Goal: Find contact information: Find contact information

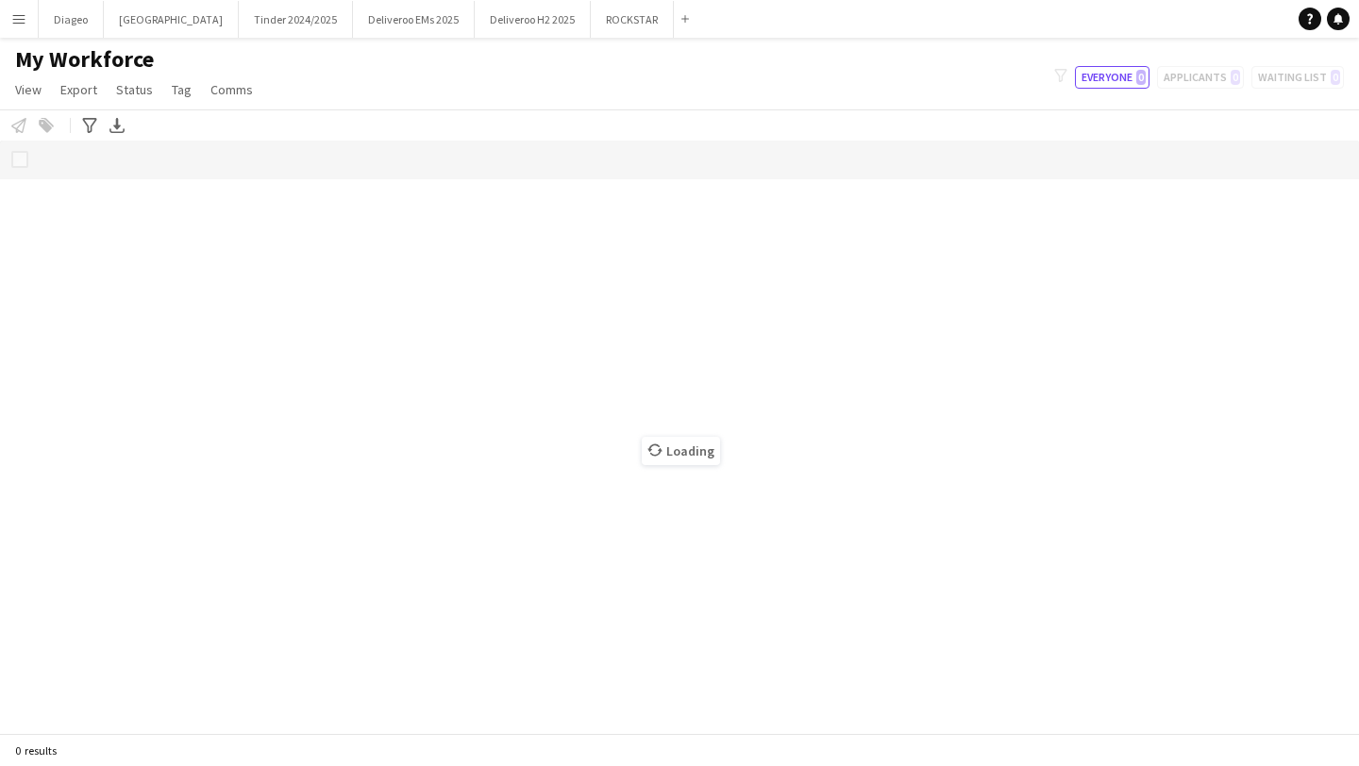
click at [24, 27] on button "Menu" at bounding box center [19, 19] width 38 height 38
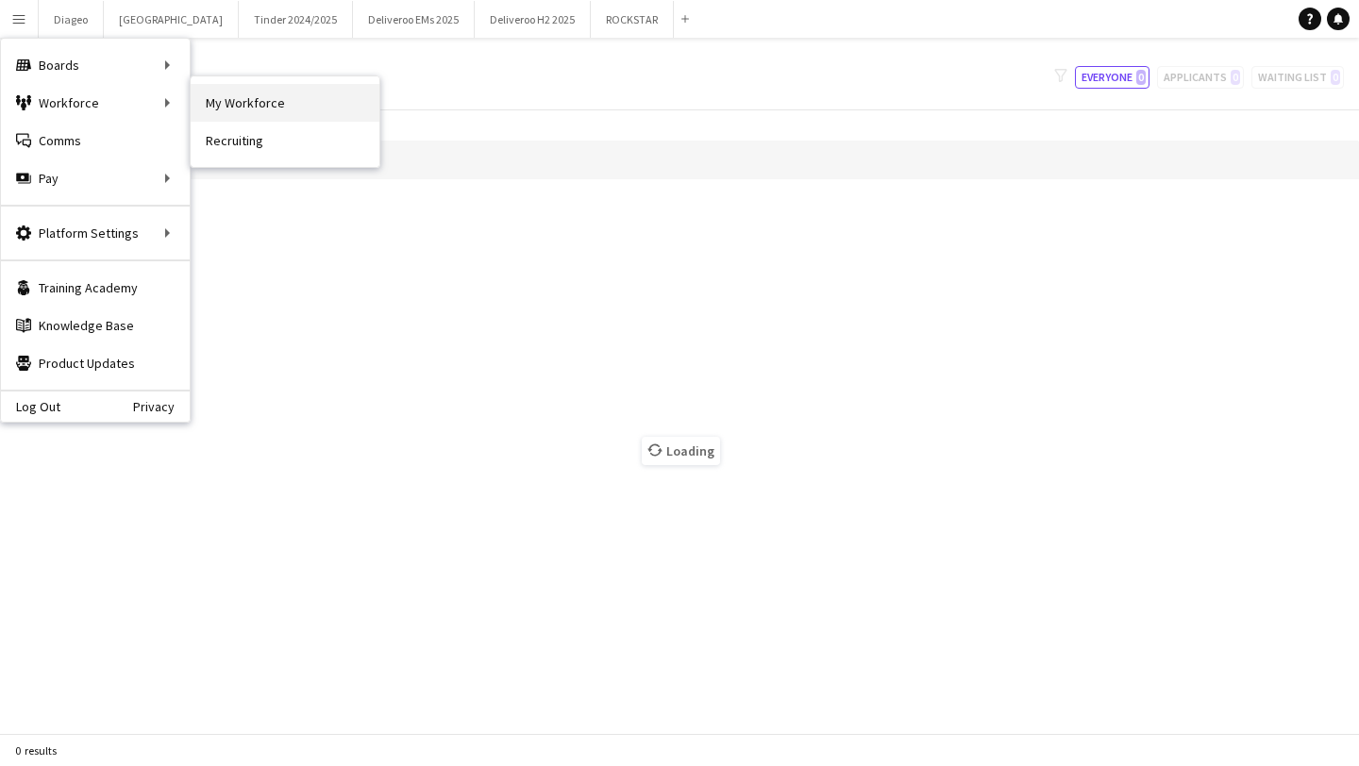
click at [228, 109] on link "My Workforce" at bounding box center [285, 103] width 189 height 38
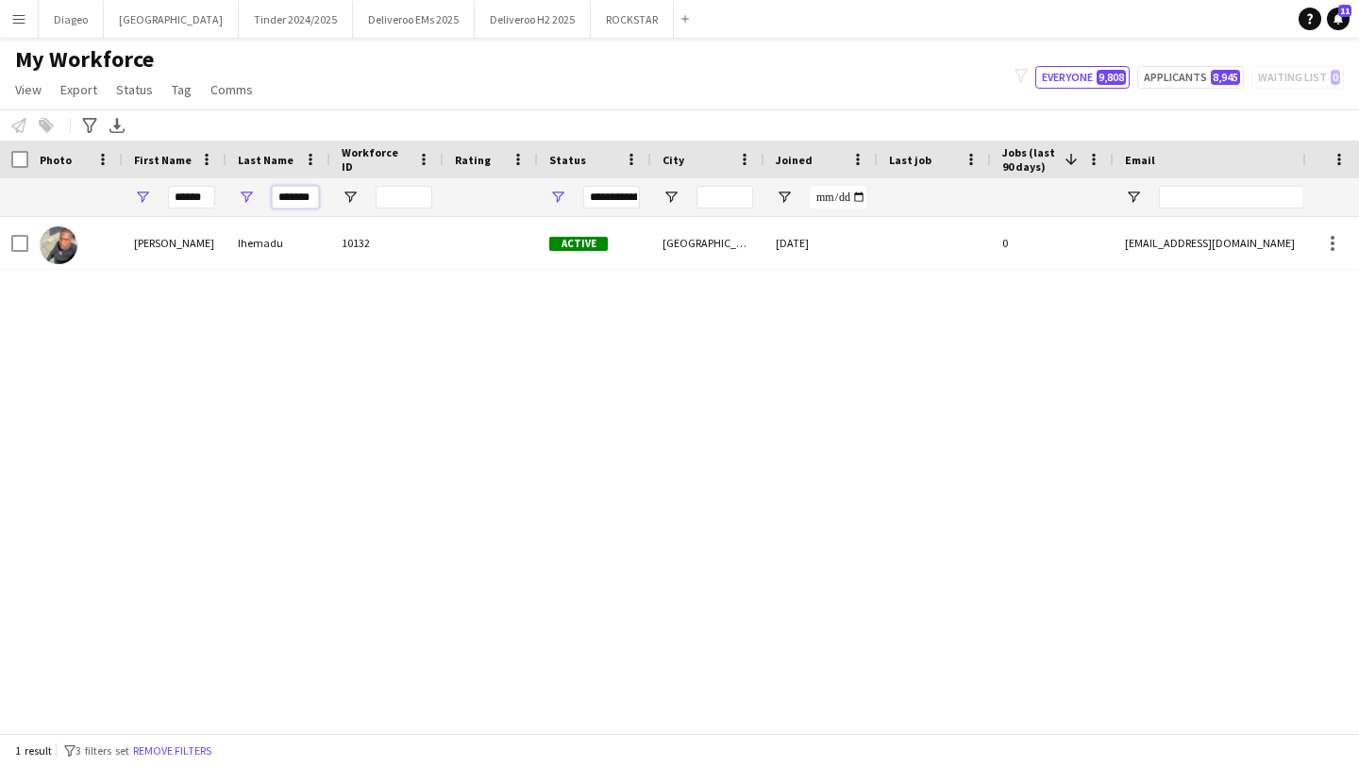
scroll to position [0, 5]
drag, startPoint x: 278, startPoint y: 203, endPoint x: 422, endPoint y: 212, distance: 143.8
click at [422, 212] on div "****** *******" at bounding box center [1023, 197] width 2046 height 38
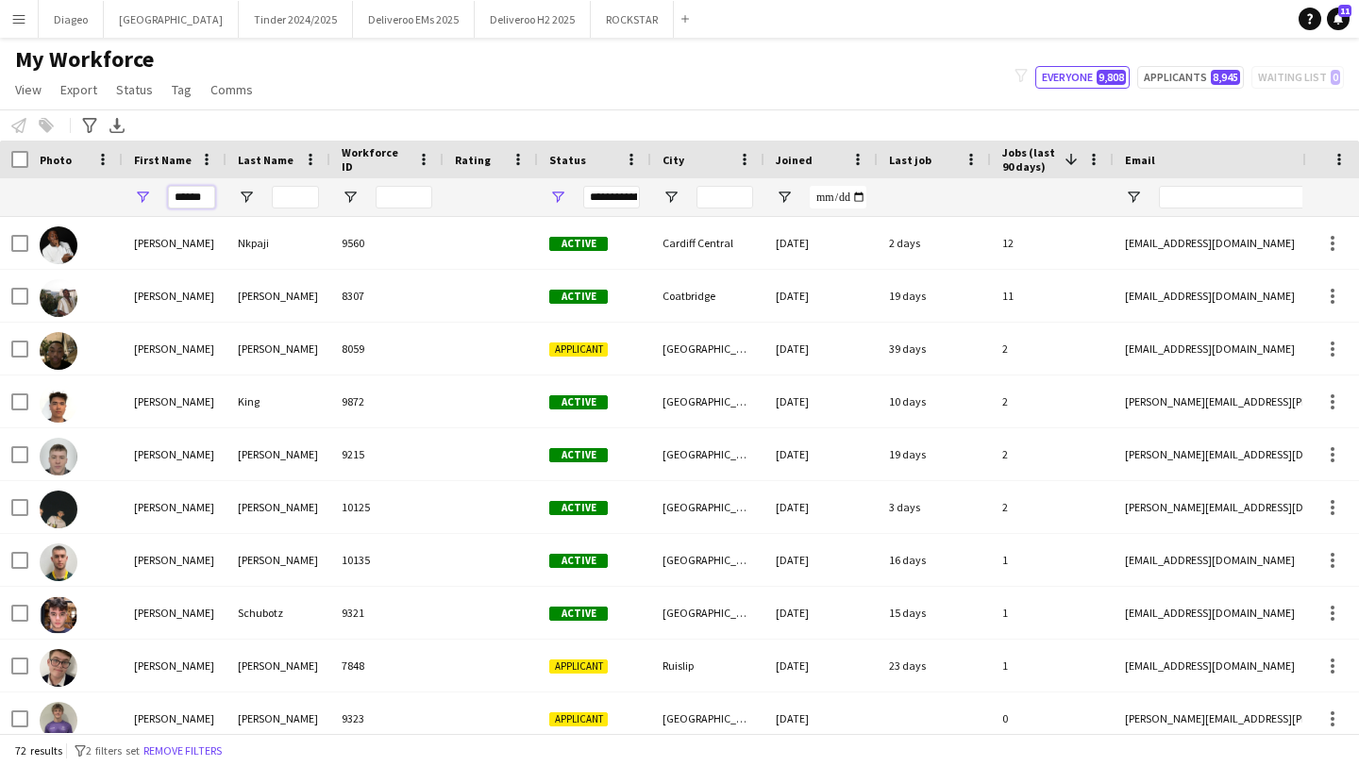
drag, startPoint x: 207, startPoint y: 201, endPoint x: 6, endPoint y: 198, distance: 201.0
click at [6, 198] on div "******" at bounding box center [1023, 197] width 2046 height 38
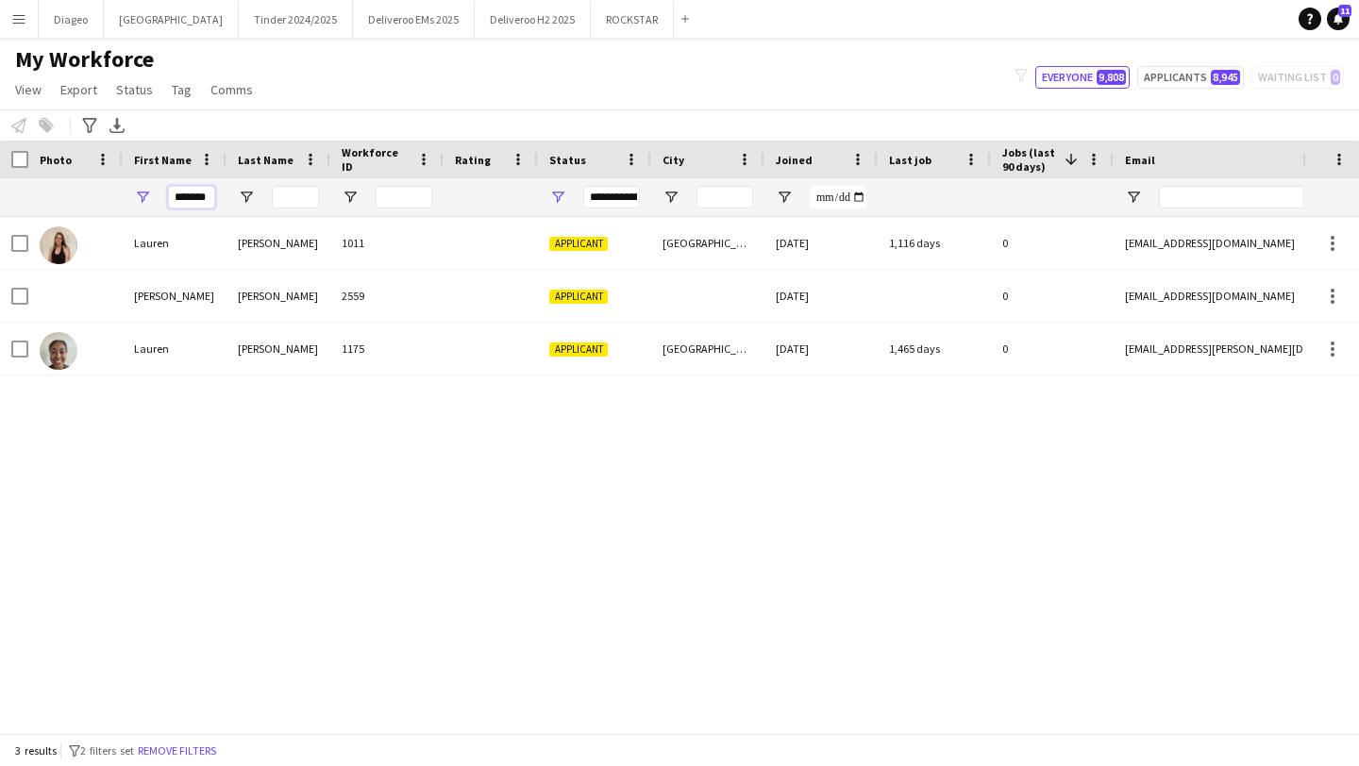
type input "******"
click at [285, 198] on input "Last Name Filter Input" at bounding box center [295, 197] width 47 height 23
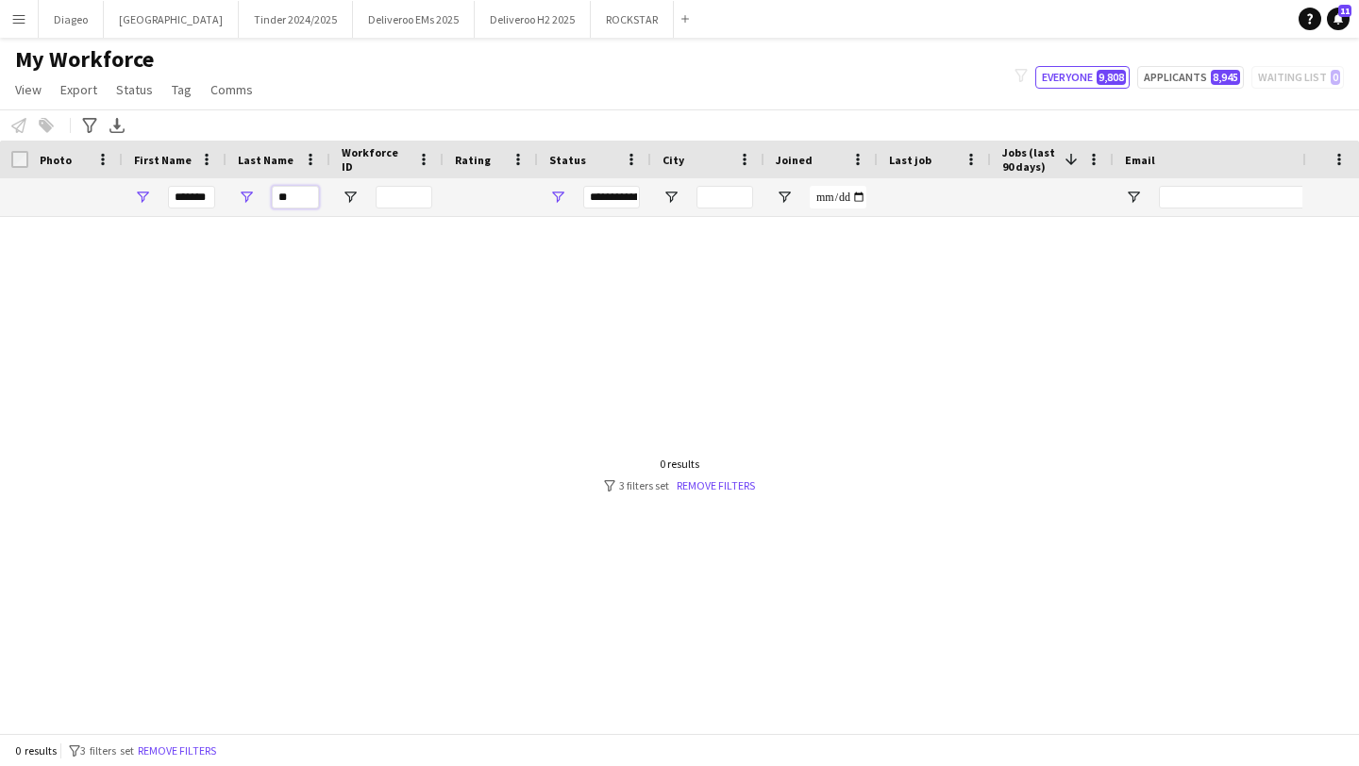
type input "*"
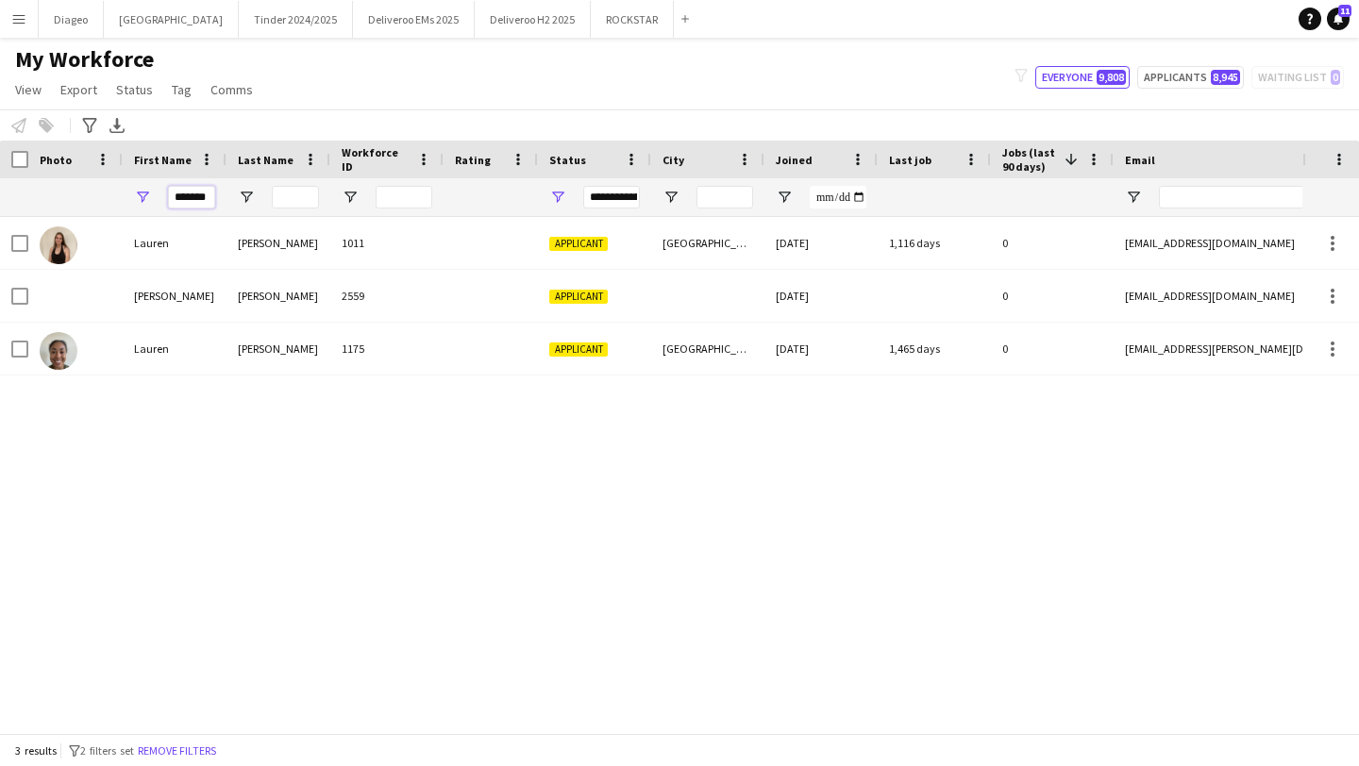
drag, startPoint x: 212, startPoint y: 193, endPoint x: 152, endPoint y: 193, distance: 60.4
click at [152, 193] on div "******" at bounding box center [175, 197] width 104 height 38
paste input "*****"
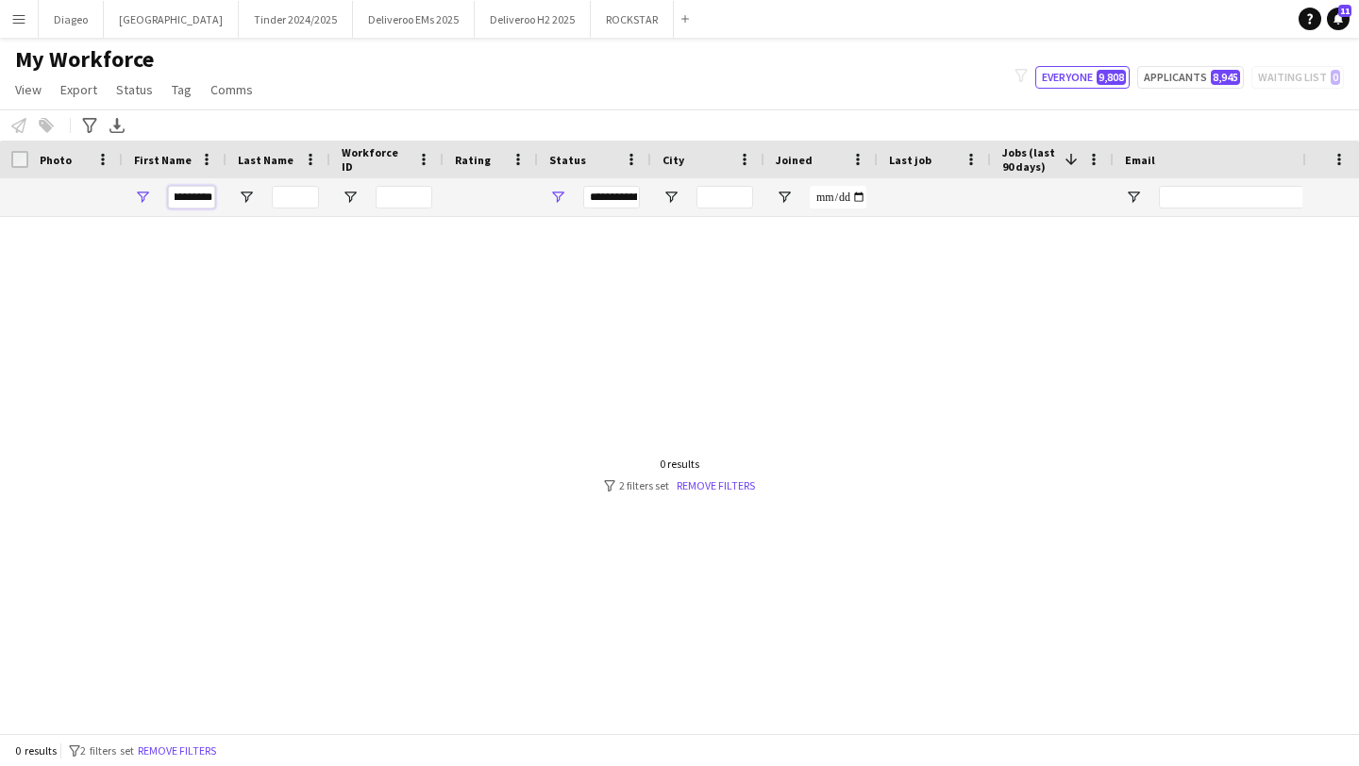
click at [187, 194] on input "**********" at bounding box center [191, 197] width 47 height 23
drag, startPoint x: 184, startPoint y: 194, endPoint x: 260, endPoint y: 216, distance: 79.5
click at [260, 216] on div "**********" at bounding box center [1023, 197] width 2046 height 38
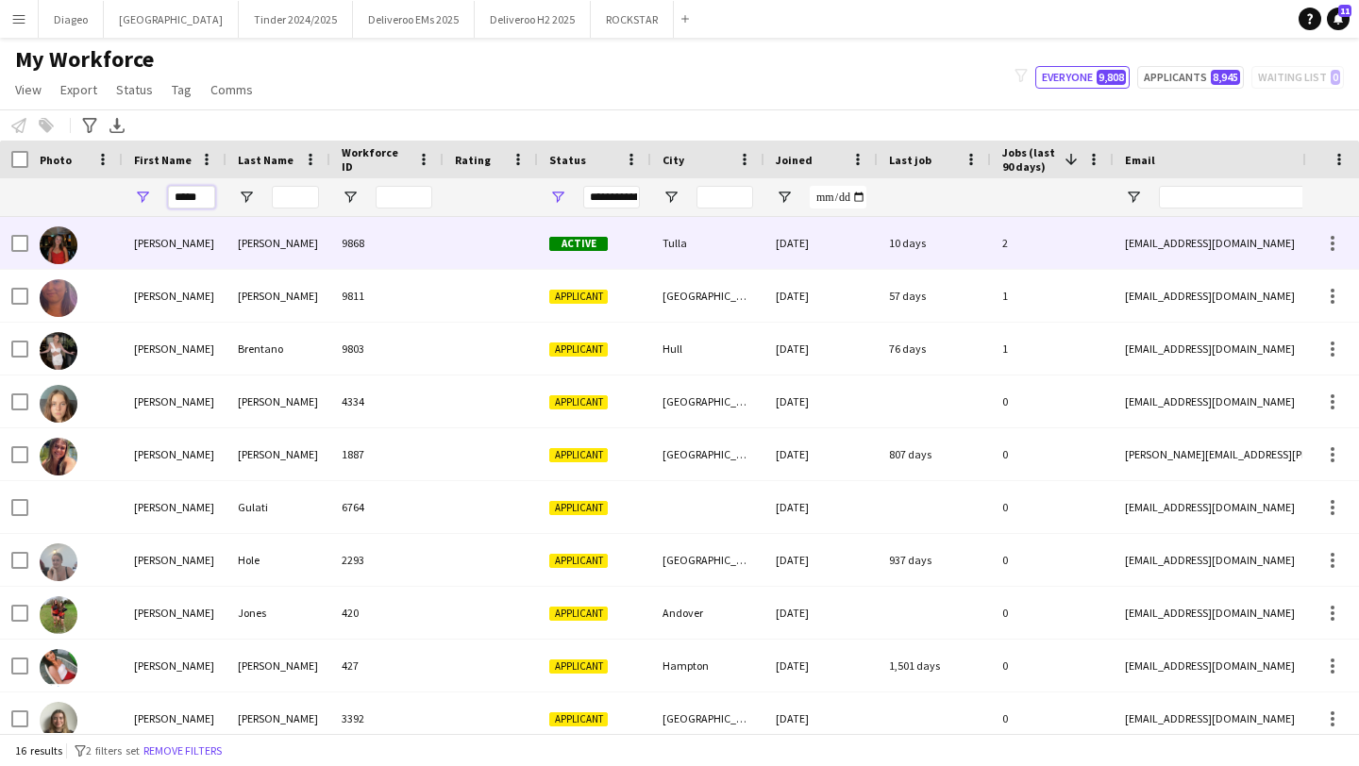
type input "*****"
click at [350, 249] on div "9868" at bounding box center [386, 243] width 113 height 52
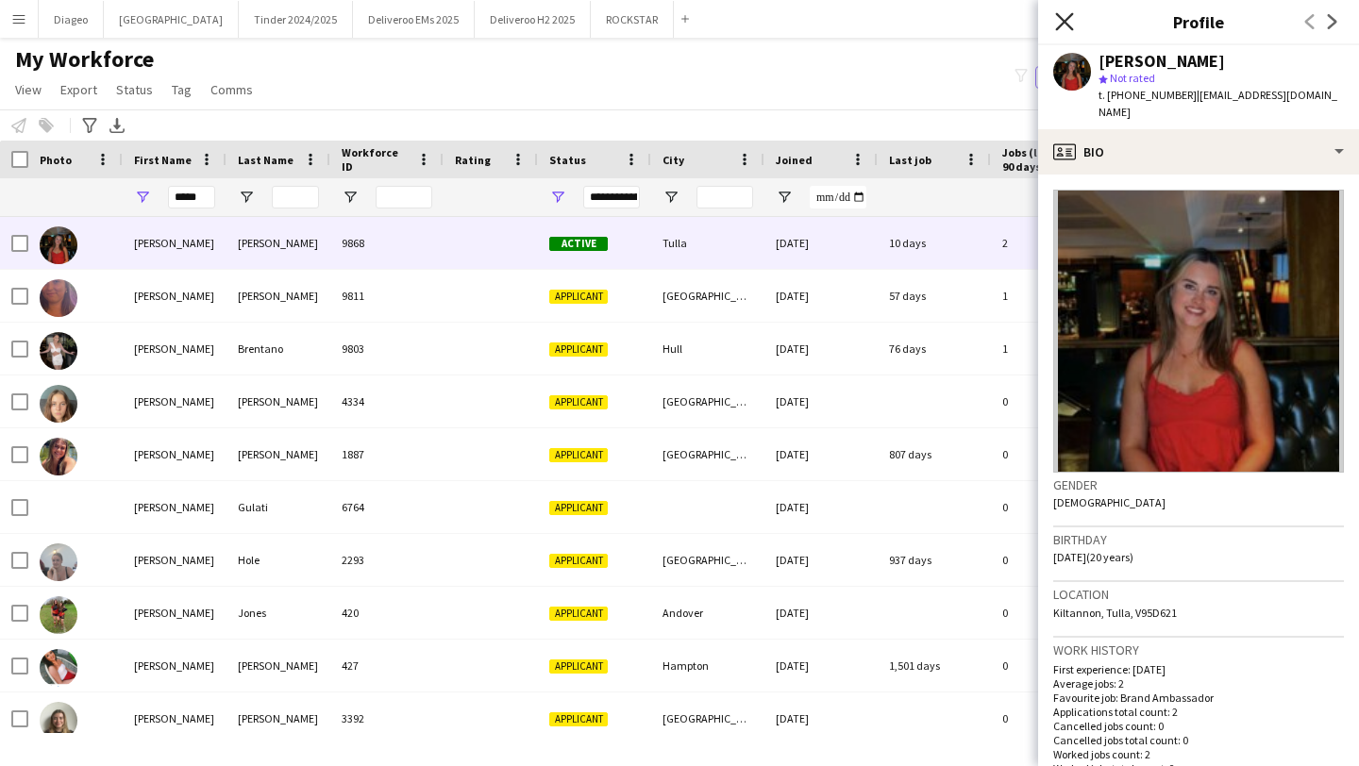
click at [1070, 16] on icon at bounding box center [1064, 21] width 18 height 18
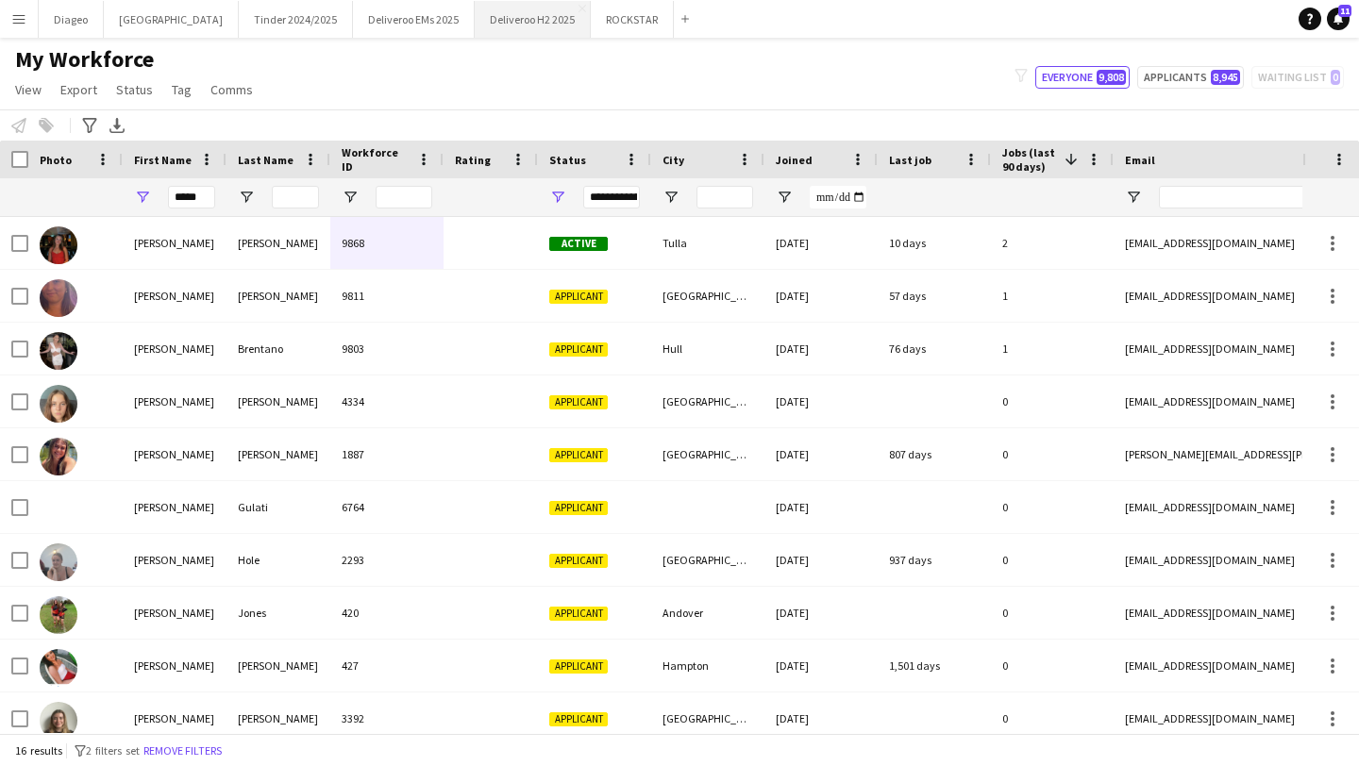
click at [498, 11] on button "Deliveroo H2 2025 Close" at bounding box center [533, 19] width 116 height 37
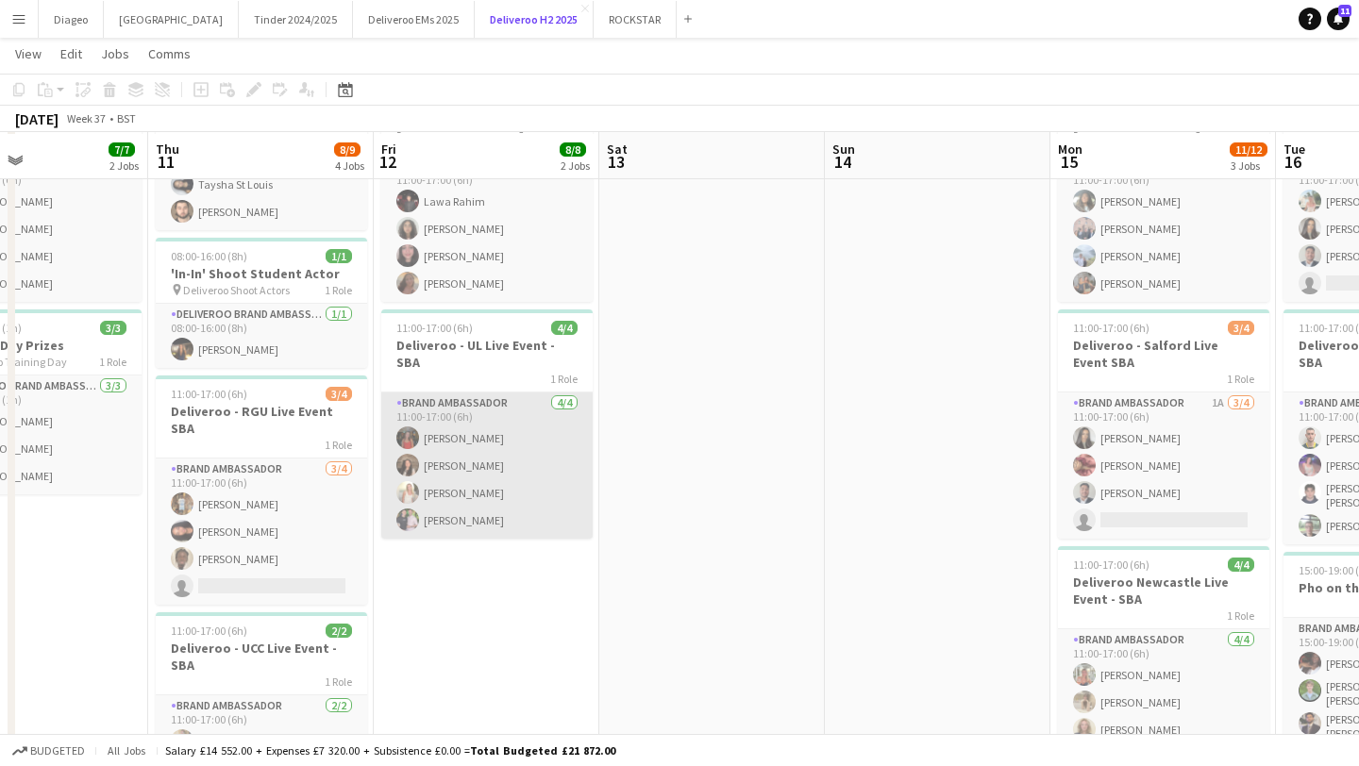
scroll to position [151, 0]
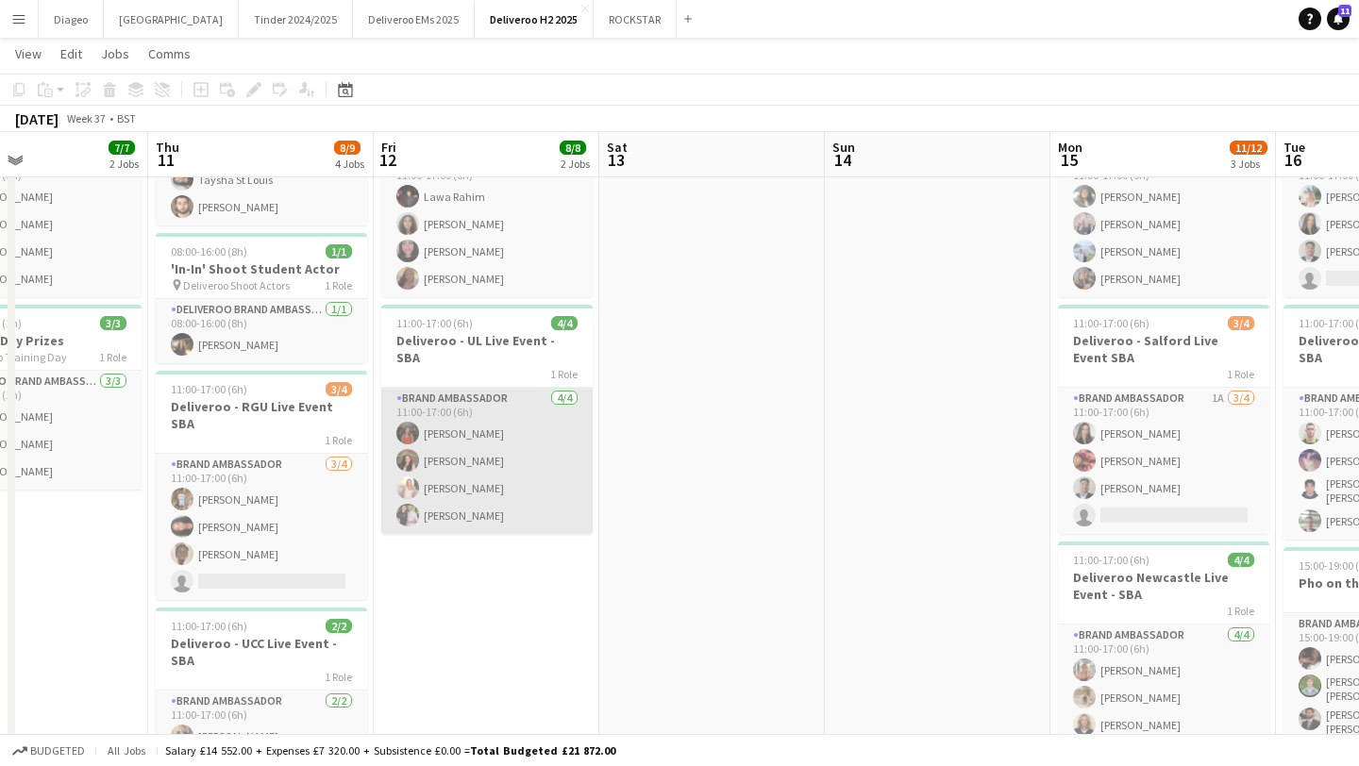
click at [506, 430] on app-card-role "Brand Ambassador 4/4 11:00-17:00 (6h) Laura Nolan Ciara Casey Aoife Kelly Patri…" at bounding box center [486, 461] width 211 height 146
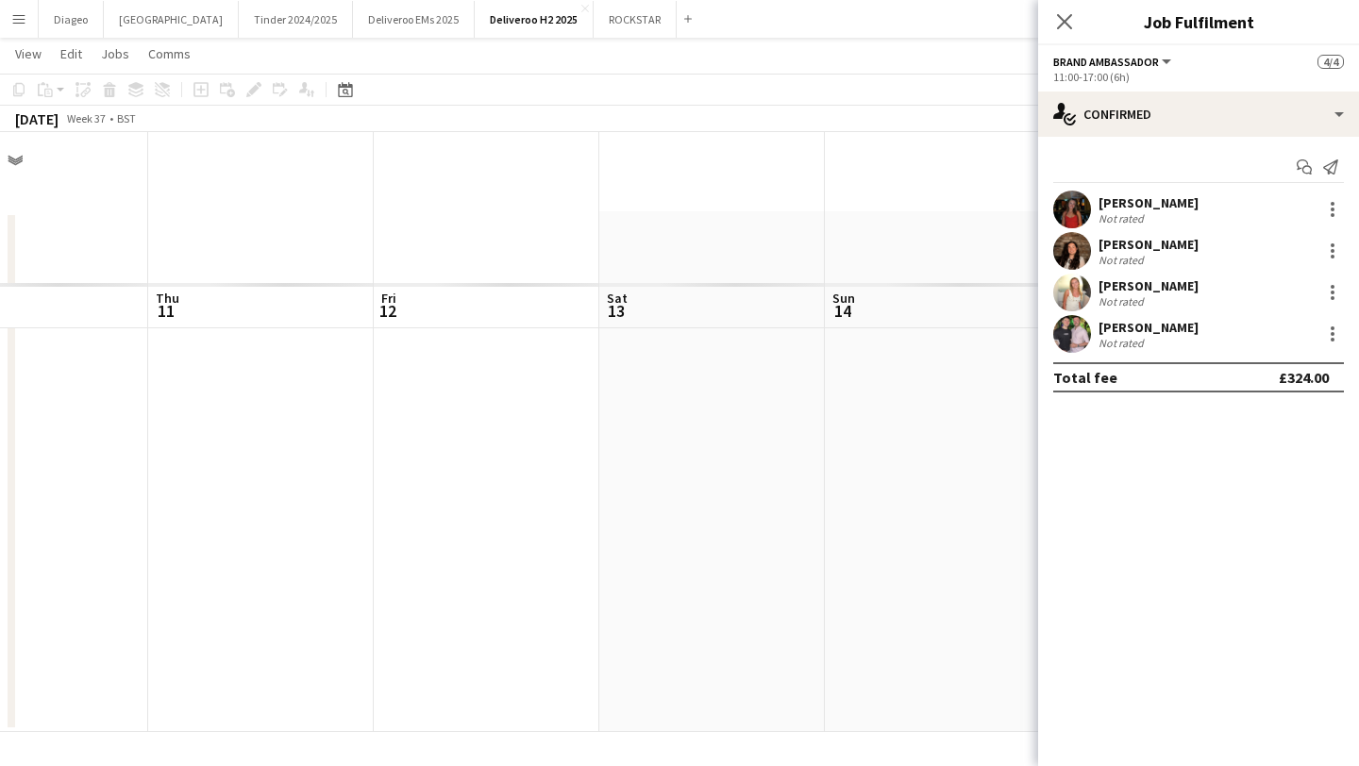
scroll to position [0, 0]
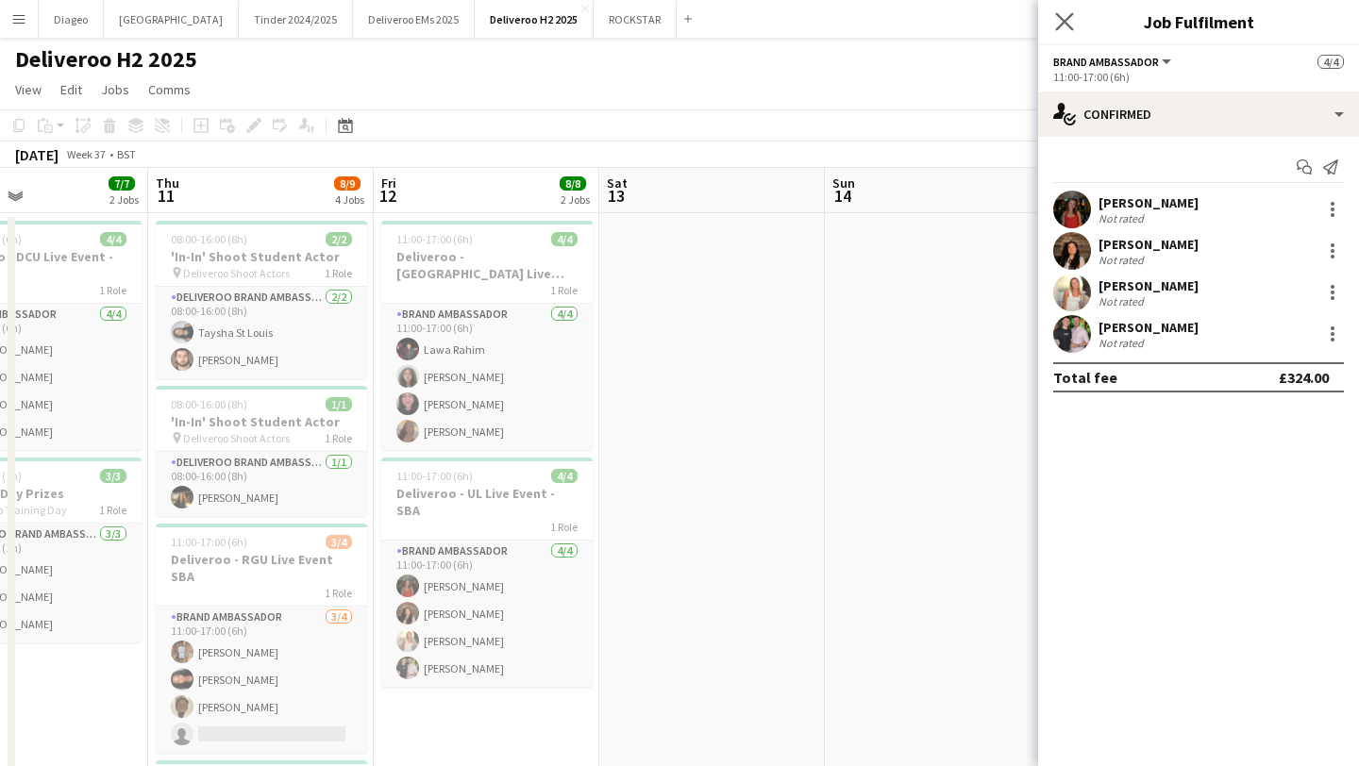
click at [1073, 16] on app-icon "Close pop-in" at bounding box center [1064, 21] width 27 height 27
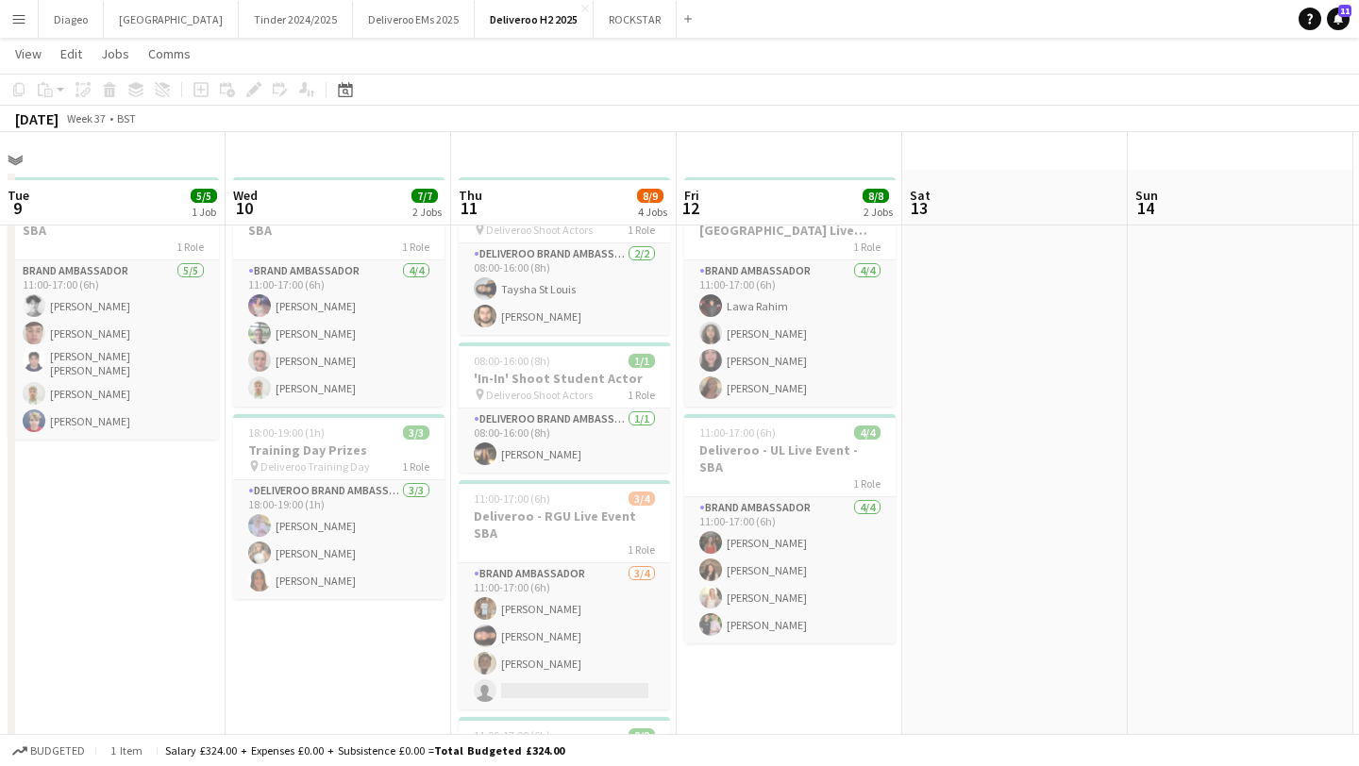
scroll to position [139, 0]
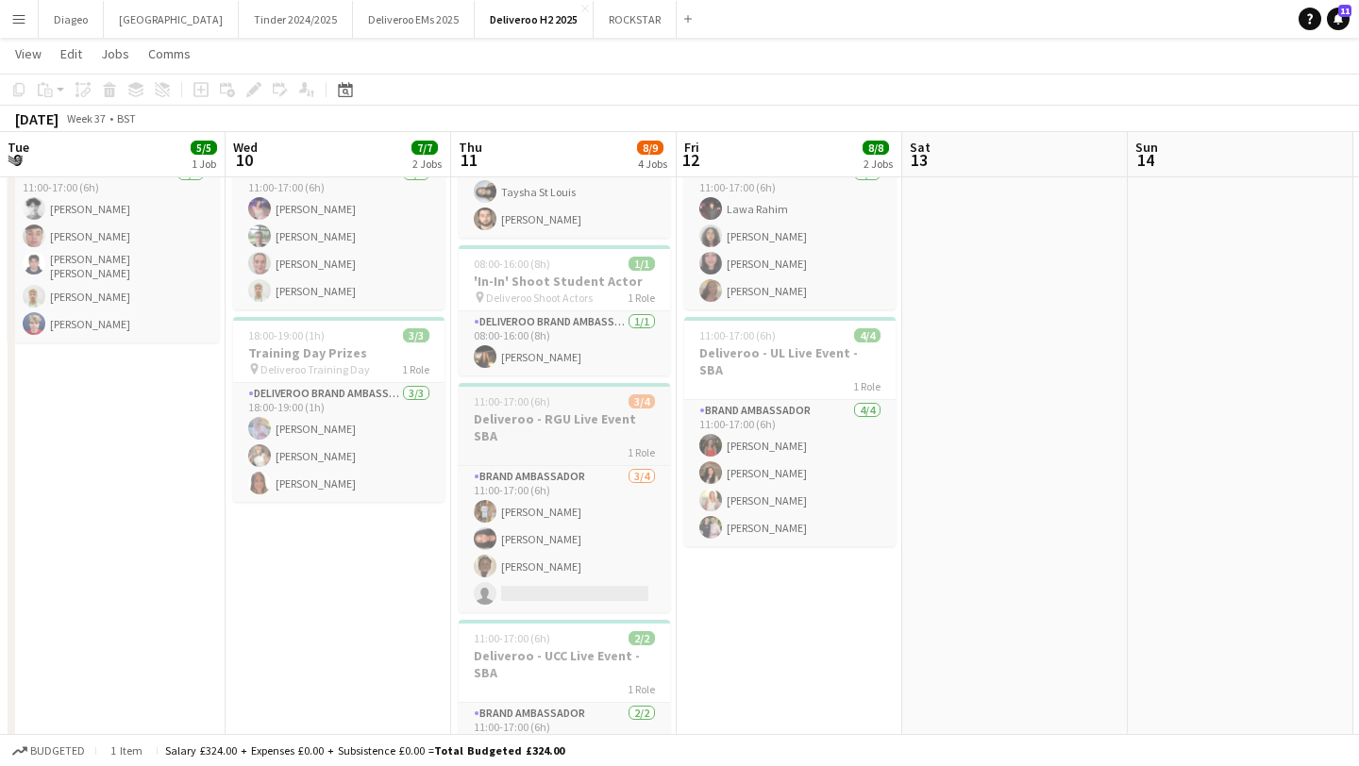
click at [552, 444] on div "1 Role" at bounding box center [564, 451] width 211 height 15
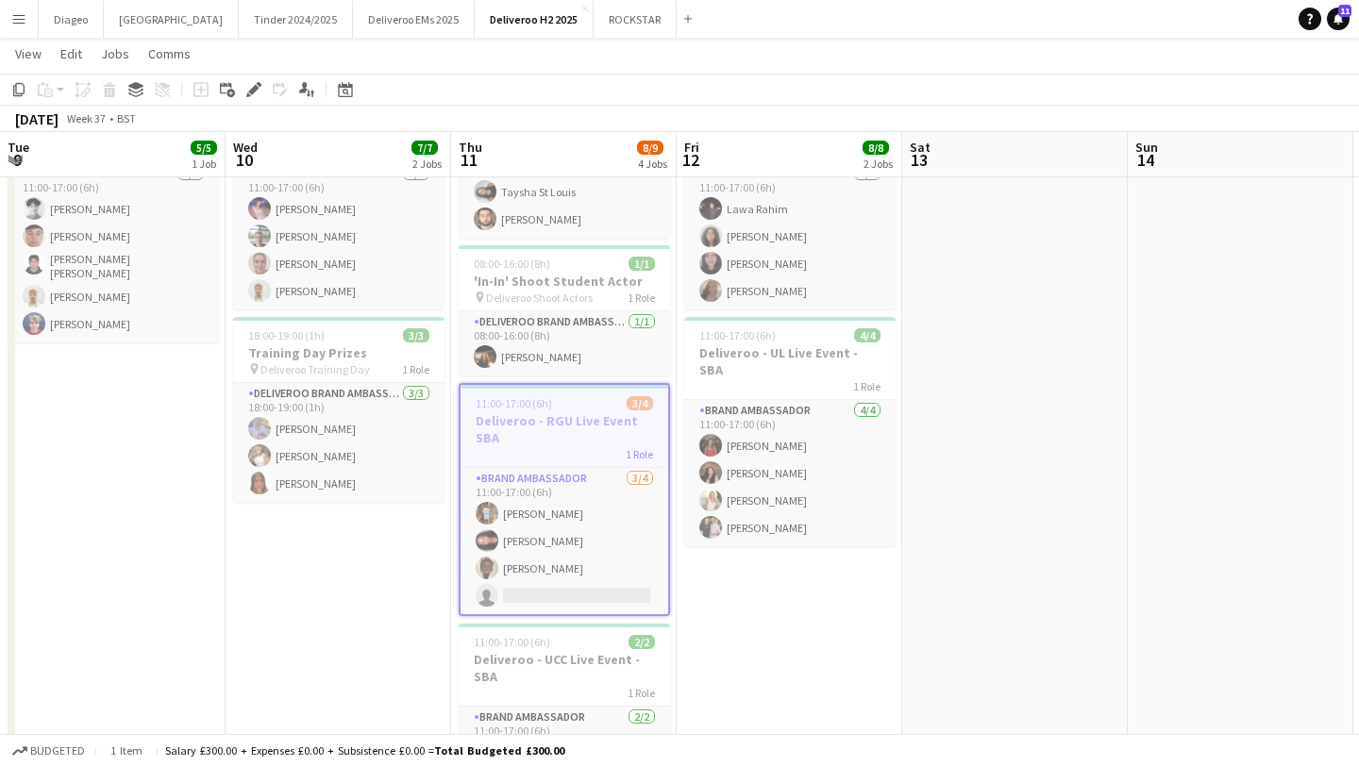
click at [568, 459] on div "1 Role" at bounding box center [565, 453] width 208 height 15
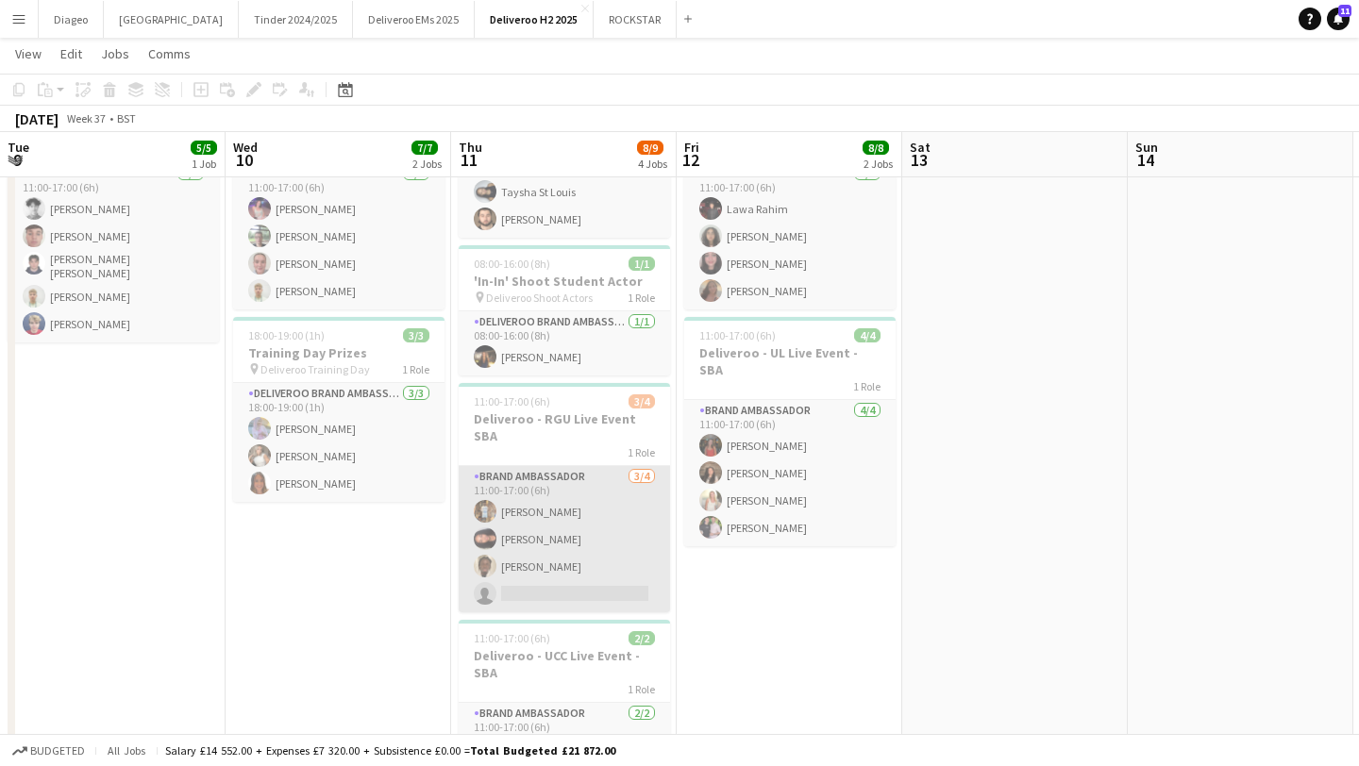
click at [582, 551] on app-card-role "Brand Ambassador 3/4 11:00-17:00 (6h) Raymond Osakwe Ruby McBain Tyrese Alimikh…" at bounding box center [564, 539] width 211 height 146
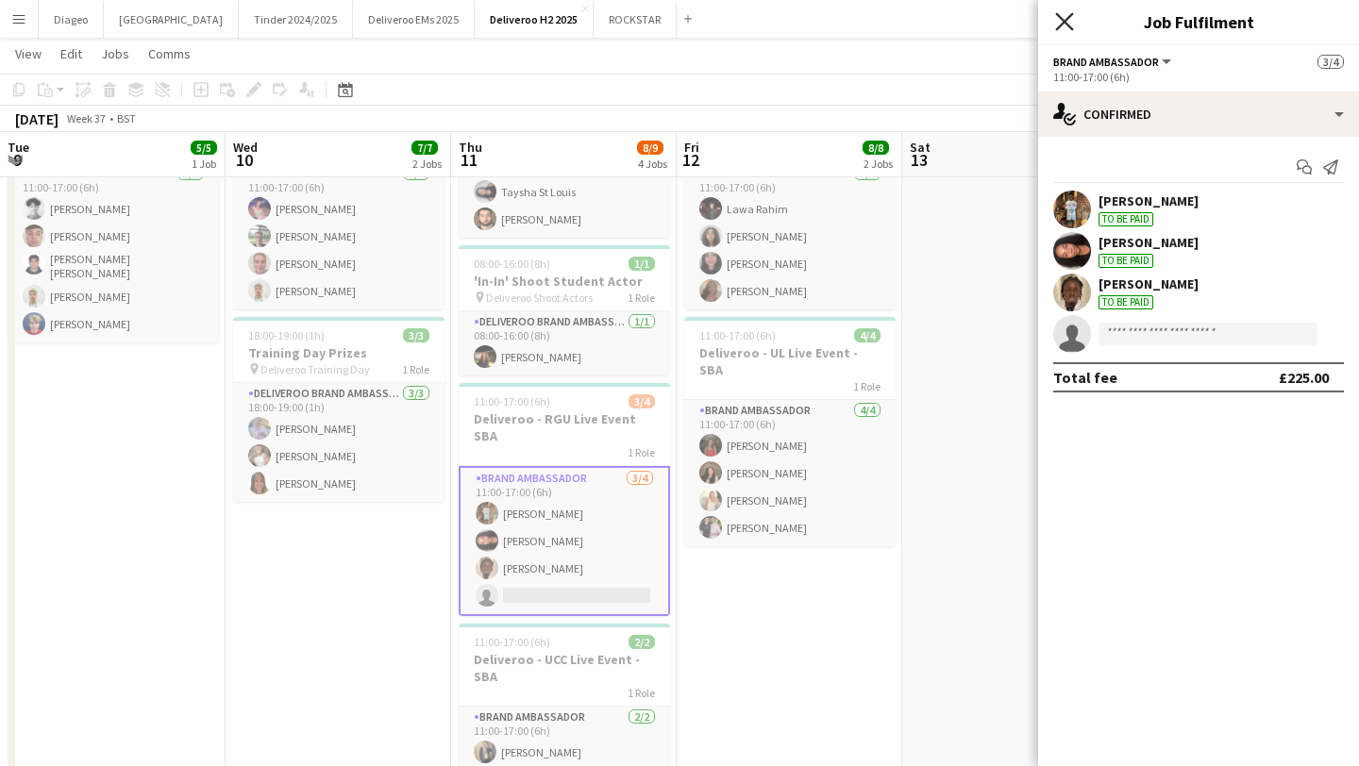
click at [1065, 24] on icon at bounding box center [1064, 21] width 18 height 18
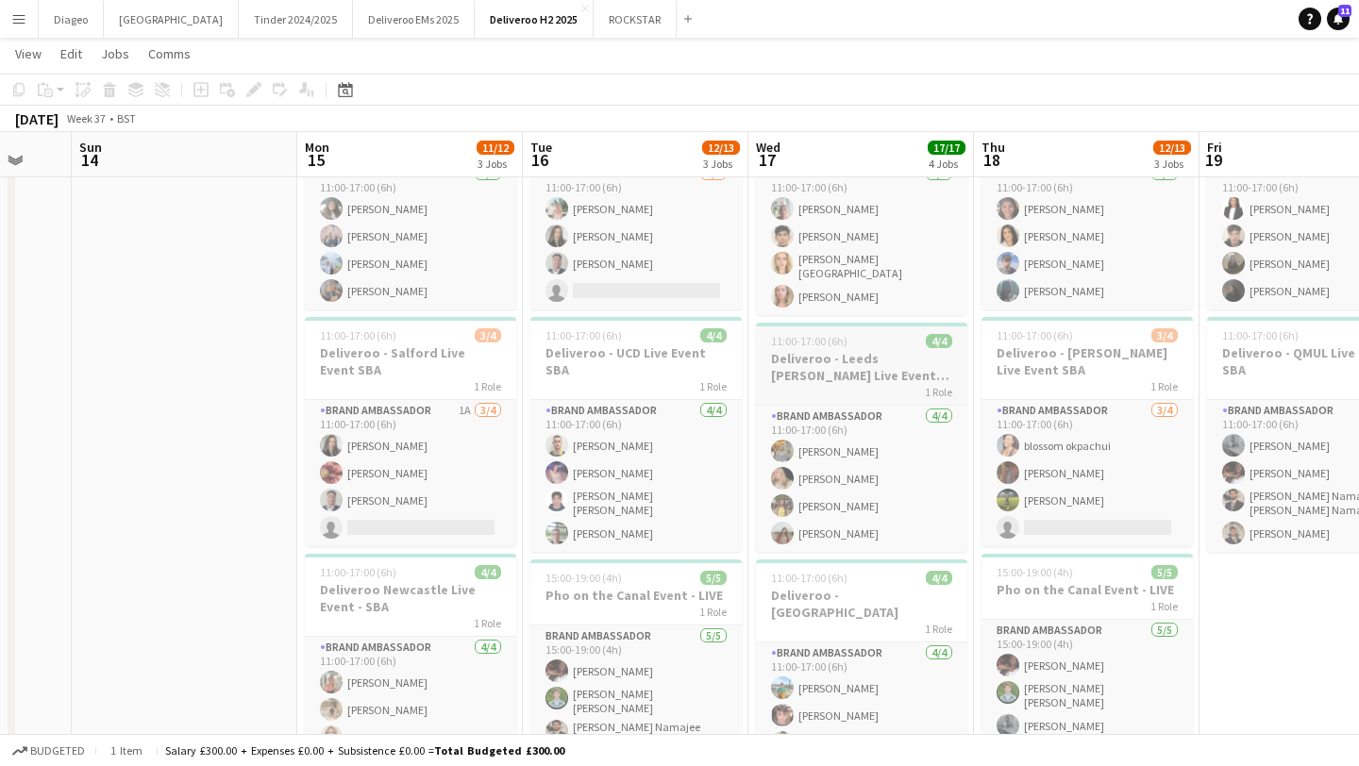
scroll to position [0, 607]
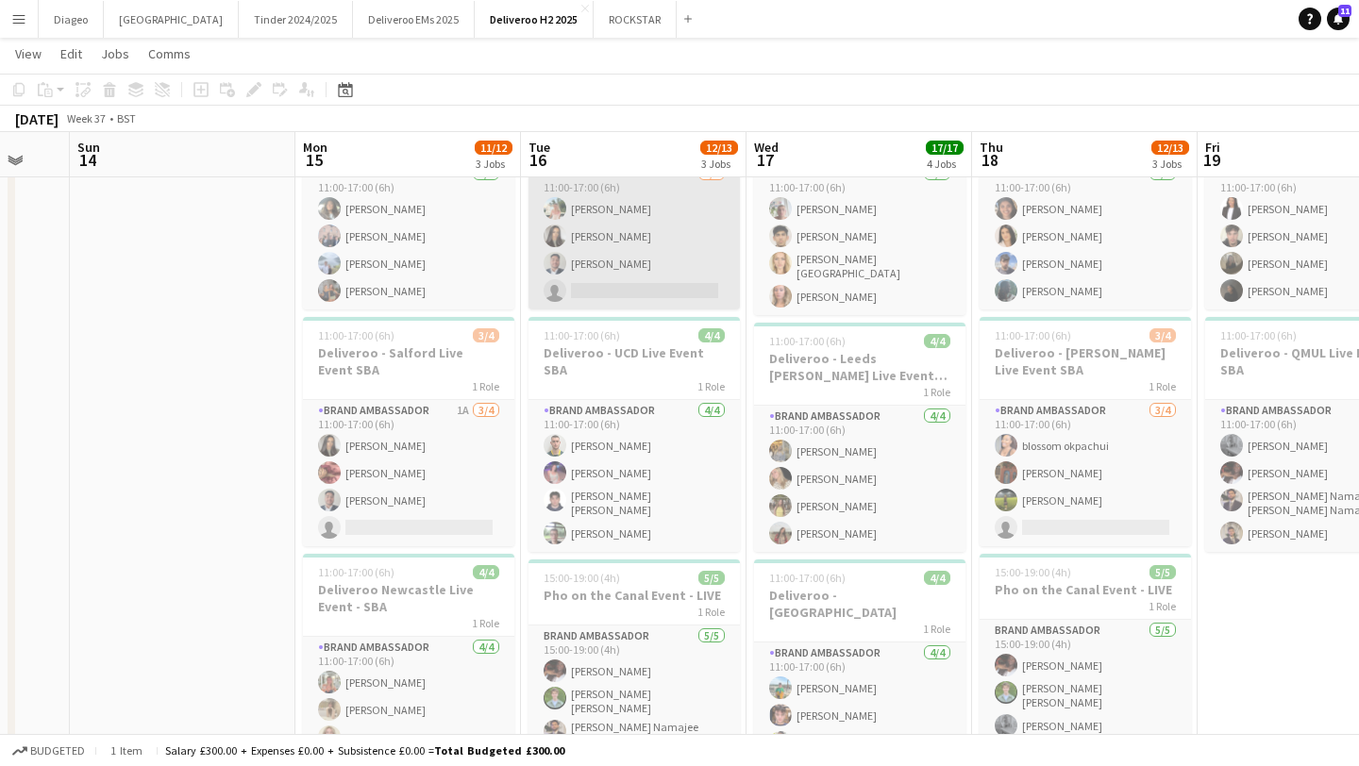
click at [629, 236] on app-card-role "Brand Ambassador 3/4 11:00-17:00 (6h) Lola Mellows Danika Daudia Asim Pokharel …" at bounding box center [633, 236] width 211 height 146
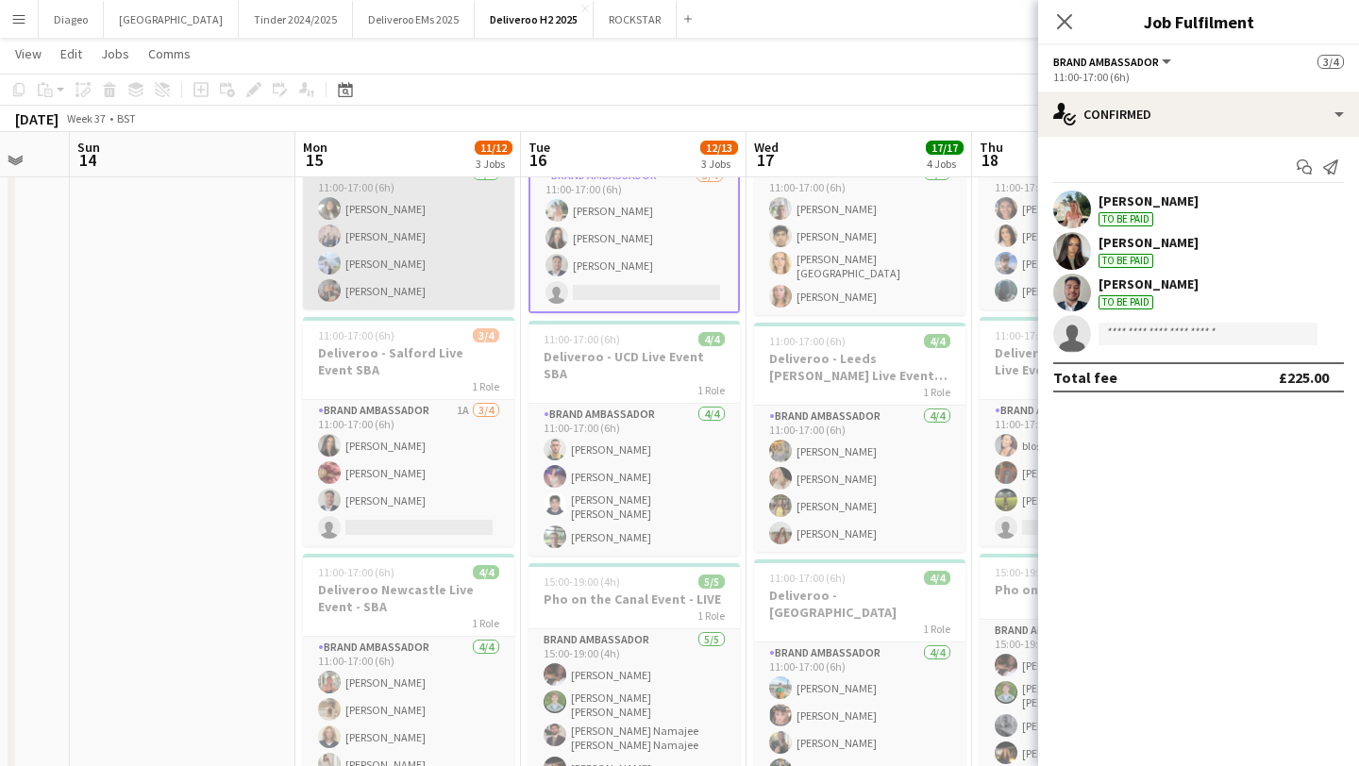
click at [455, 245] on app-card-role "Brand Ambassador 4/4 11:00-17:00 (6h) Emily Darcy Aidan Fitzpatrick Mark Lyons …" at bounding box center [408, 236] width 211 height 146
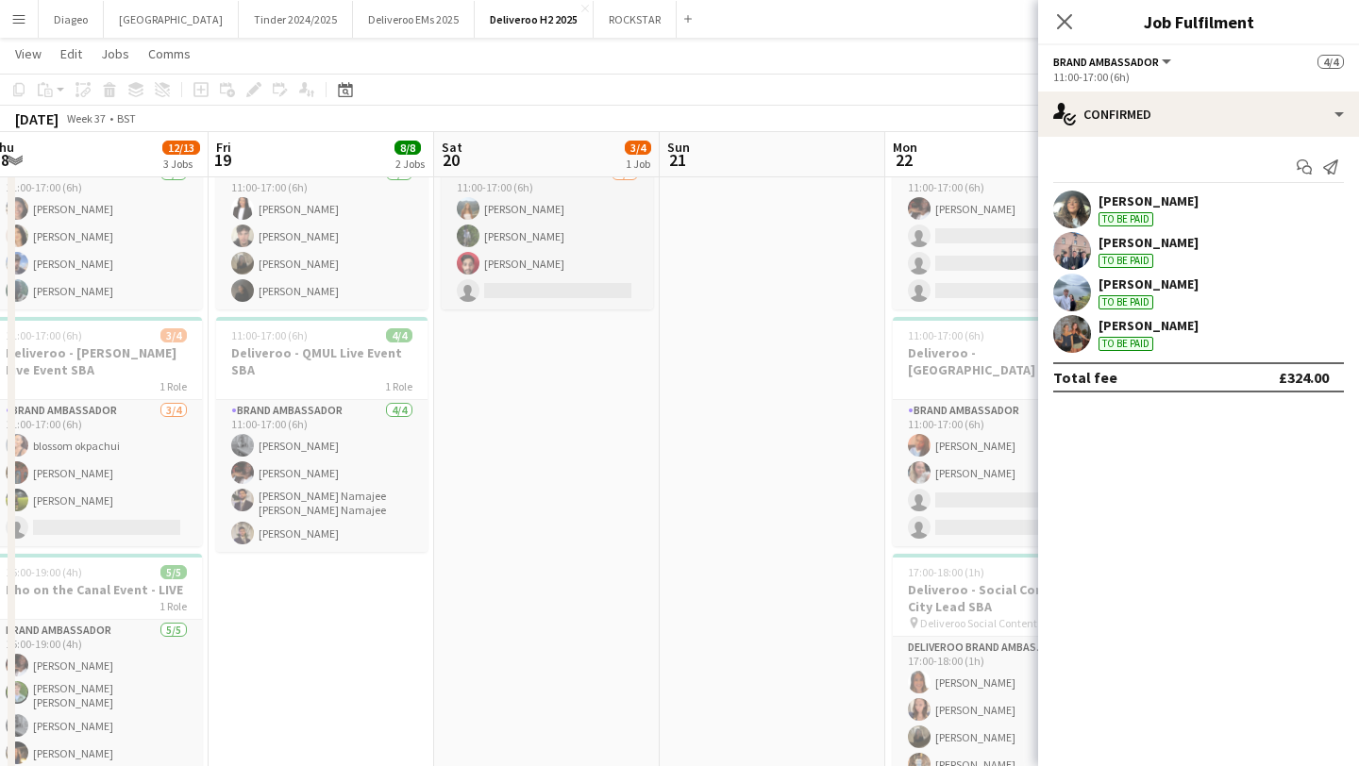
scroll to position [0, 719]
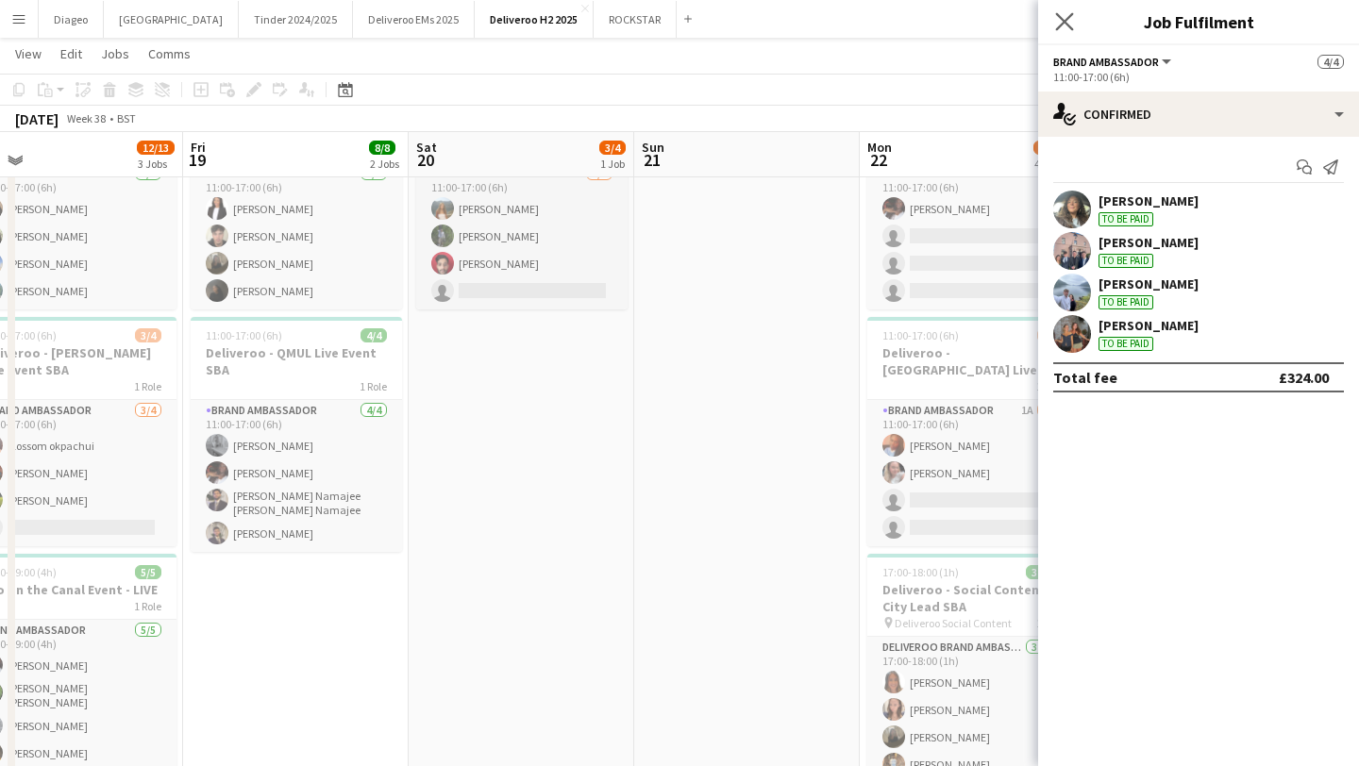
click at [1053, 18] on app-icon "Close pop-in" at bounding box center [1064, 21] width 27 height 27
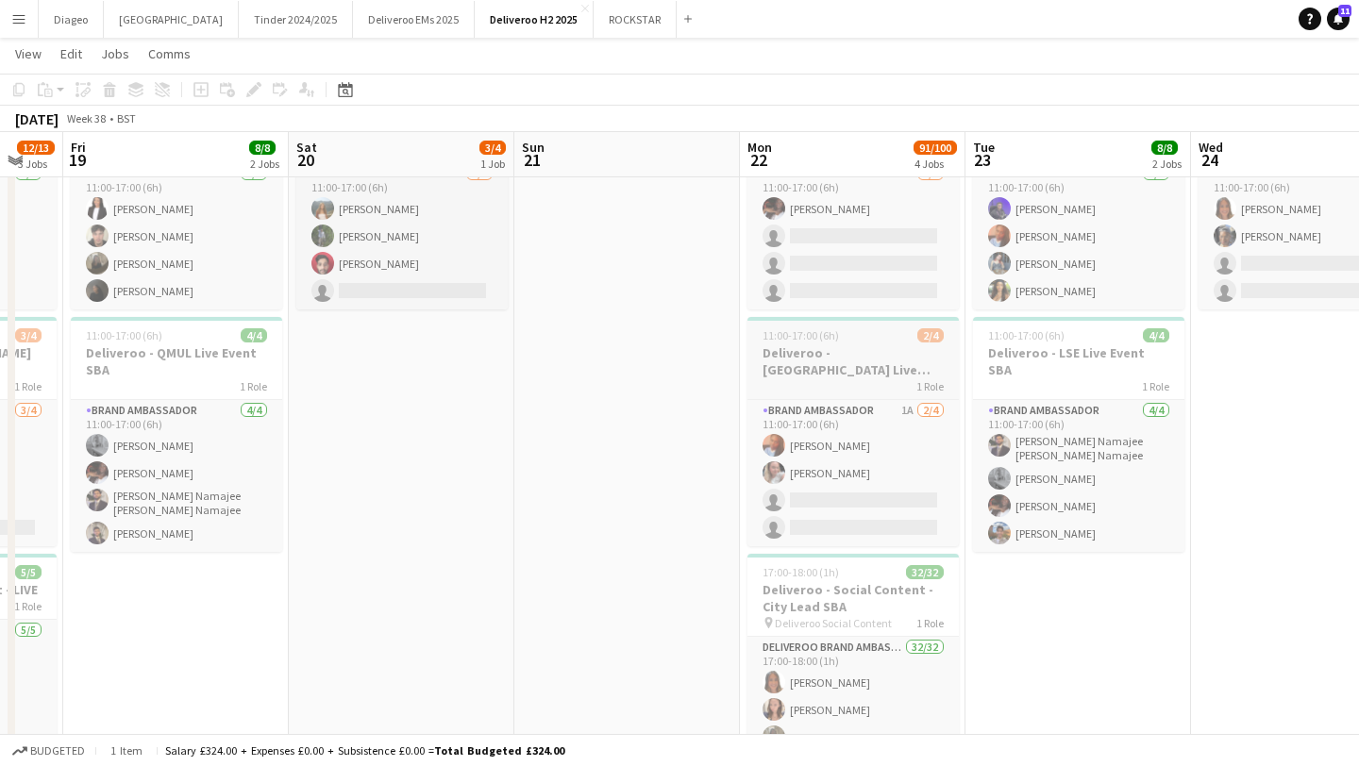
scroll to position [0, 837]
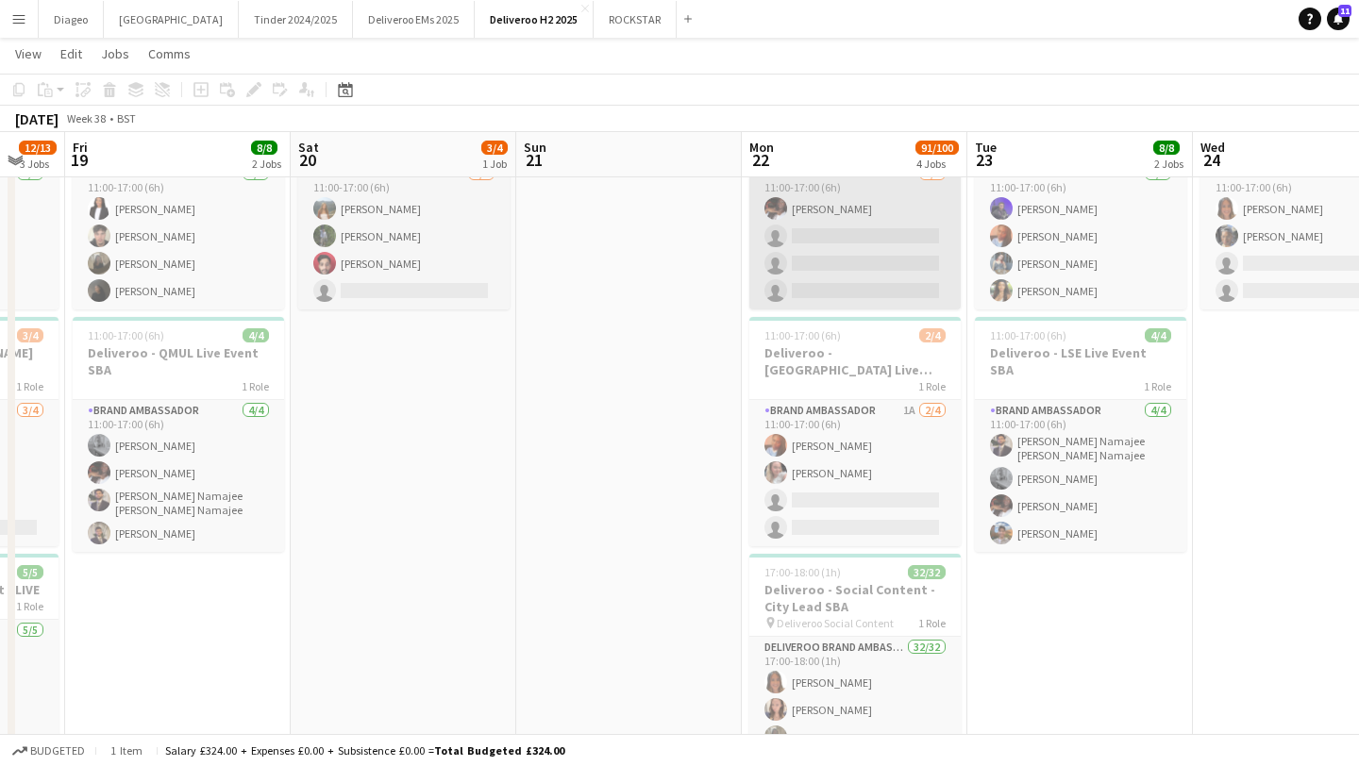
click at [850, 198] on app-card-role "Brand Ambassador 1/4 11:00-17:00 (6h) Adja Seck single-neutral-actions single-n…" at bounding box center [854, 236] width 211 height 146
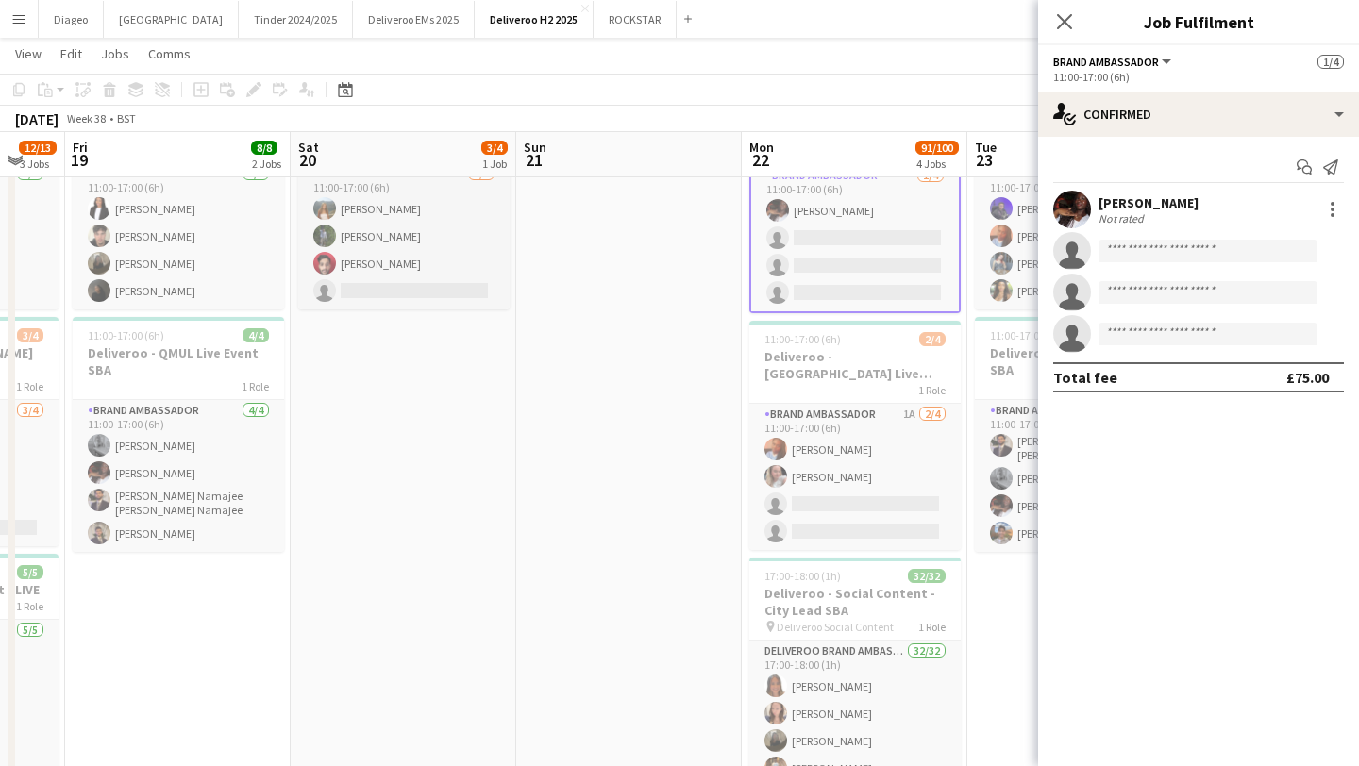
click at [1184, 263] on app-invite-slot "single-neutral-actions" at bounding box center [1198, 251] width 321 height 38
click at [1183, 253] on input at bounding box center [1207, 251] width 219 height 23
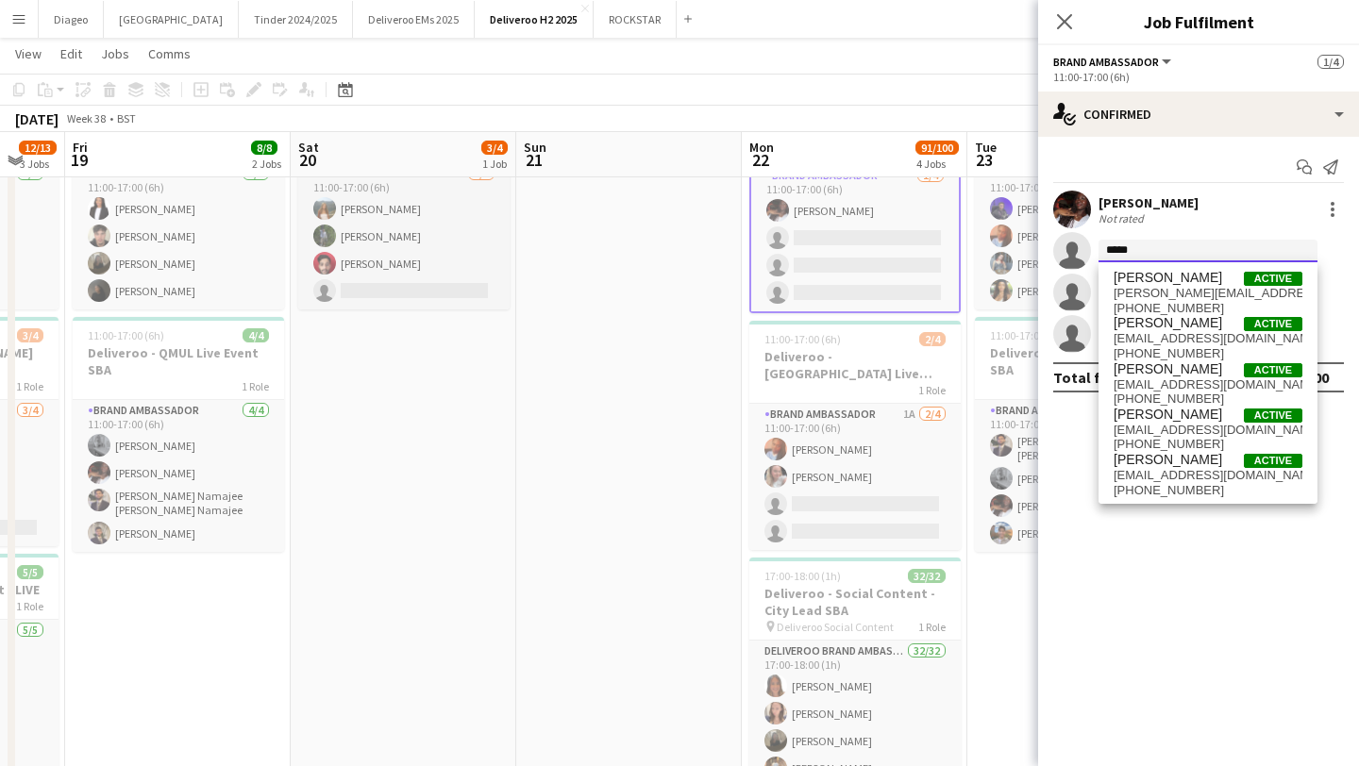
drag, startPoint x: 1174, startPoint y: 253, endPoint x: 1065, endPoint y: 260, distance: 108.8
click at [1065, 260] on app-invite-slot "single-neutral-actions *****" at bounding box center [1198, 251] width 321 height 38
type input "*"
click at [1246, 200] on div "Adja Seck Not rated" at bounding box center [1198, 210] width 321 height 38
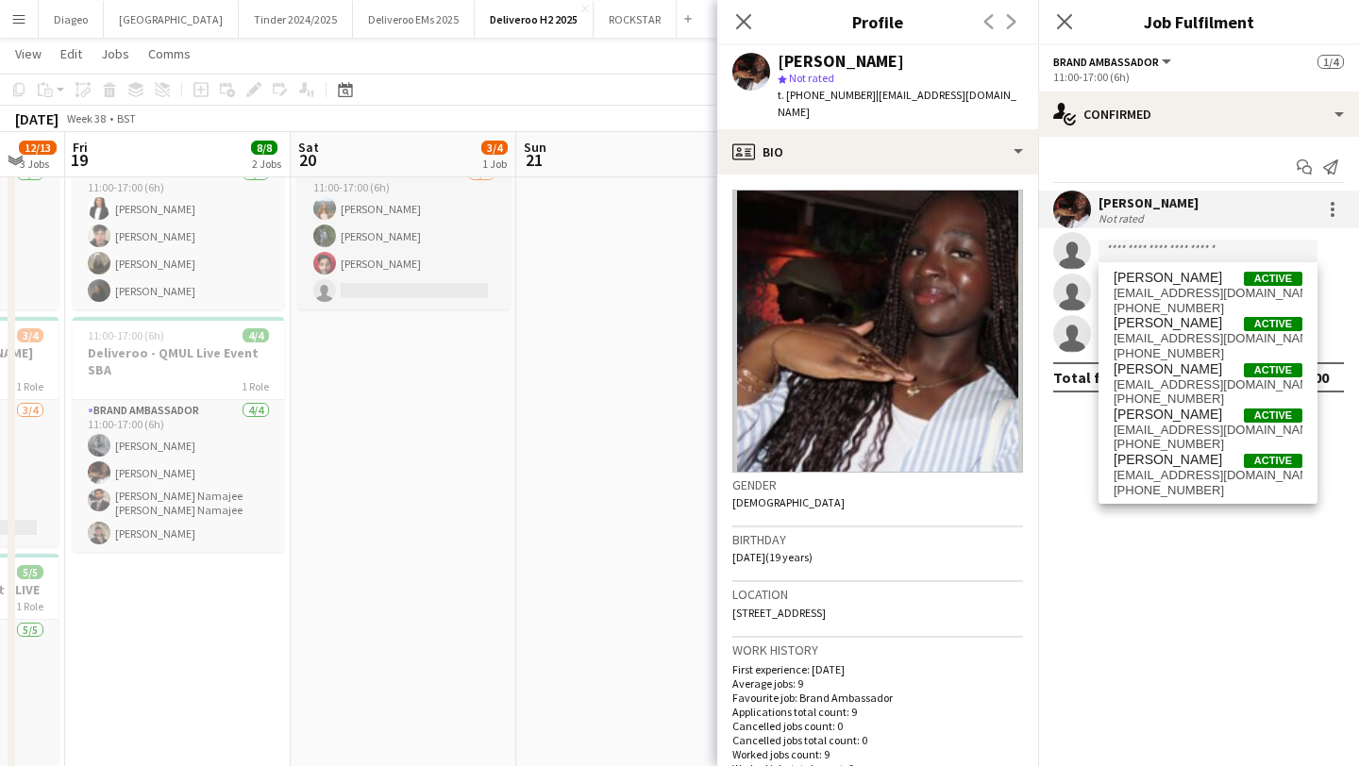
click at [1246, 202] on div "Adja Seck Not rated" at bounding box center [1198, 210] width 321 height 38
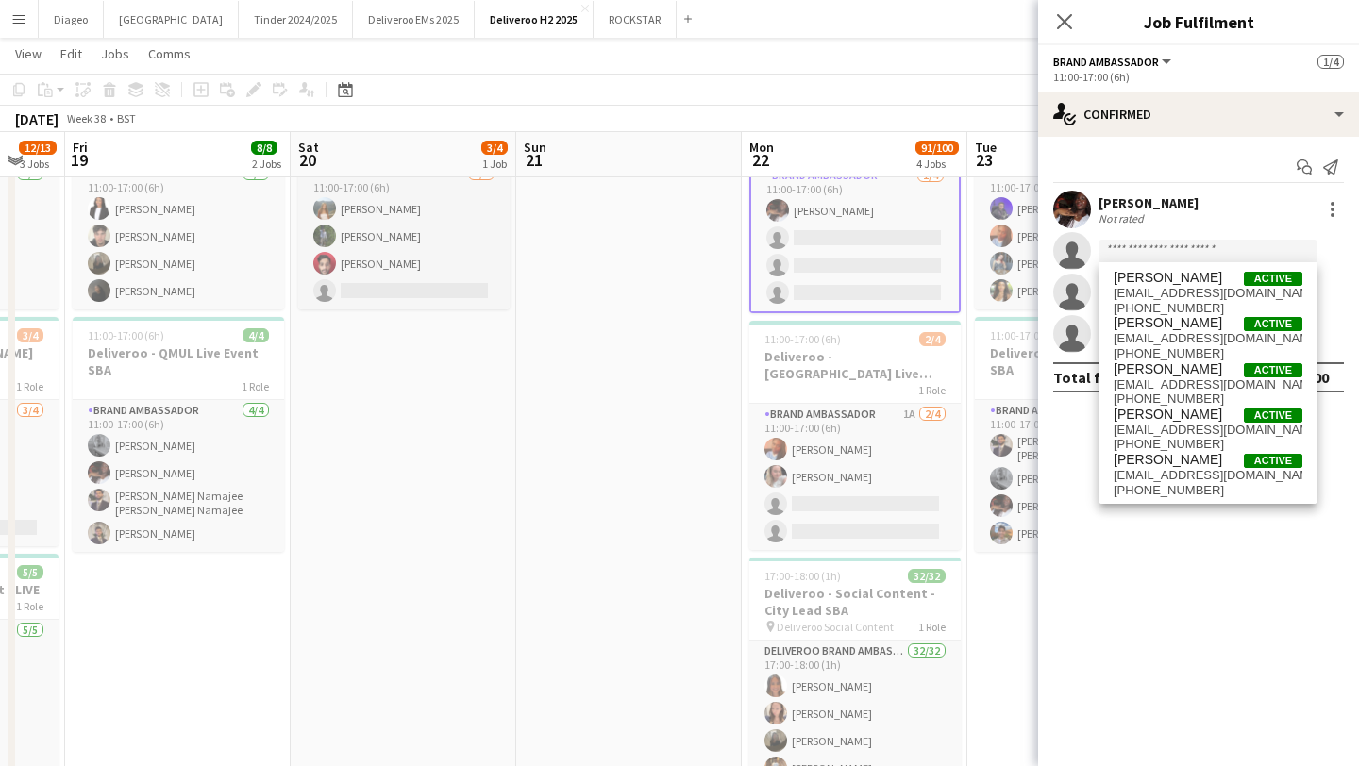
click at [1094, 148] on div "Start chat Send notification Adja Seck Not rated single-neutral-actions single-…" at bounding box center [1198, 272] width 321 height 271
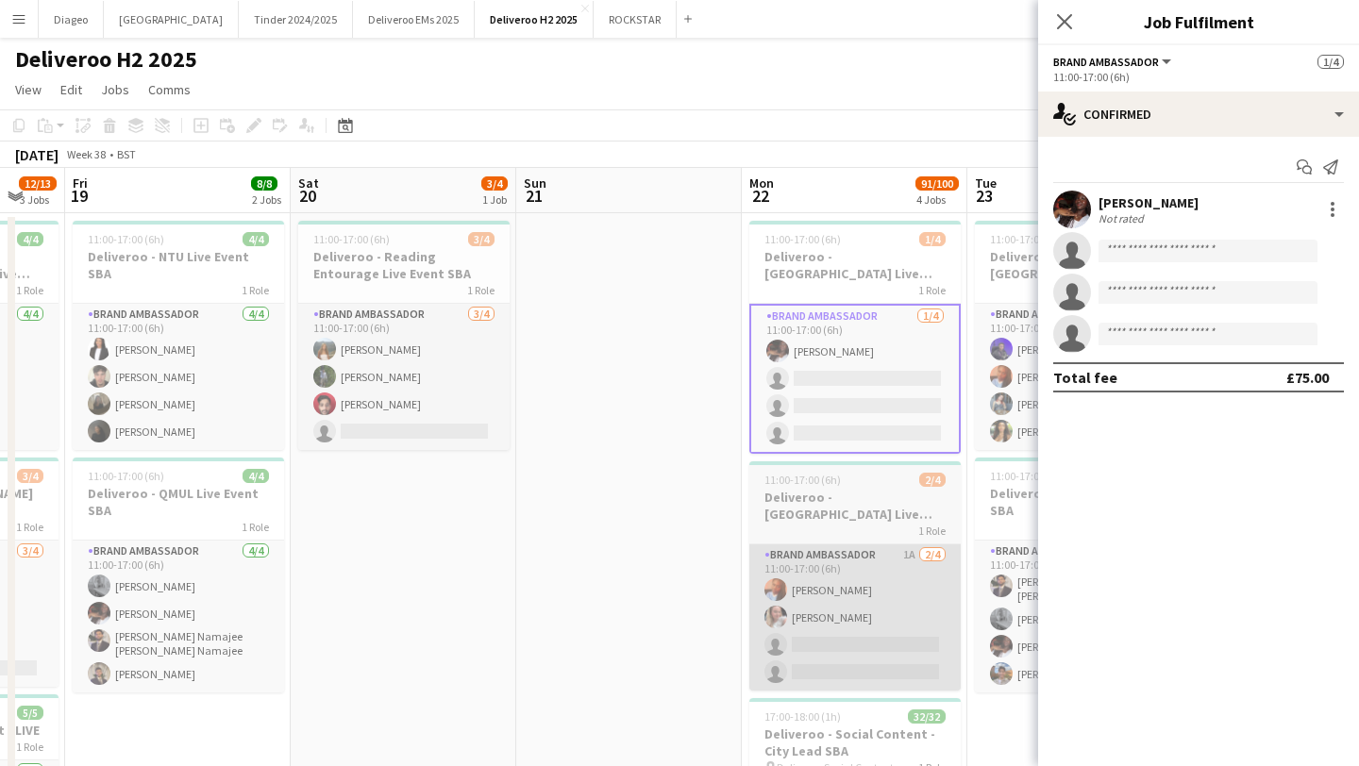
scroll to position [0, 0]
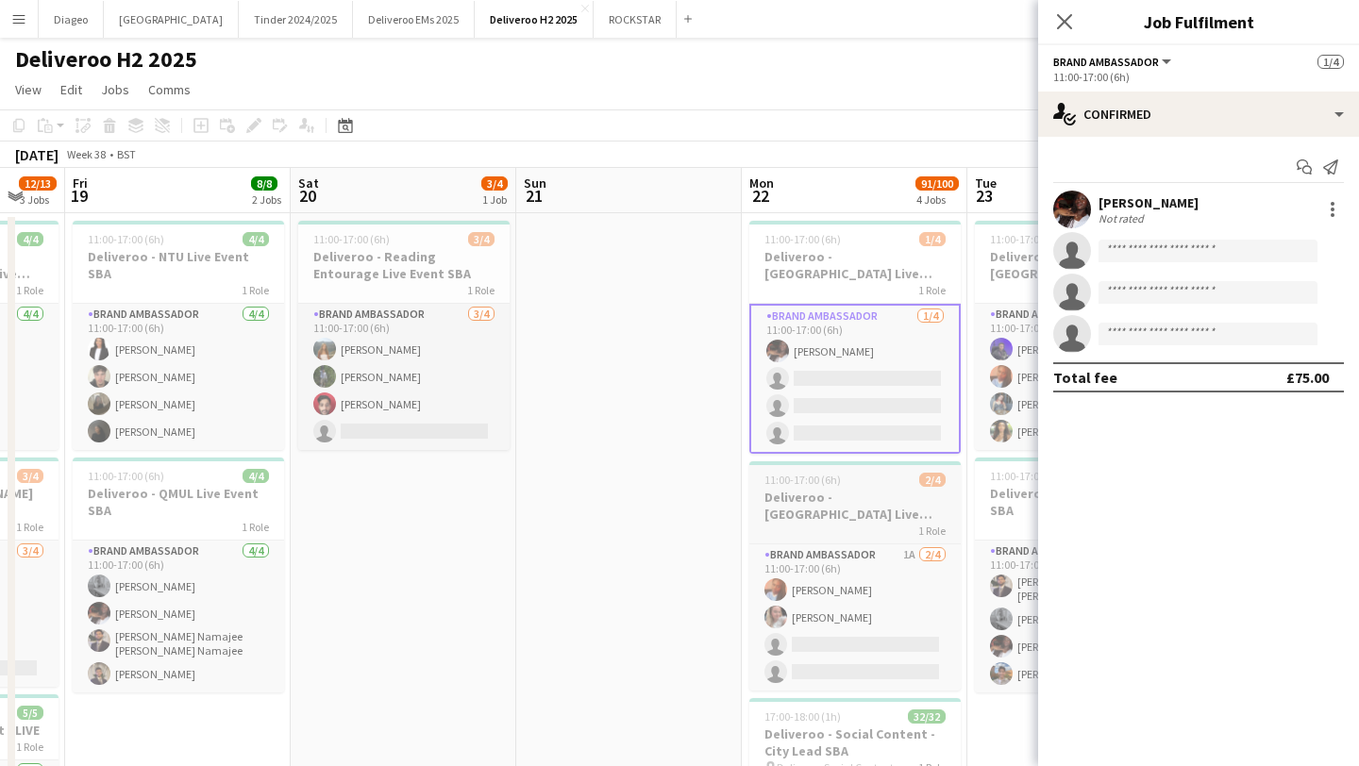
click at [889, 505] on h3 "Deliveroo - Leicester Live Event SBA" at bounding box center [854, 506] width 211 height 34
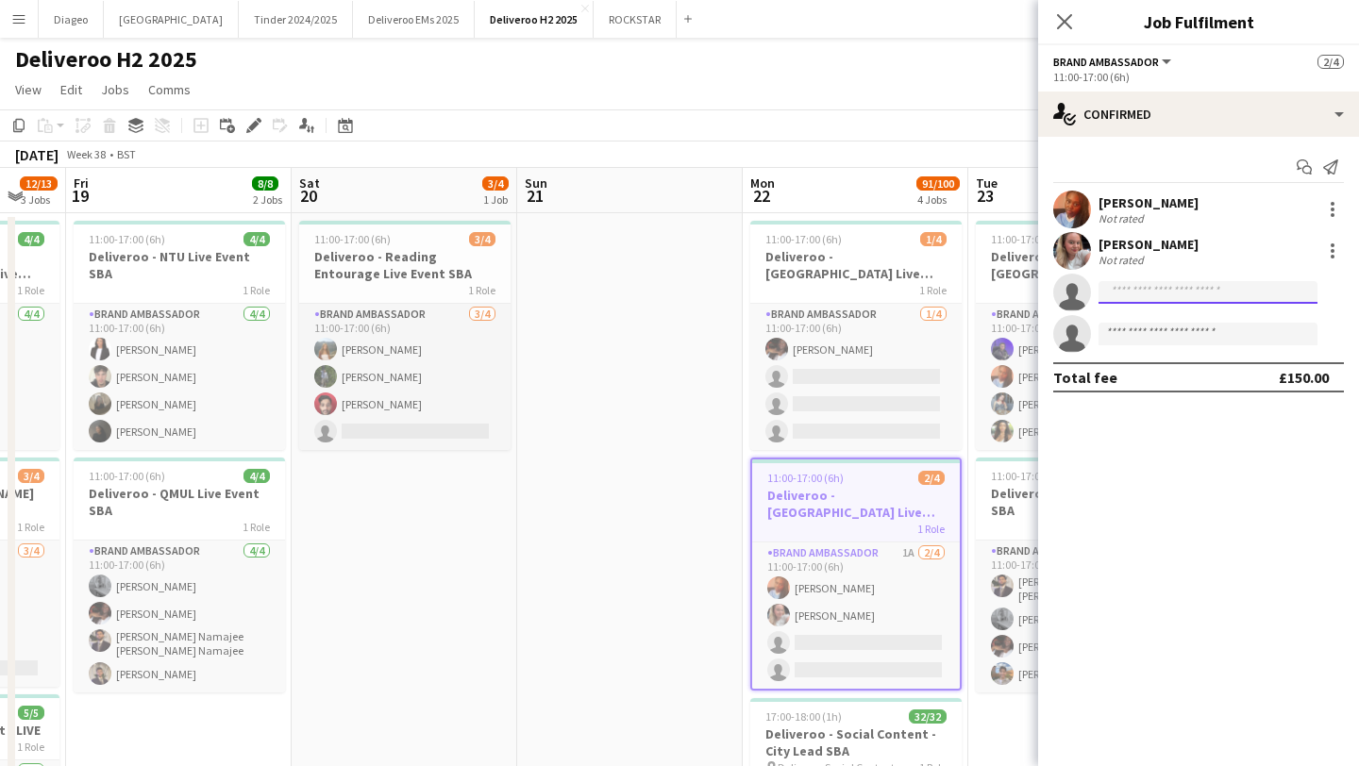
click at [1155, 291] on input at bounding box center [1207, 292] width 219 height 23
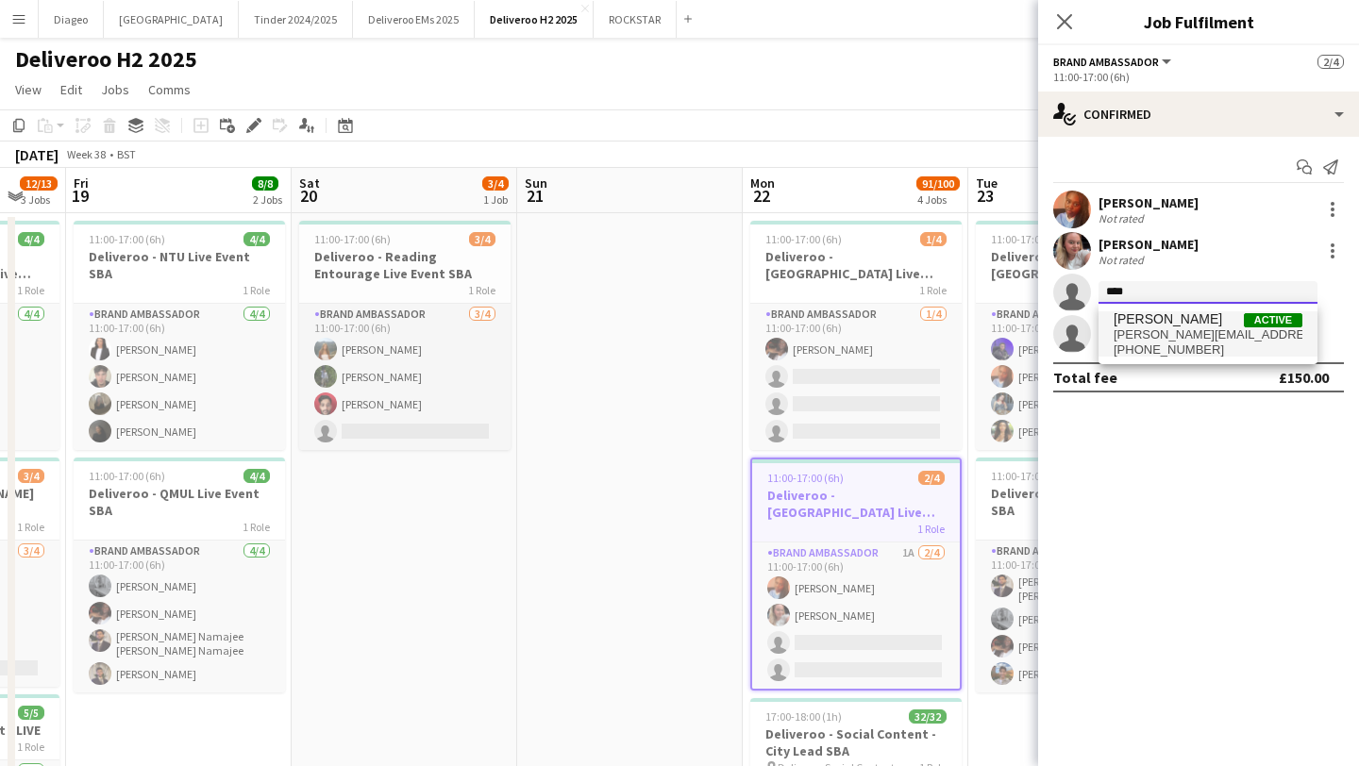
type input "****"
click at [1188, 344] on span "+447988307317" at bounding box center [1208, 350] width 189 height 15
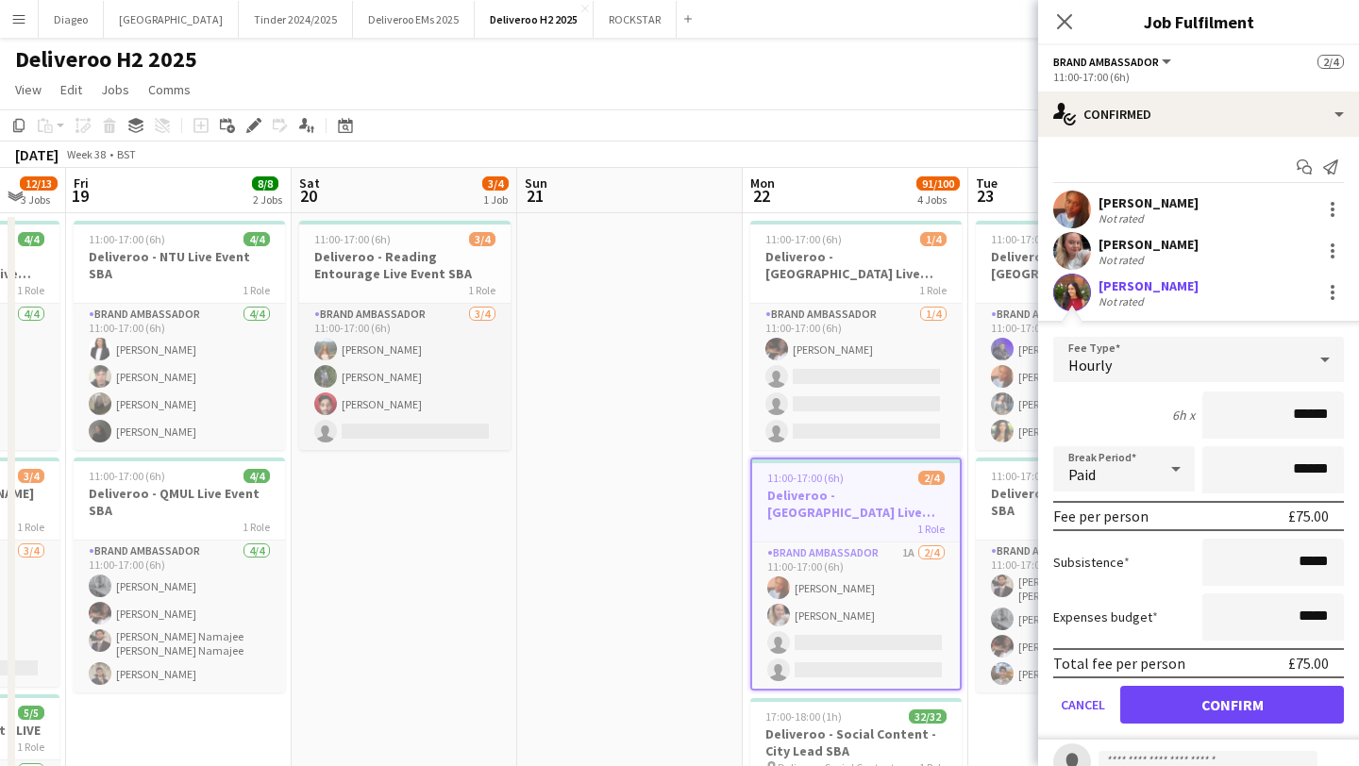
click at [1065, 287] on app-user-avatar at bounding box center [1072, 293] width 38 height 38
click at [1099, 288] on div "Shivani Das" at bounding box center [1148, 285] width 100 height 17
click at [1242, 711] on button "Confirm" at bounding box center [1232, 705] width 224 height 38
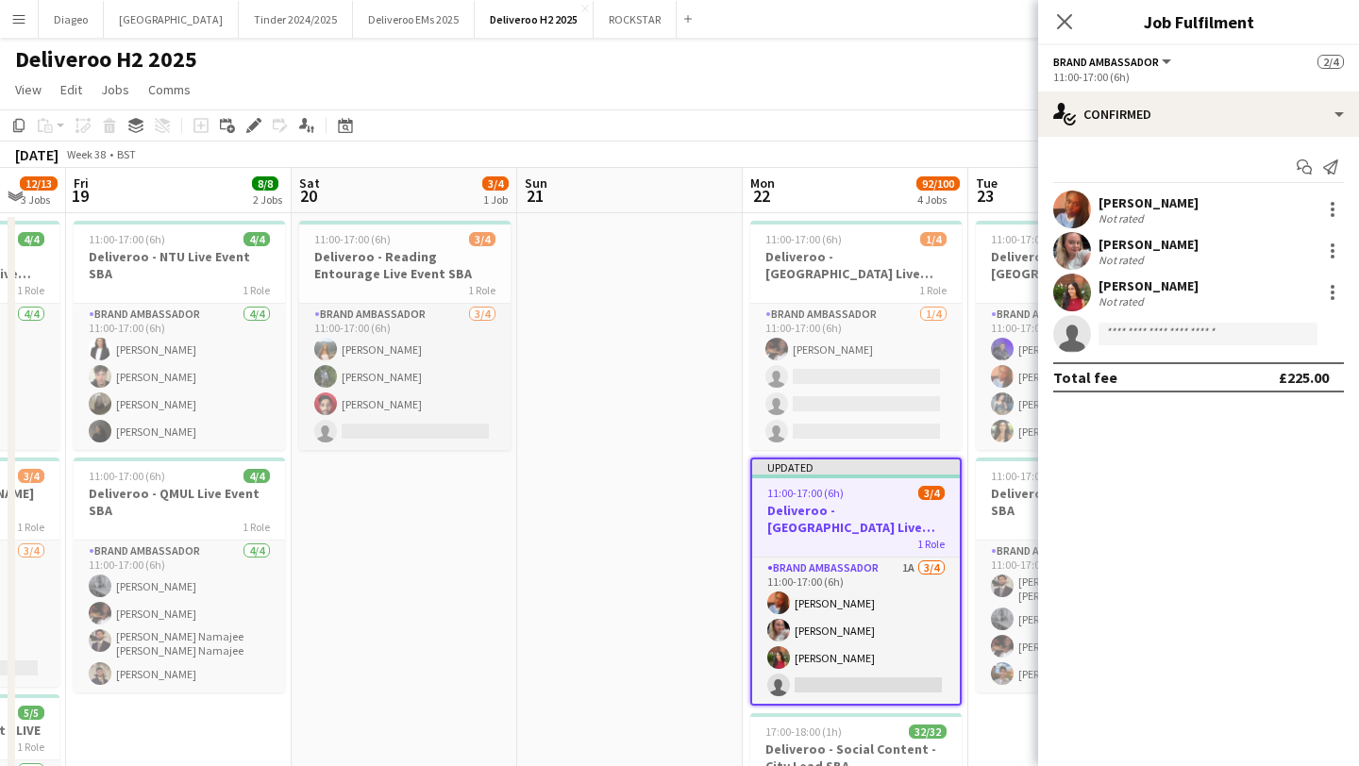
click at [1065, 277] on app-user-avatar at bounding box center [1072, 293] width 38 height 38
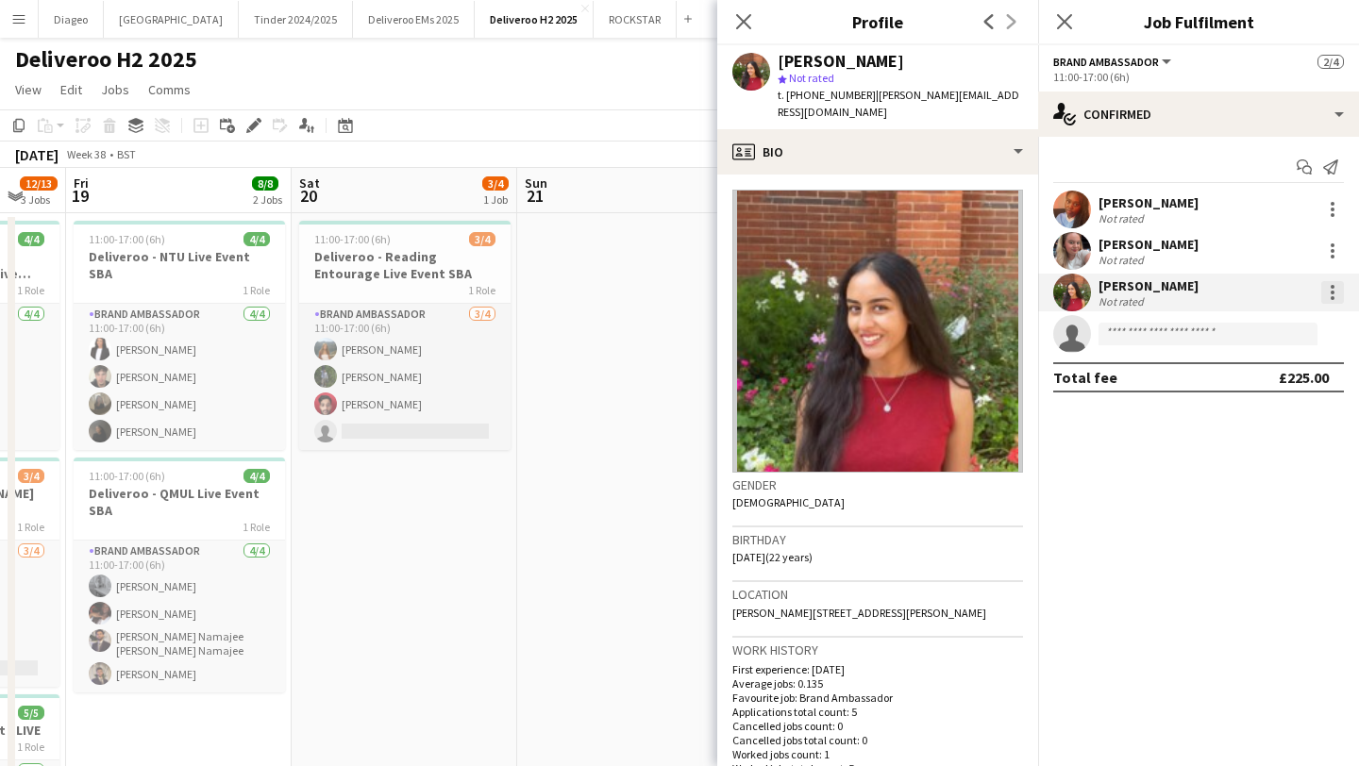
click at [1343, 293] on div at bounding box center [1332, 292] width 23 height 23
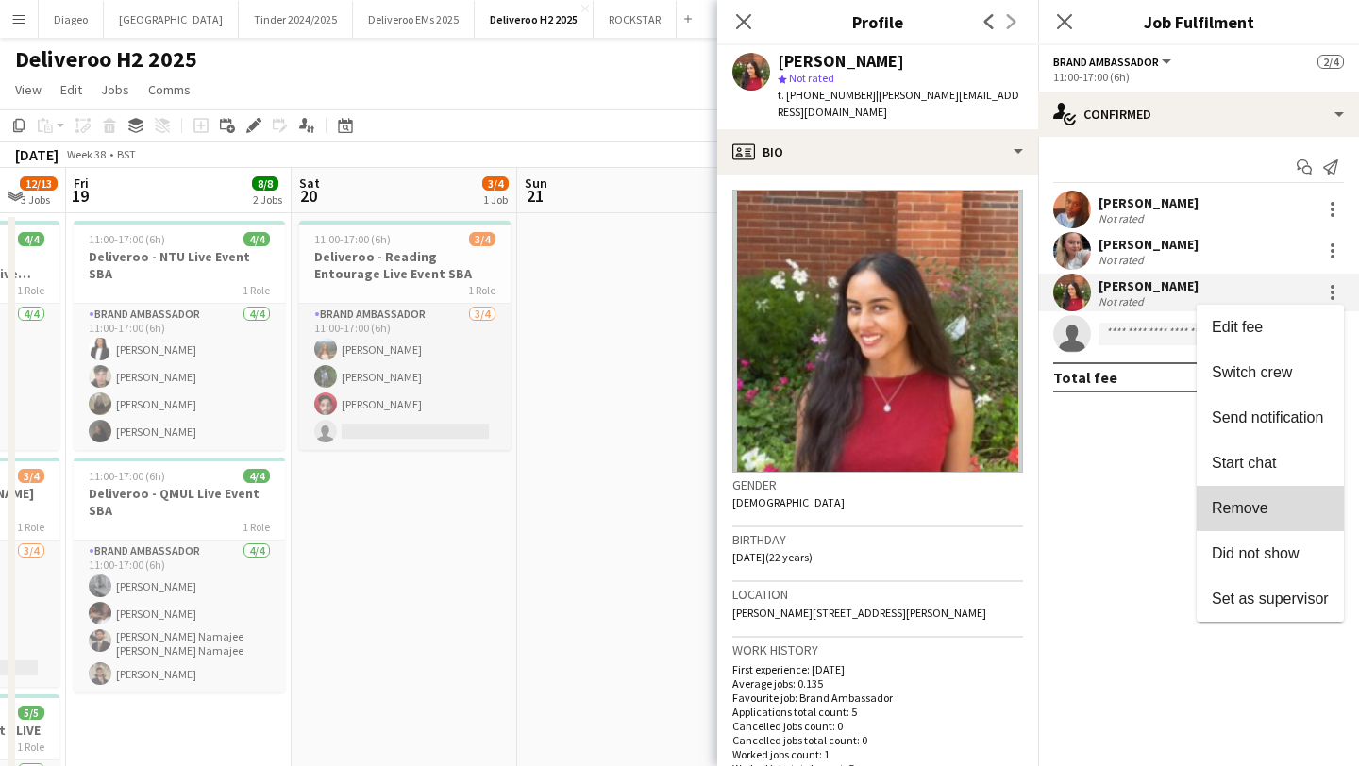
click at [1281, 495] on button "Remove" at bounding box center [1270, 508] width 147 height 45
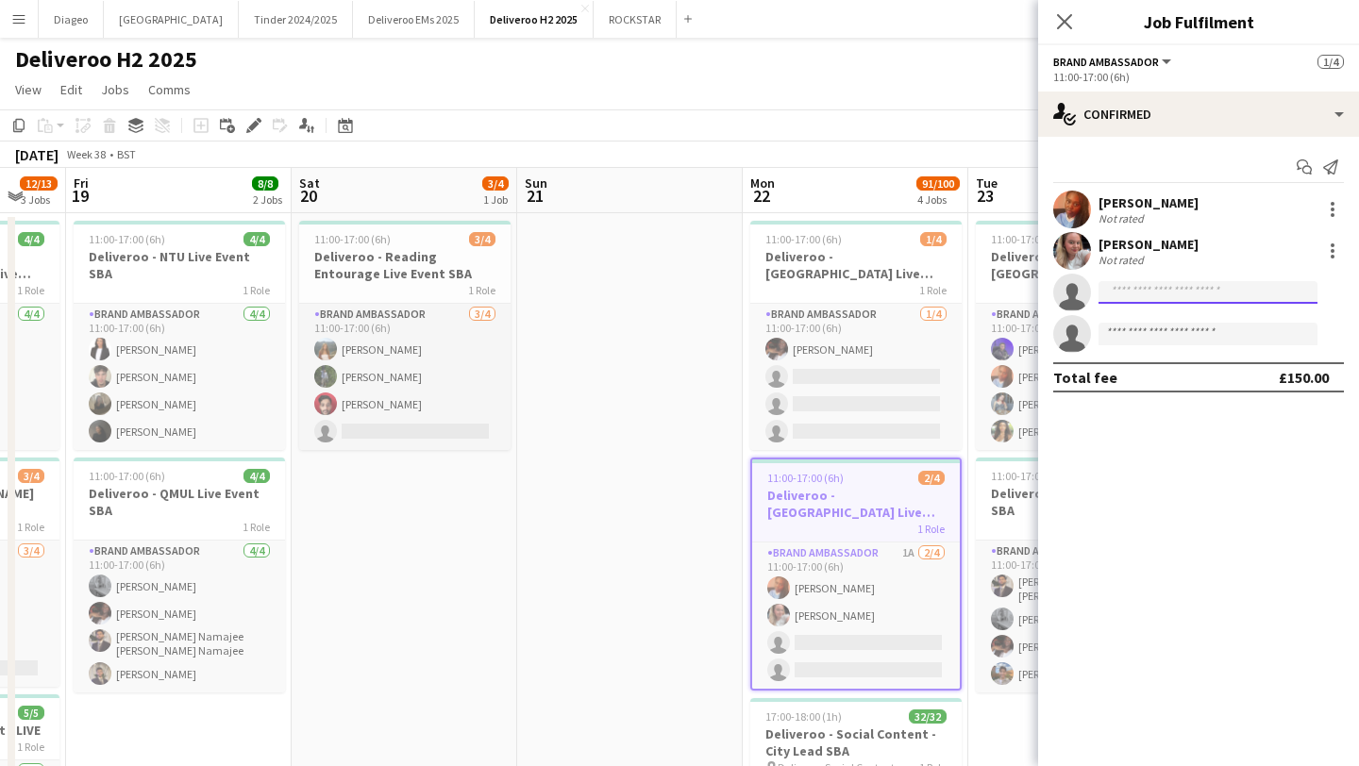
click at [1181, 296] on input at bounding box center [1207, 292] width 219 height 23
type input "*"
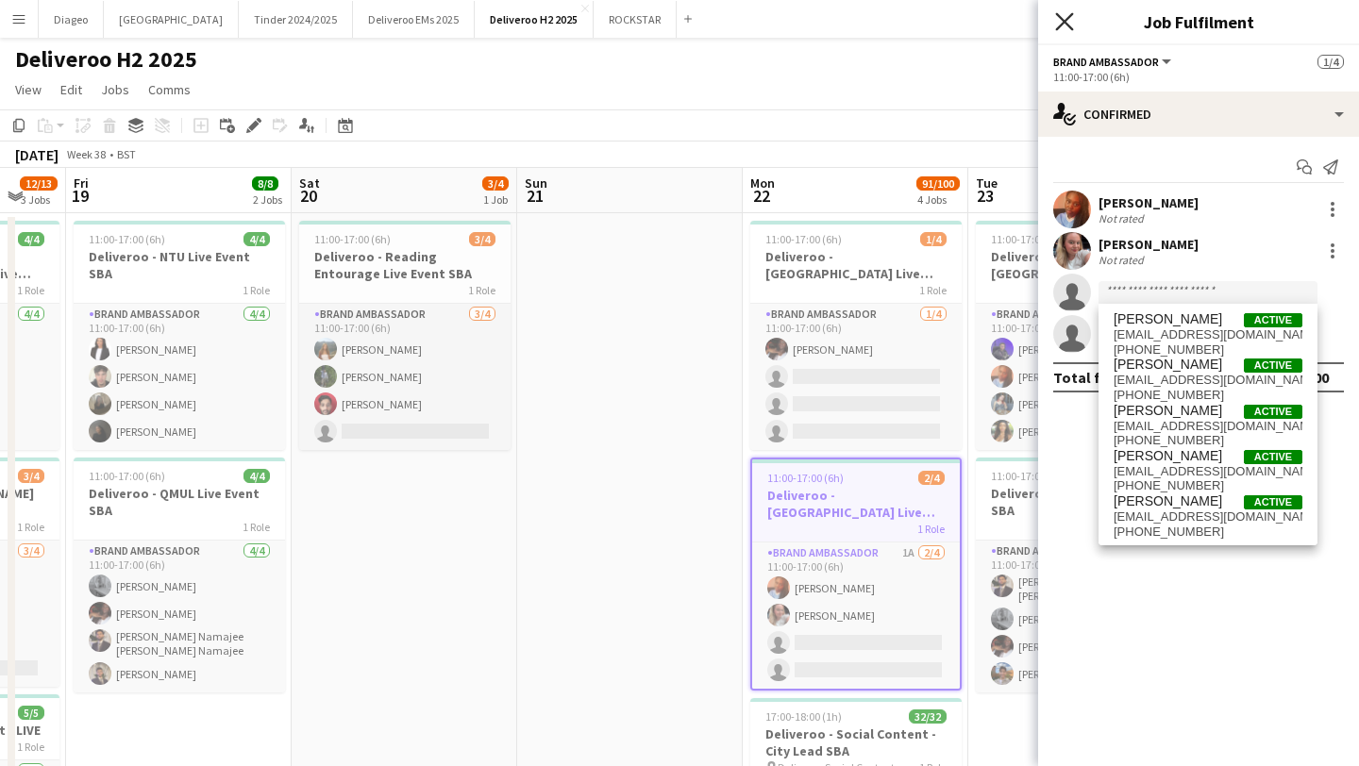
click at [1060, 17] on icon at bounding box center [1064, 21] width 18 height 18
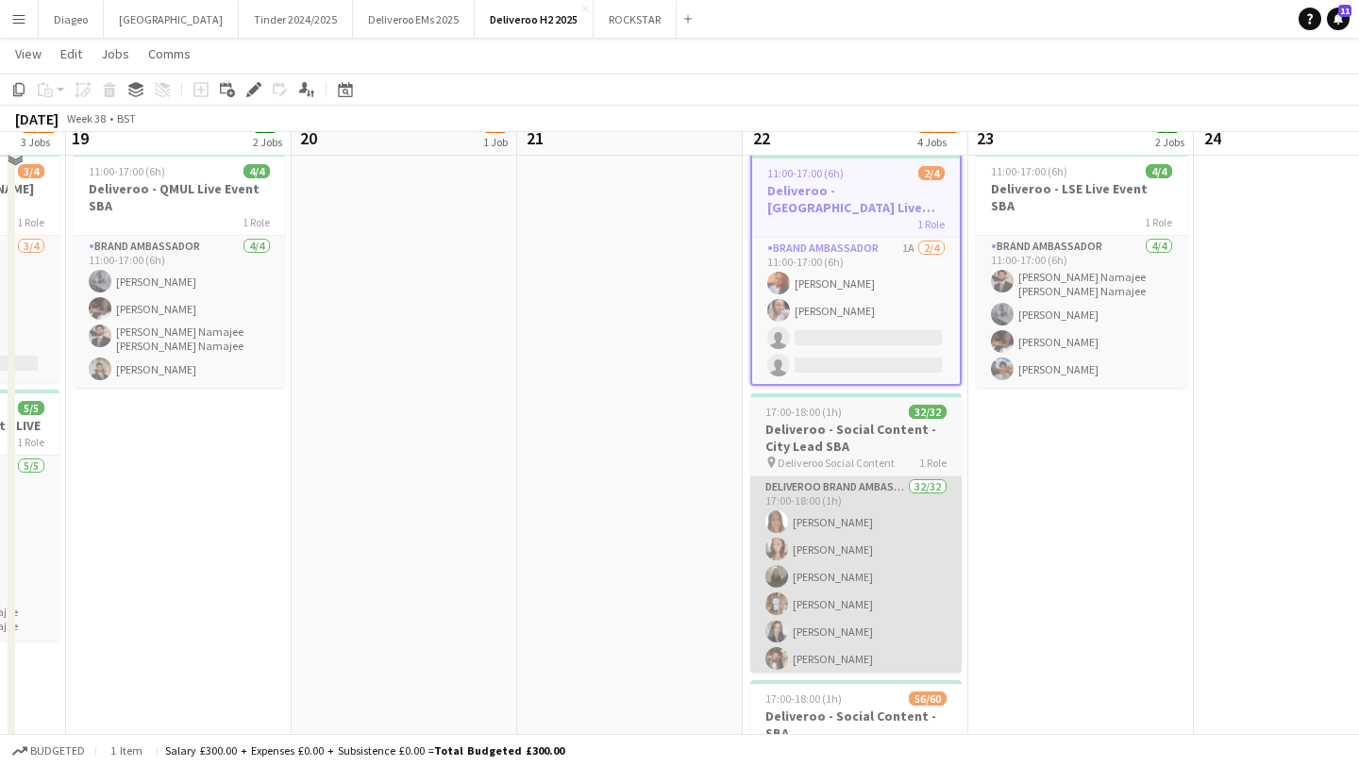
scroll to position [319, 0]
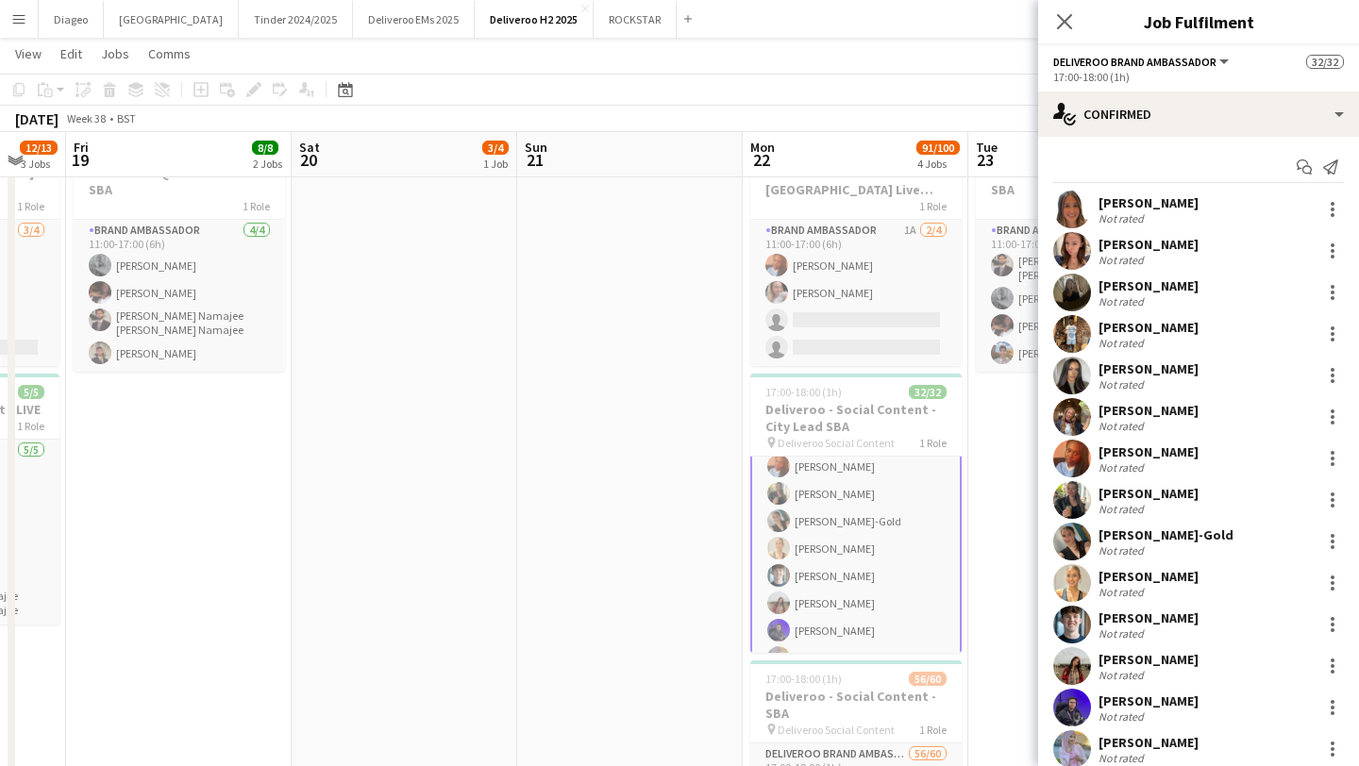
scroll to position [720, 0]
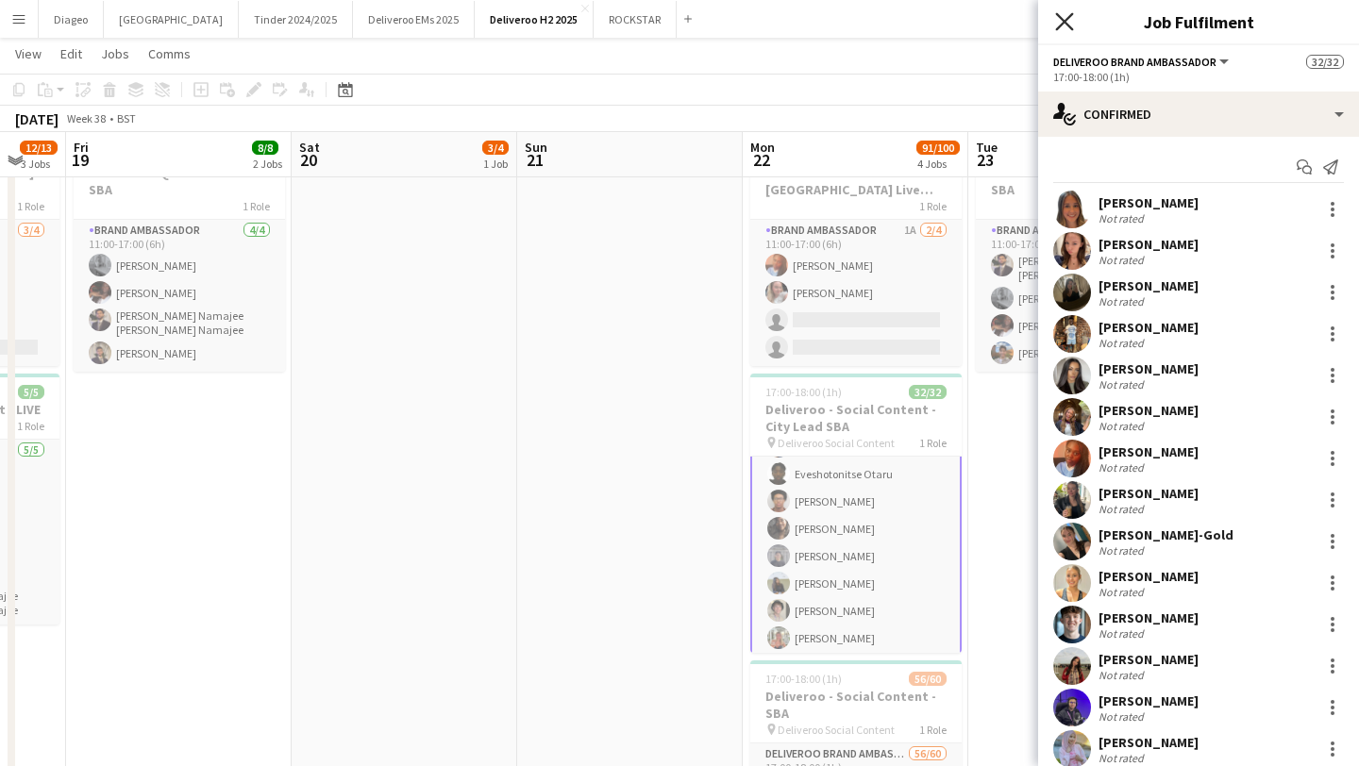
click at [1072, 17] on icon "Close pop-in" at bounding box center [1064, 21] width 18 height 18
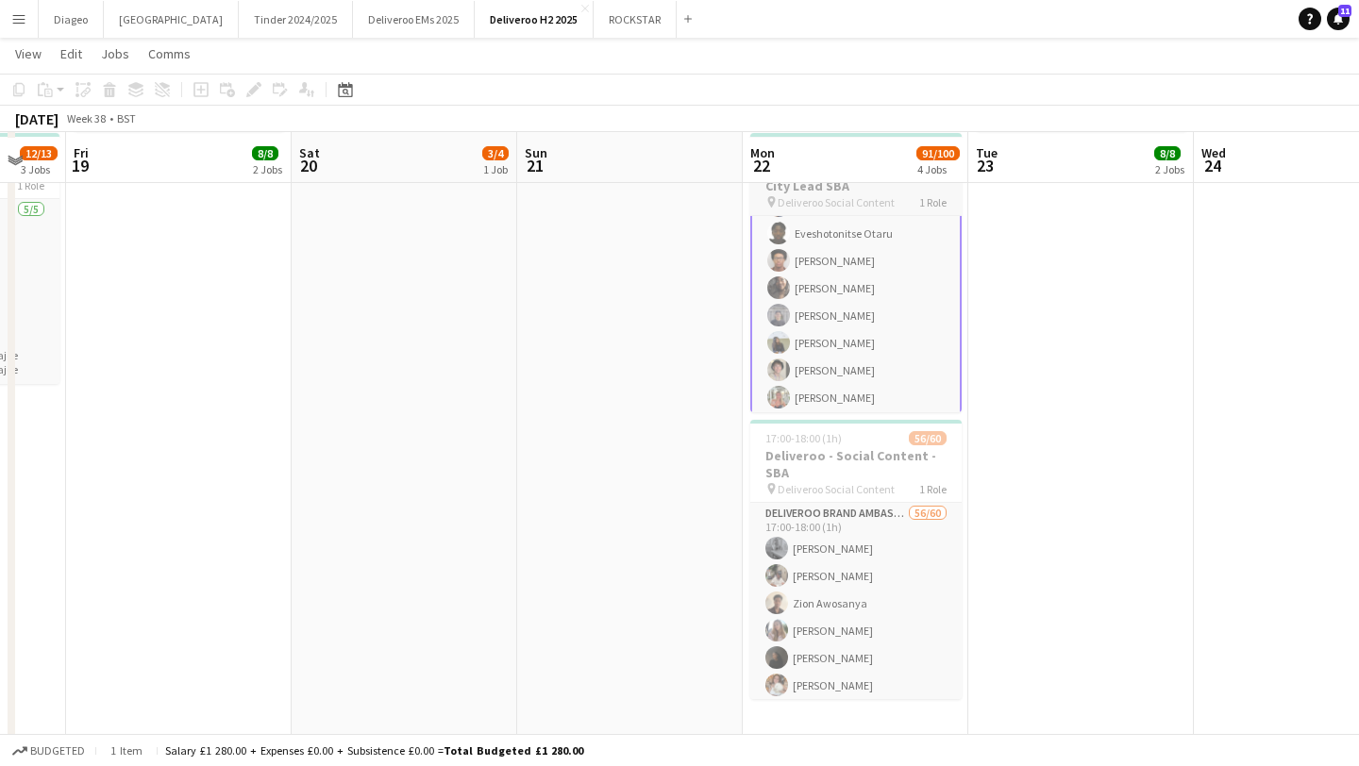
scroll to position [565, 0]
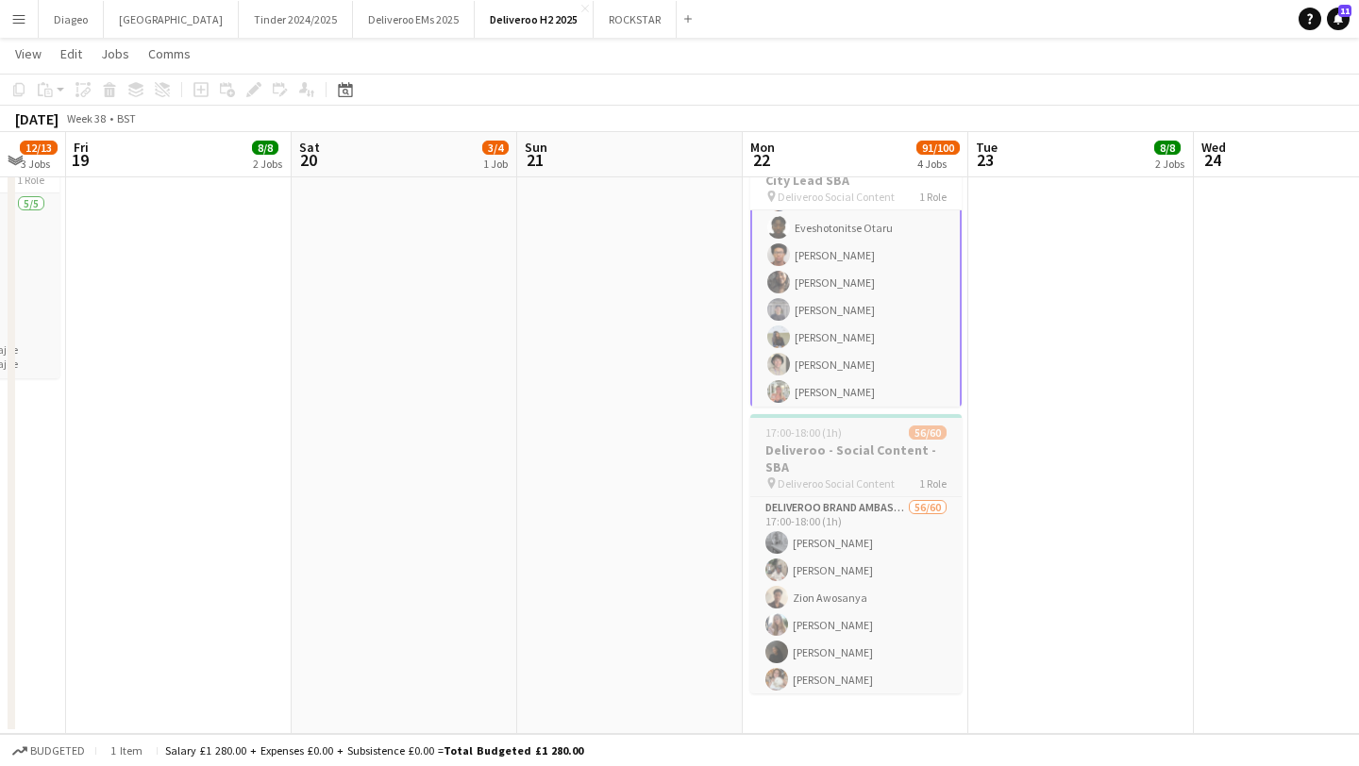
click at [880, 468] on h3 "Deliveroo - Social Content - SBA" at bounding box center [855, 459] width 211 height 34
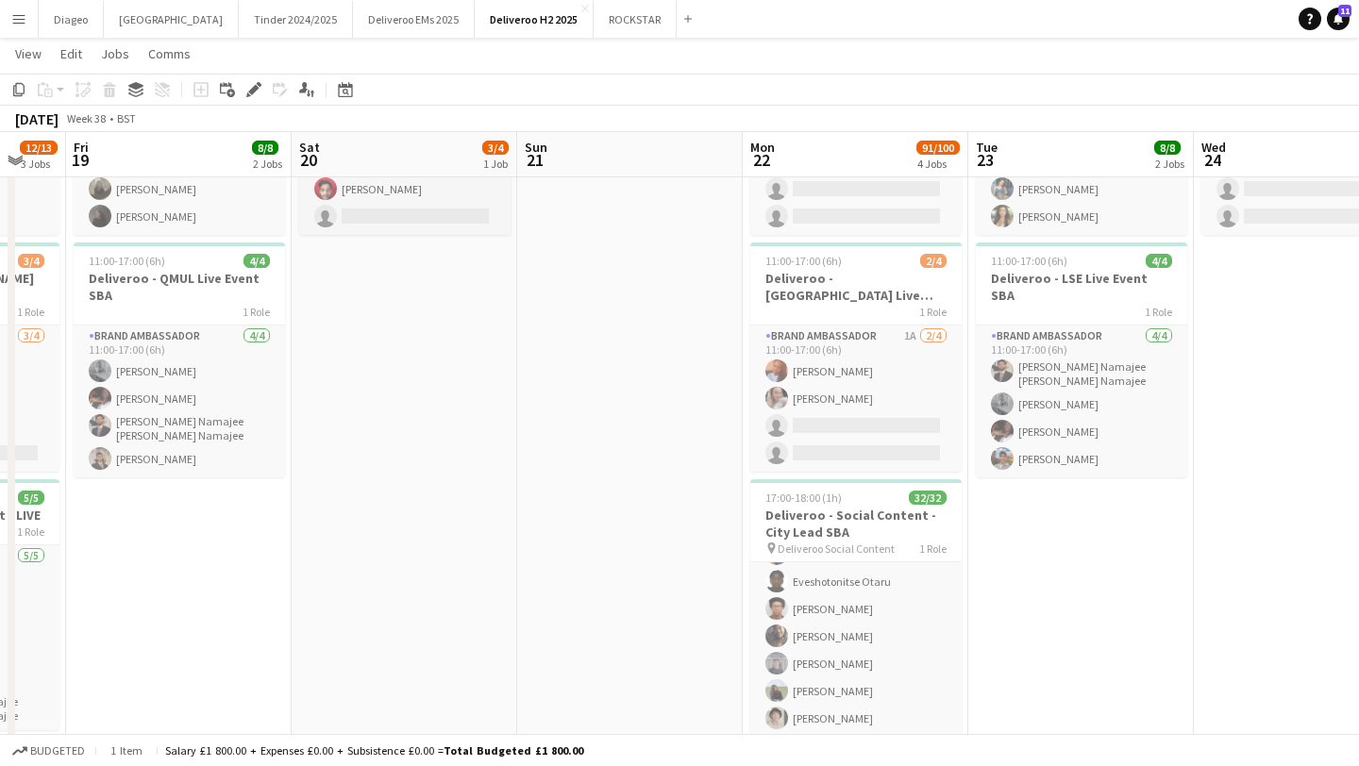
scroll to position [0, 0]
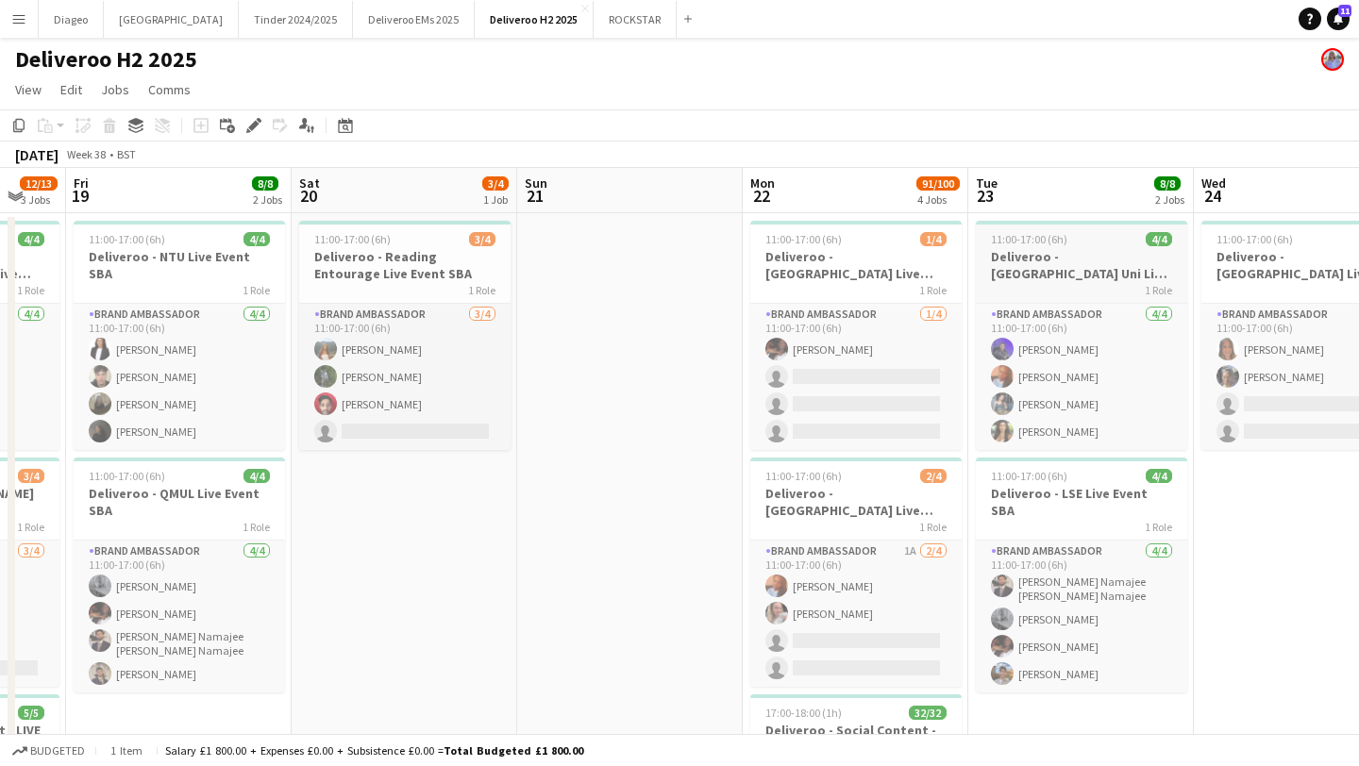
click at [1063, 274] on h3 "Deliveroo - Birmingham Uni Live Event SBA" at bounding box center [1081, 265] width 211 height 34
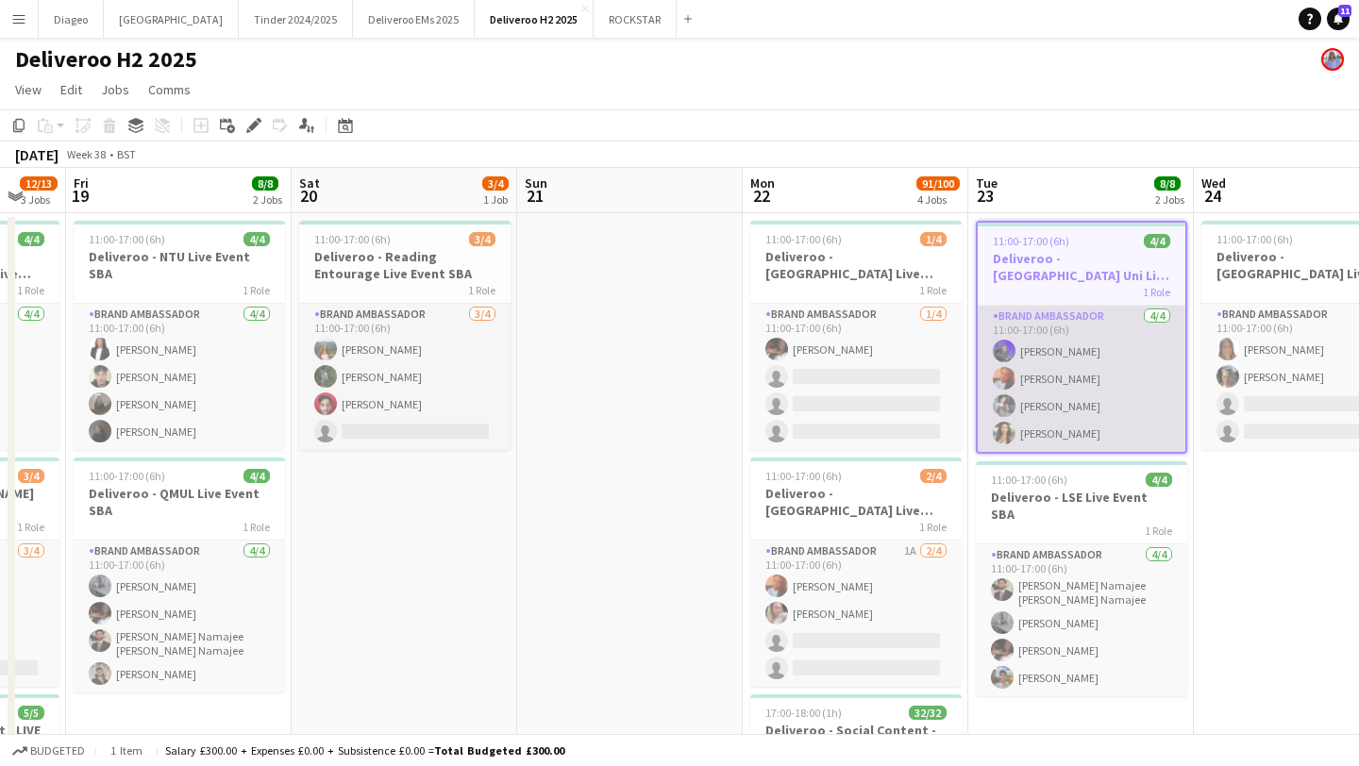
click at [1083, 419] on app-card-role "Brand Ambassador 4/4 11:00-17:00 (6h) Abdul Sattar Mahomed Tapiwa Chingati-Phir…" at bounding box center [1082, 379] width 208 height 146
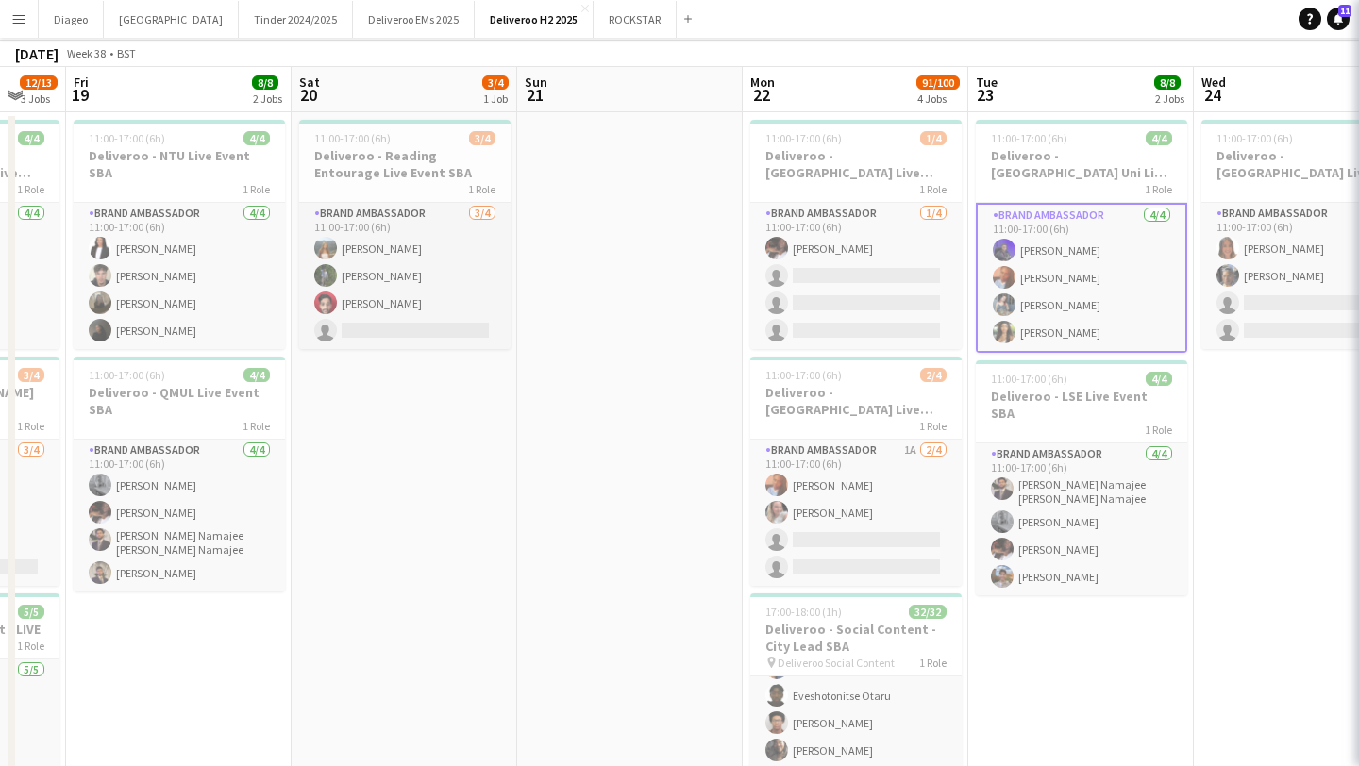
scroll to position [105, 0]
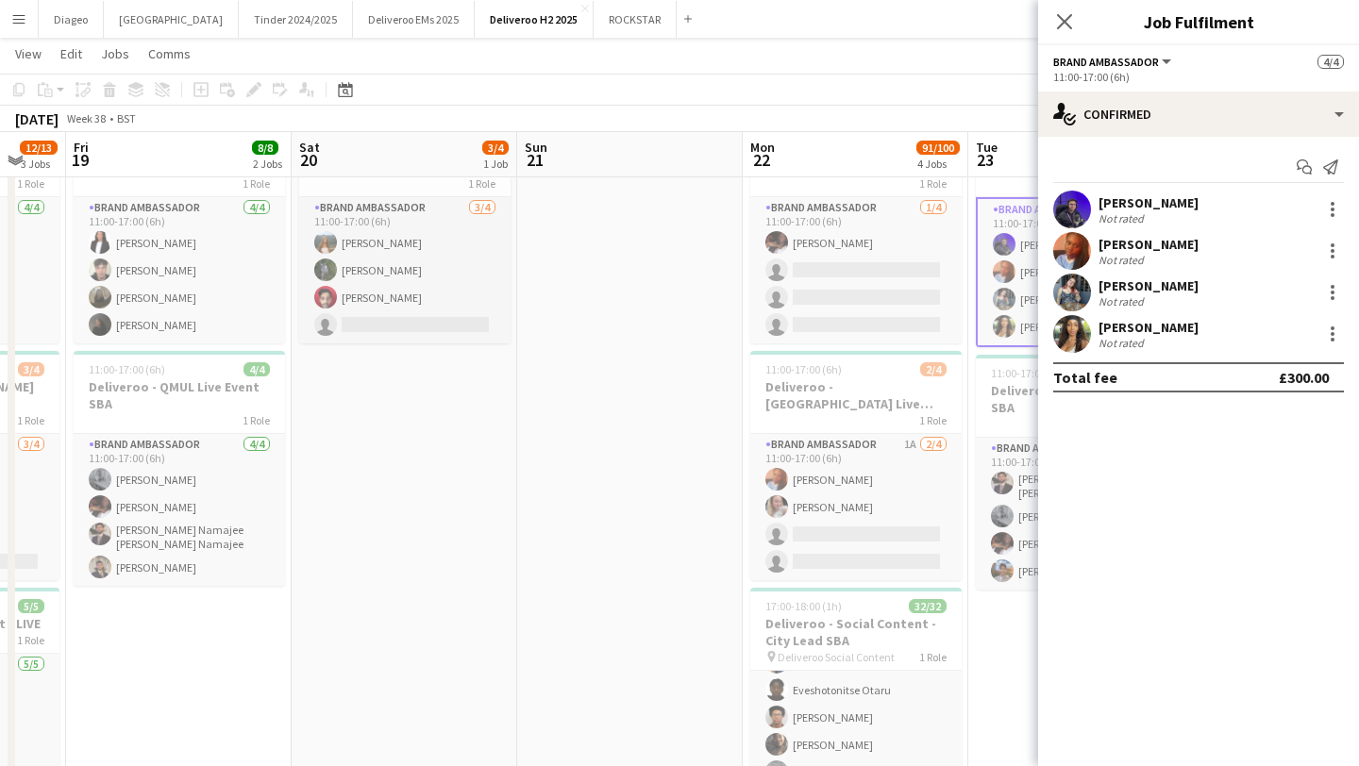
click at [1065, 36] on div "Close pop-in" at bounding box center [1064, 21] width 53 height 43
click at [1063, 11] on app-icon "Close pop-in" at bounding box center [1064, 21] width 27 height 27
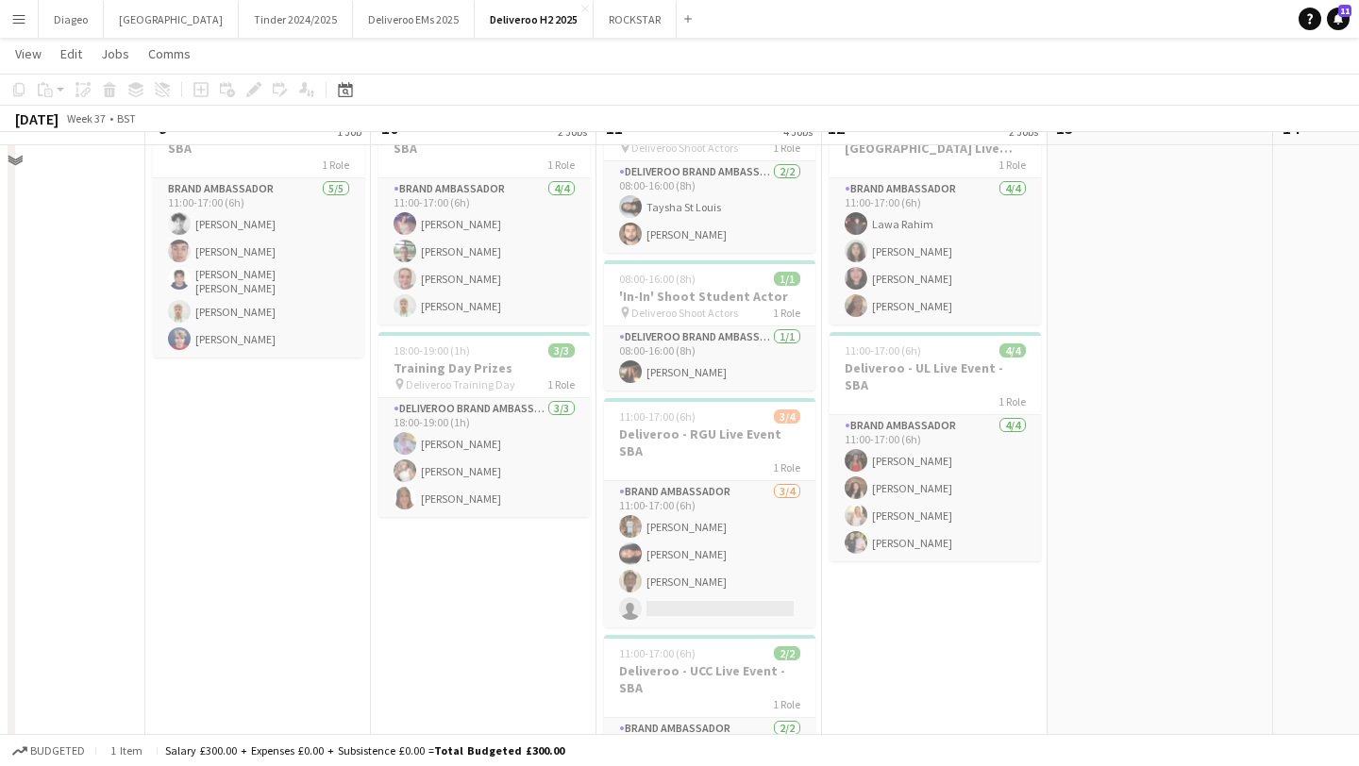
scroll to position [126, 0]
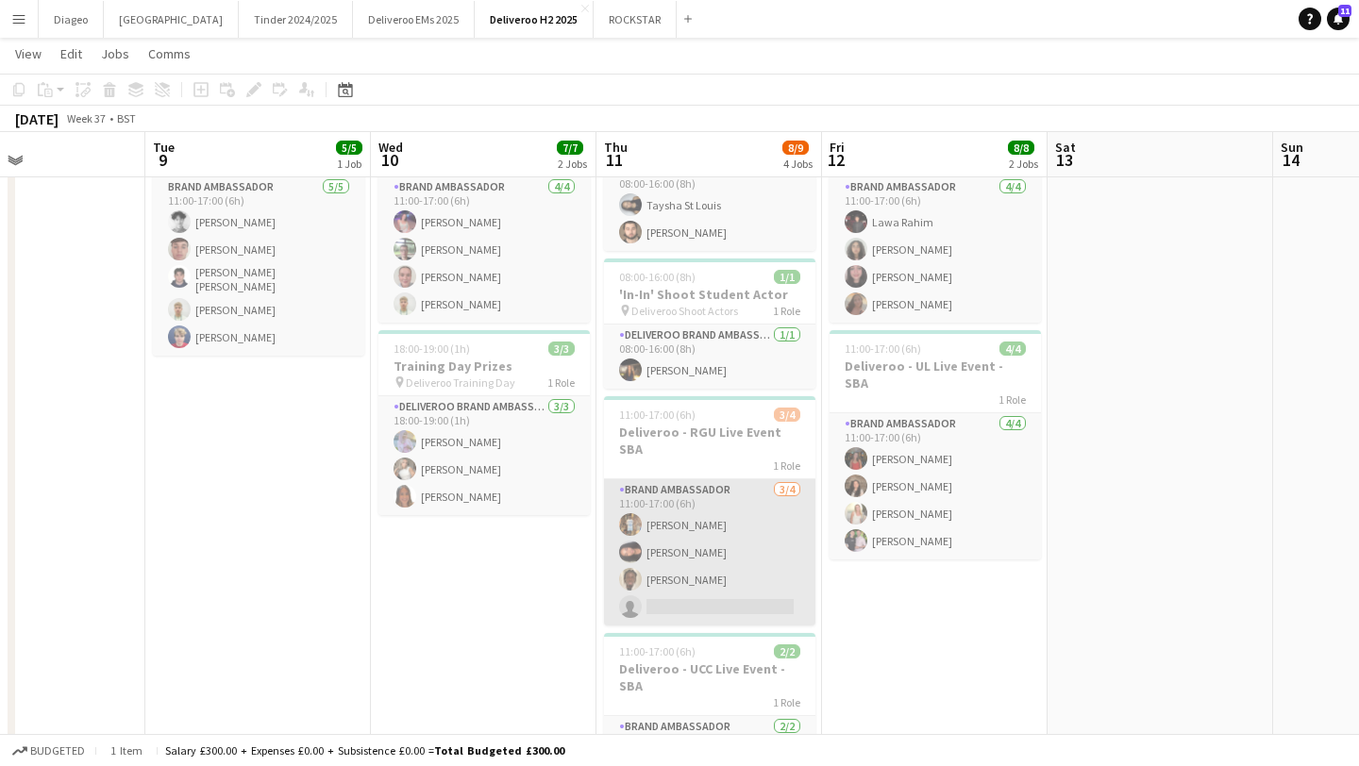
click at [684, 481] on app-card-role "Brand Ambassador 3/4 11:00-17:00 (6h) Raymond Osakwe Ruby McBain Tyrese Alimikh…" at bounding box center [709, 552] width 211 height 146
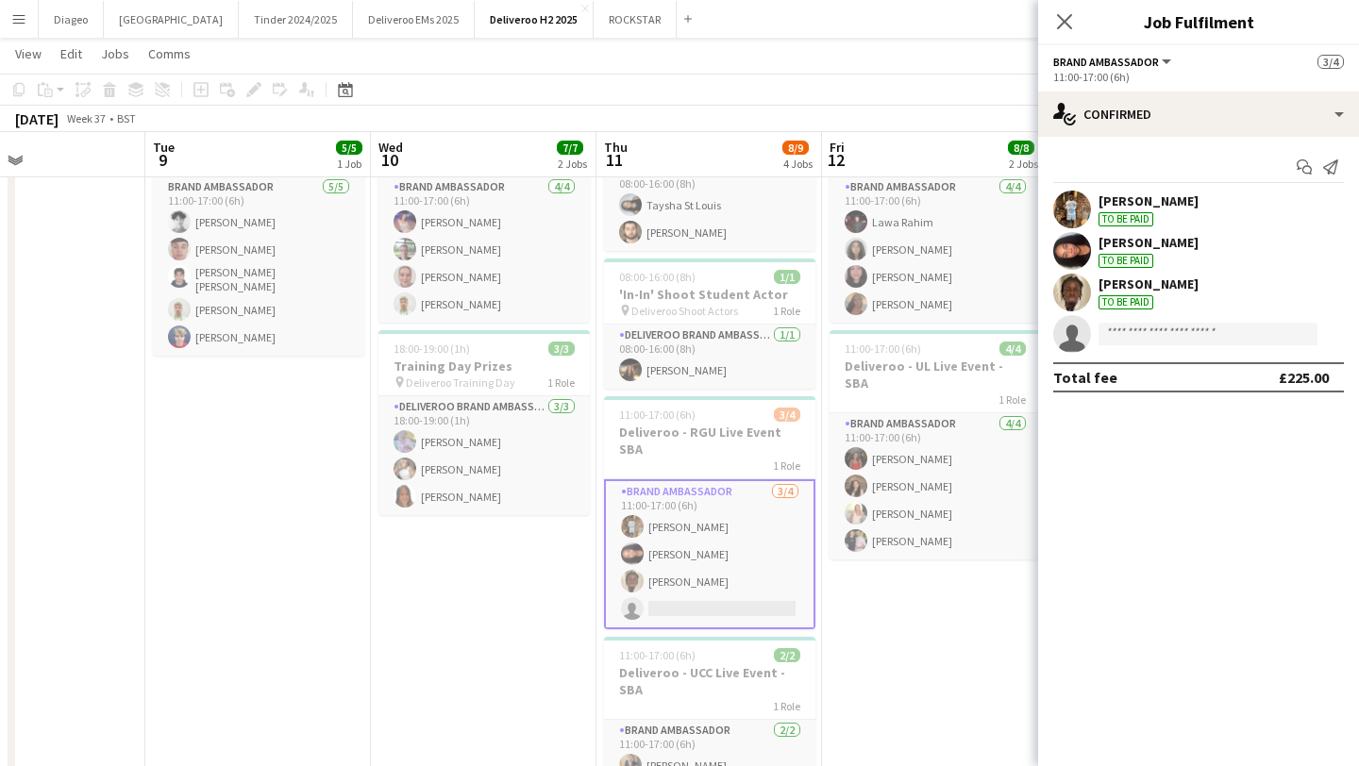
click at [1151, 346] on app-invite-slot "single-neutral-actions" at bounding box center [1198, 334] width 321 height 38
click at [1151, 337] on input at bounding box center [1207, 334] width 219 height 23
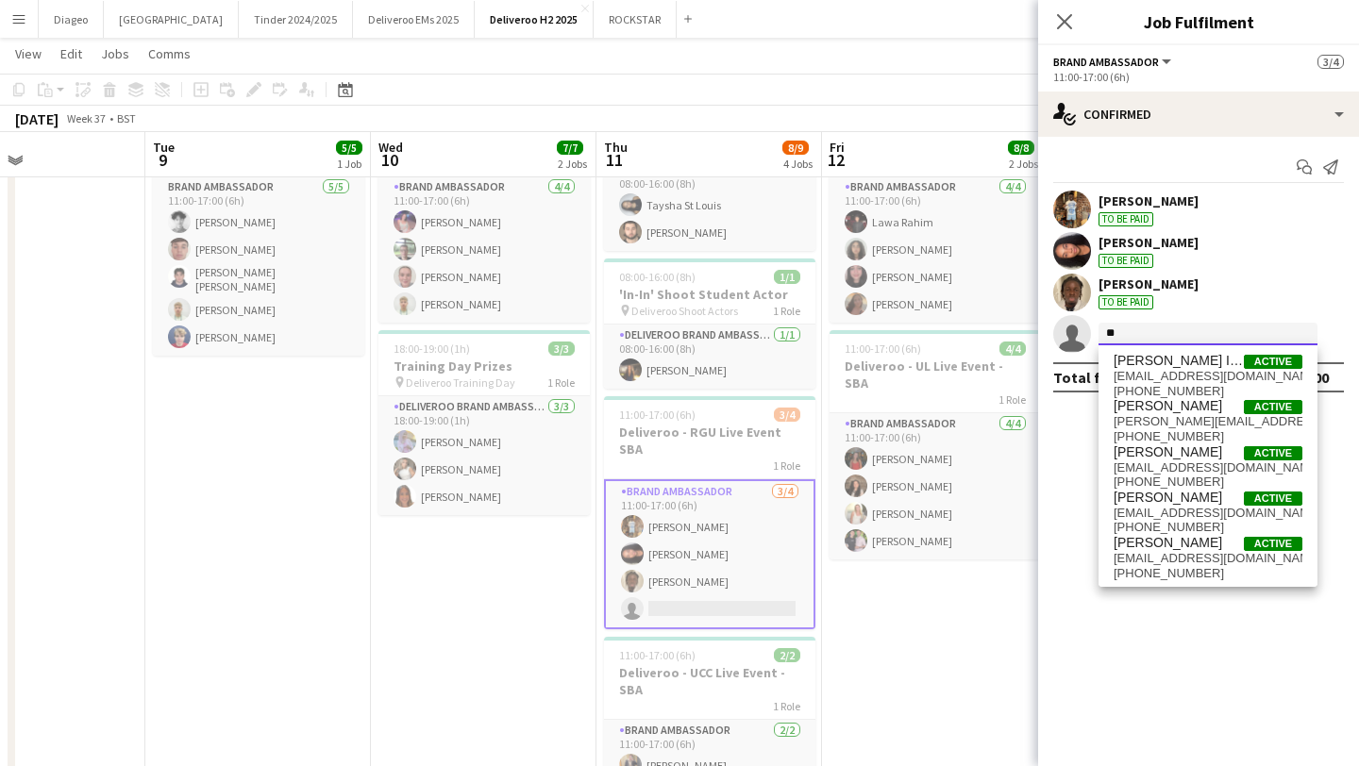
type input "*"
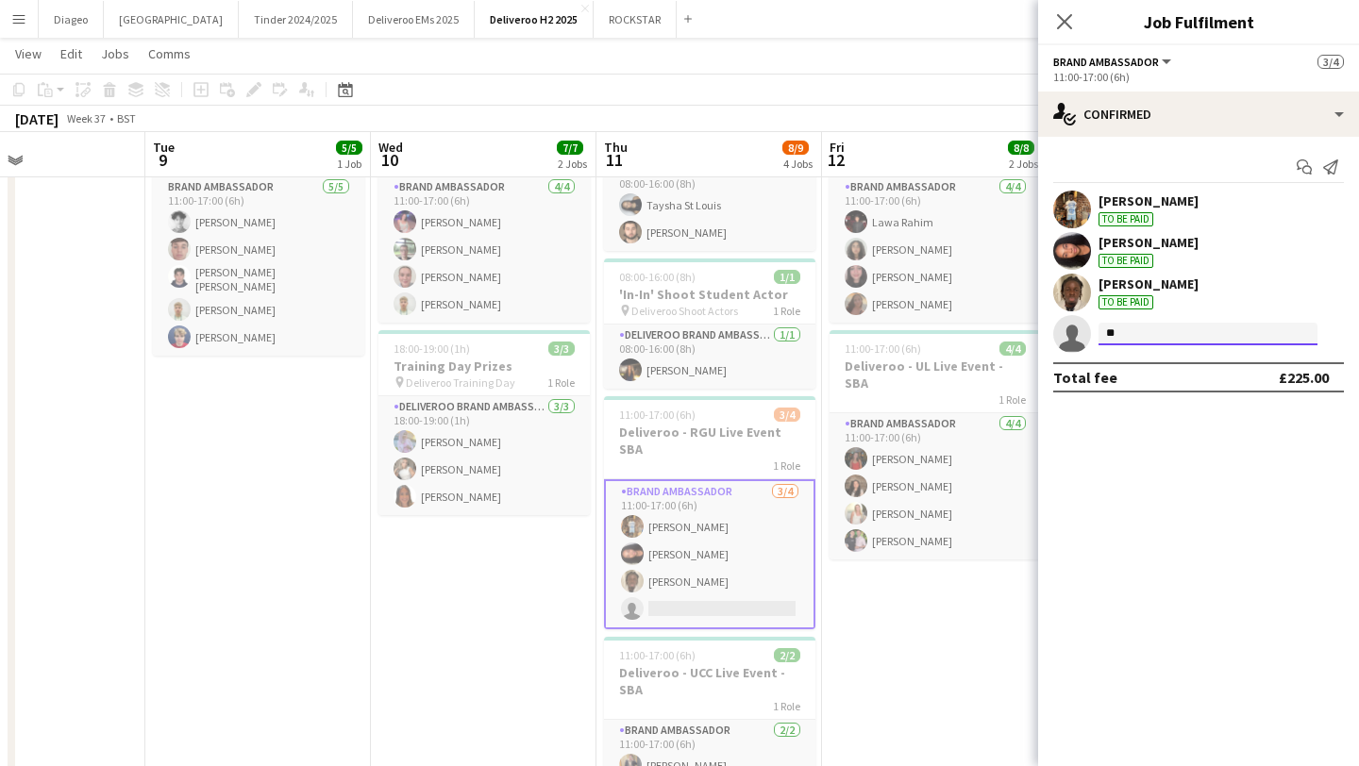
type input "*"
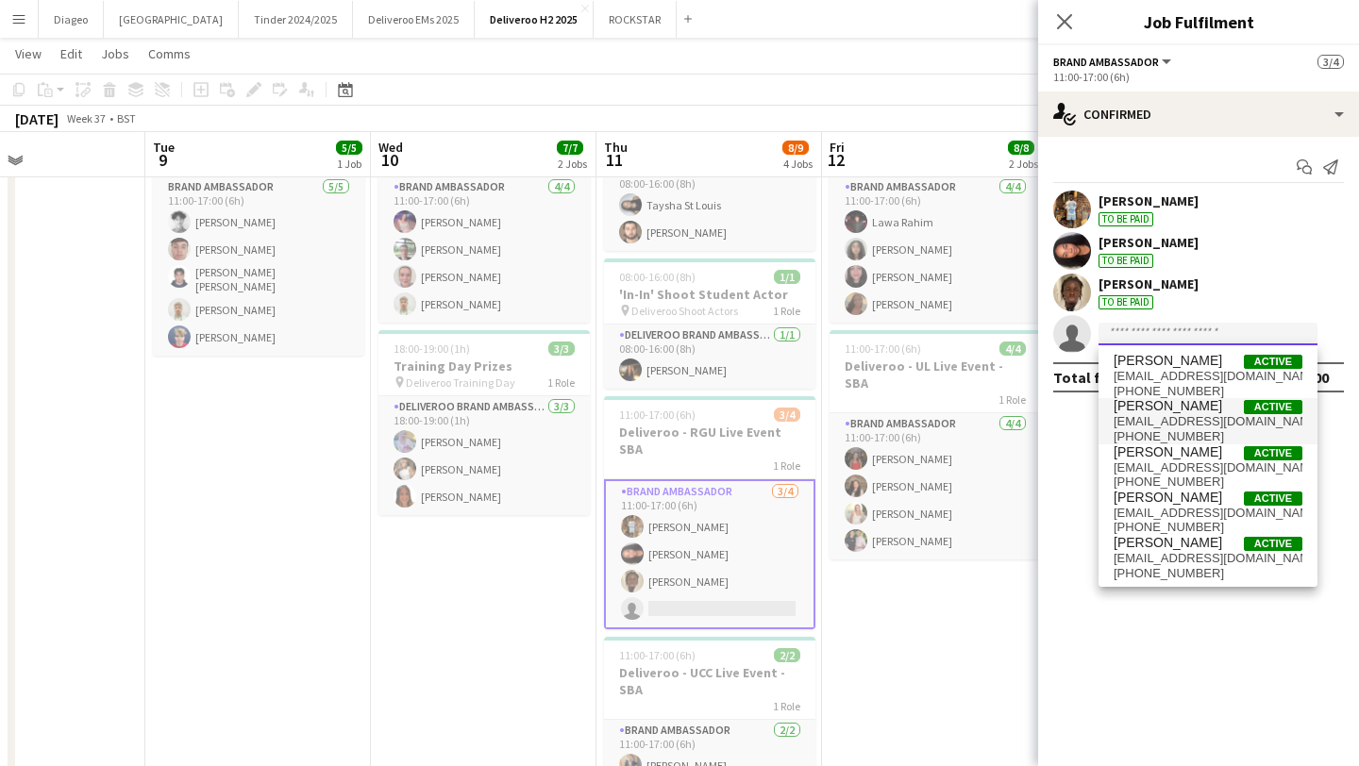
paste input "*******"
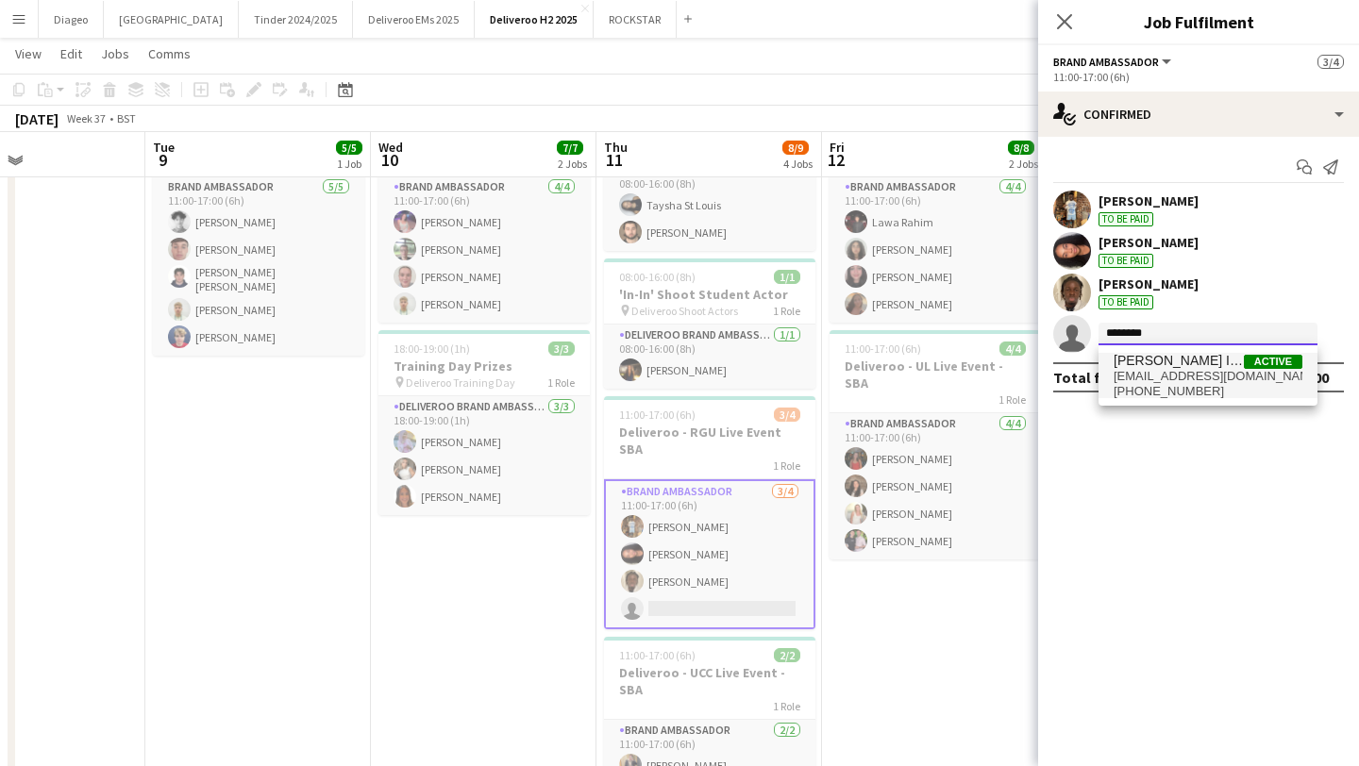
type input "*******"
click at [1194, 364] on span "Daniels Ihemadu" at bounding box center [1179, 361] width 130 height 16
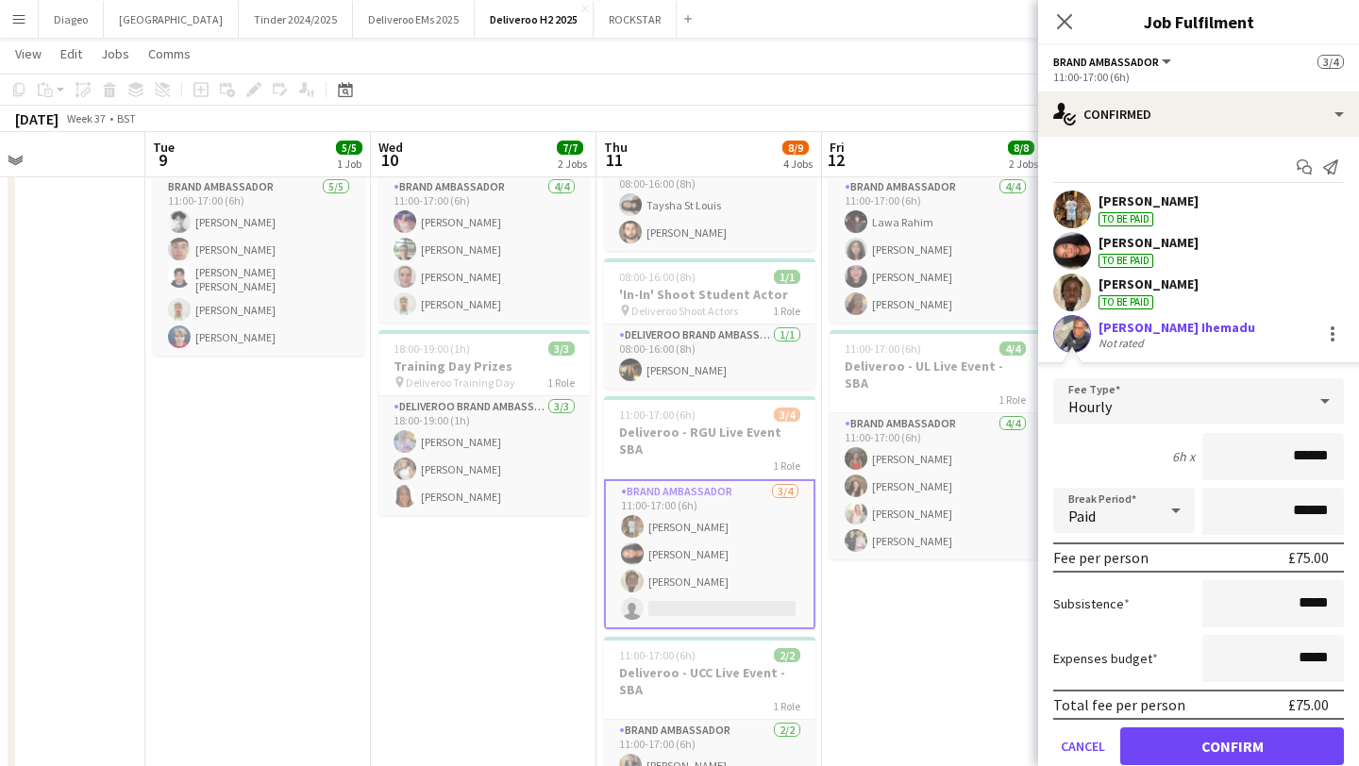
click at [1215, 725] on form "Fee Type Hourly 6h x ****** Break Period Paid ****** Fee per person £75.00 Subs…" at bounding box center [1198, 579] width 321 height 403
click at [1223, 746] on button "Confirm" at bounding box center [1232, 747] width 224 height 38
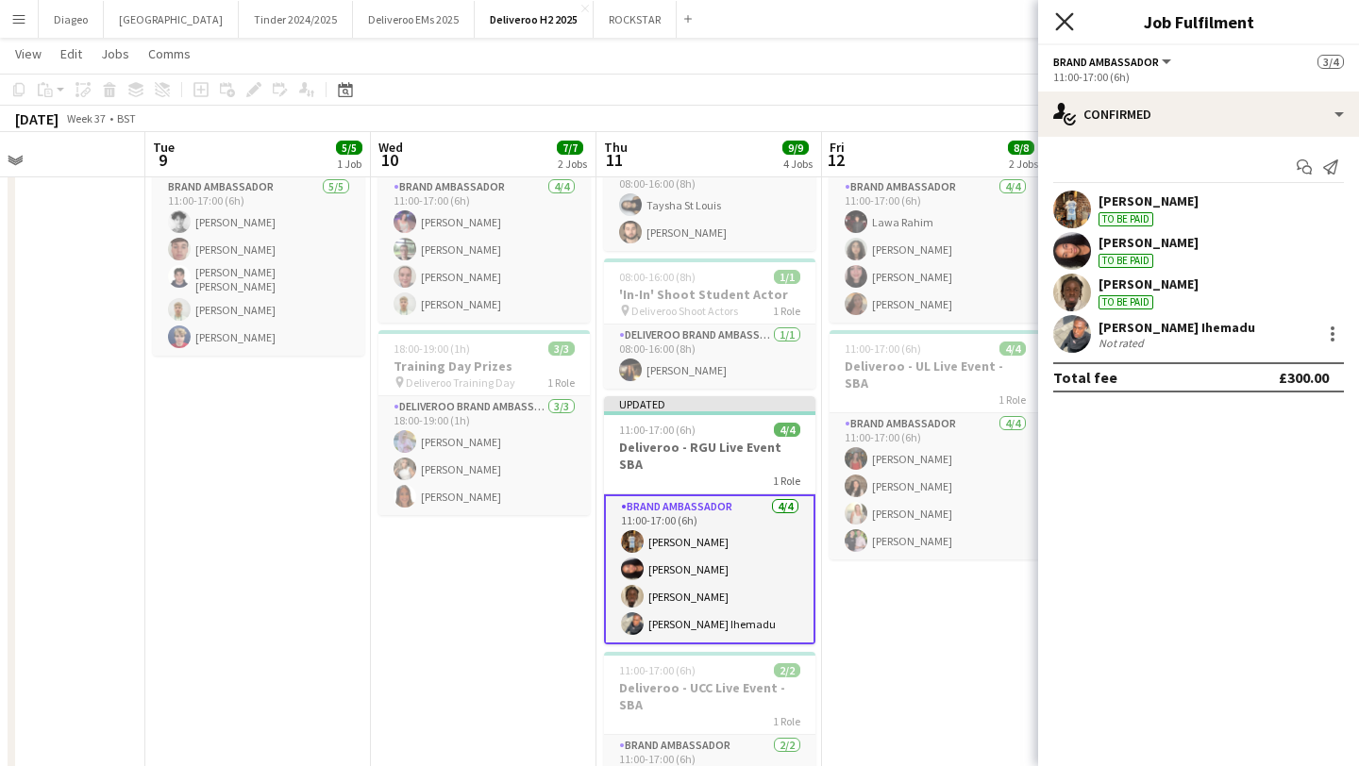
click at [1063, 25] on icon at bounding box center [1064, 21] width 18 height 18
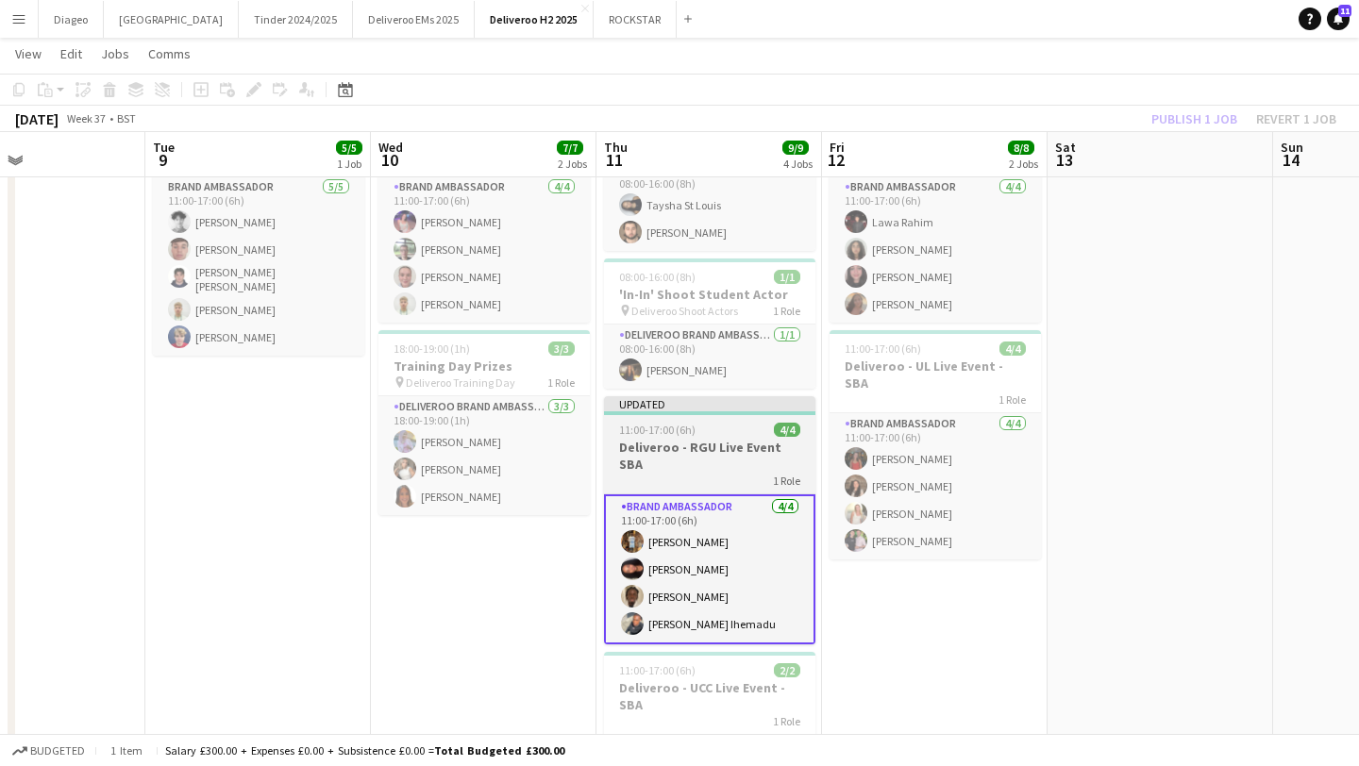
click at [739, 425] on div "11:00-17:00 (6h) 4/4" at bounding box center [709, 430] width 211 height 14
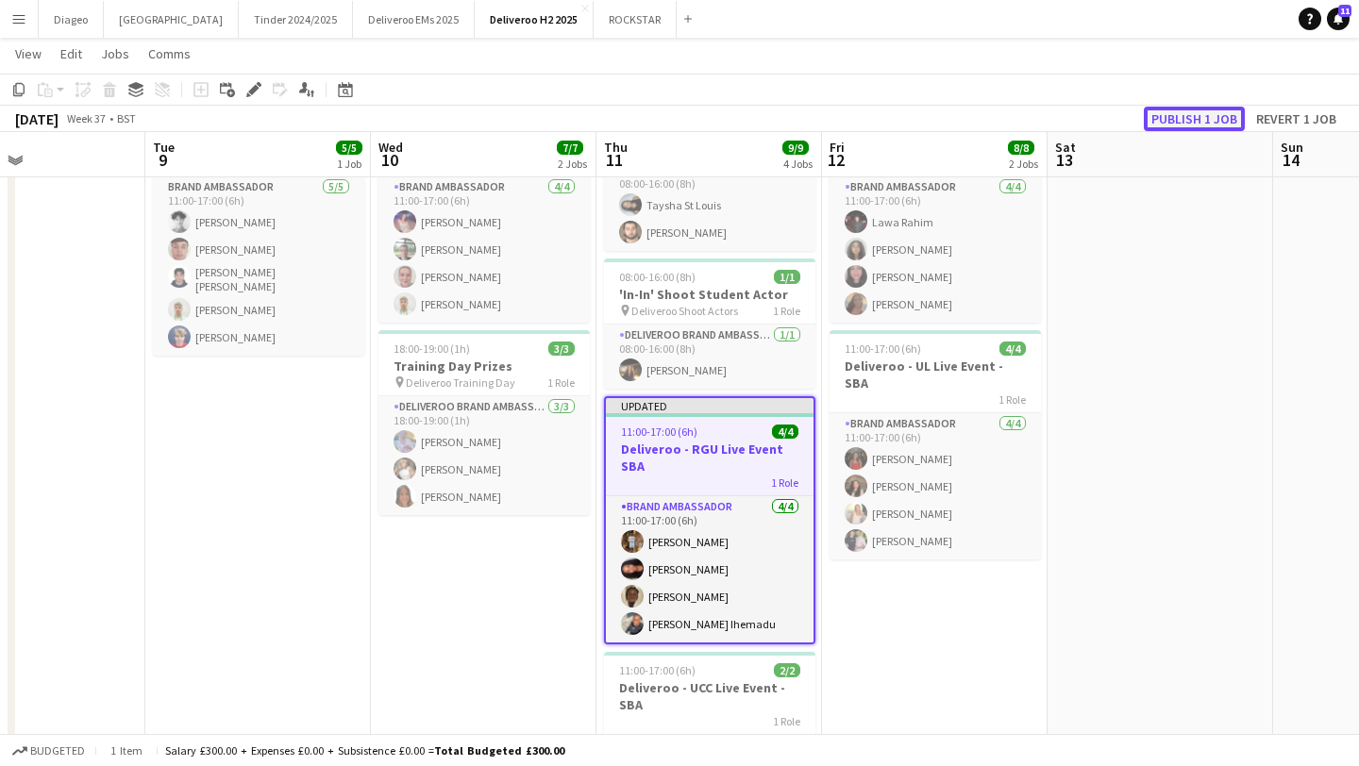
click at [1210, 115] on button "Publish 1 job" at bounding box center [1194, 119] width 101 height 25
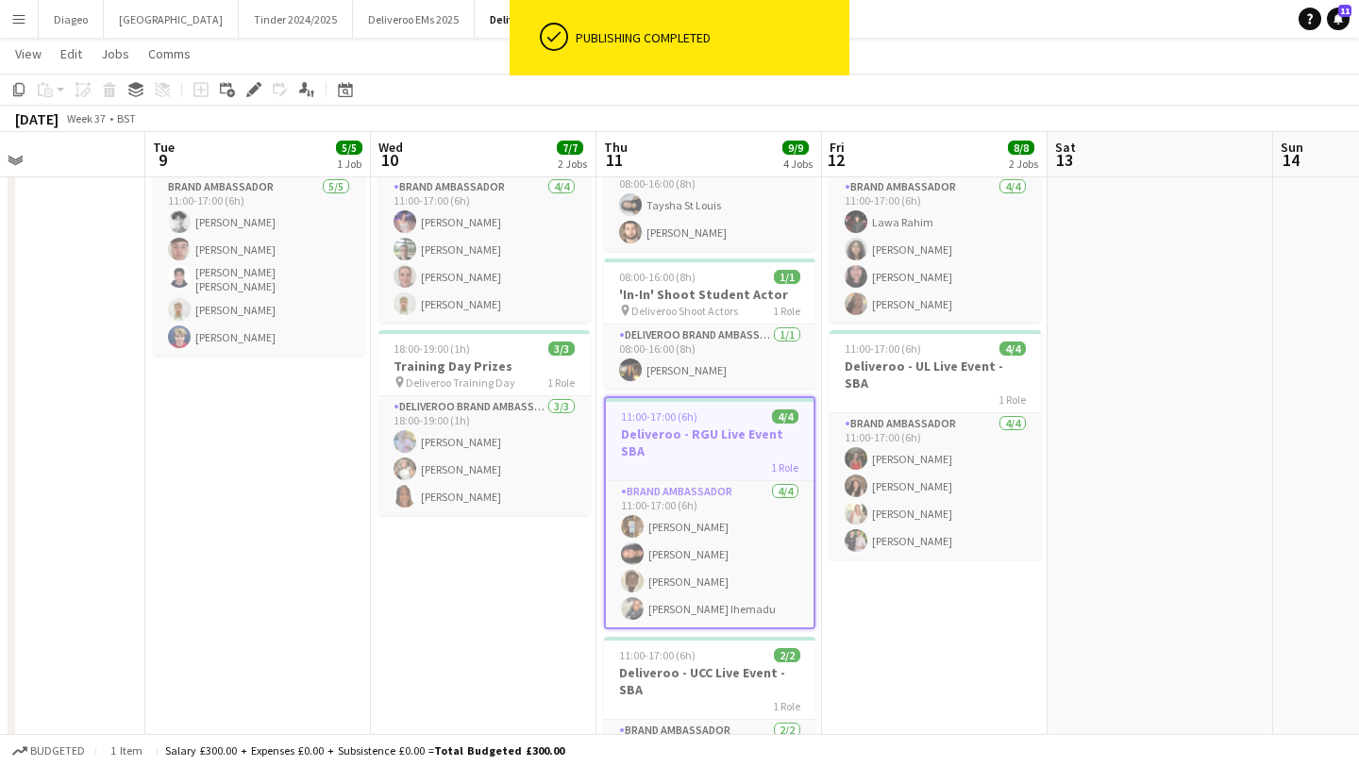
click at [927, 626] on app-date-cell "11:00-17:00 (6h) 4/4 Deliveroo - Dundee Live Event SBA 1 Role Brand Ambassador …" at bounding box center [935, 630] width 226 height 1088
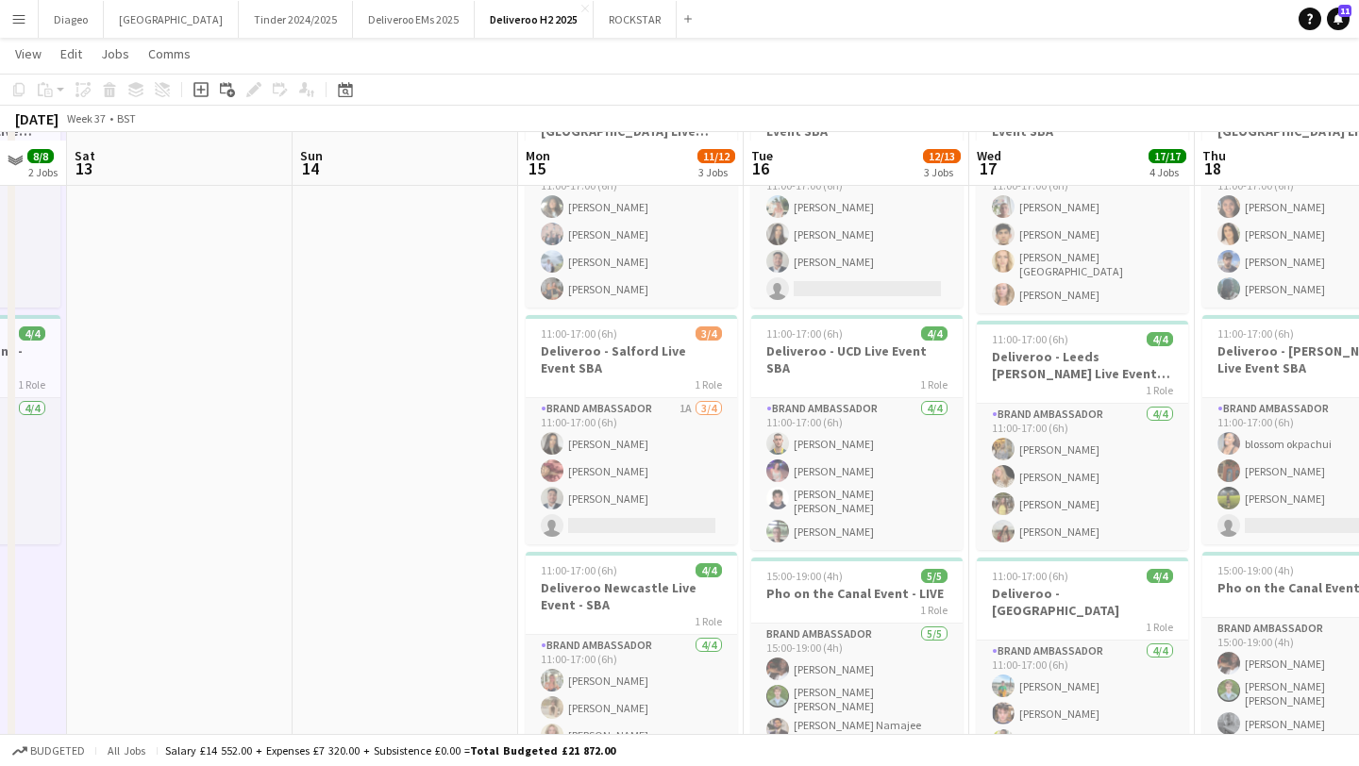
scroll to position [149, 0]
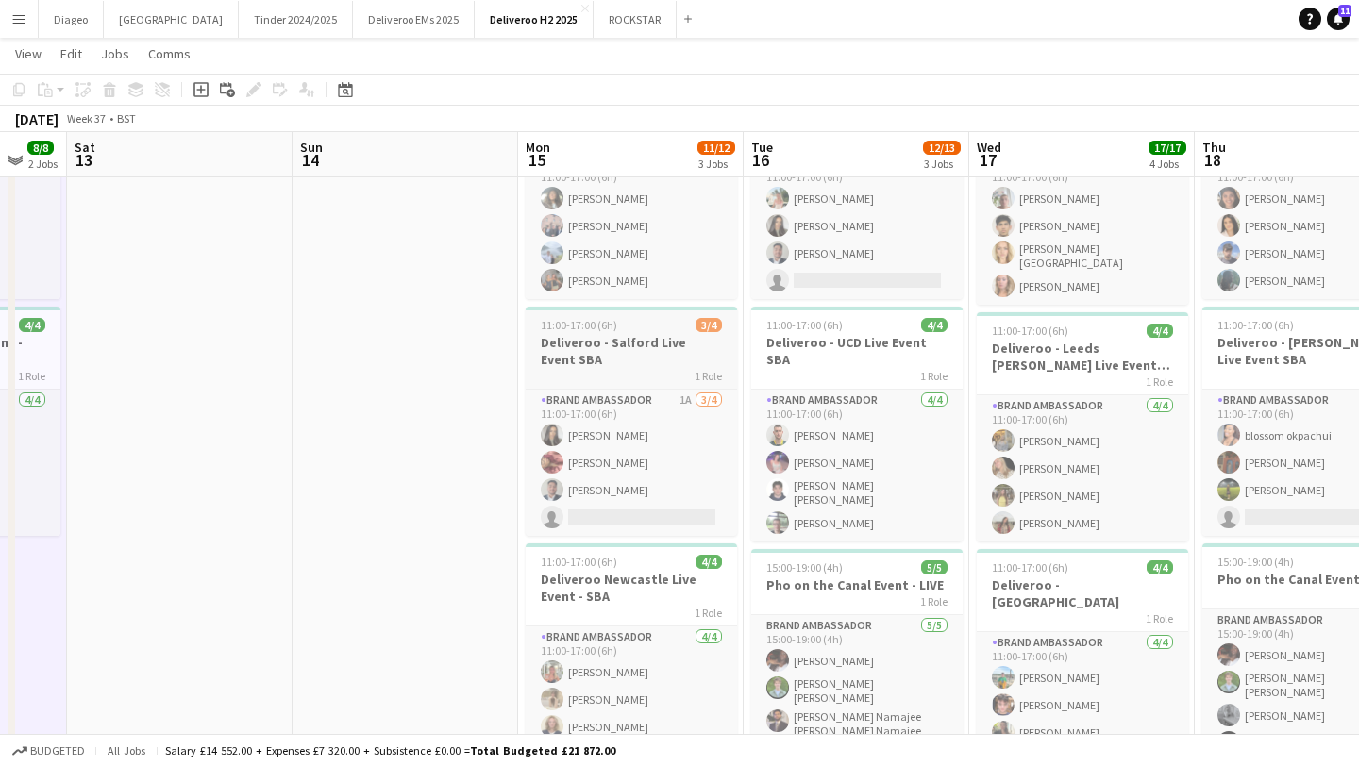
click at [685, 362] on h3 "Deliveroo - Salford Live Event SBA" at bounding box center [631, 351] width 211 height 34
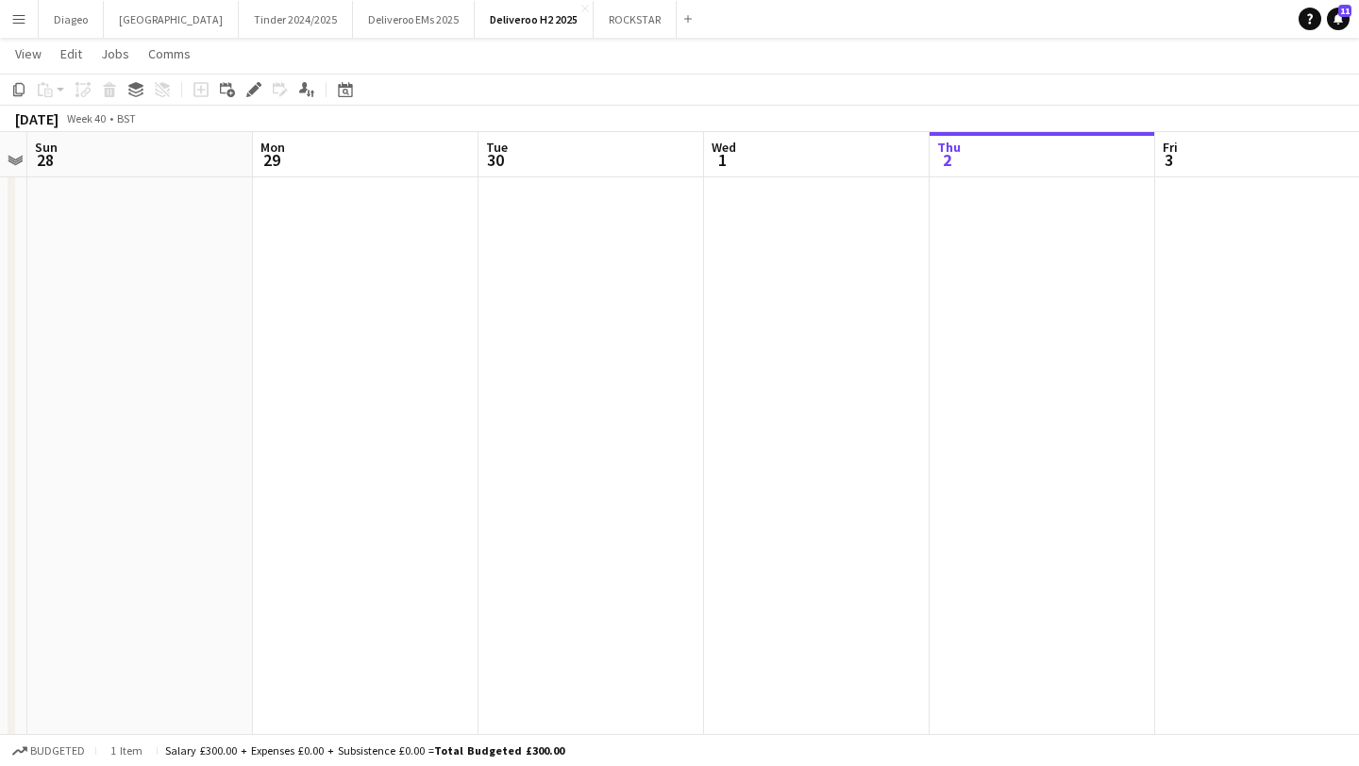
scroll to position [0, 425]
click at [1035, 259] on app-date-cell at bounding box center [1042, 653] width 226 height 1088
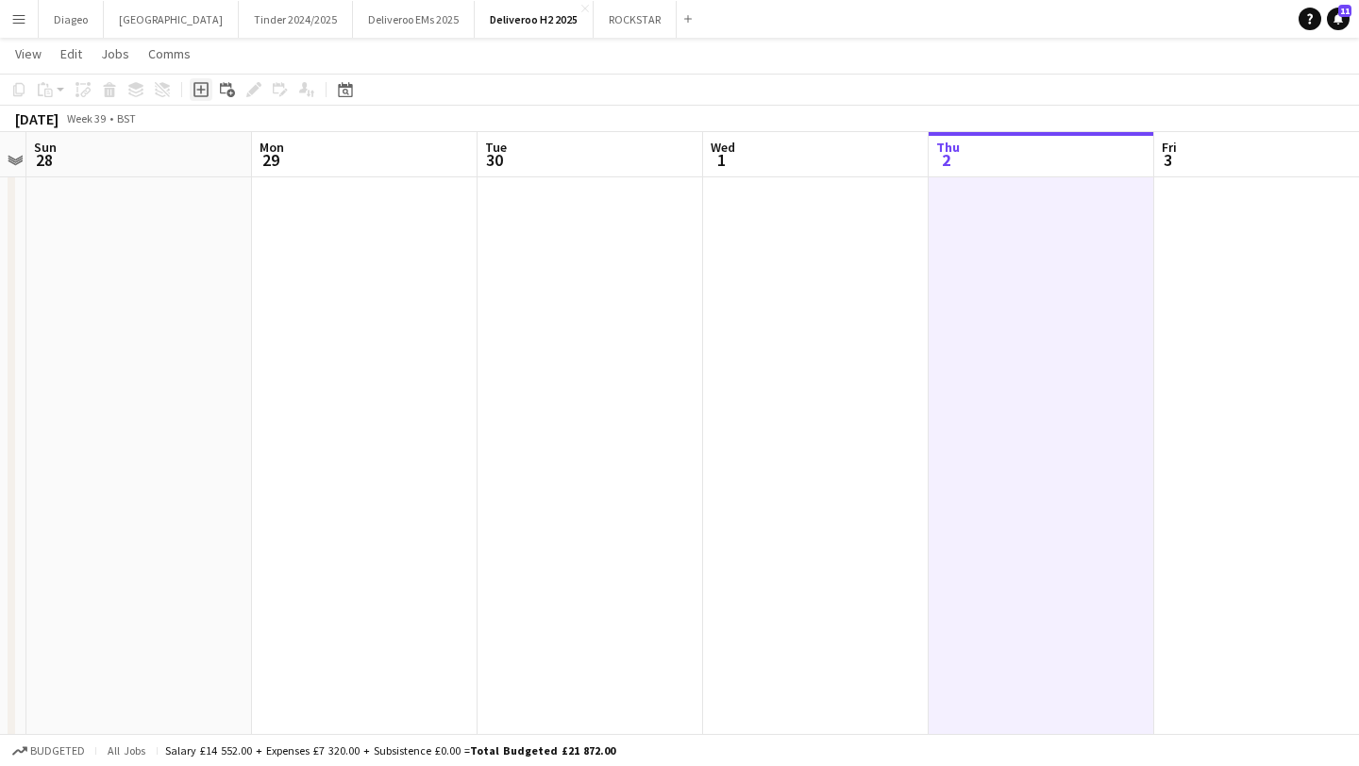
click at [201, 88] on icon at bounding box center [200, 89] width 8 height 8
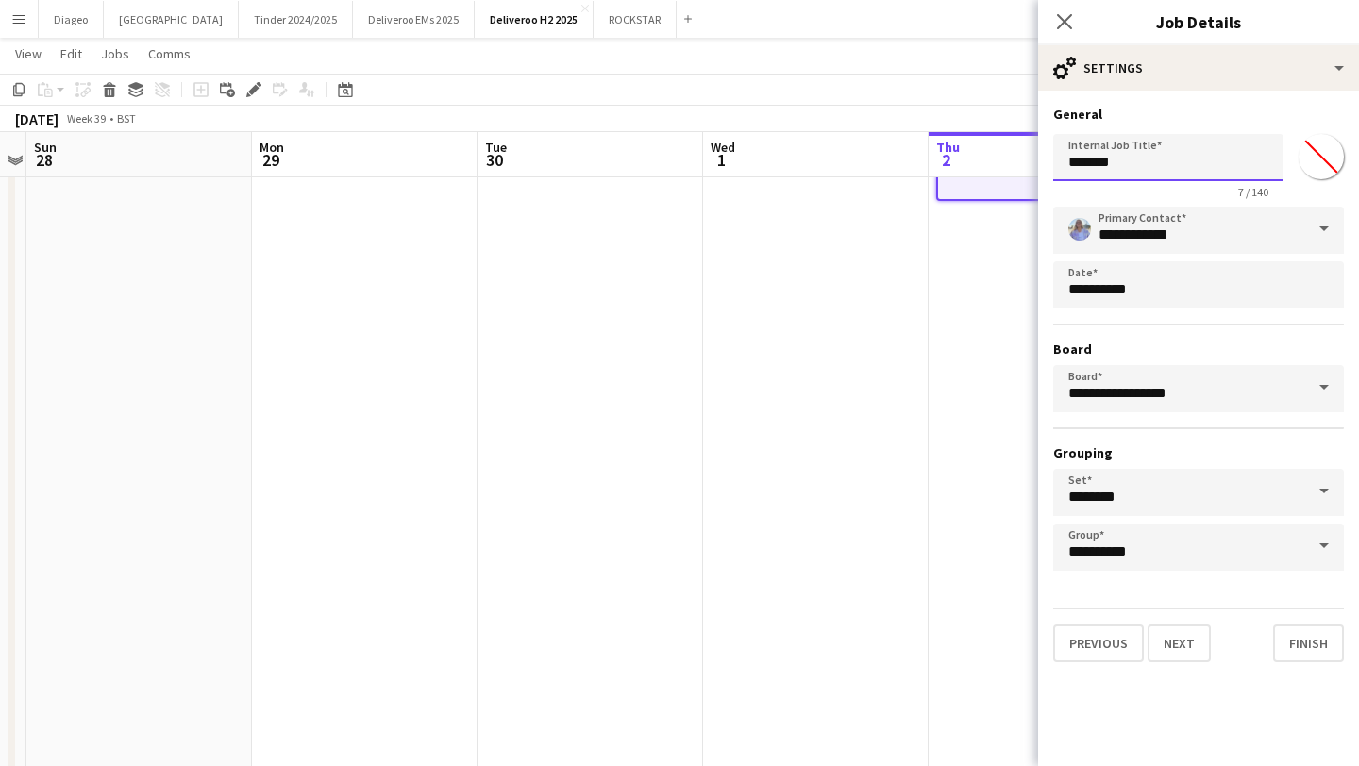
click at [1141, 161] on input "*******" at bounding box center [1168, 157] width 230 height 47
drag, startPoint x: 1141, startPoint y: 161, endPoint x: 1043, endPoint y: 158, distance: 98.2
click at [1043, 158] on form "**********" at bounding box center [1198, 384] width 321 height 557
click at [1179, 154] on input "**********" at bounding box center [1168, 157] width 230 height 47
click at [1249, 157] on input "**********" at bounding box center [1168, 157] width 230 height 47
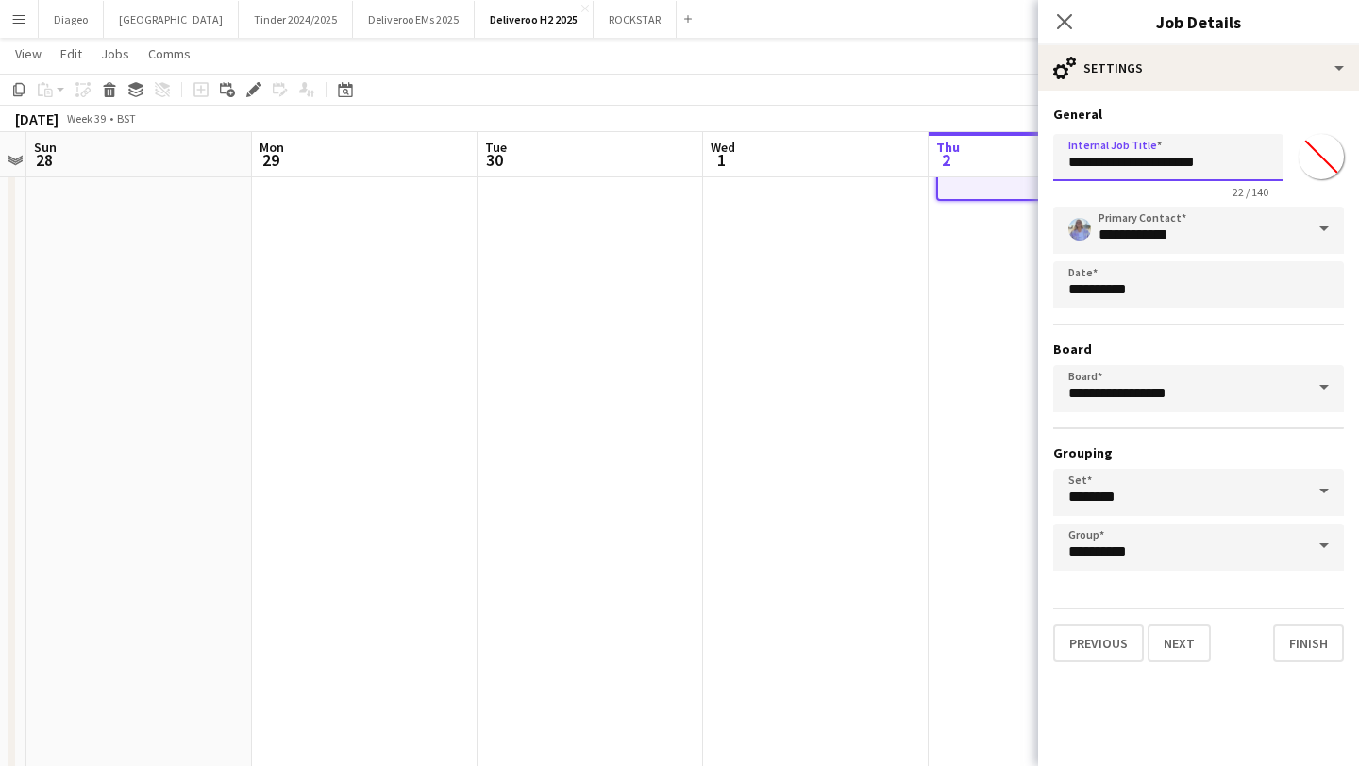
click at [1072, 162] on input "**********" at bounding box center [1168, 157] width 230 height 47
click at [1134, 176] on input "**********" at bounding box center [1168, 157] width 230 height 47
click at [1129, 172] on input "**********" at bounding box center [1168, 157] width 230 height 47
click at [1116, 166] on input "**********" at bounding box center [1168, 157] width 230 height 47
click at [1266, 162] on input "**********" at bounding box center [1168, 157] width 230 height 47
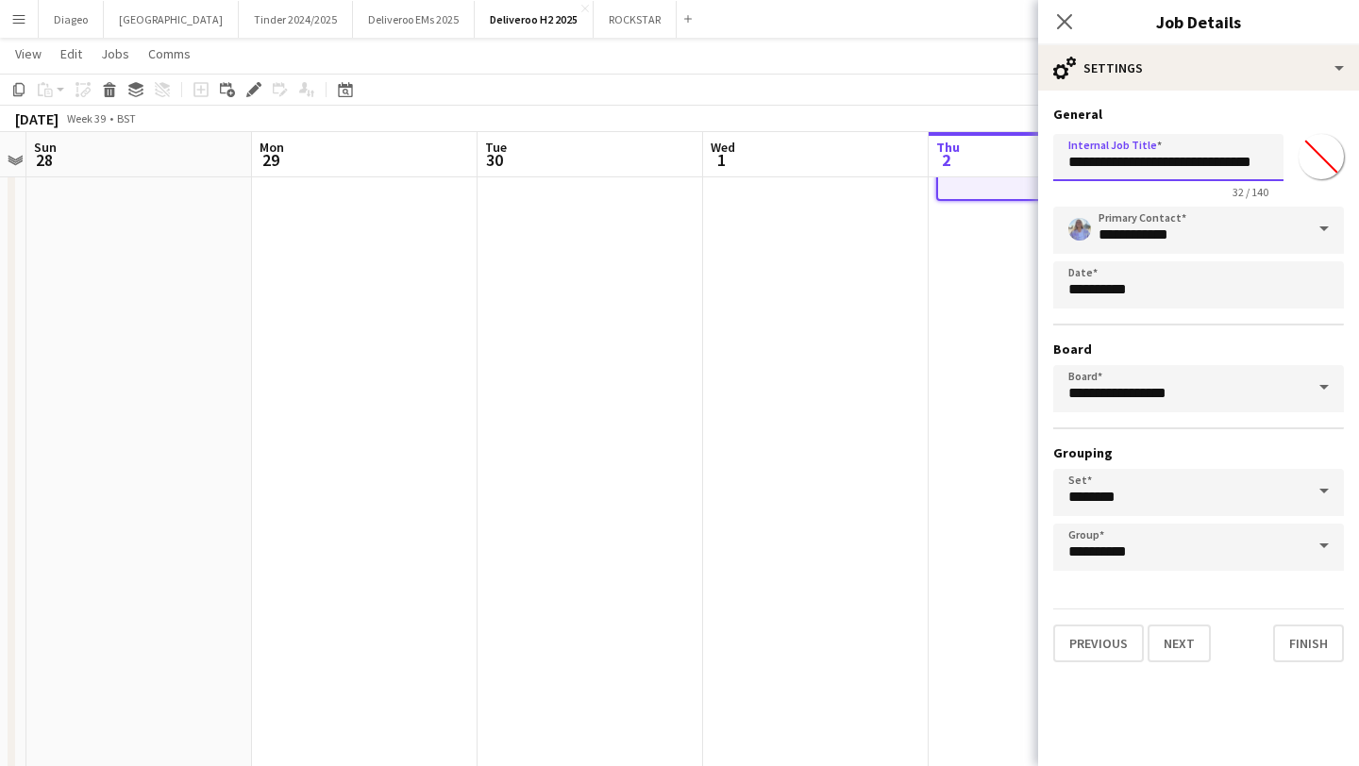
scroll to position [0, 26]
type input "**********"
click at [1182, 654] on button "Next" at bounding box center [1179, 644] width 63 height 38
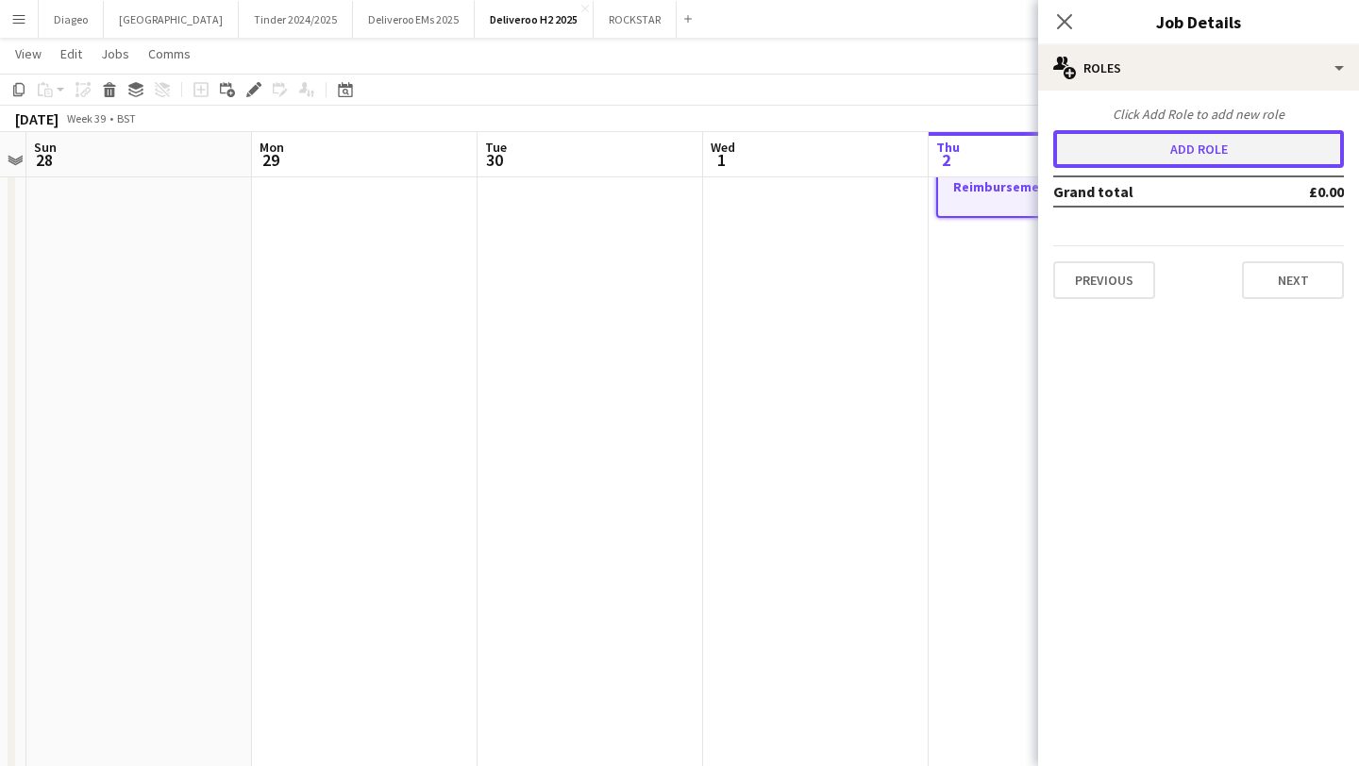
click at [1200, 159] on button "Add role" at bounding box center [1198, 149] width 291 height 38
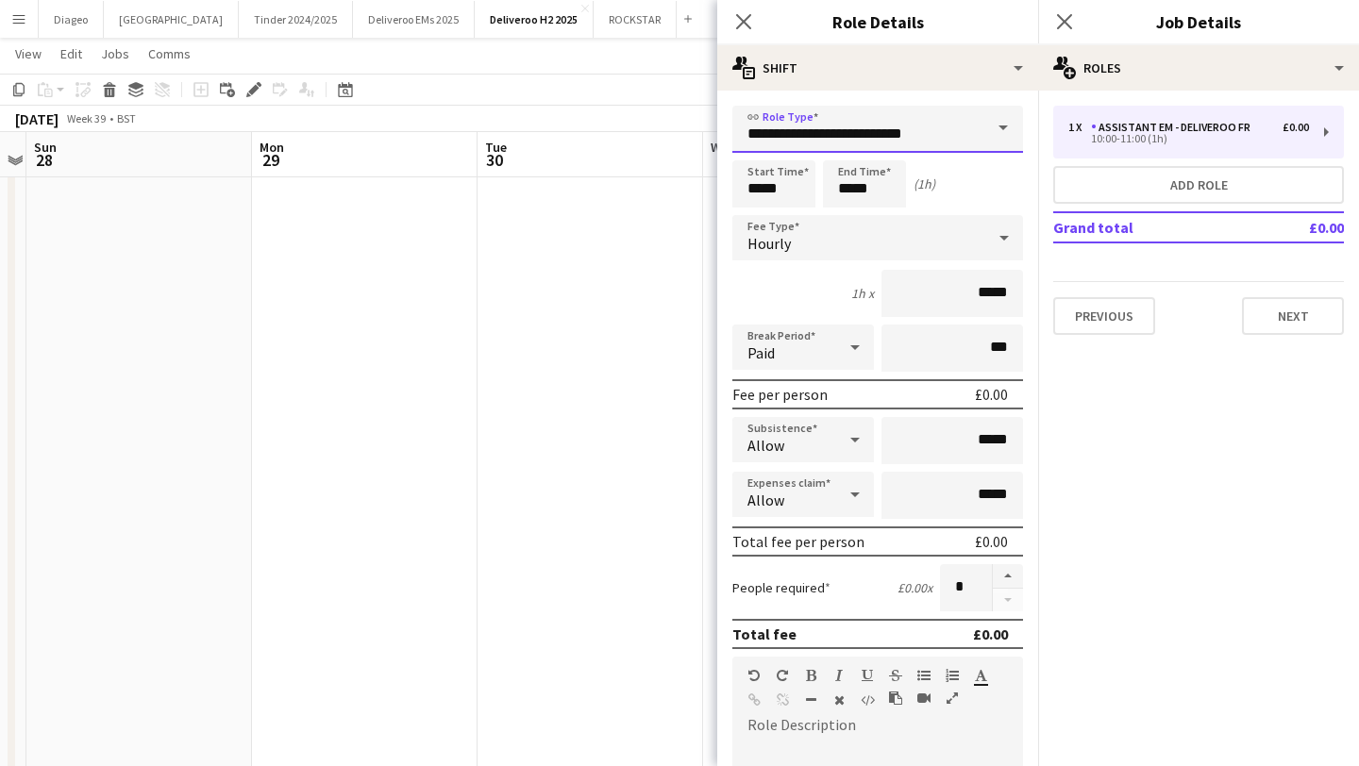
click at [953, 139] on input "**********" at bounding box center [877, 129] width 291 height 47
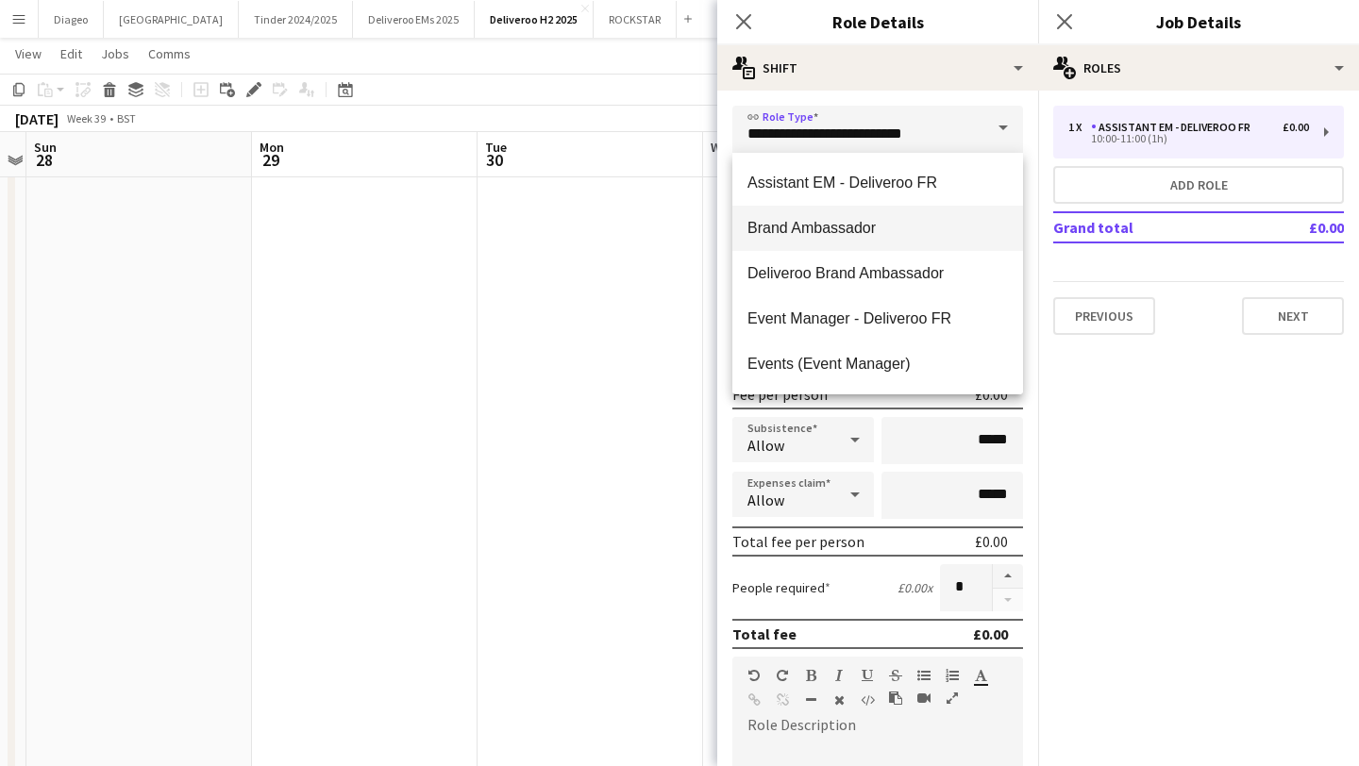
click at [896, 229] on span "Brand Ambassador" at bounding box center [877, 228] width 260 height 18
type input "**********"
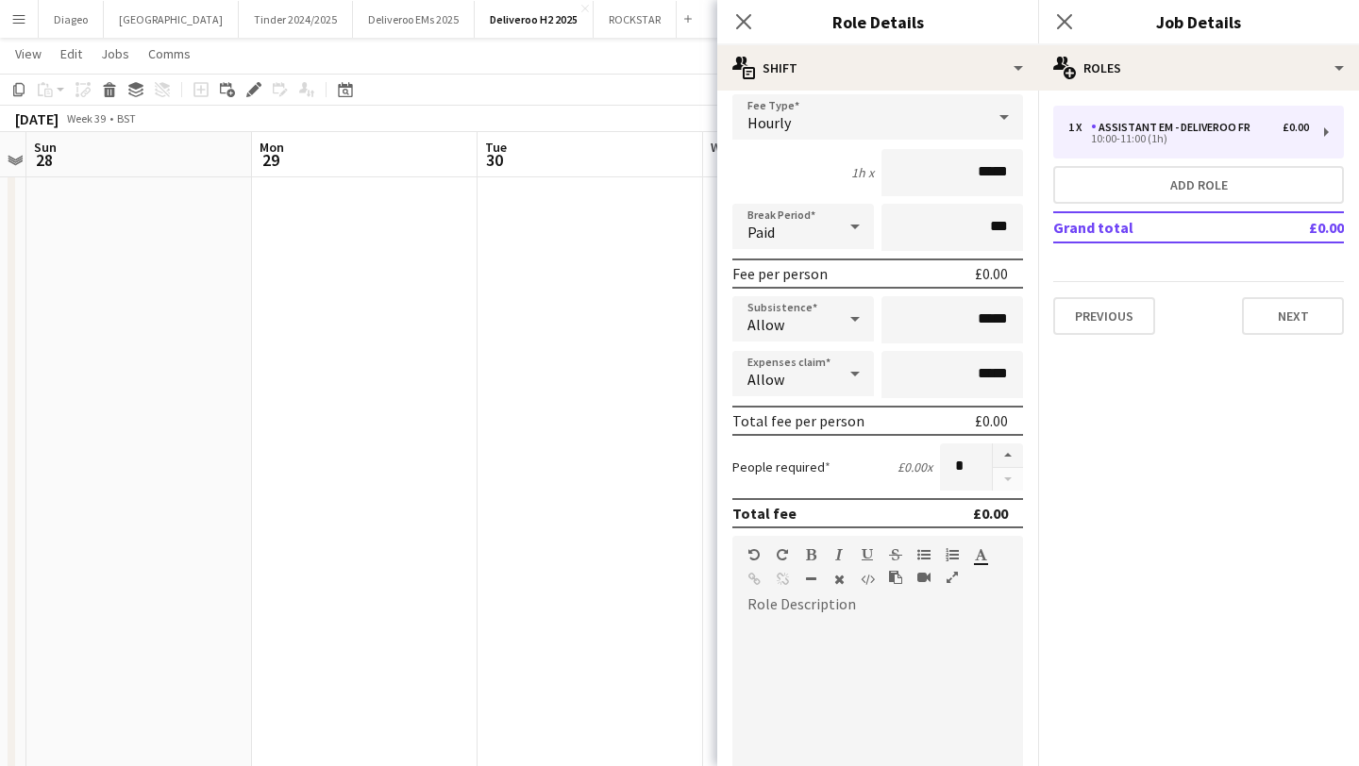
scroll to position [117, 0]
click at [839, 331] on div at bounding box center [855, 323] width 38 height 38
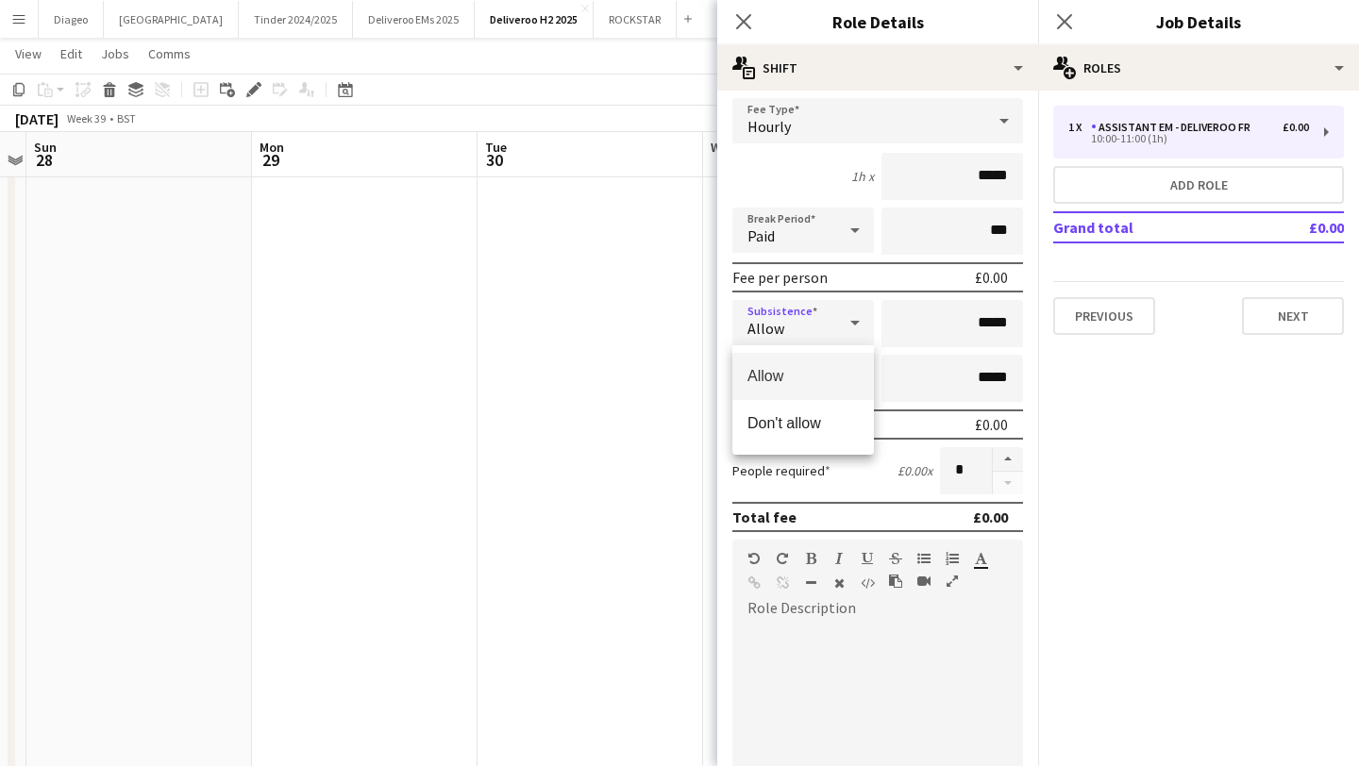
click at [838, 322] on div at bounding box center [679, 383] width 1359 height 766
click at [965, 373] on input "*****" at bounding box center [952, 378] width 142 height 47
click at [1010, 378] on input "*****" at bounding box center [952, 378] width 142 height 47
type input "**"
type input "******"
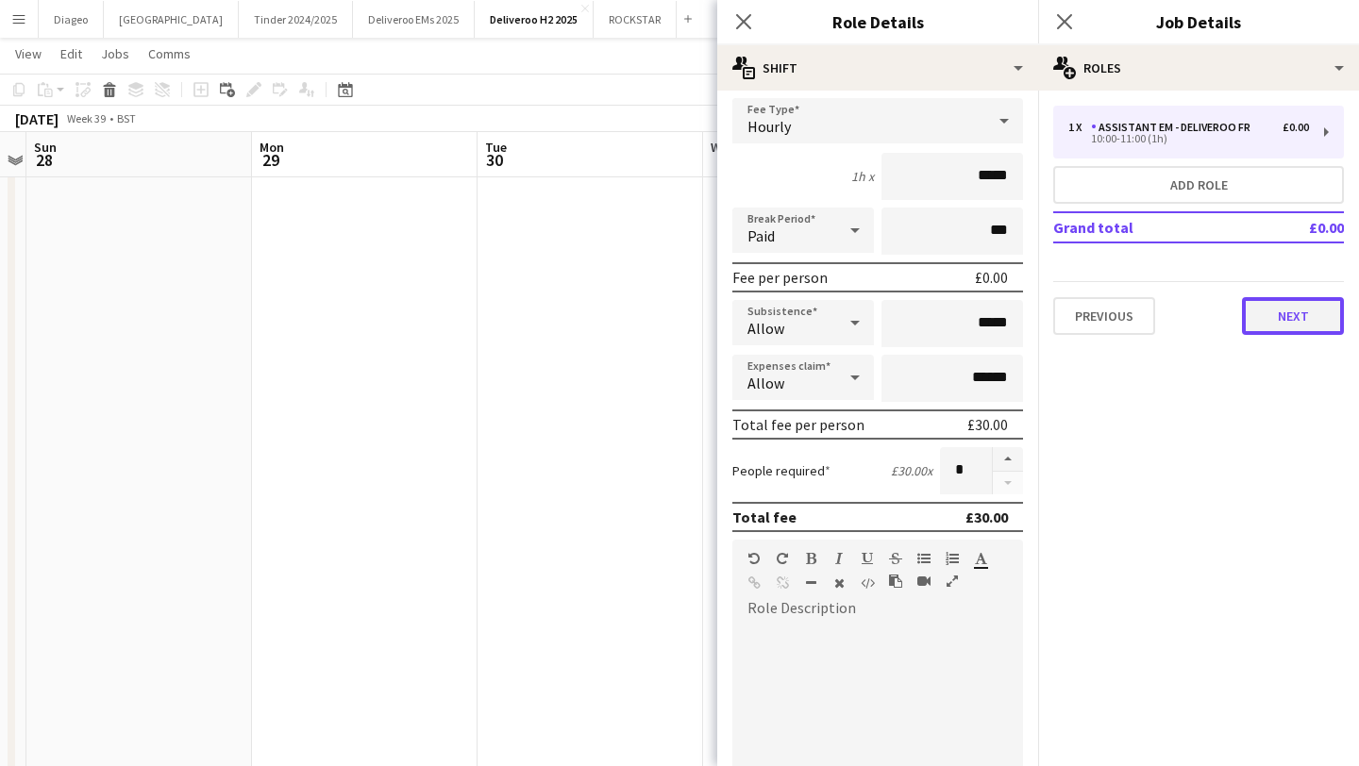
click at [1292, 321] on button "Next" at bounding box center [1293, 316] width 102 height 38
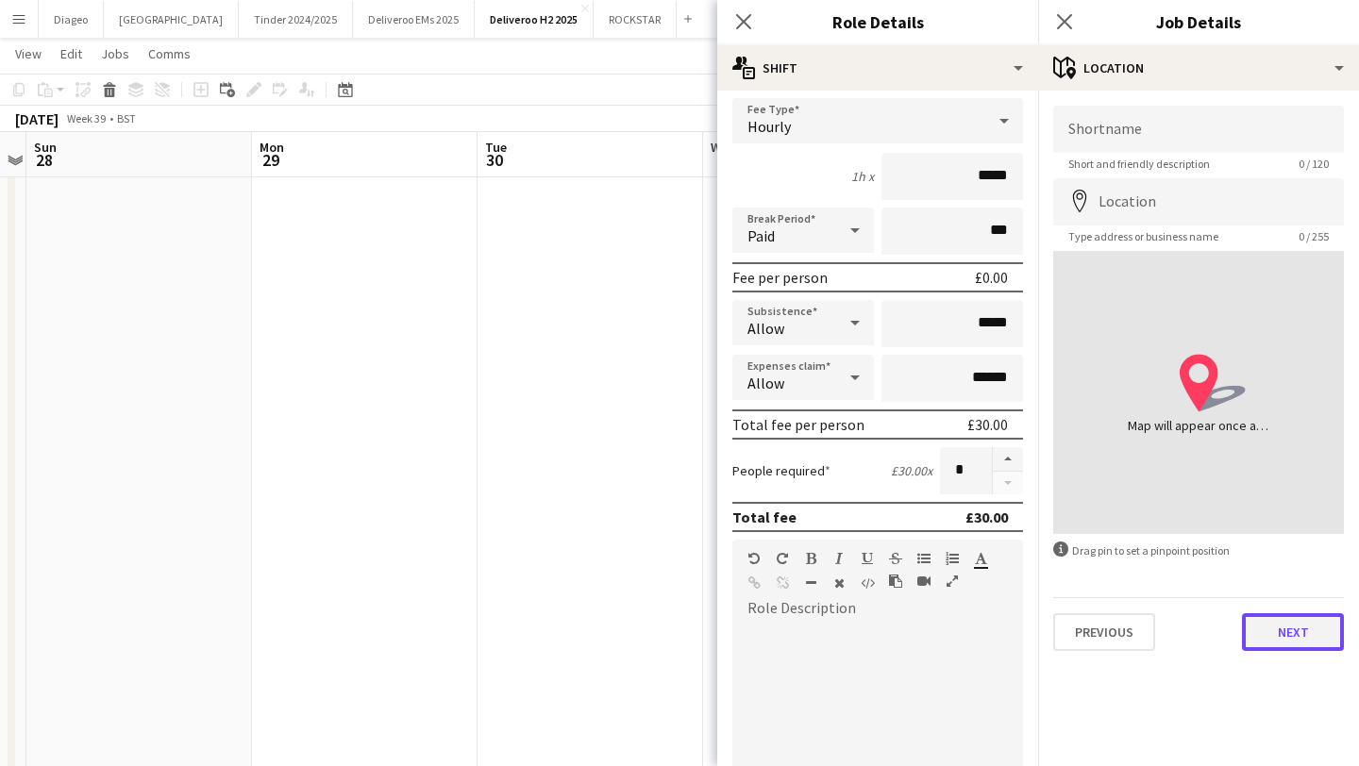
click at [1281, 631] on button "Next" at bounding box center [1293, 632] width 102 height 38
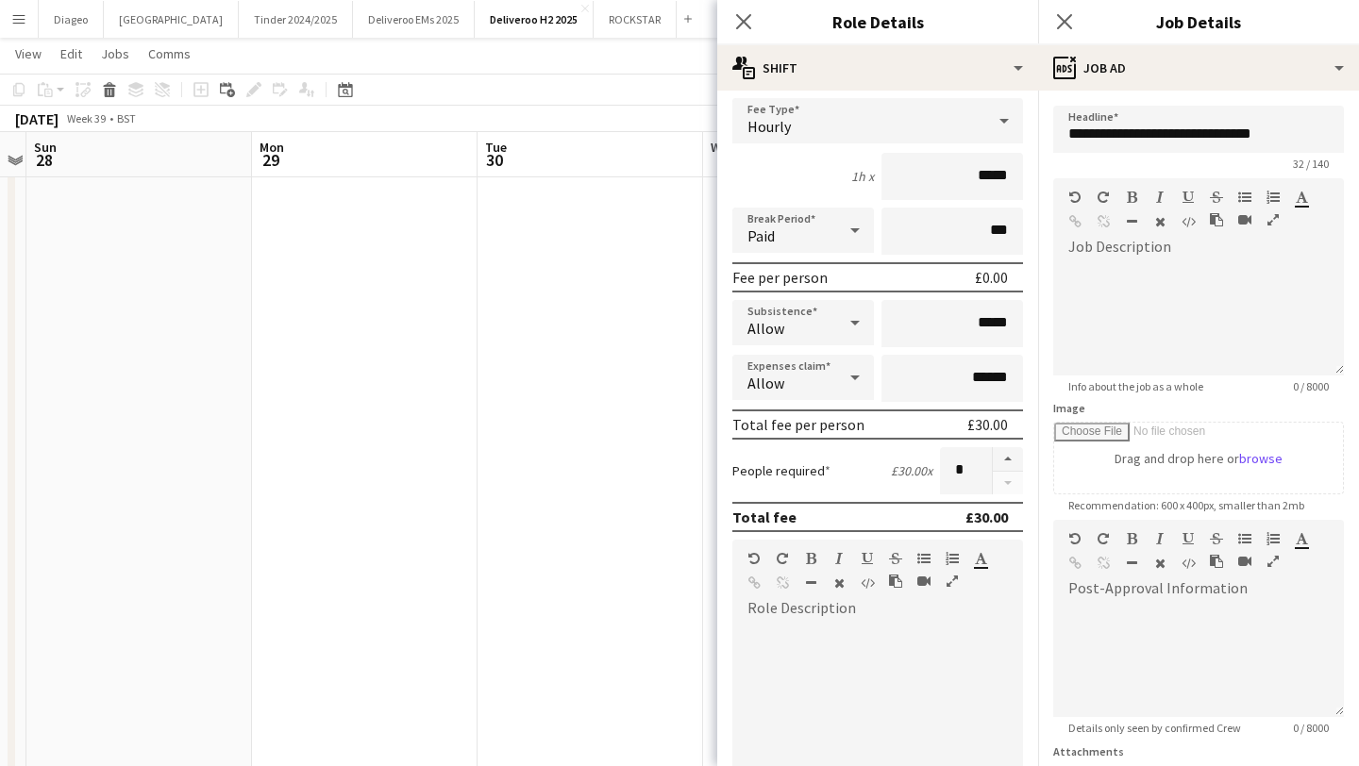
scroll to position [166, 0]
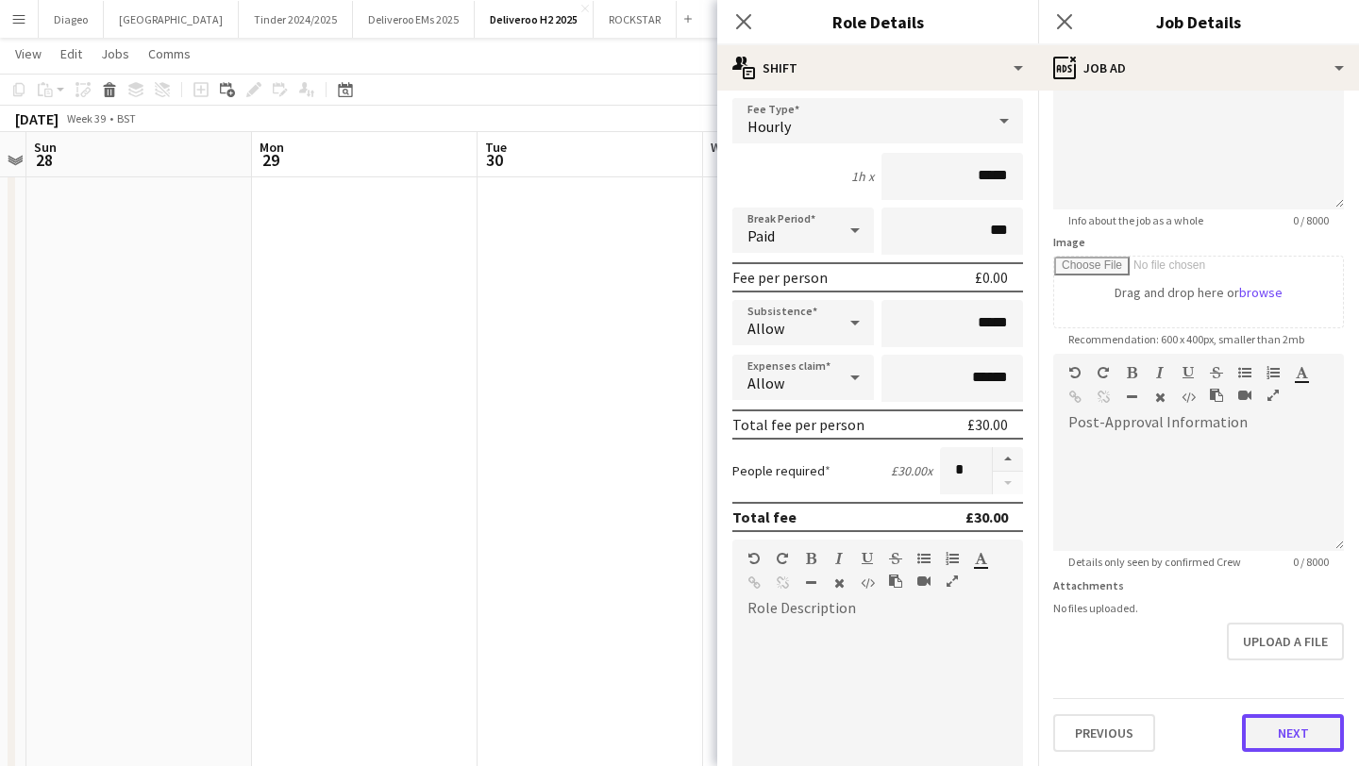
click at [1313, 723] on button "Next" at bounding box center [1293, 733] width 102 height 38
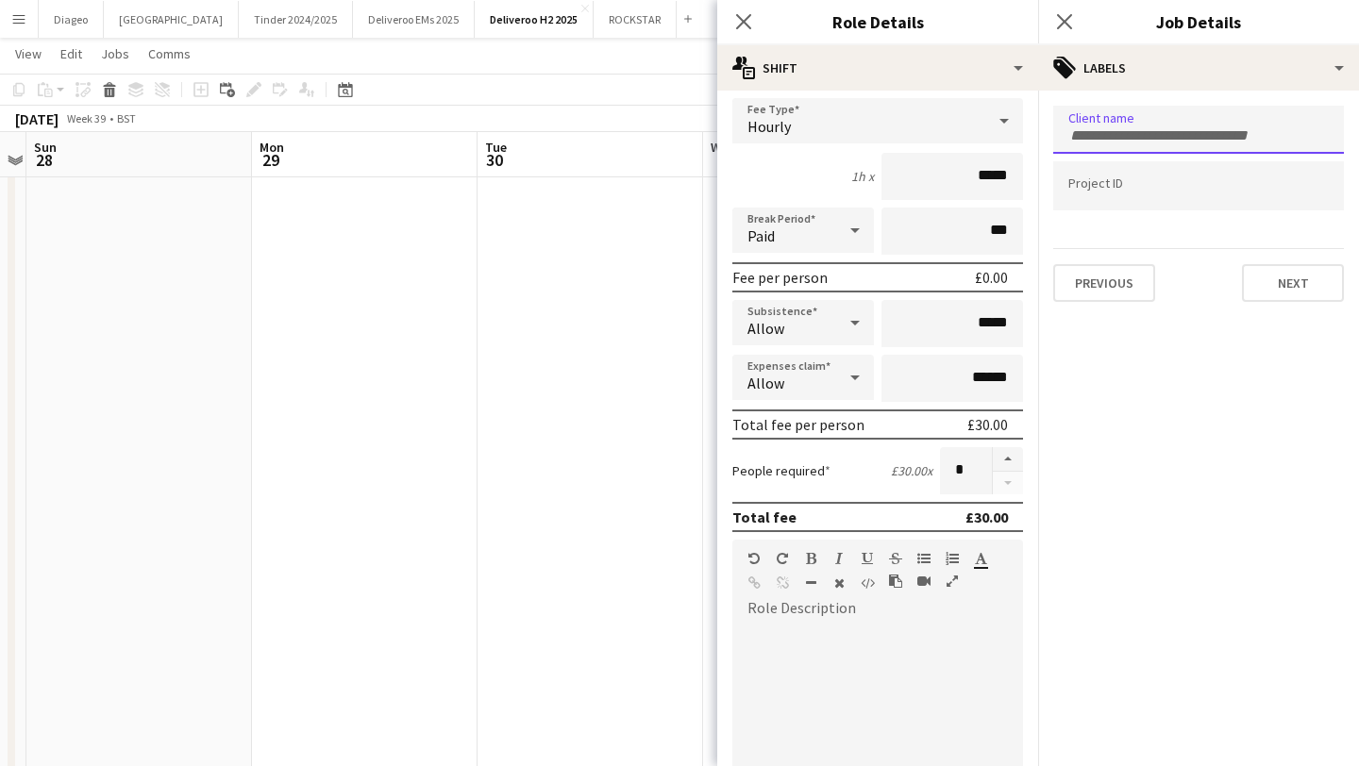
click at [1178, 125] on form at bounding box center [1198, 135] width 260 height 20
type input "******"
drag, startPoint x: 1148, startPoint y: 137, endPoint x: 1047, endPoint y: 136, distance: 101.0
click at [1047, 136] on form "Client name ****** Project ID Previous Next" at bounding box center [1198, 204] width 321 height 196
click at [1087, 211] on div at bounding box center [1198, 215] width 291 height 11
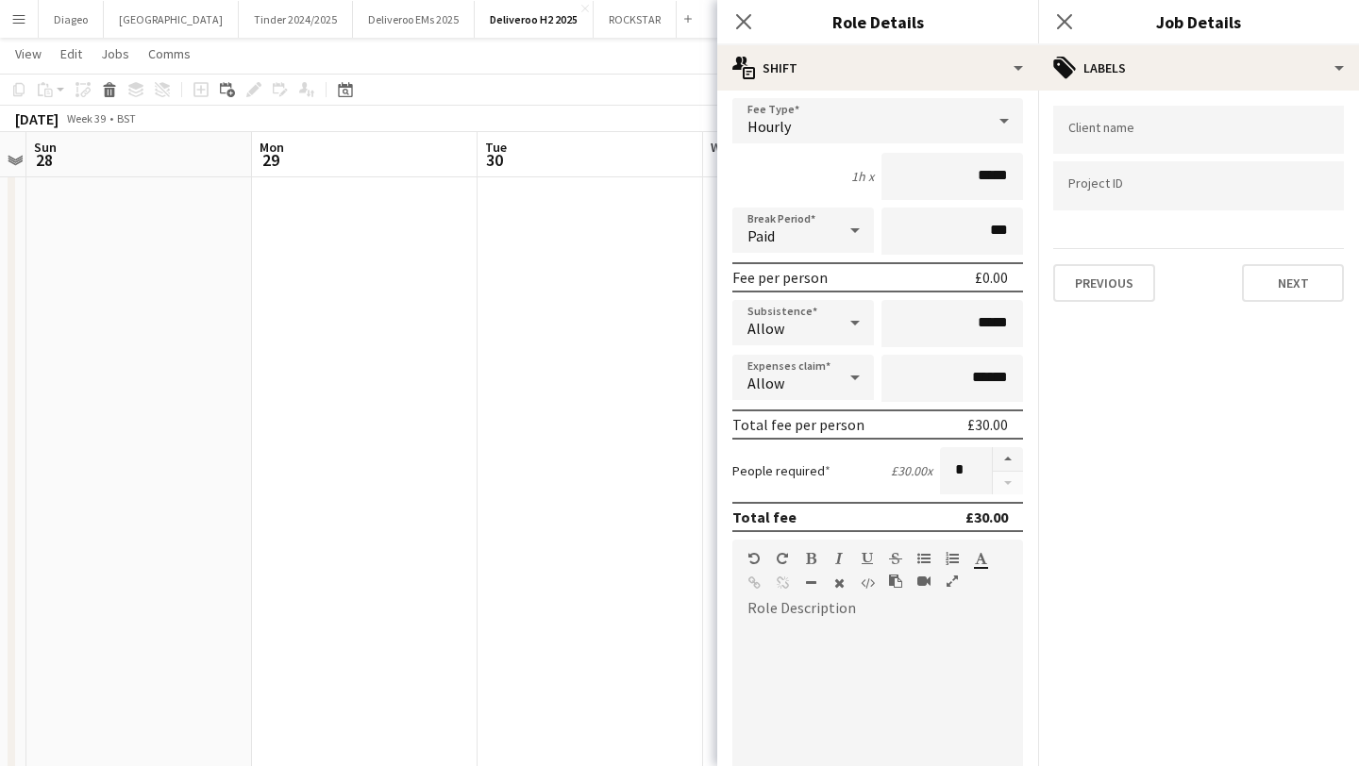
click at [1102, 187] on input "Type to search project ID labels..." at bounding box center [1198, 185] width 260 height 17
paste input "******"
type input "******"
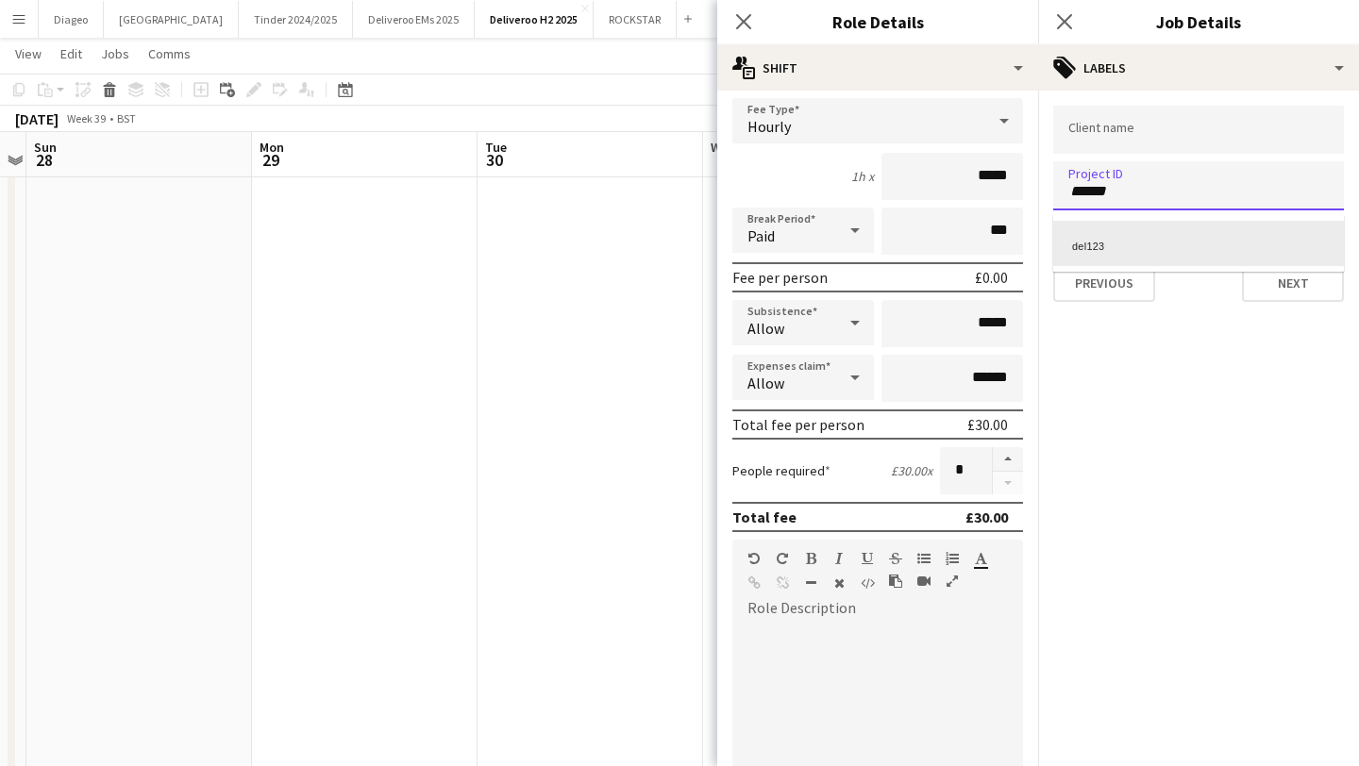
click at [1148, 238] on div "del123" at bounding box center [1198, 243] width 291 height 45
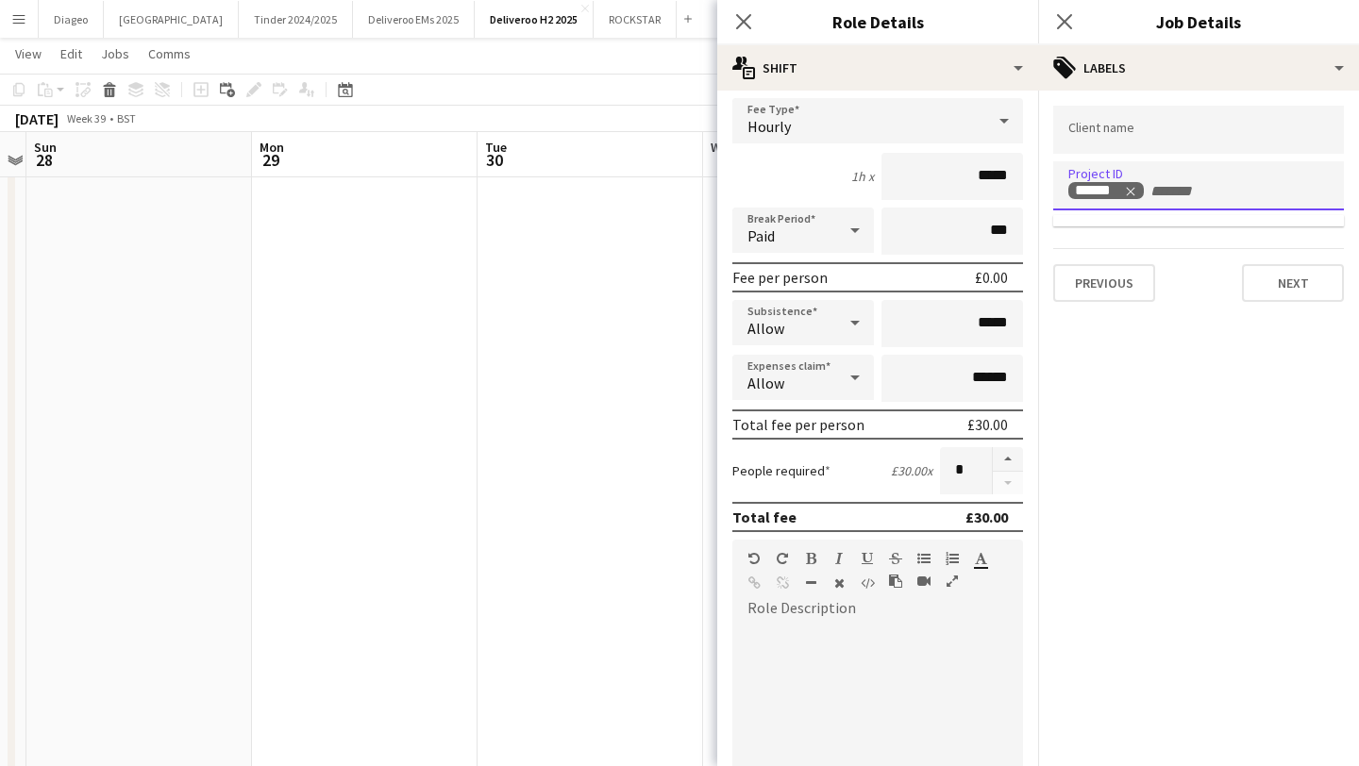
click at [1144, 136] on input "Type to search client labels..." at bounding box center [1198, 130] width 260 height 17
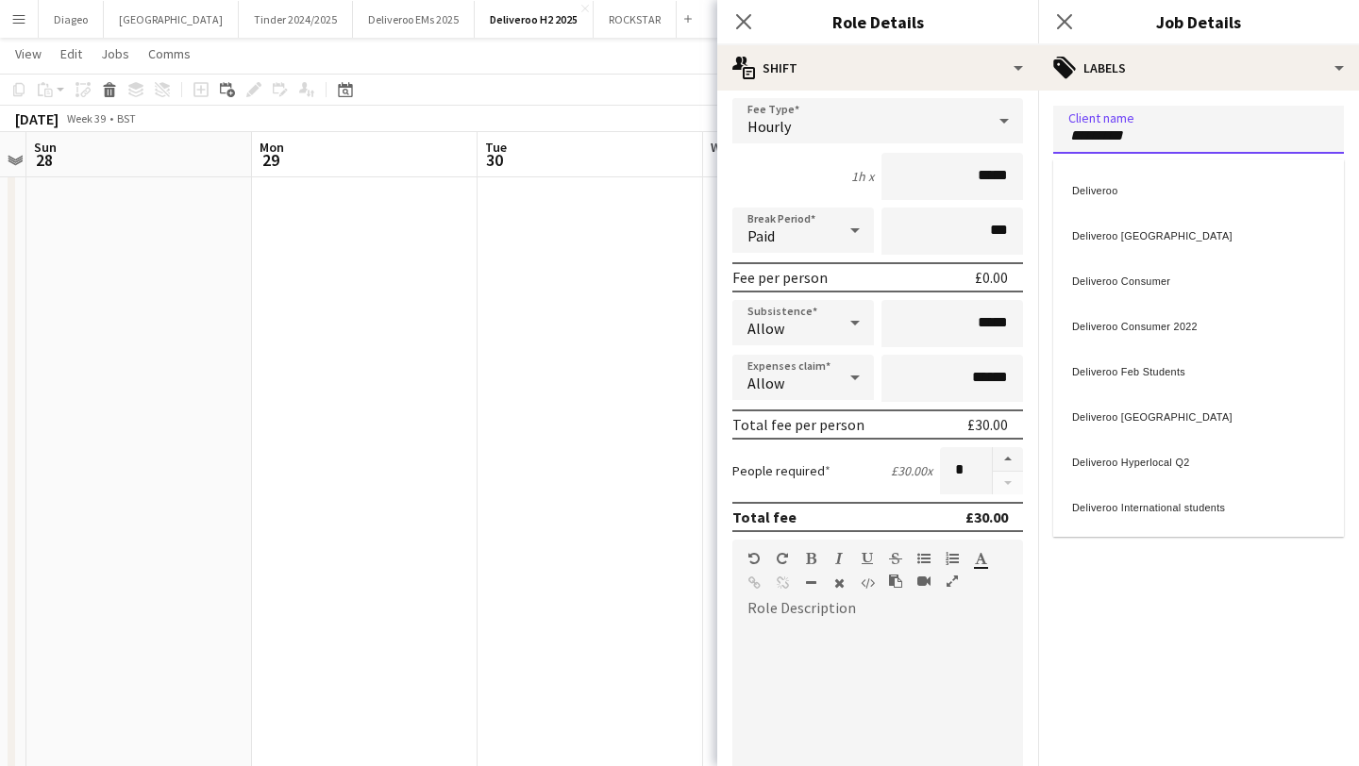
type input "*********"
click at [1168, 181] on div "Deliveroo" at bounding box center [1198, 187] width 291 height 45
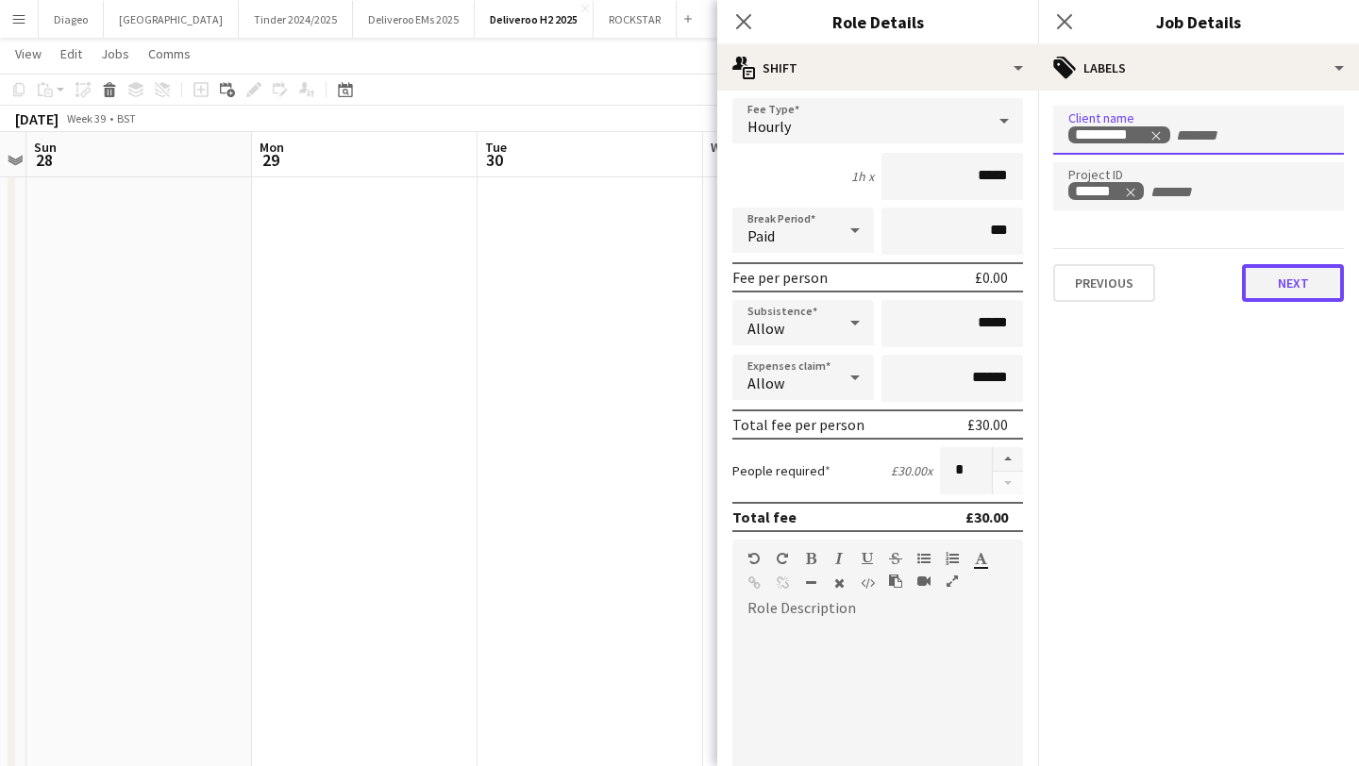
click at [1305, 290] on button "Next" at bounding box center [1293, 283] width 102 height 38
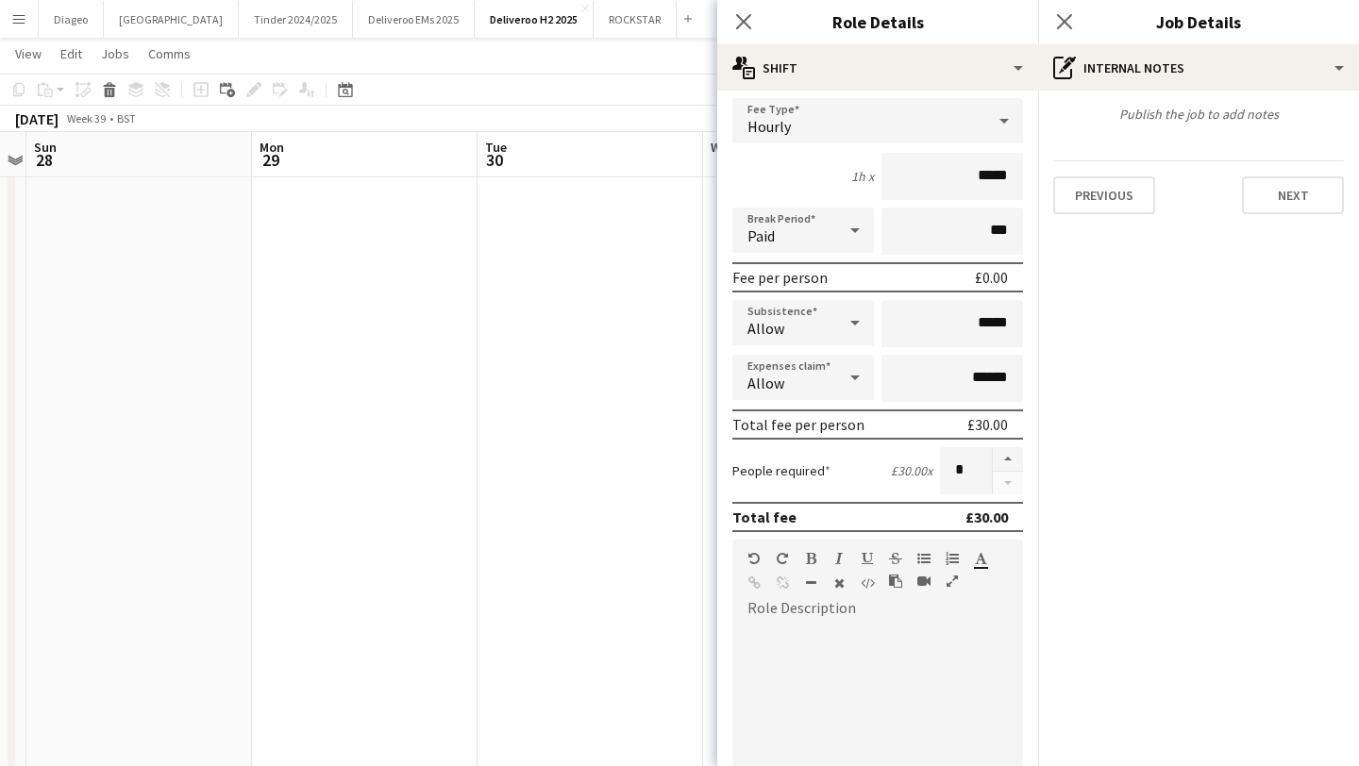
click at [1298, 237] on mat-expansion-panel "pen-write Internal notes Publish the job to add notes Previous Next" at bounding box center [1198, 429] width 321 height 676
click at [1298, 207] on button "Next" at bounding box center [1293, 195] width 102 height 38
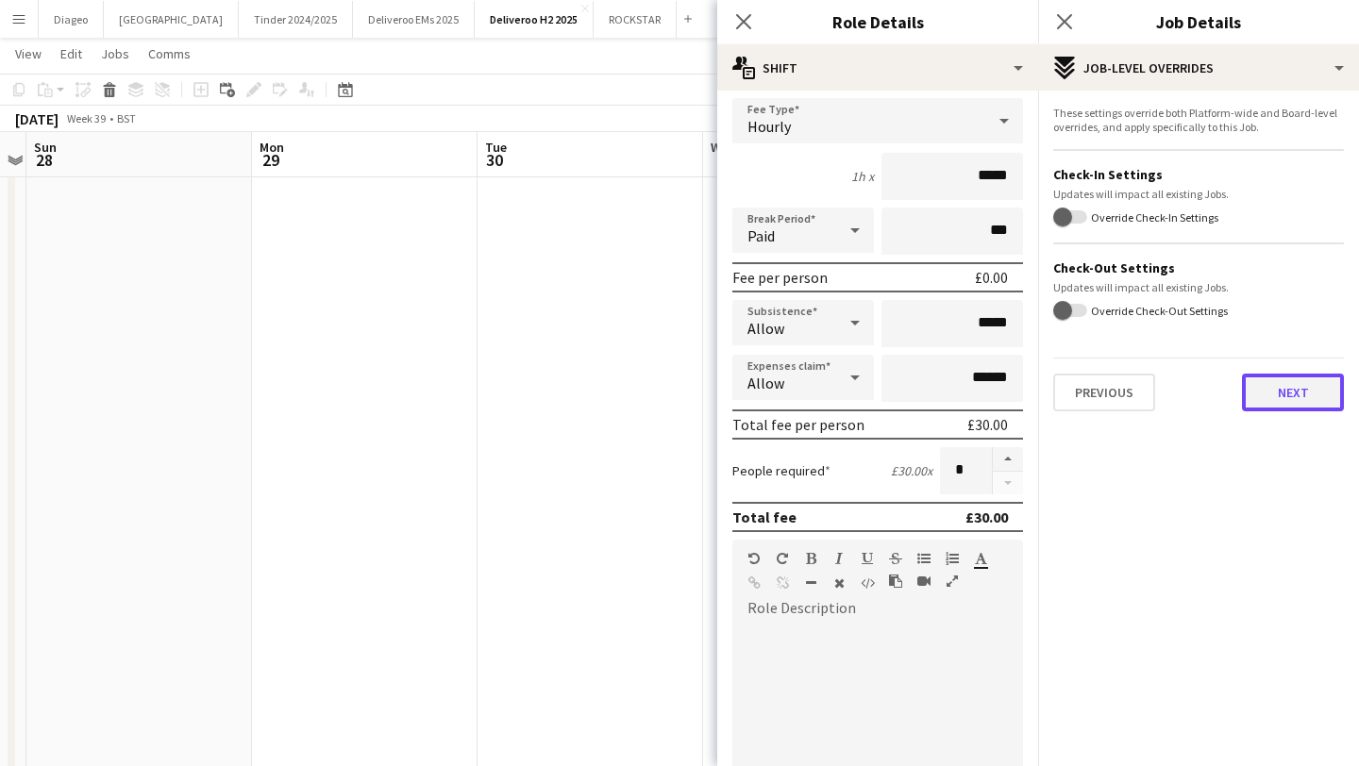
click at [1299, 392] on button "Next" at bounding box center [1293, 393] width 102 height 38
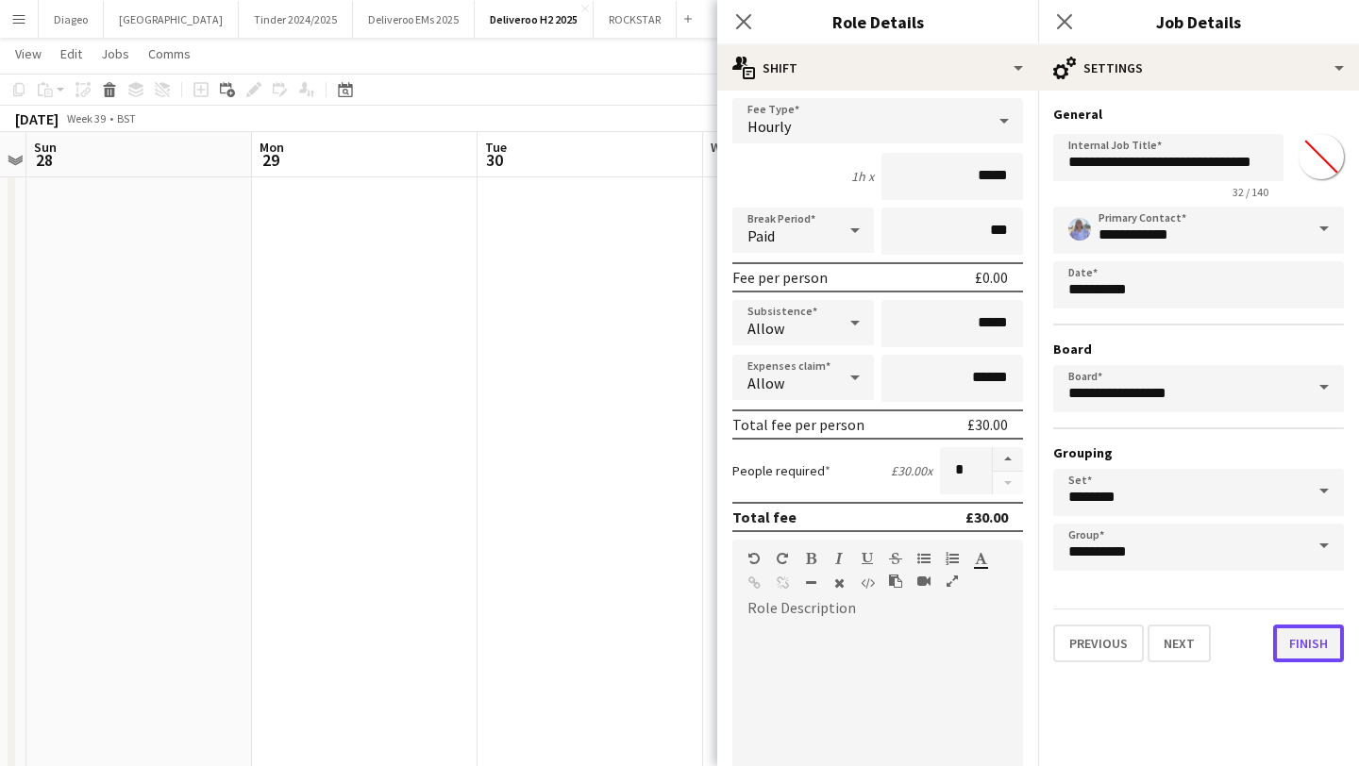
click at [1298, 646] on button "Finish" at bounding box center [1308, 644] width 71 height 38
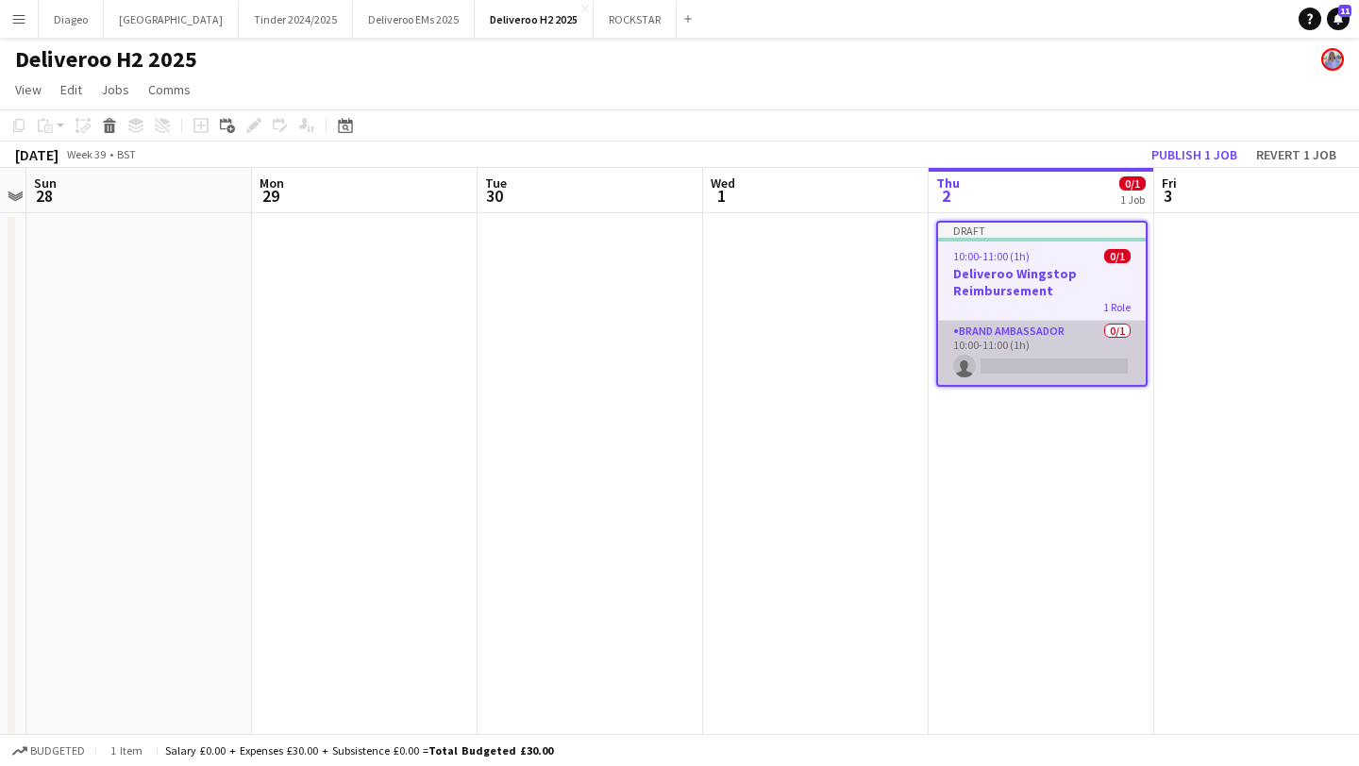
click at [1074, 352] on app-card-role "Brand Ambassador 0/1 10:00-11:00 (1h) single-neutral-actions" at bounding box center [1042, 353] width 208 height 64
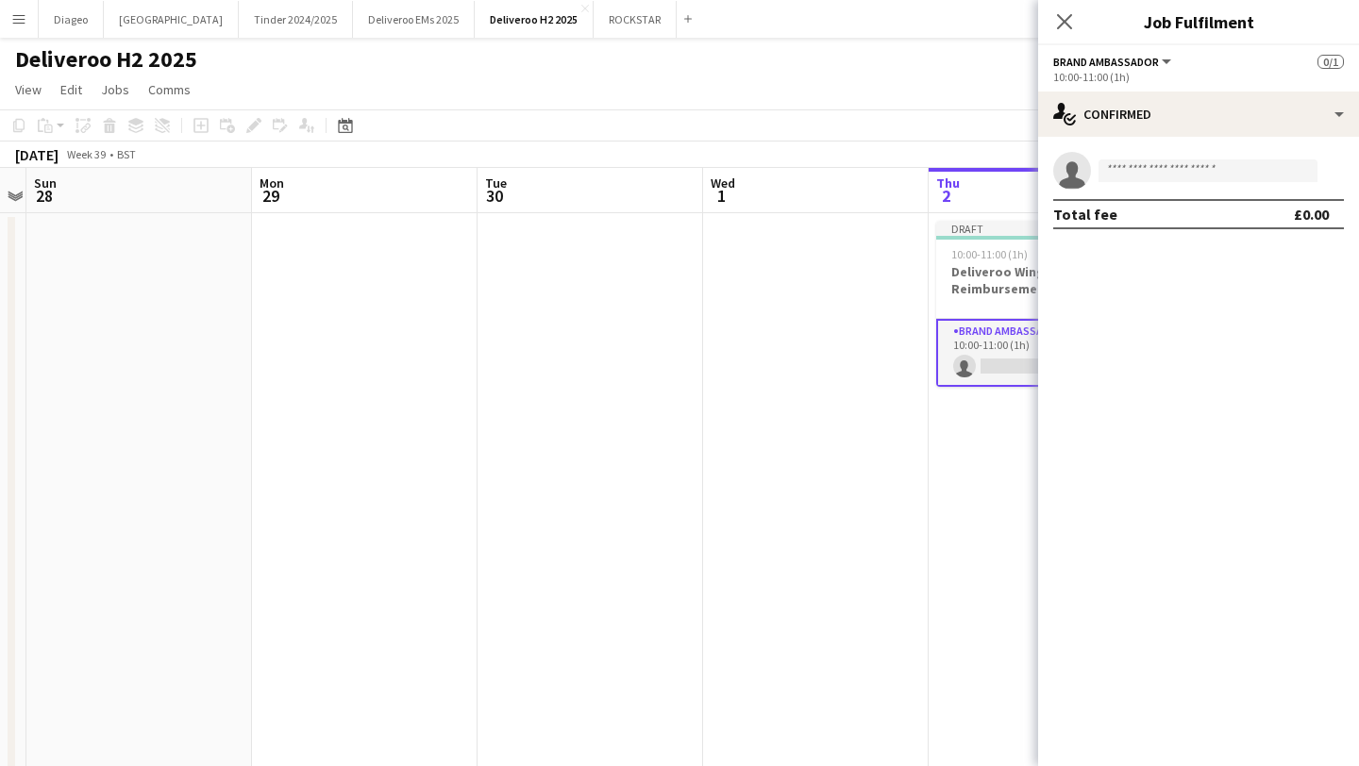
click at [1217, 155] on app-invite-slot "single-neutral-actions" at bounding box center [1198, 171] width 321 height 38
click at [1217, 168] on input at bounding box center [1207, 170] width 219 height 23
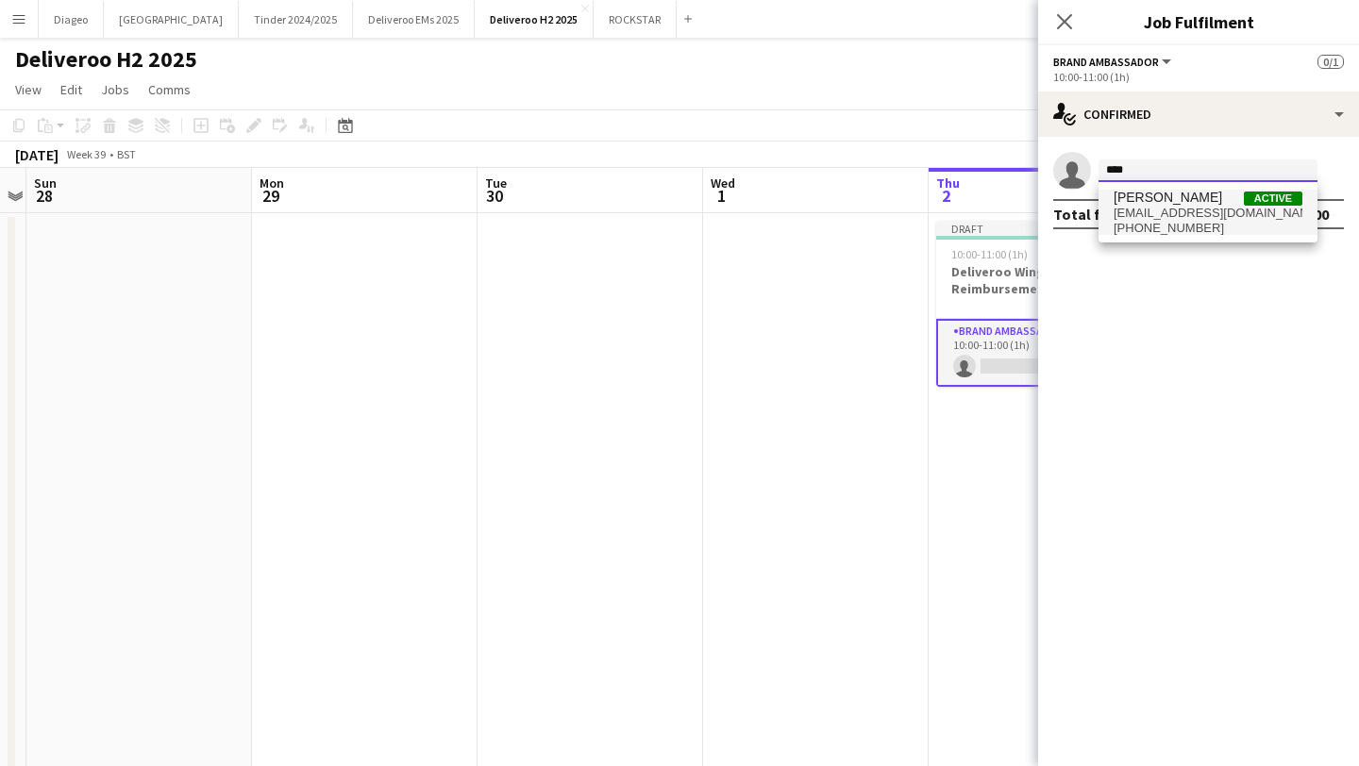
type input "****"
click at [1217, 211] on span "margherita124@outlook.com" at bounding box center [1208, 213] width 189 height 15
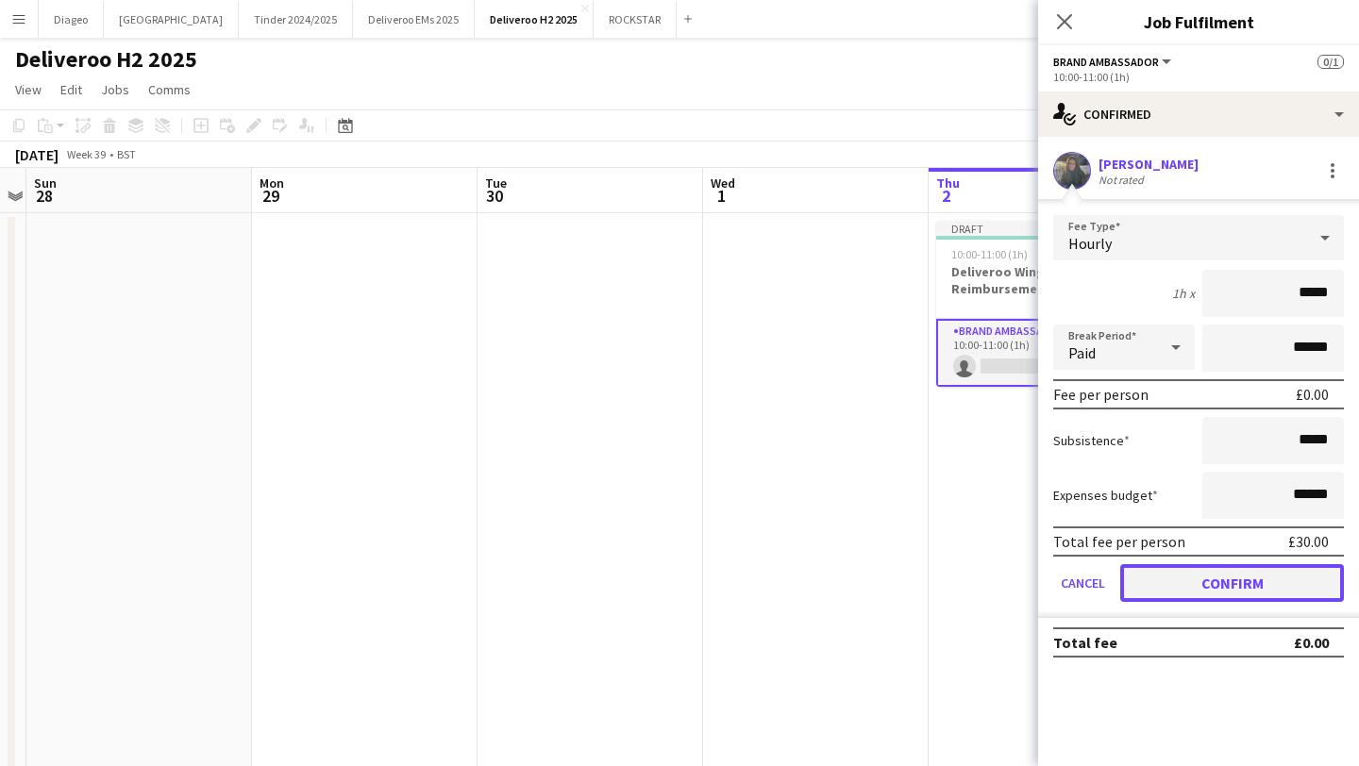
click at [1250, 594] on button "Confirm" at bounding box center [1232, 583] width 224 height 38
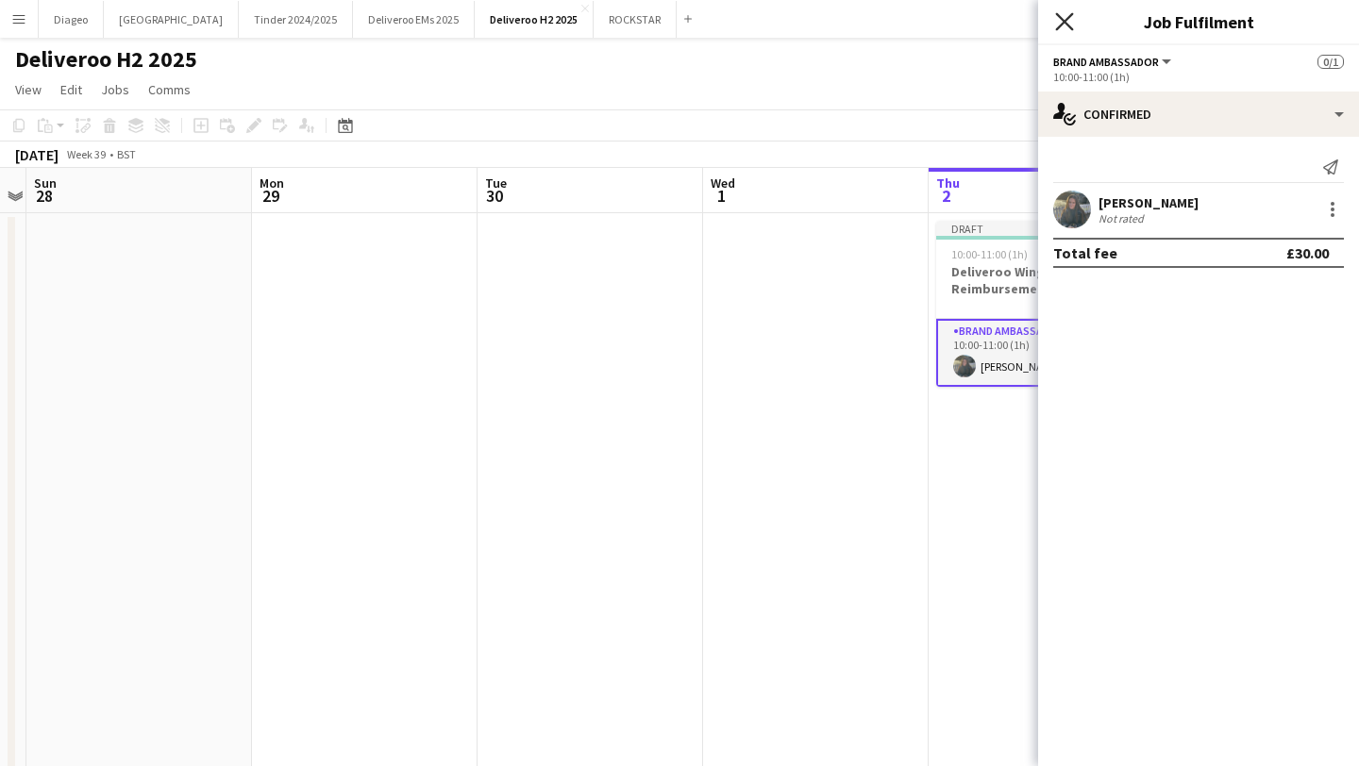
click at [1069, 14] on icon "Close pop-in" at bounding box center [1064, 21] width 18 height 18
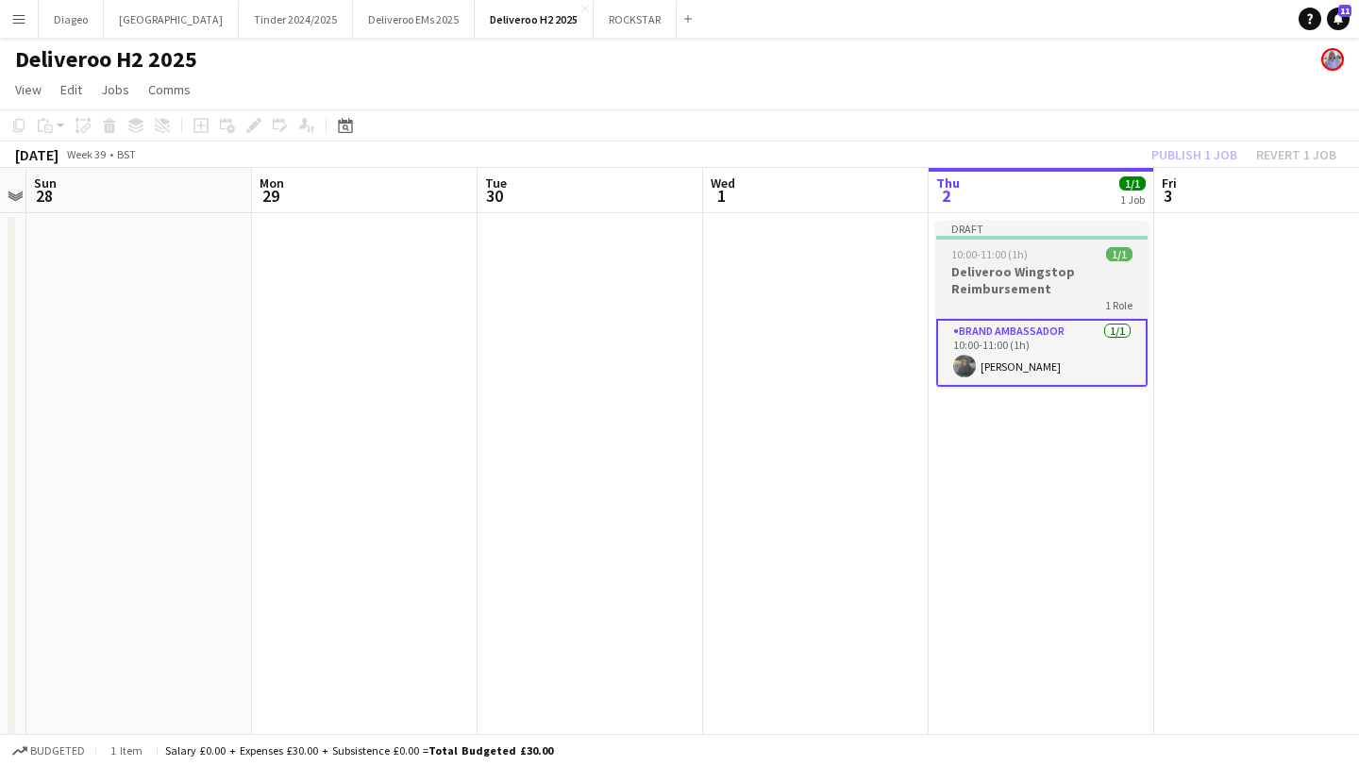
click at [1064, 276] on h3 "Deliveroo Wingstop Reimbursement" at bounding box center [1041, 280] width 211 height 34
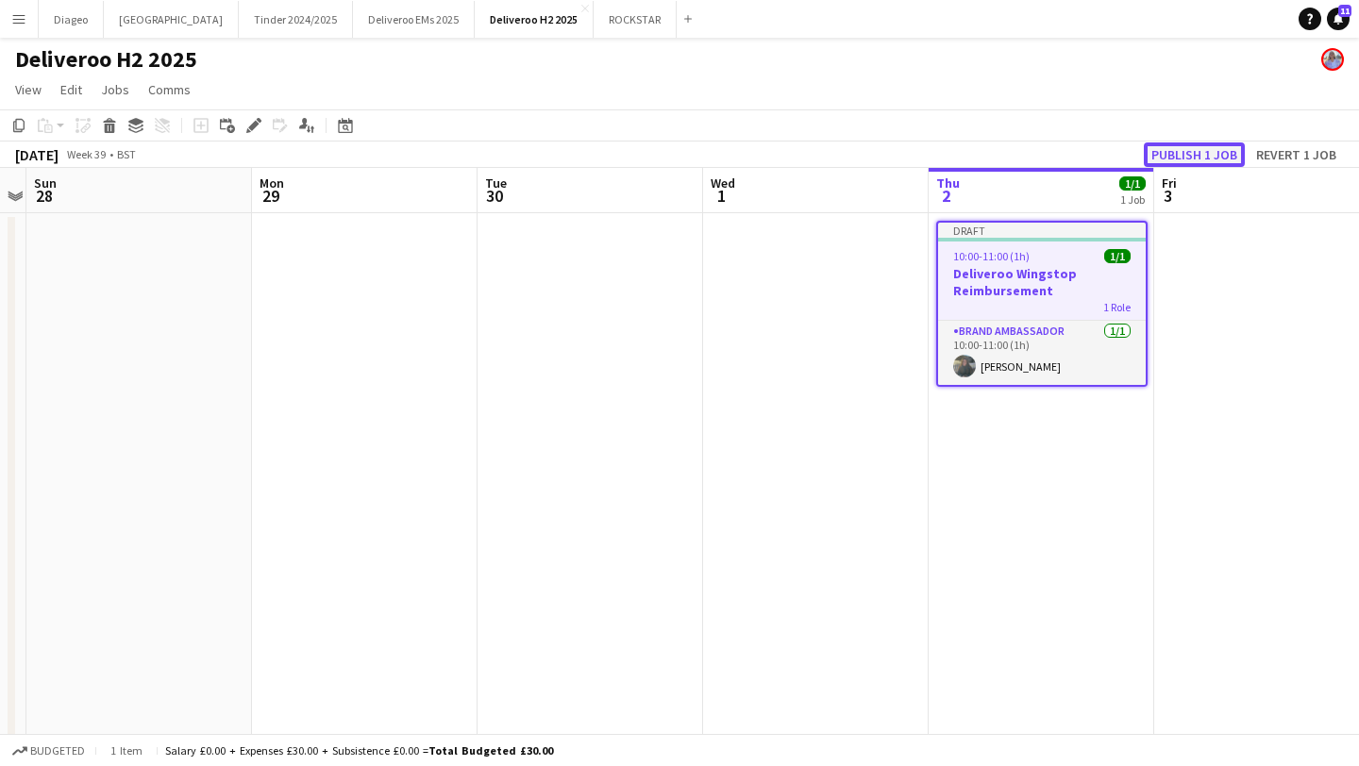
click at [1194, 158] on button "Publish 1 job" at bounding box center [1194, 155] width 101 height 25
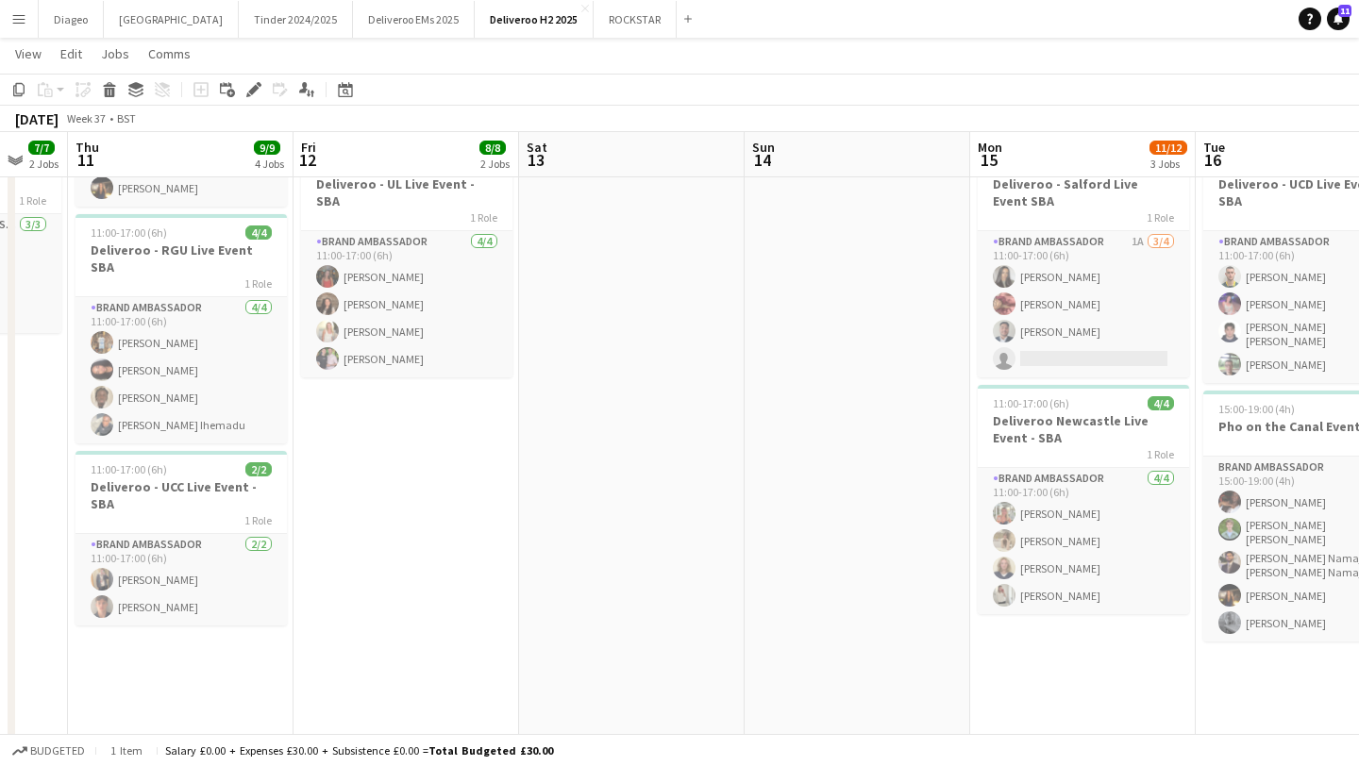
scroll to position [0, 596]
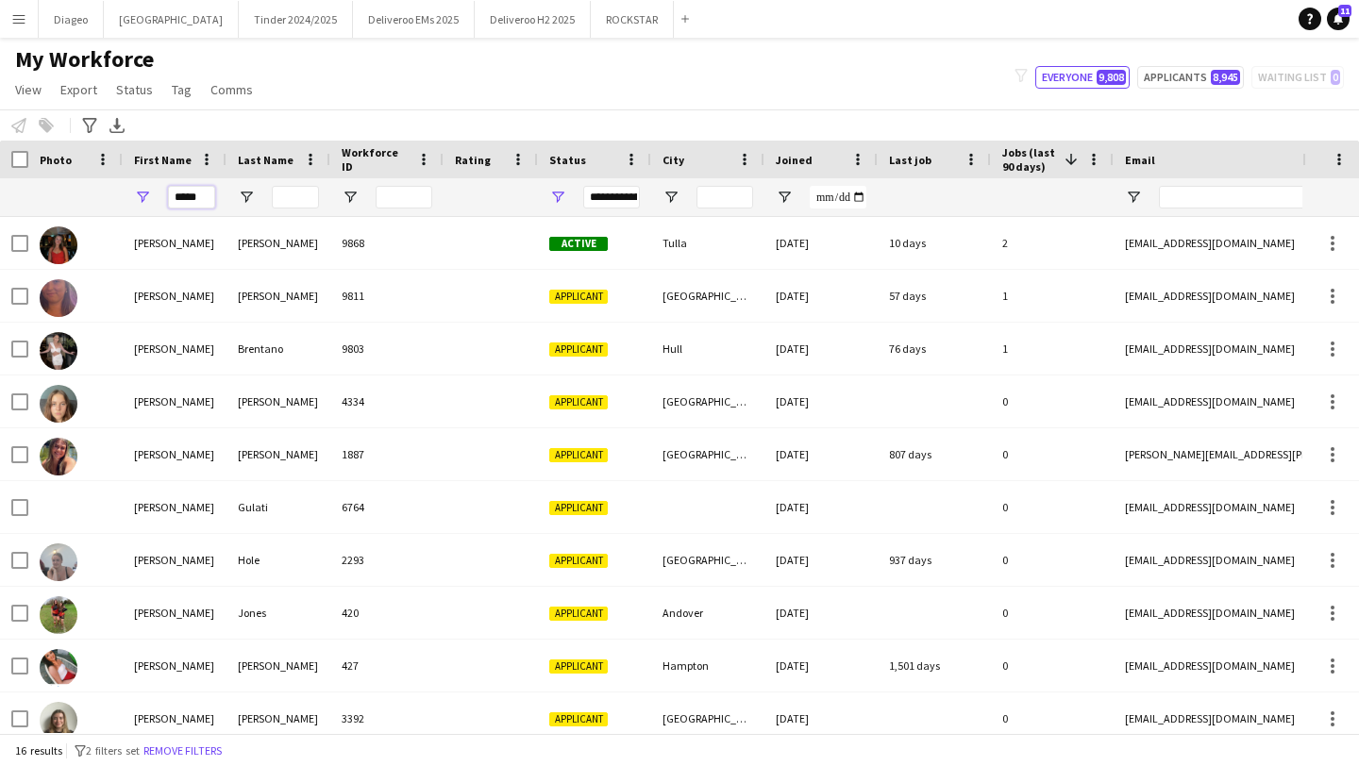
drag, startPoint x: 210, startPoint y: 197, endPoint x: 100, endPoint y: 198, distance: 109.5
click at [100, 198] on div "*****" at bounding box center [1023, 197] width 2046 height 38
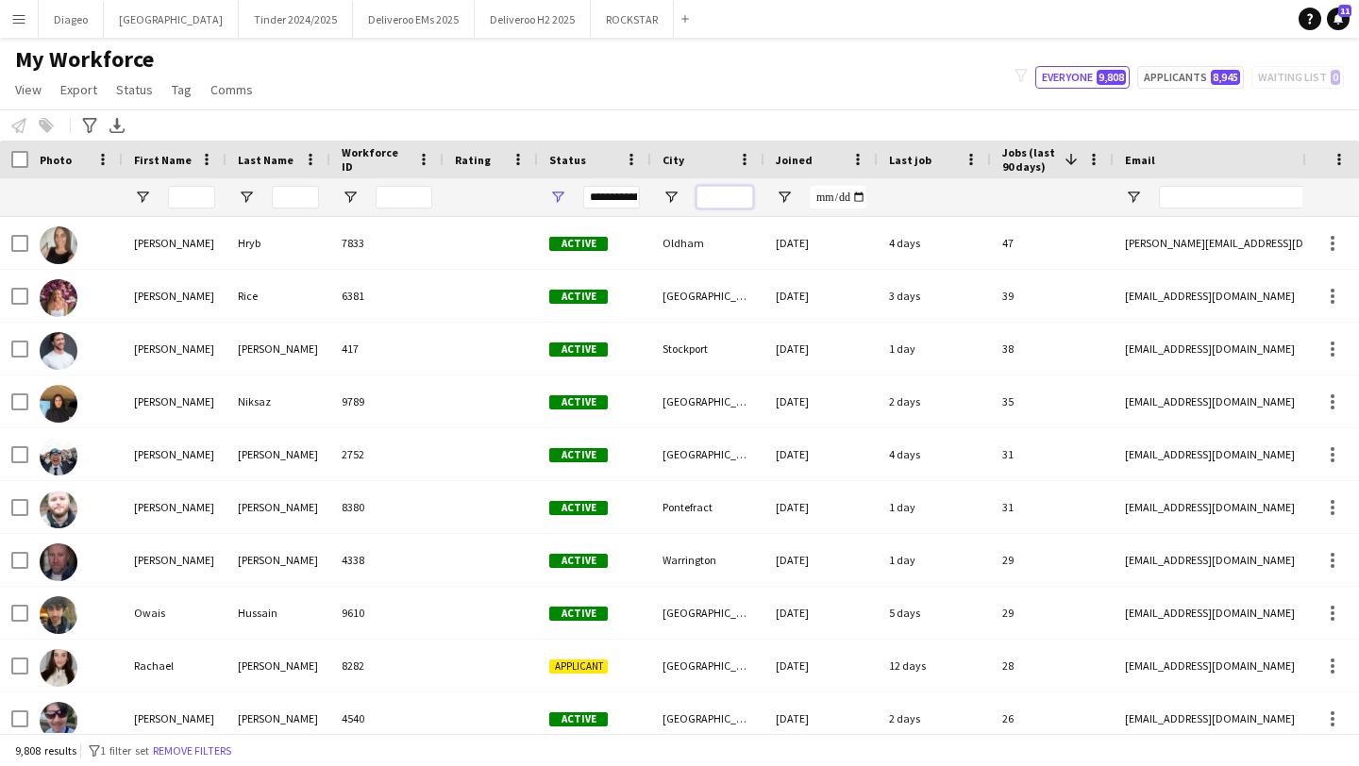
click at [740, 194] on input "City Filter Input" at bounding box center [724, 197] width 57 height 23
type input "******"
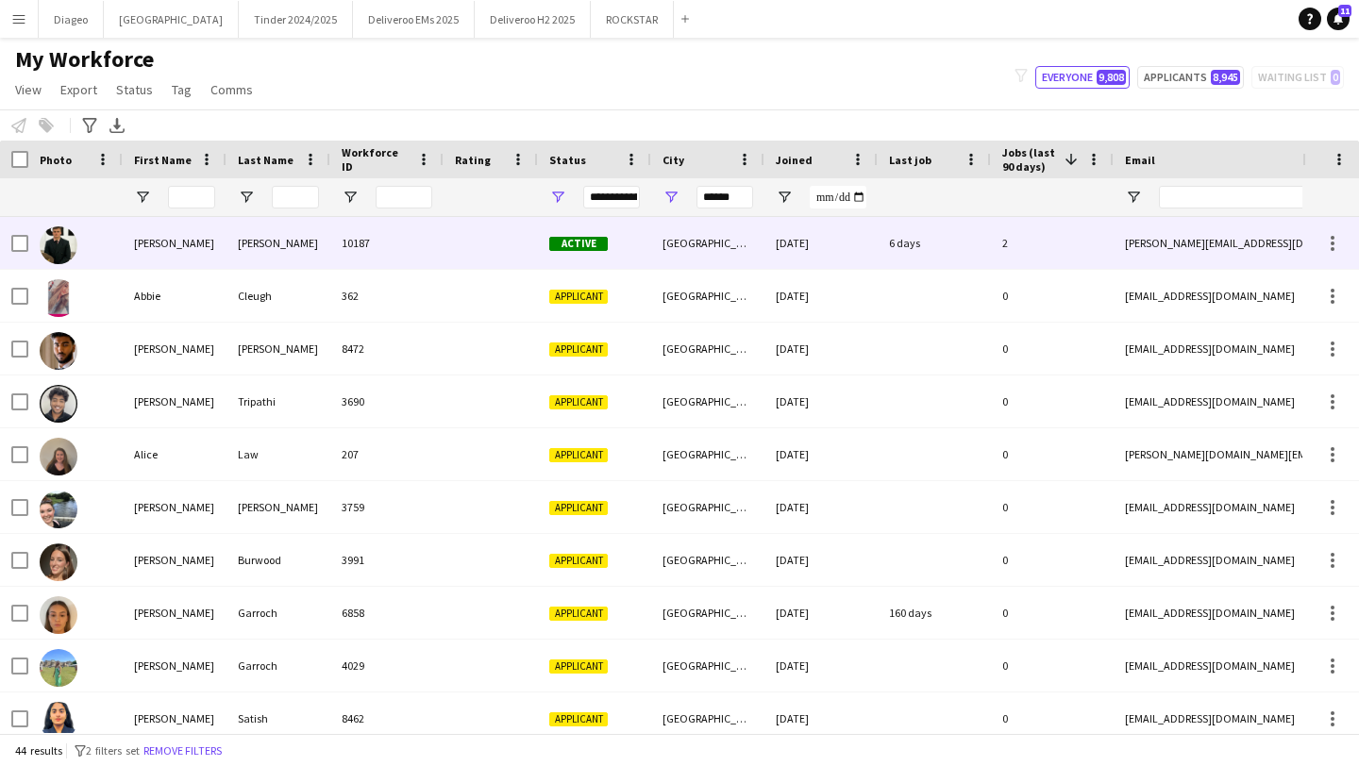
click at [380, 244] on div "10187" at bounding box center [386, 243] width 113 height 52
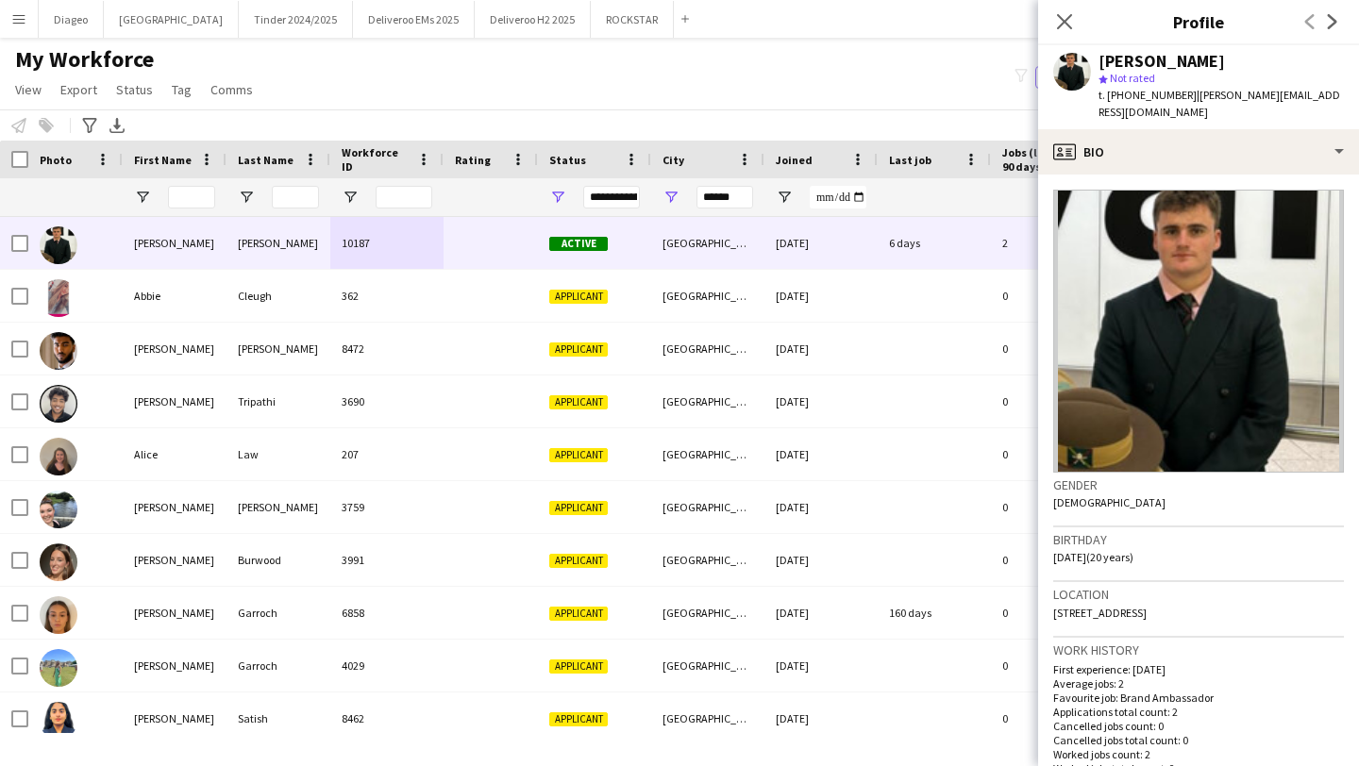
drag, startPoint x: 1185, startPoint y: 95, endPoint x: 1107, endPoint y: 98, distance: 78.4
click at [1107, 98] on span "t. [PHONE_NUMBER]" at bounding box center [1147, 95] width 98 height 14
copy span "[PHONE_NUMBER]"
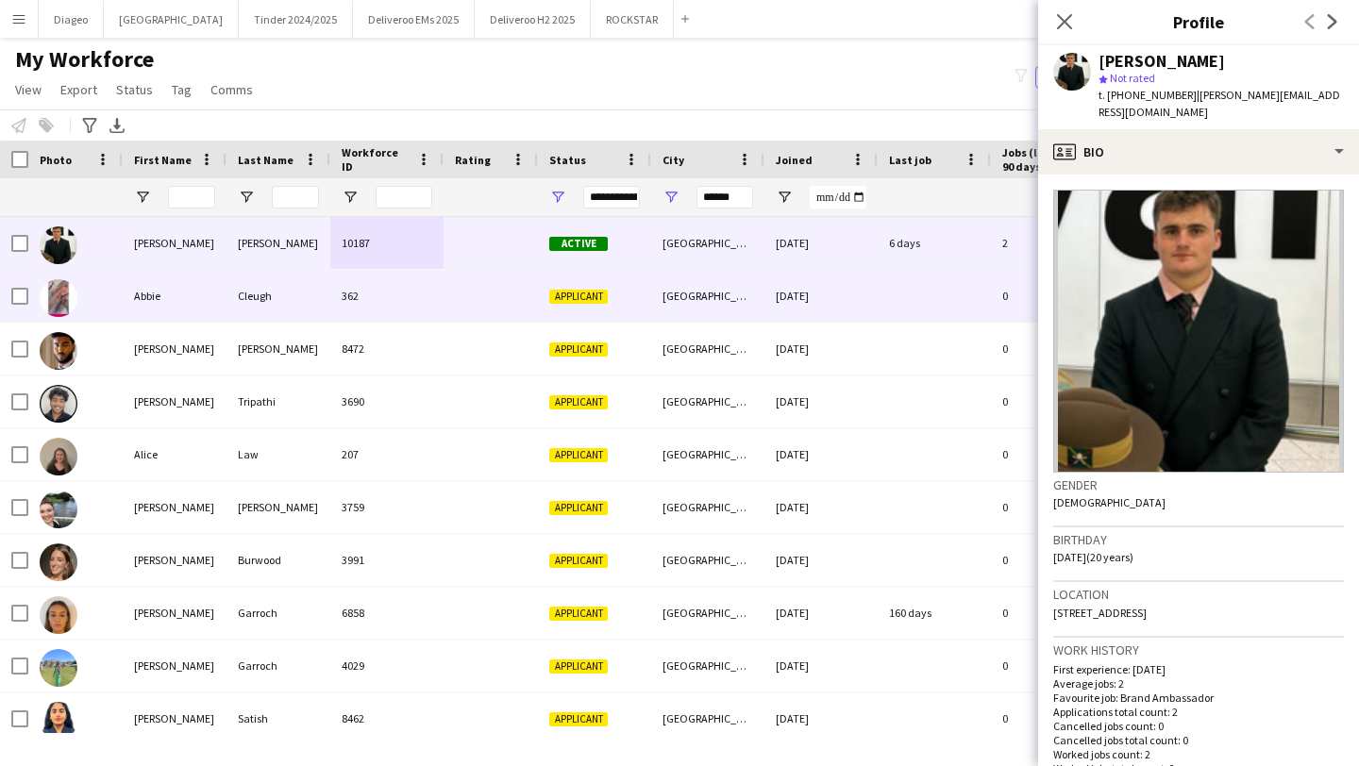
click at [424, 307] on div "362" at bounding box center [386, 296] width 113 height 52
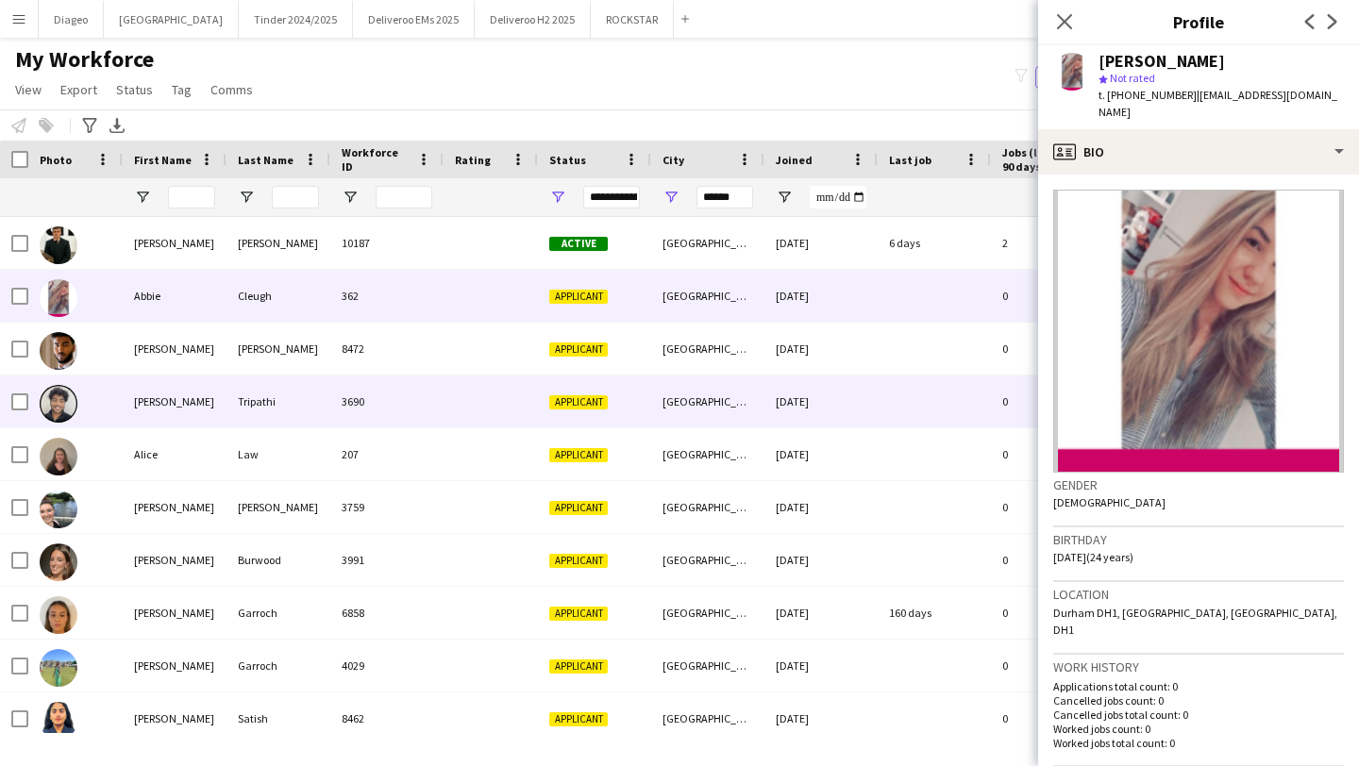
click at [415, 382] on div "3690" at bounding box center [386, 402] width 113 height 52
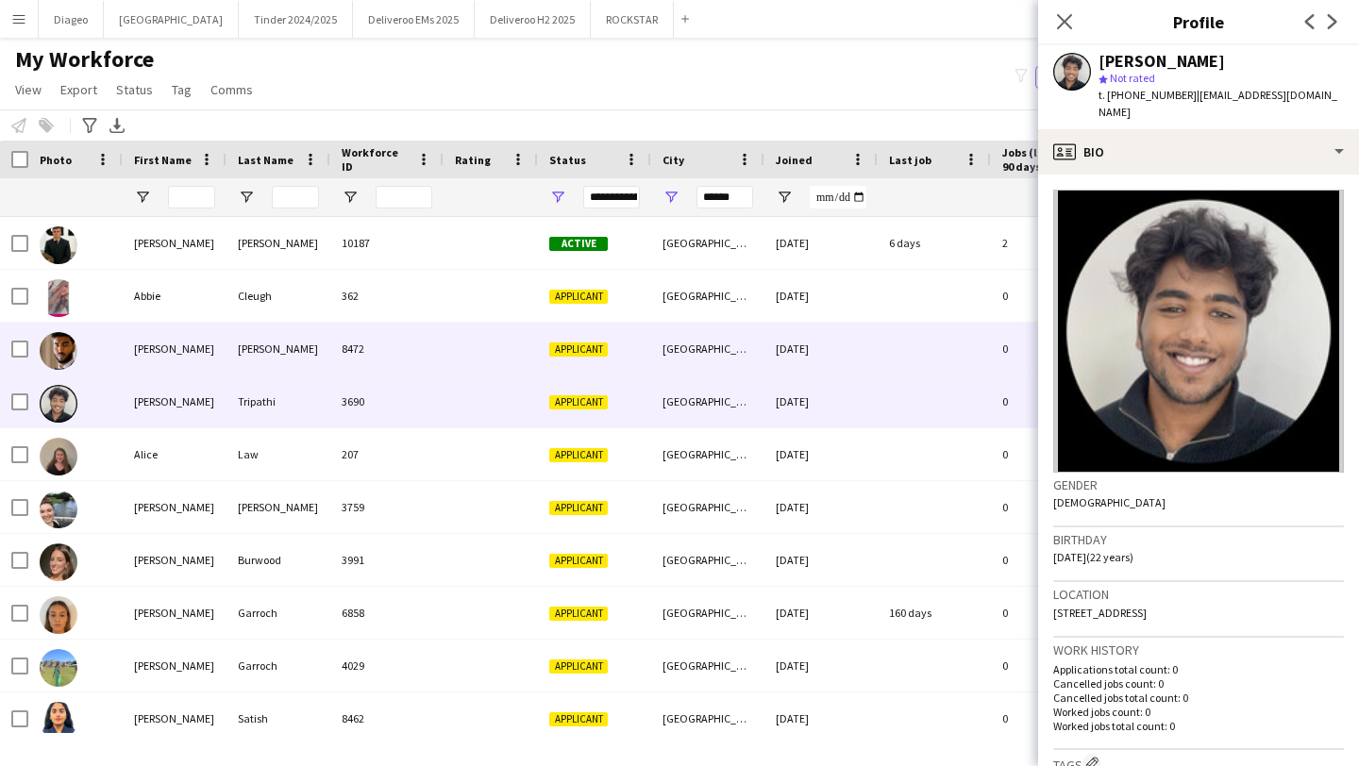
click at [426, 366] on div "8472" at bounding box center [386, 349] width 113 height 52
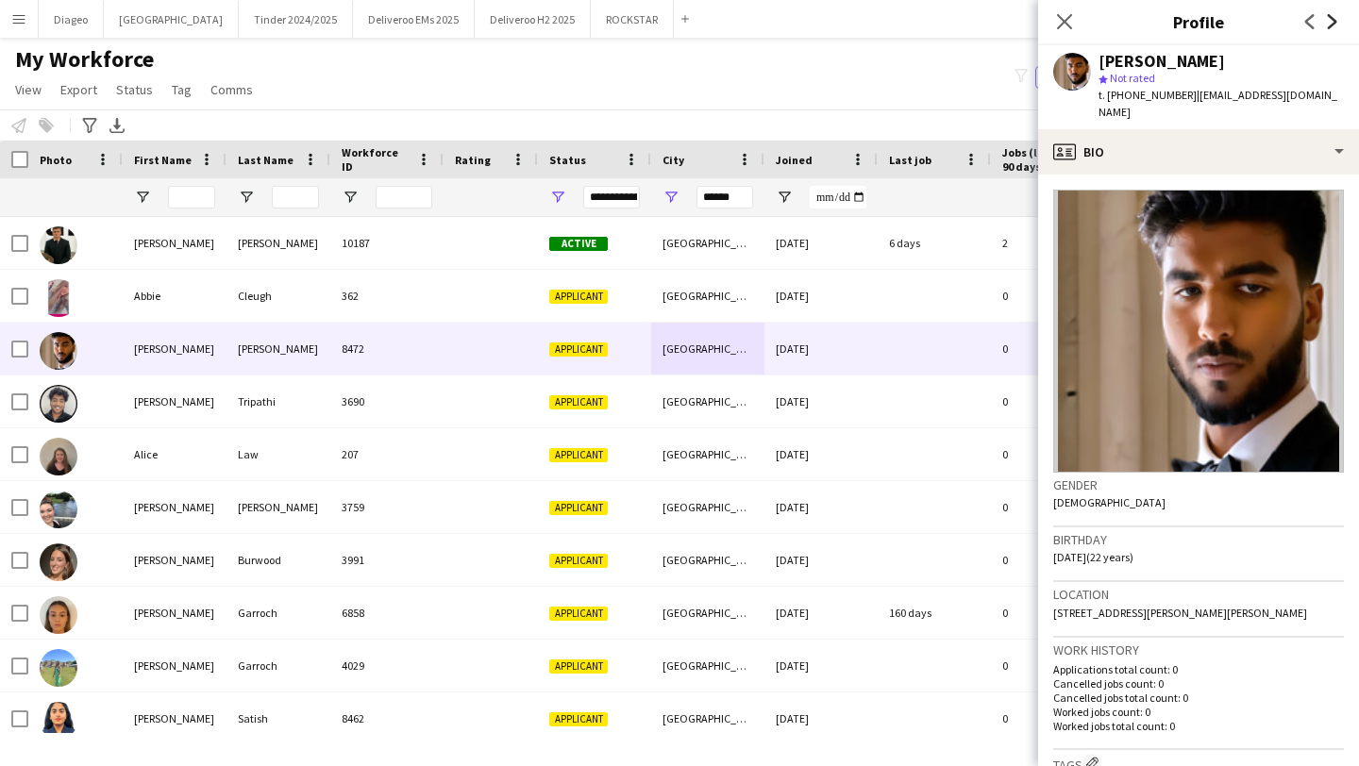
click at [1337, 14] on icon "Next" at bounding box center [1332, 21] width 15 height 15
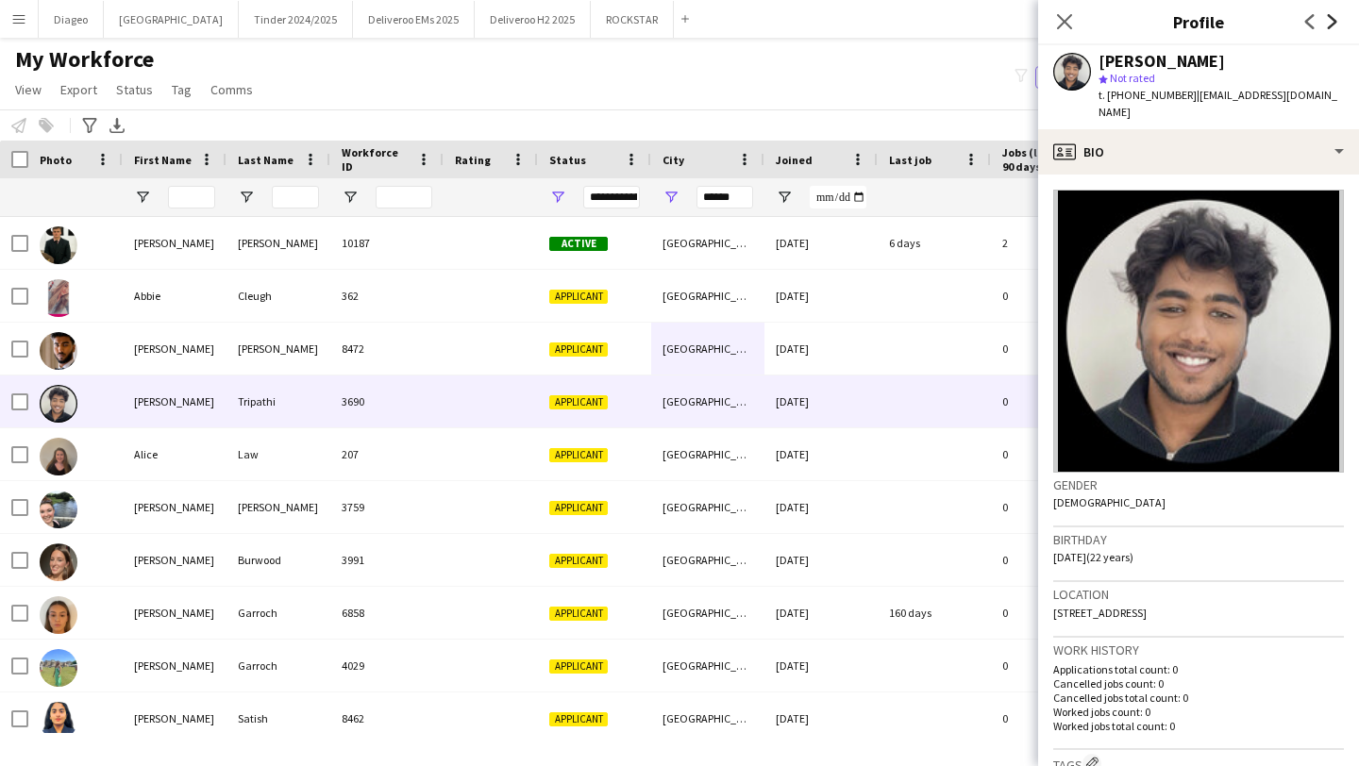
click at [1337, 14] on icon "Next" at bounding box center [1332, 21] width 15 height 15
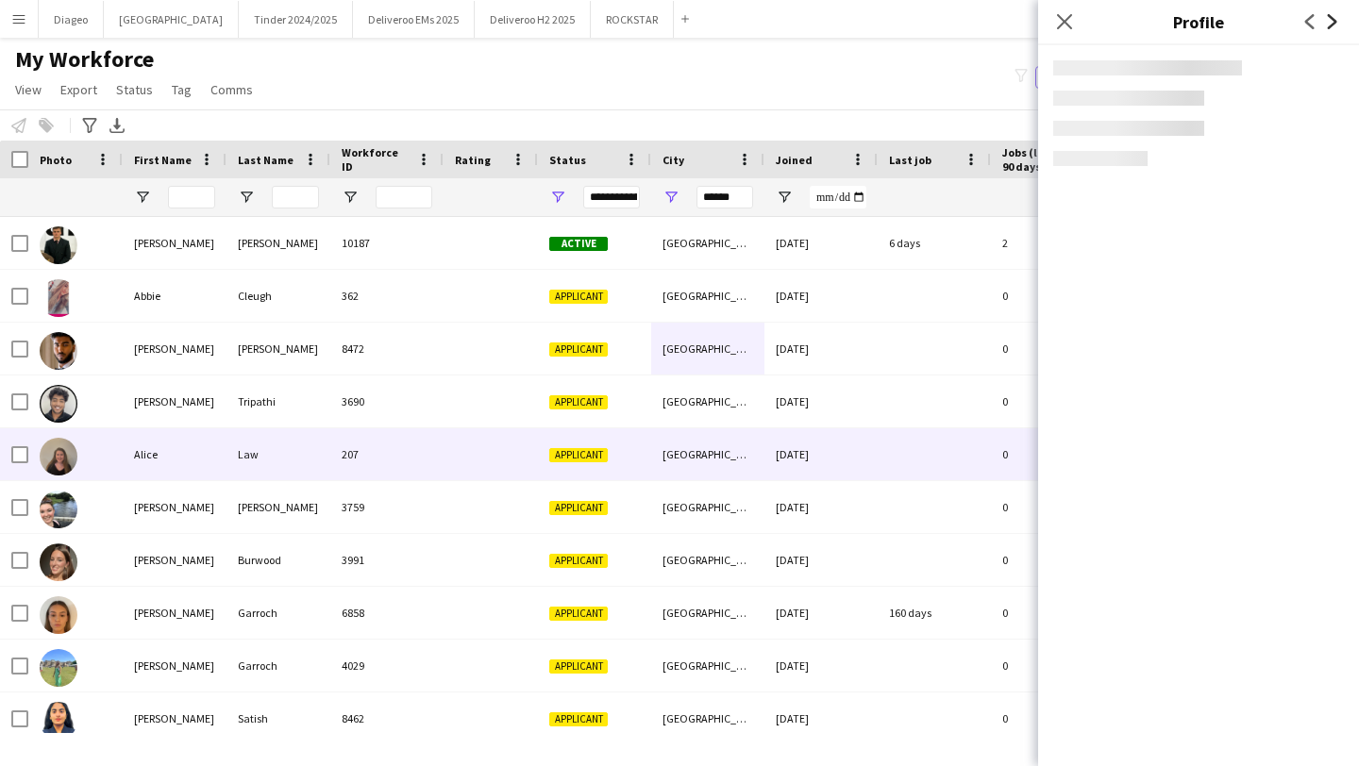
click at [1337, 14] on icon "Next" at bounding box center [1332, 21] width 15 height 15
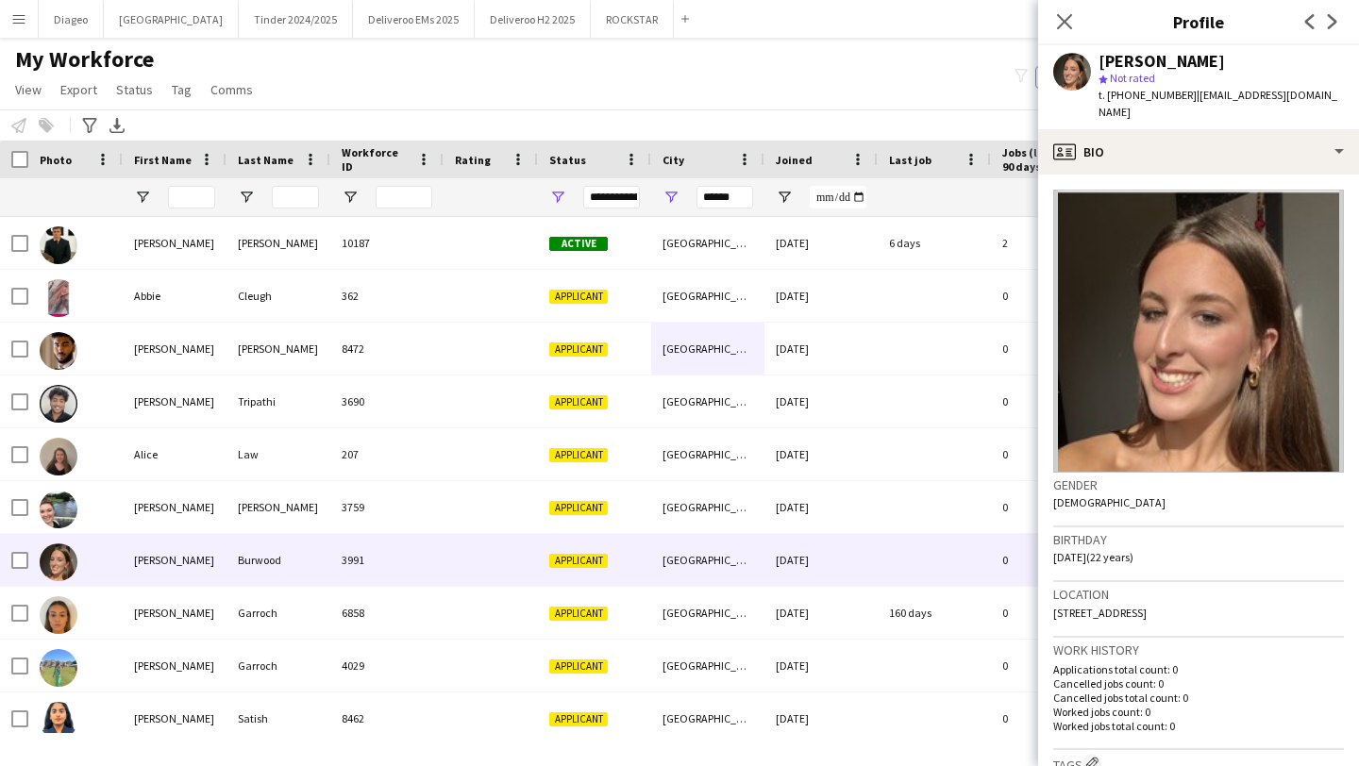
drag, startPoint x: 1183, startPoint y: 96, endPoint x: 1106, endPoint y: 96, distance: 77.4
click at [1105, 96] on div "t. [PHONE_NUMBER] | [EMAIL_ADDRESS][DOMAIN_NAME]" at bounding box center [1220, 104] width 245 height 34
copy span "[PHONE_NUMBER]"
click at [1333, 9] on div "Previous Next" at bounding box center [1320, 21] width 75 height 43
click at [1333, 15] on icon "Next" at bounding box center [1332, 21] width 15 height 15
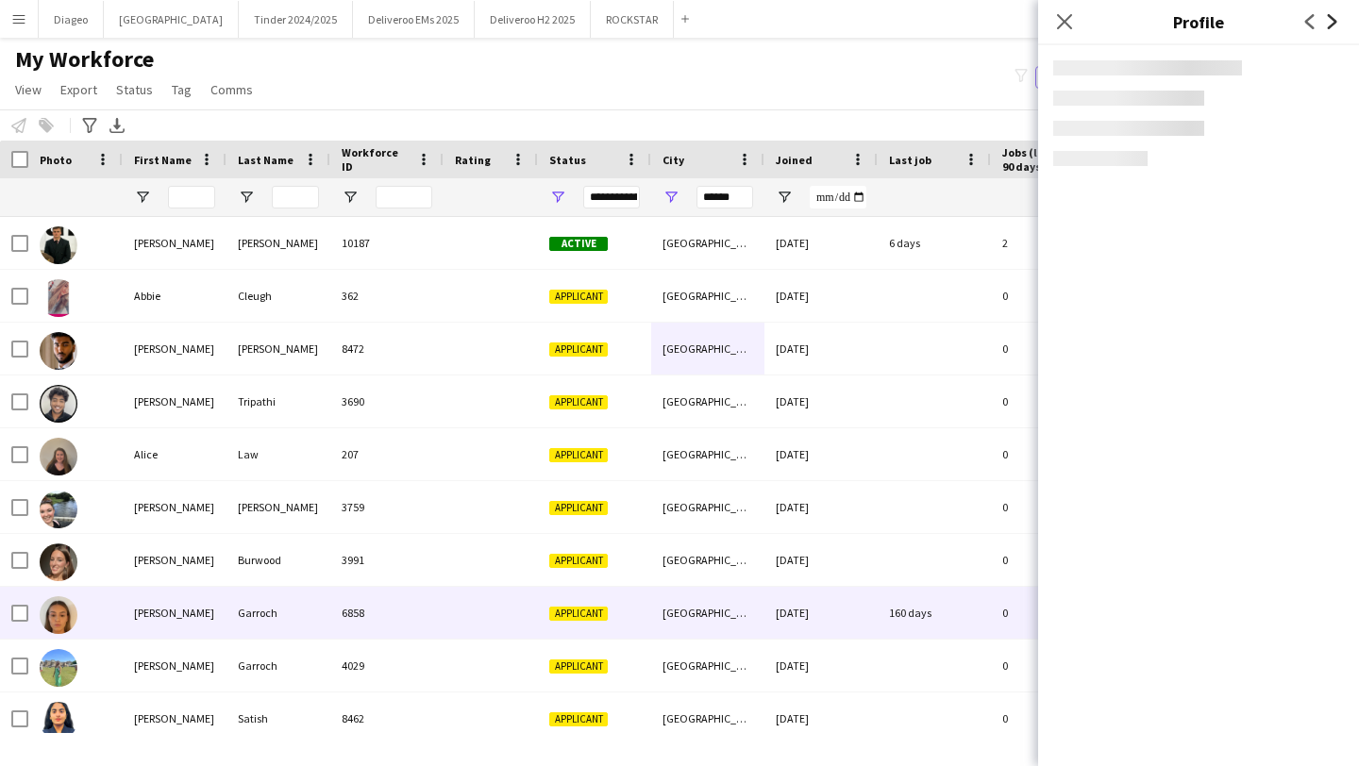
click at [1333, 15] on icon "Next" at bounding box center [1332, 21] width 15 height 15
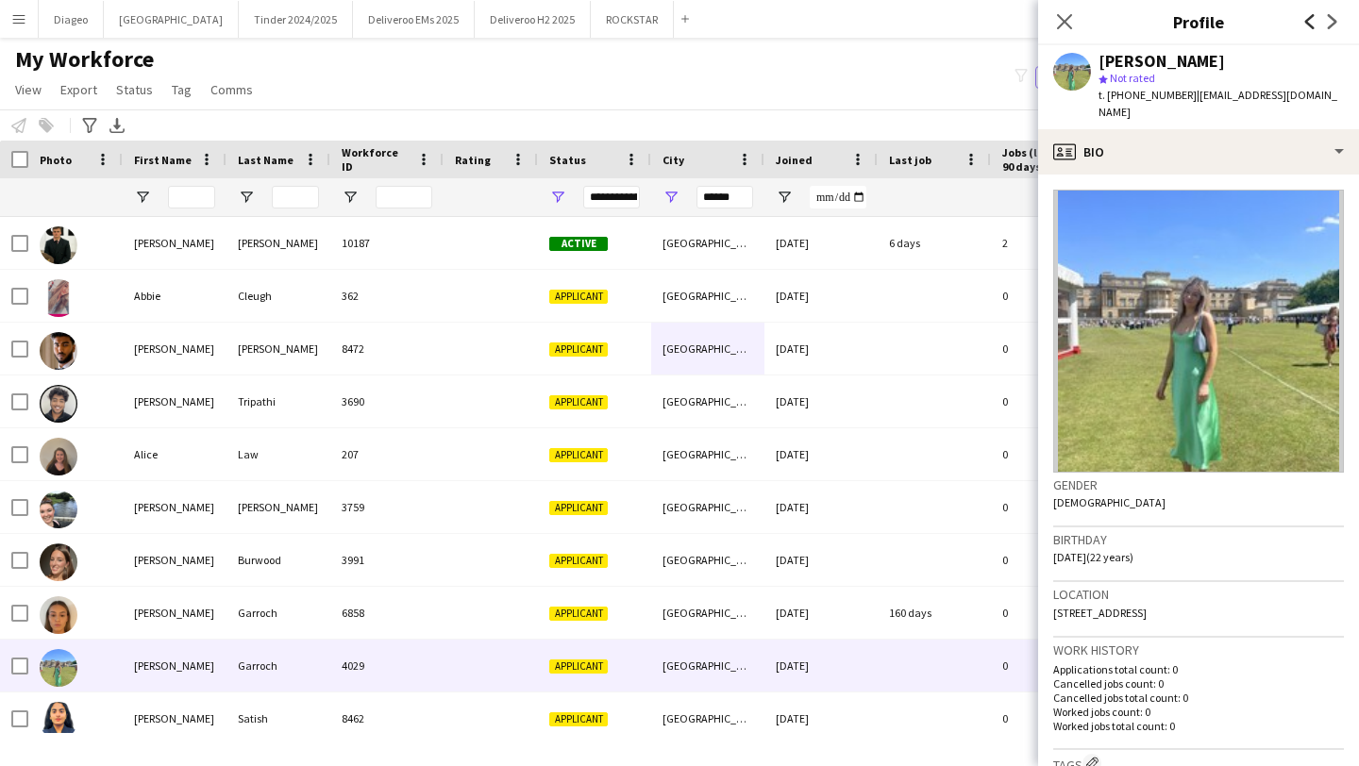
click at [1310, 19] on icon "Previous" at bounding box center [1309, 21] width 15 height 15
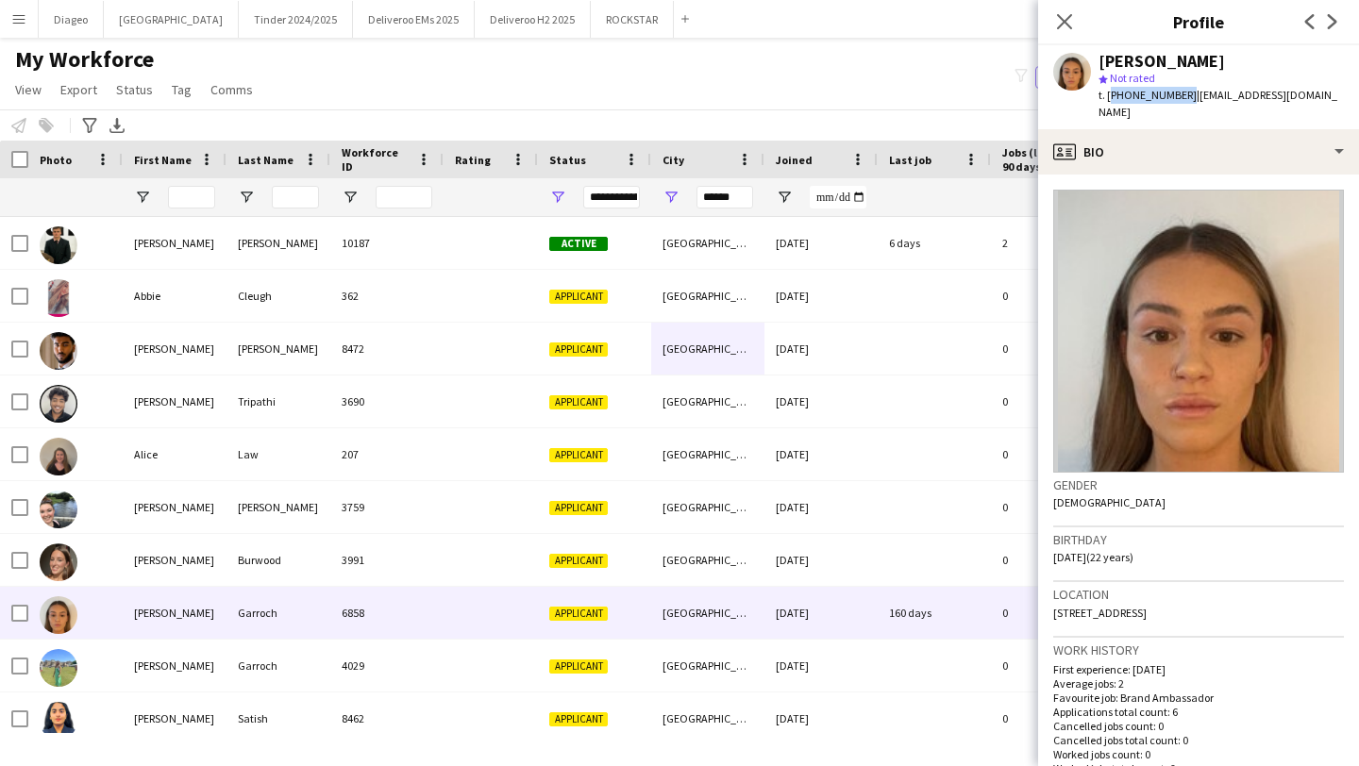
drag, startPoint x: 1182, startPoint y: 95, endPoint x: 1107, endPoint y: 94, distance: 74.6
click at [1107, 94] on span "t. [PHONE_NUMBER]" at bounding box center [1147, 95] width 98 height 14
copy span "[PHONE_NUMBER]"
click at [1335, 19] on icon "Next" at bounding box center [1332, 21] width 15 height 15
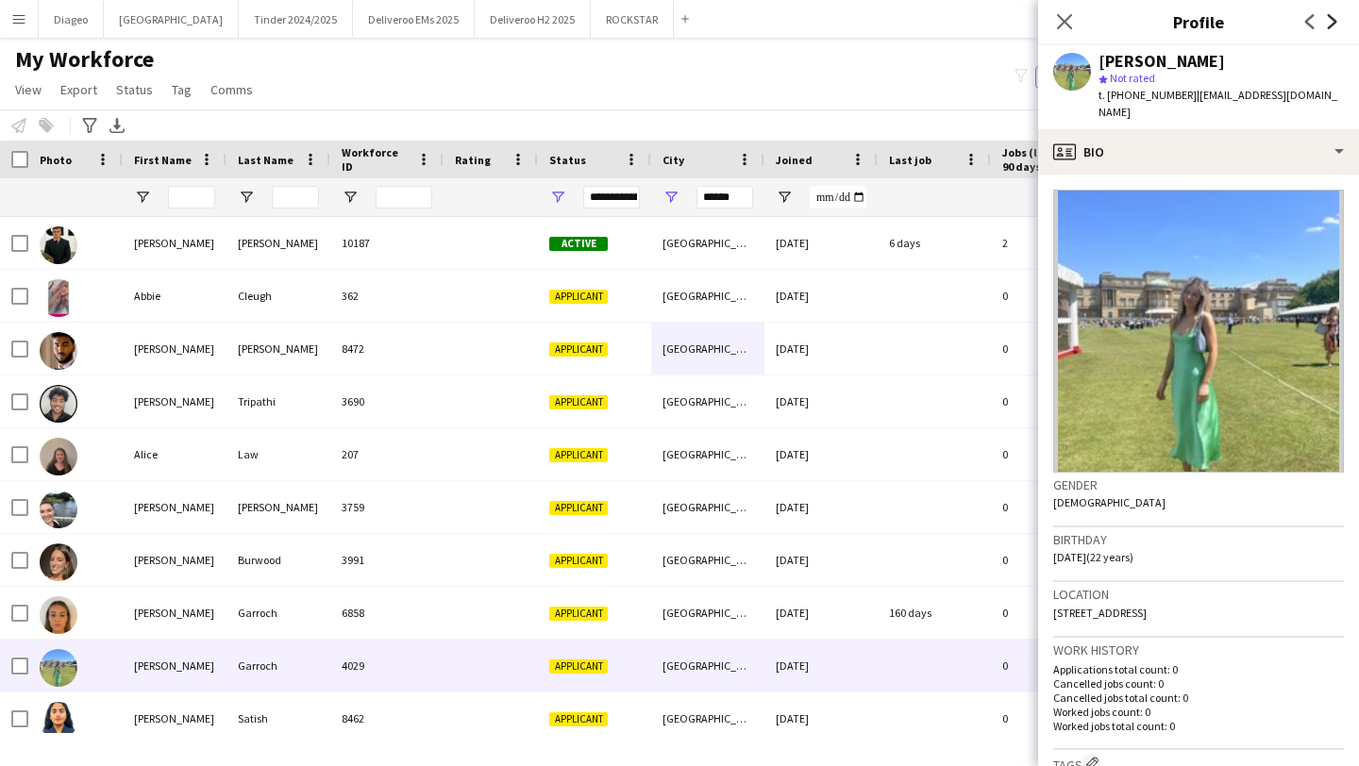
click at [1335, 19] on icon "Next" at bounding box center [1332, 21] width 15 height 15
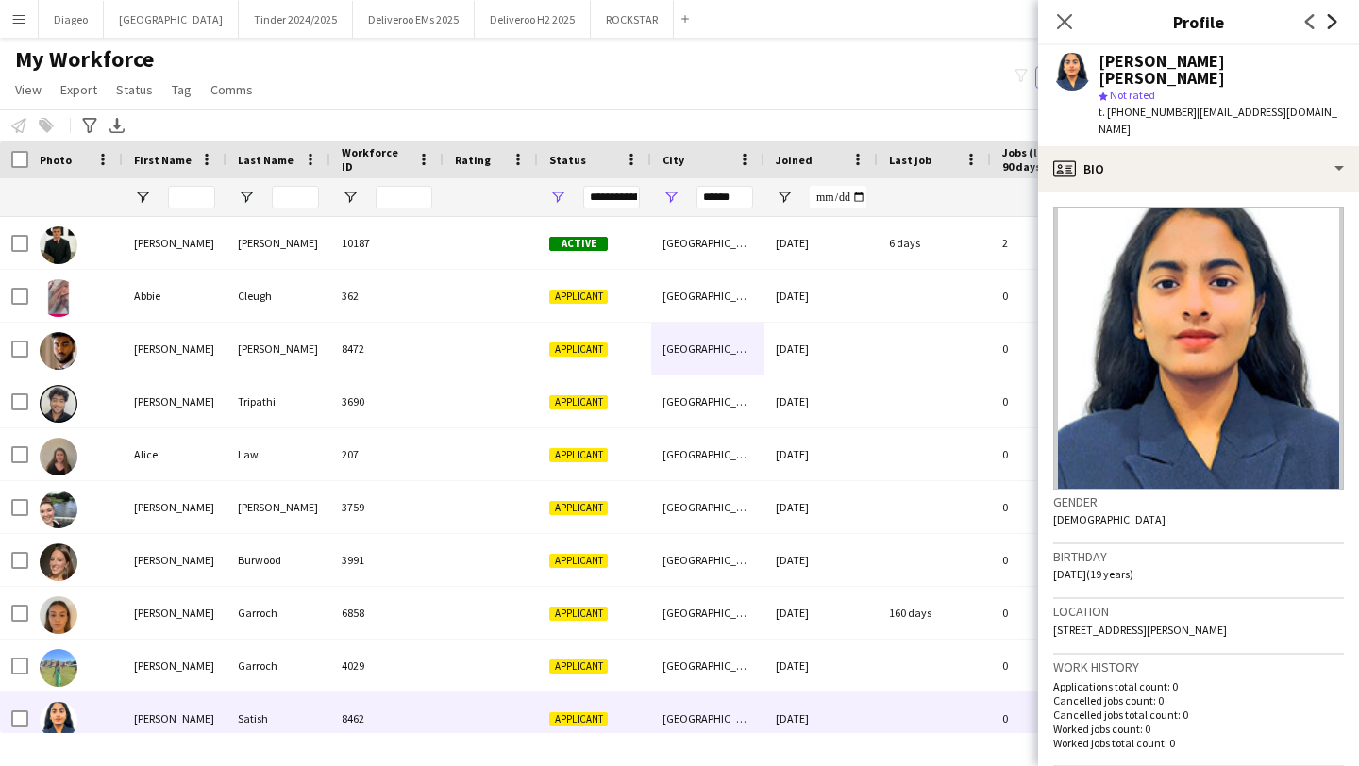
click at [1335, 19] on icon "Next" at bounding box center [1332, 21] width 15 height 15
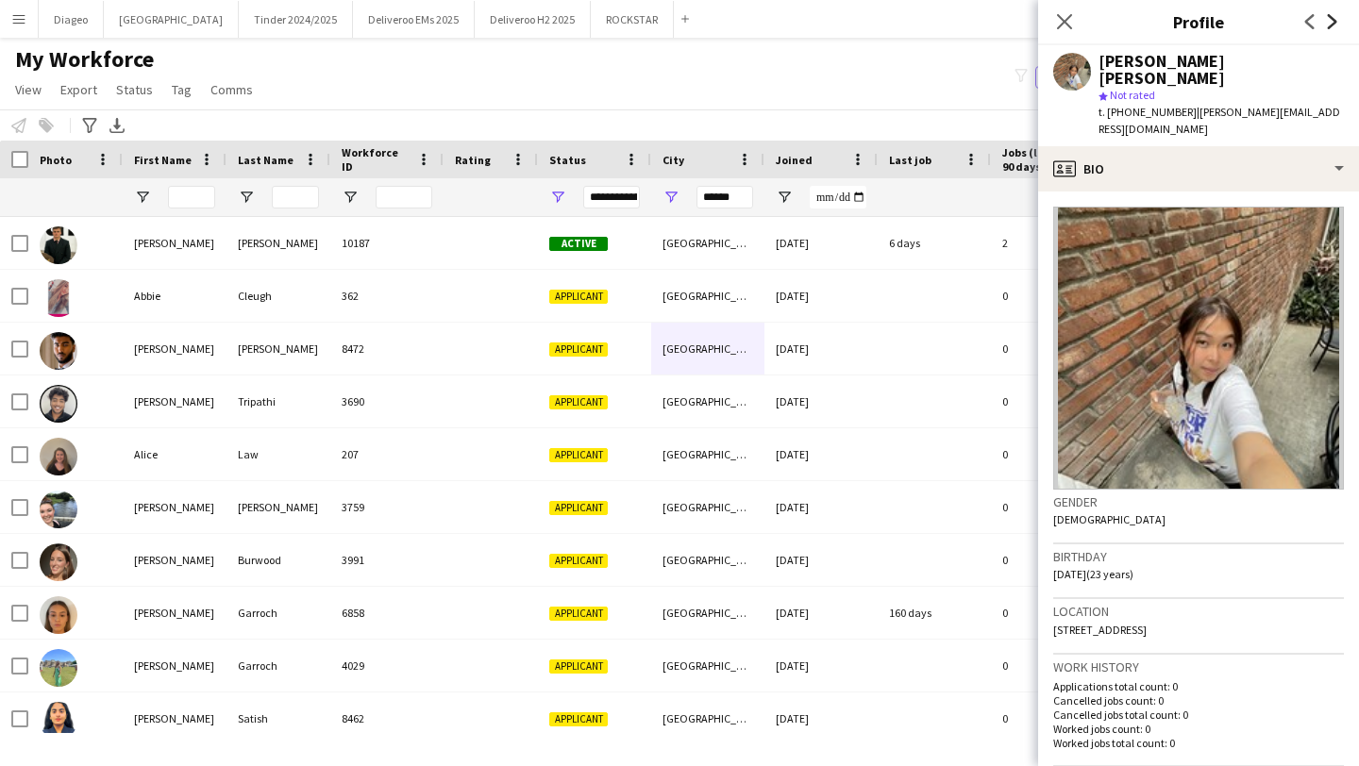
click at [1335, 20] on icon at bounding box center [1332, 21] width 9 height 15
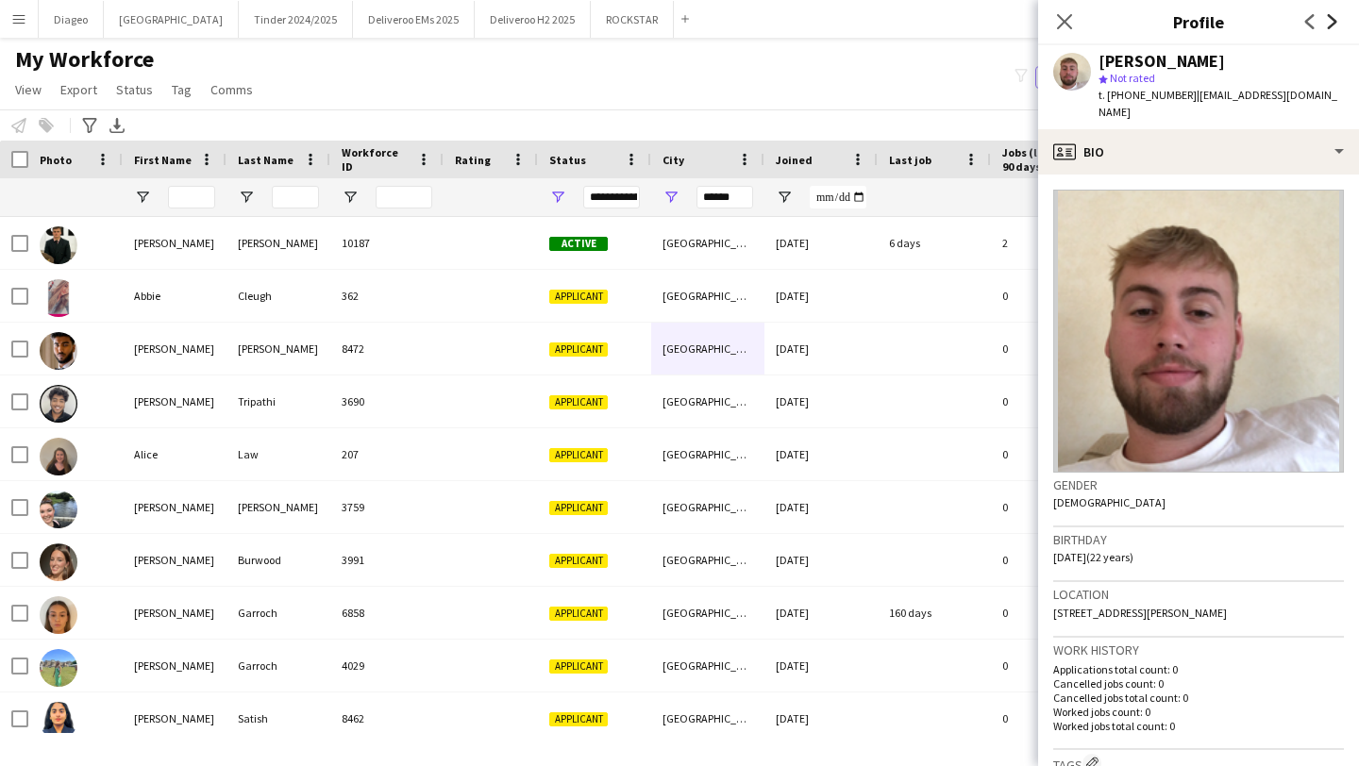
click at [1335, 21] on icon at bounding box center [1332, 21] width 9 height 15
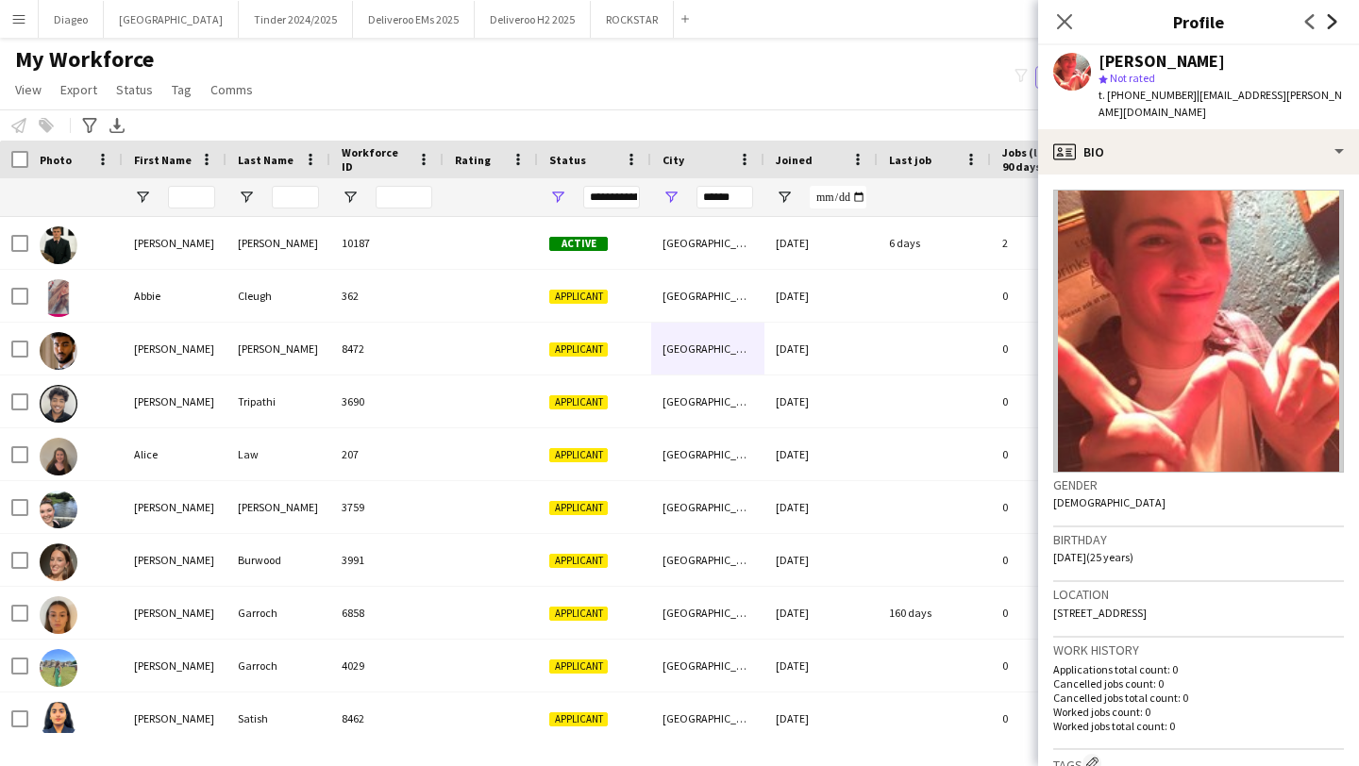
click at [1335, 22] on icon at bounding box center [1332, 21] width 9 height 15
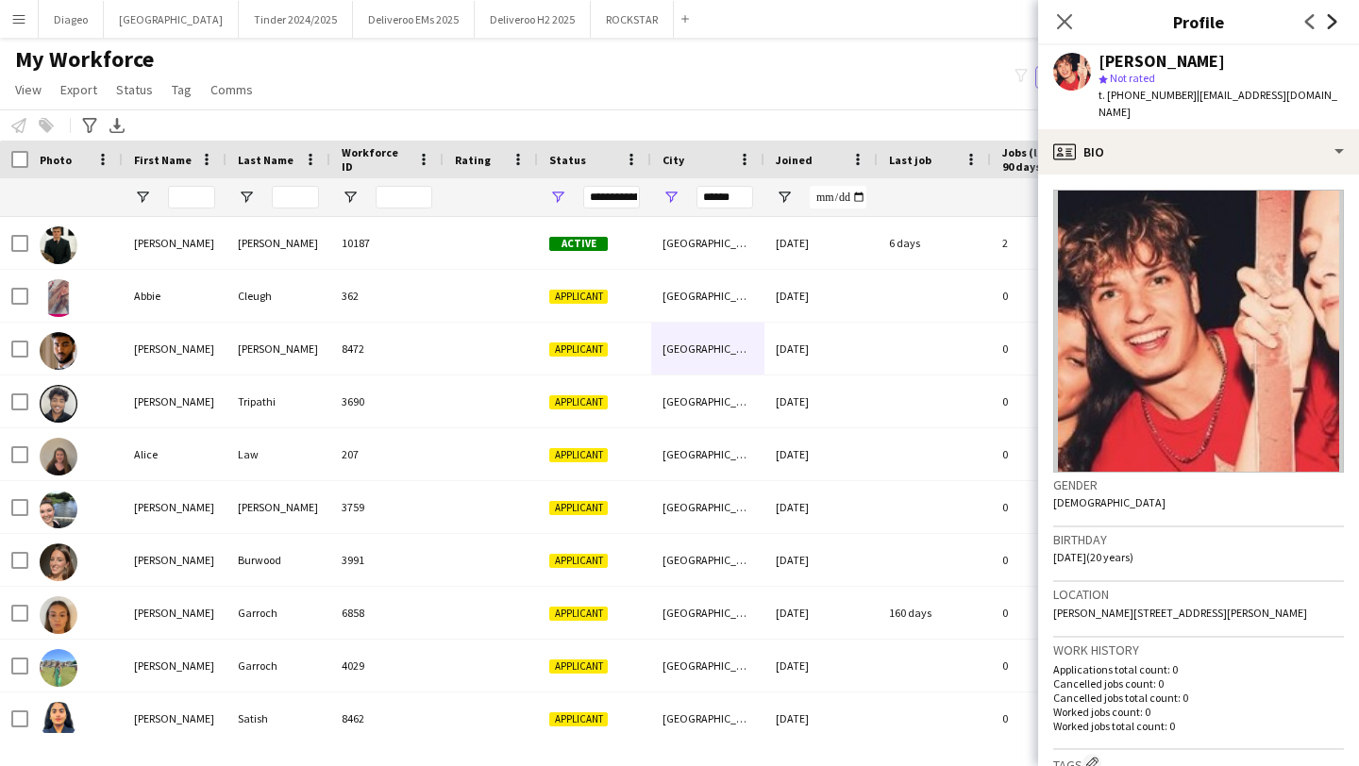
click at [1335, 22] on icon at bounding box center [1332, 21] width 9 height 15
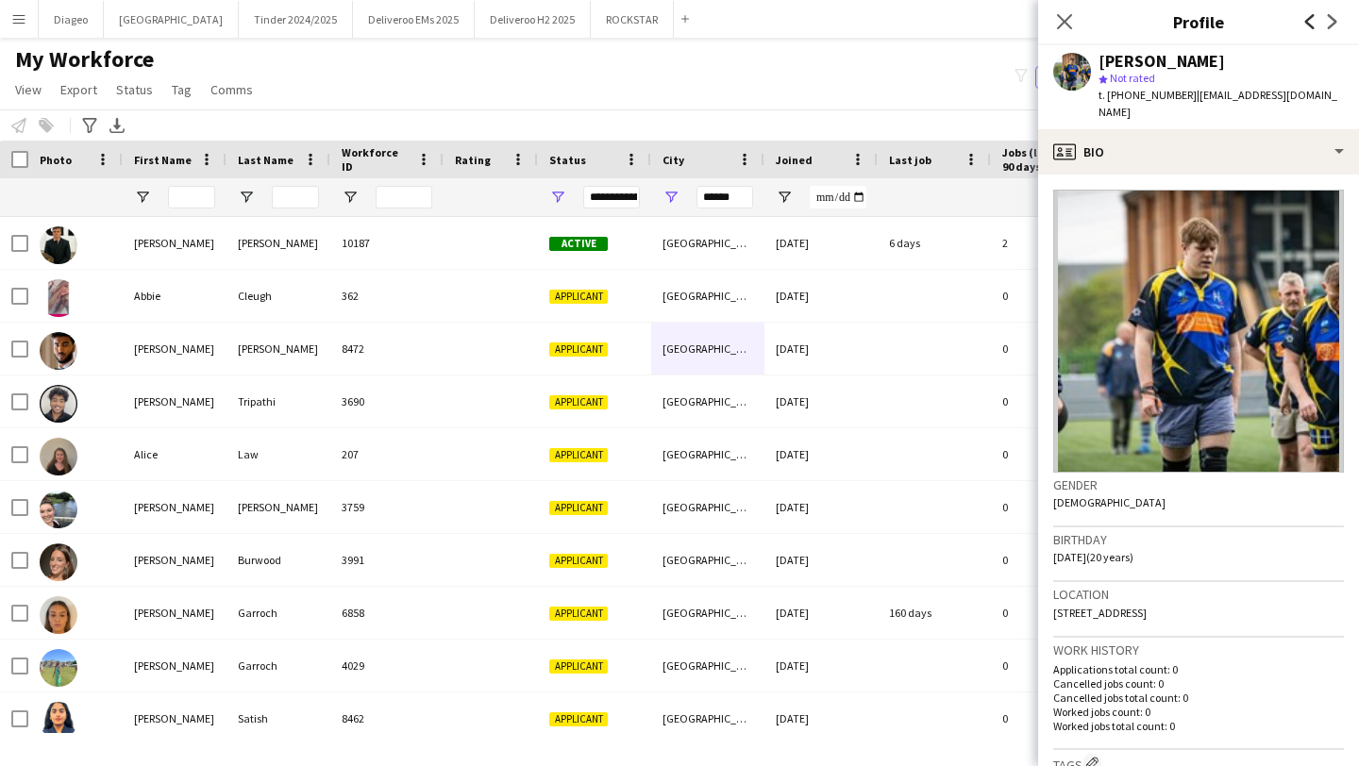
click at [1305, 22] on icon at bounding box center [1309, 21] width 9 height 15
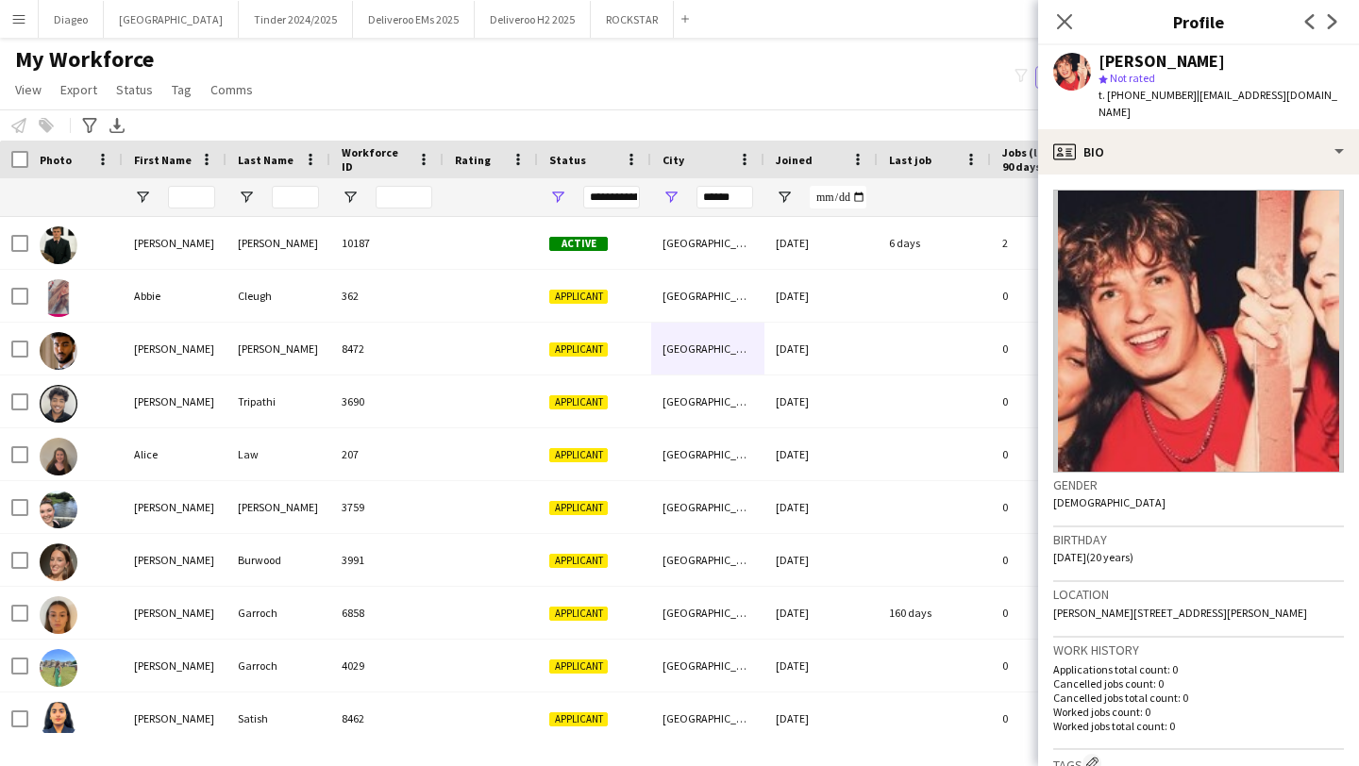
drag, startPoint x: 1182, startPoint y: 101, endPoint x: 1108, endPoint y: 100, distance: 74.6
click at [1108, 100] on div "t. [PHONE_NUMBER] | [EMAIL_ADDRESS][DOMAIN_NAME]" at bounding box center [1220, 104] width 245 height 34
copy span "[PHONE_NUMBER]"
click at [1333, 11] on app-icon "Next" at bounding box center [1332, 21] width 23 height 23
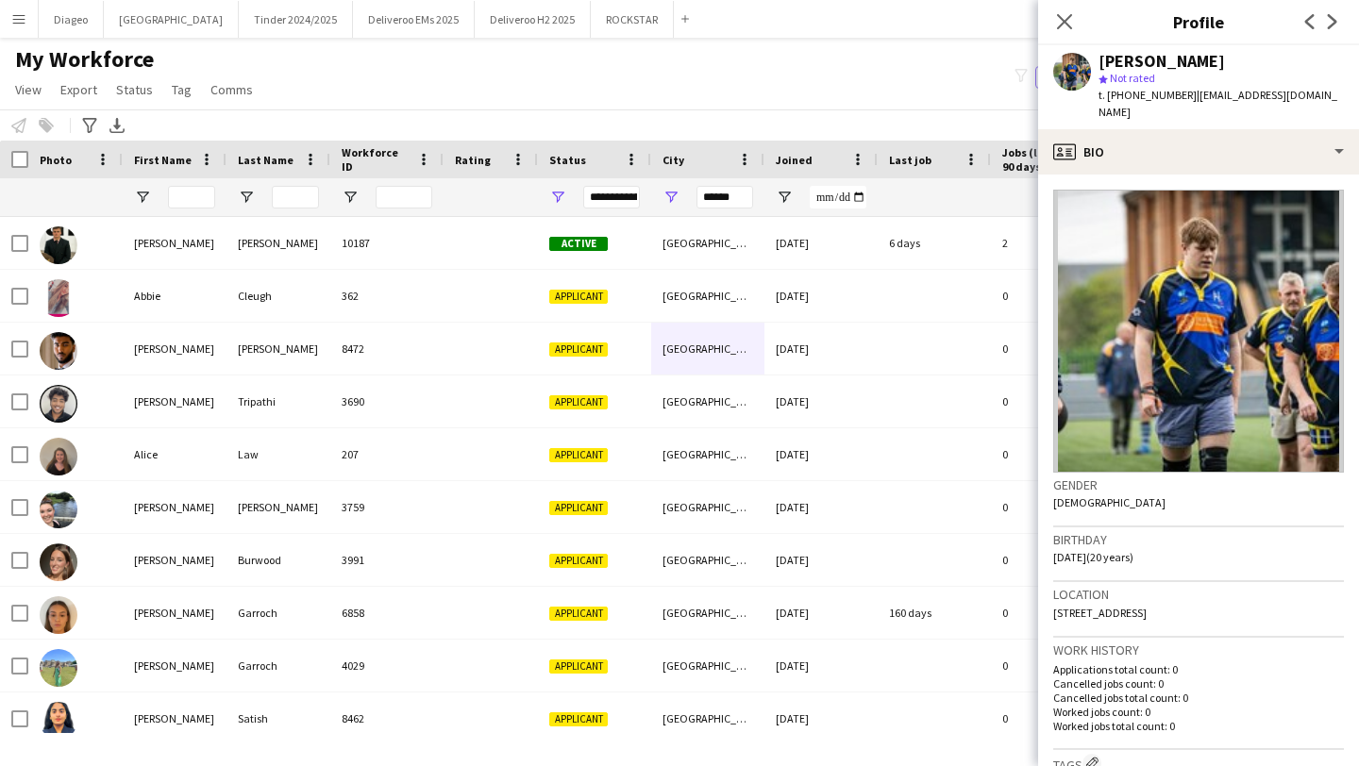
drag, startPoint x: 1182, startPoint y: 97, endPoint x: 1111, endPoint y: 97, distance: 70.8
click at [1111, 97] on span "t. [PHONE_NUMBER]" at bounding box center [1147, 95] width 98 height 14
copy span "447493126756"
click at [1329, 17] on icon "Next" at bounding box center [1332, 21] width 15 height 15
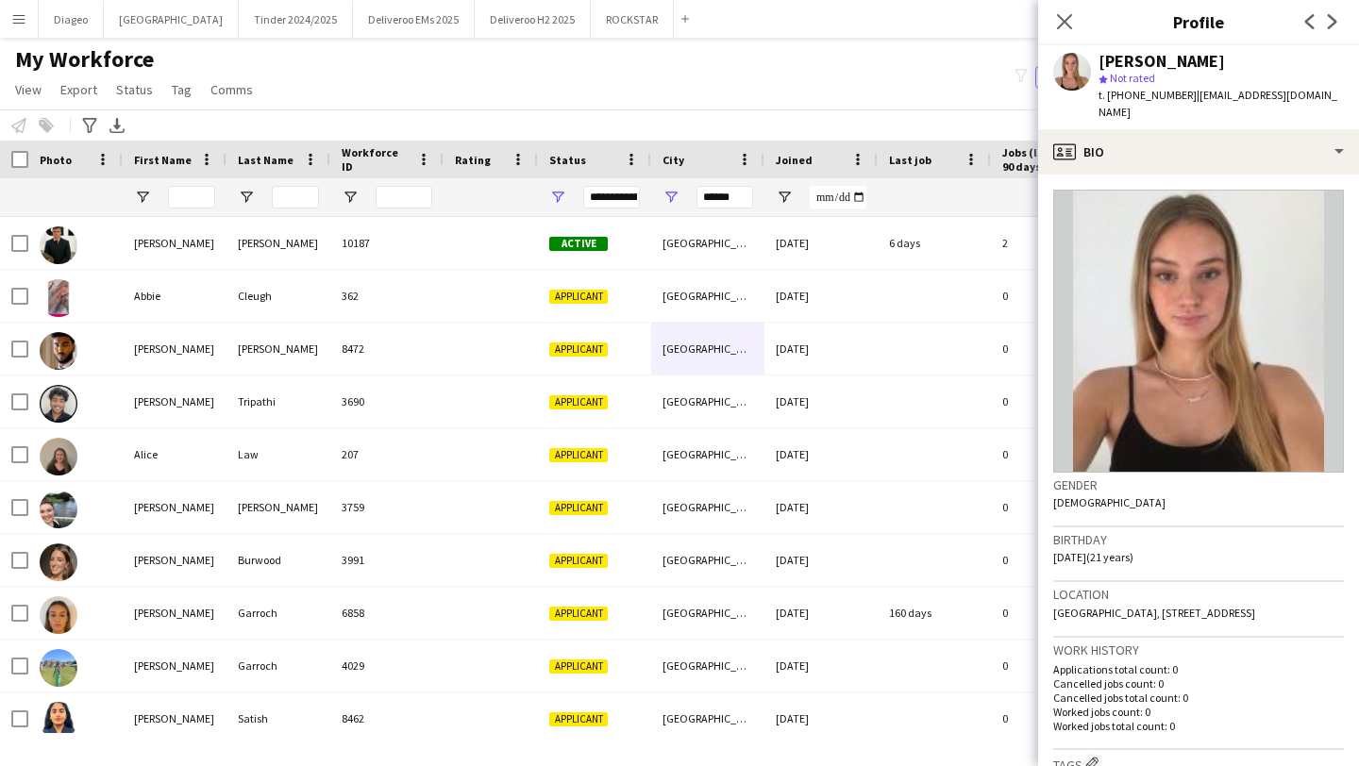
drag, startPoint x: 1184, startPoint y: 92, endPoint x: 1110, endPoint y: 93, distance: 74.6
click at [1110, 93] on div "t. [PHONE_NUMBER] | [EMAIL_ADDRESS][DOMAIN_NAME]" at bounding box center [1220, 104] width 245 height 34
copy div "[PHONE_NUMBER] |"
click at [1330, 25] on icon at bounding box center [1332, 21] width 9 height 15
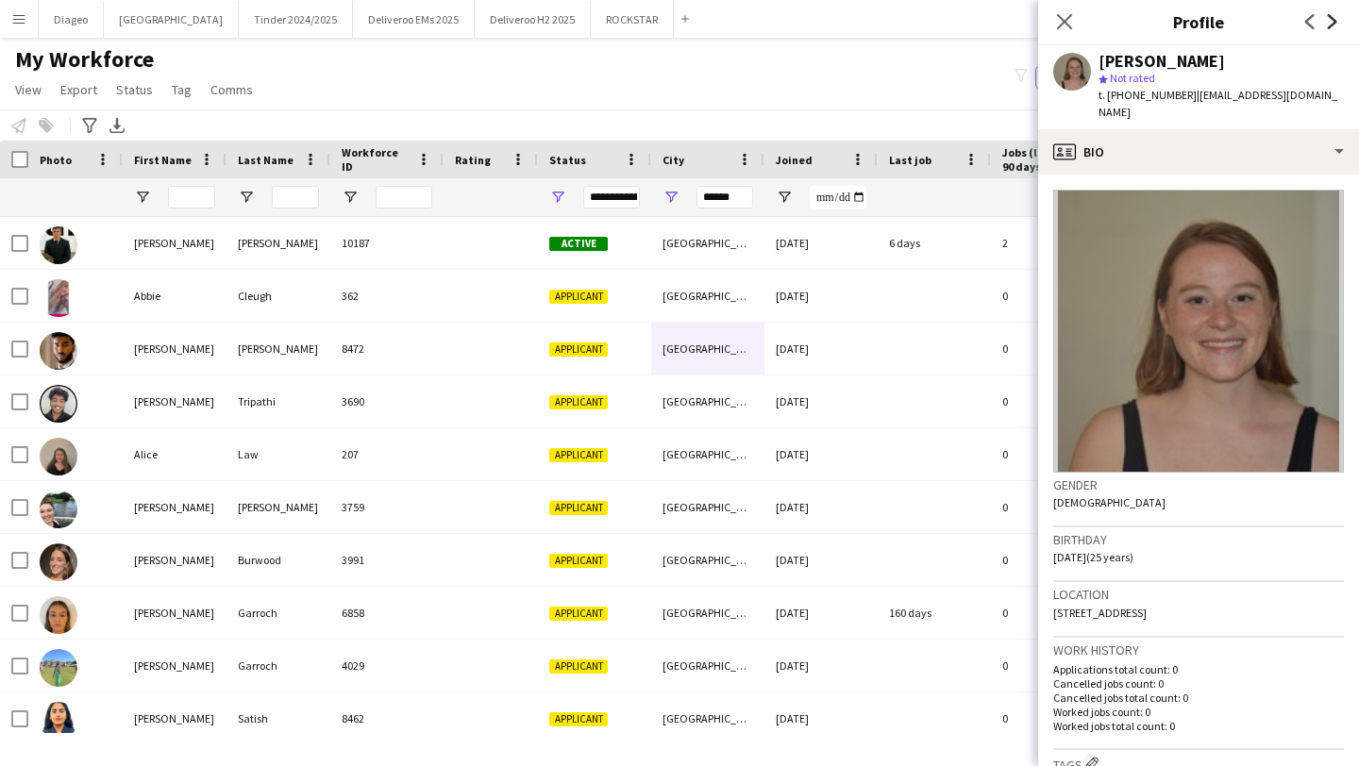
click at [1335, 24] on icon "Next" at bounding box center [1332, 21] width 15 height 15
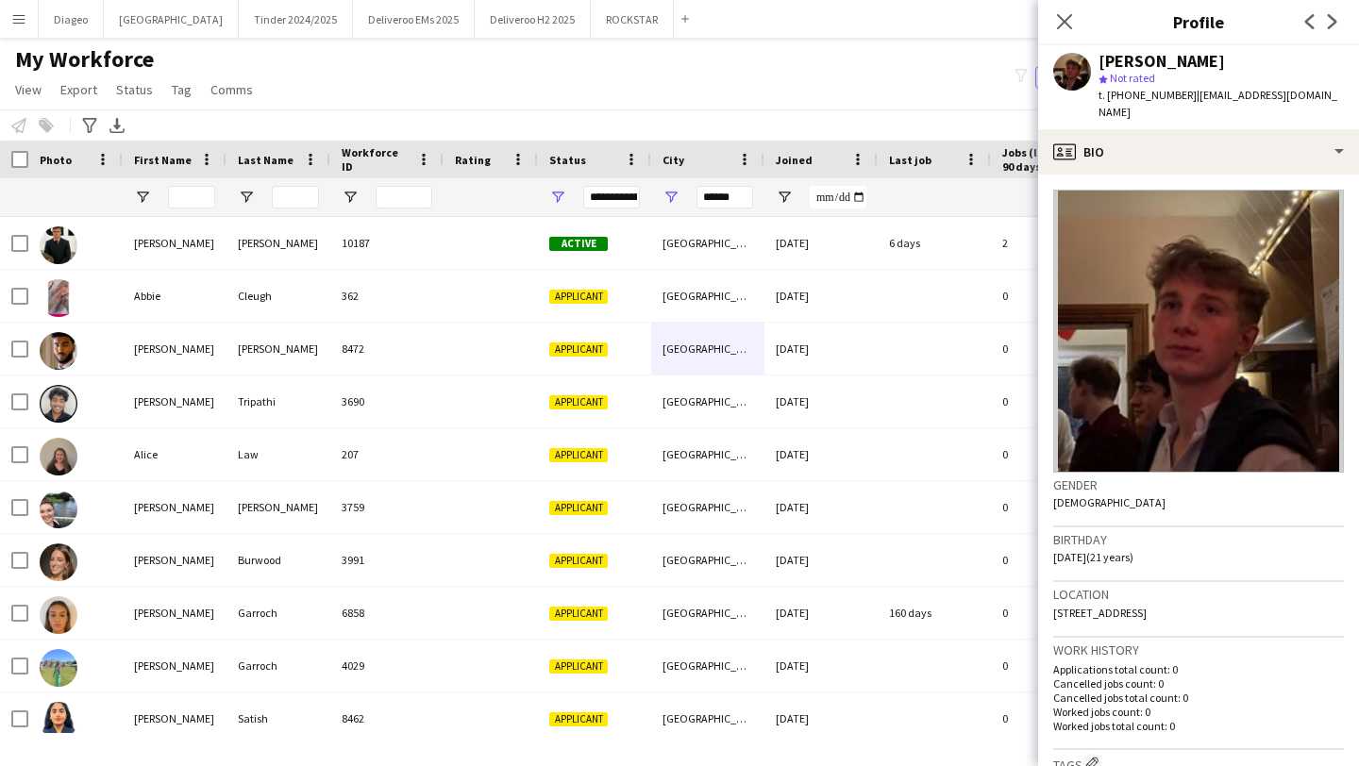
drag, startPoint x: 1335, startPoint y: 24, endPoint x: 1266, endPoint y: 75, distance: 86.3
click at [1266, 75] on app-crew-profile "Close pop-in Profile Previous Next [PERSON_NAME] star Not rated t. [PHONE_NUMBE…" at bounding box center [1198, 383] width 321 height 766
drag, startPoint x: 1181, startPoint y: 97, endPoint x: 1108, endPoint y: 92, distance: 72.9
click at [1108, 92] on span "t. [PHONE_NUMBER]" at bounding box center [1147, 95] width 98 height 14
copy span "[PHONE_NUMBER]"
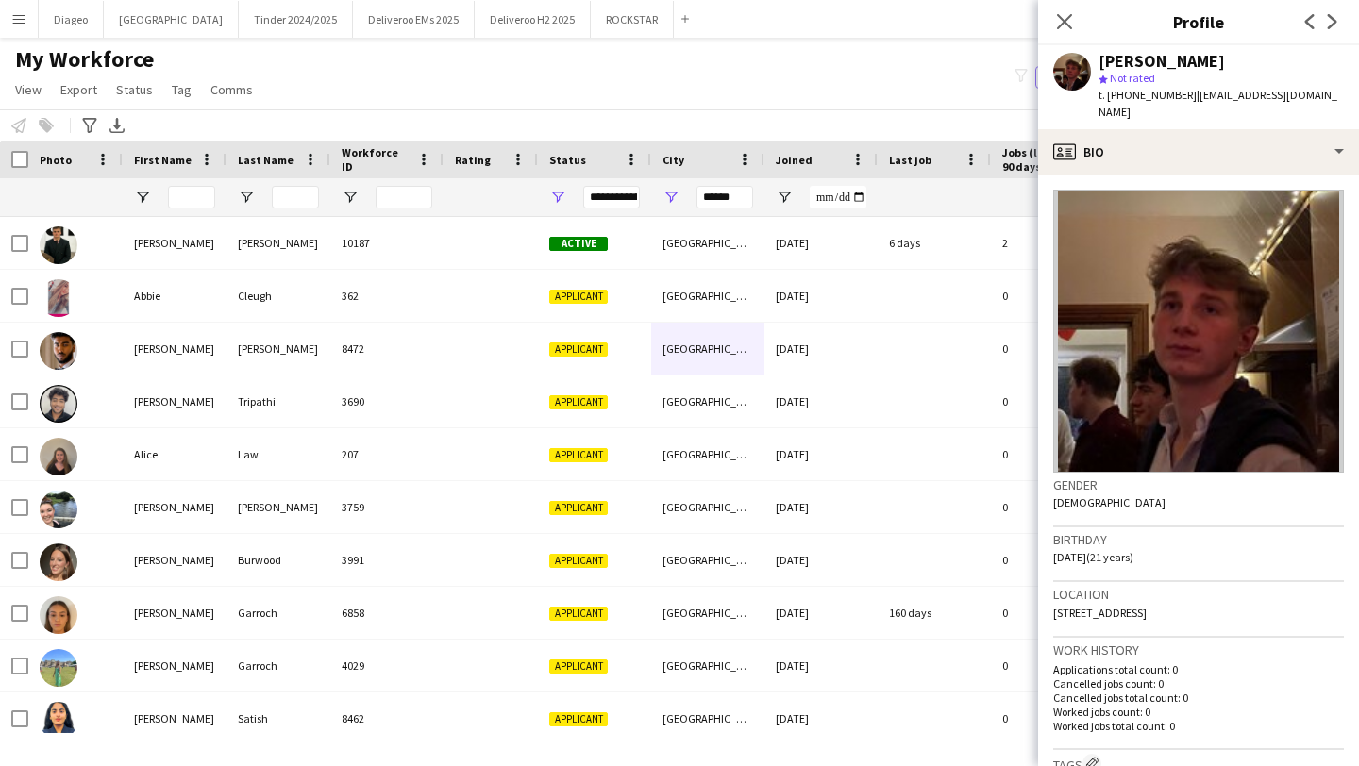
click at [1344, 8] on div "Previous Next" at bounding box center [1320, 21] width 75 height 43
click at [1342, 17] on app-icon "Next" at bounding box center [1332, 21] width 23 height 23
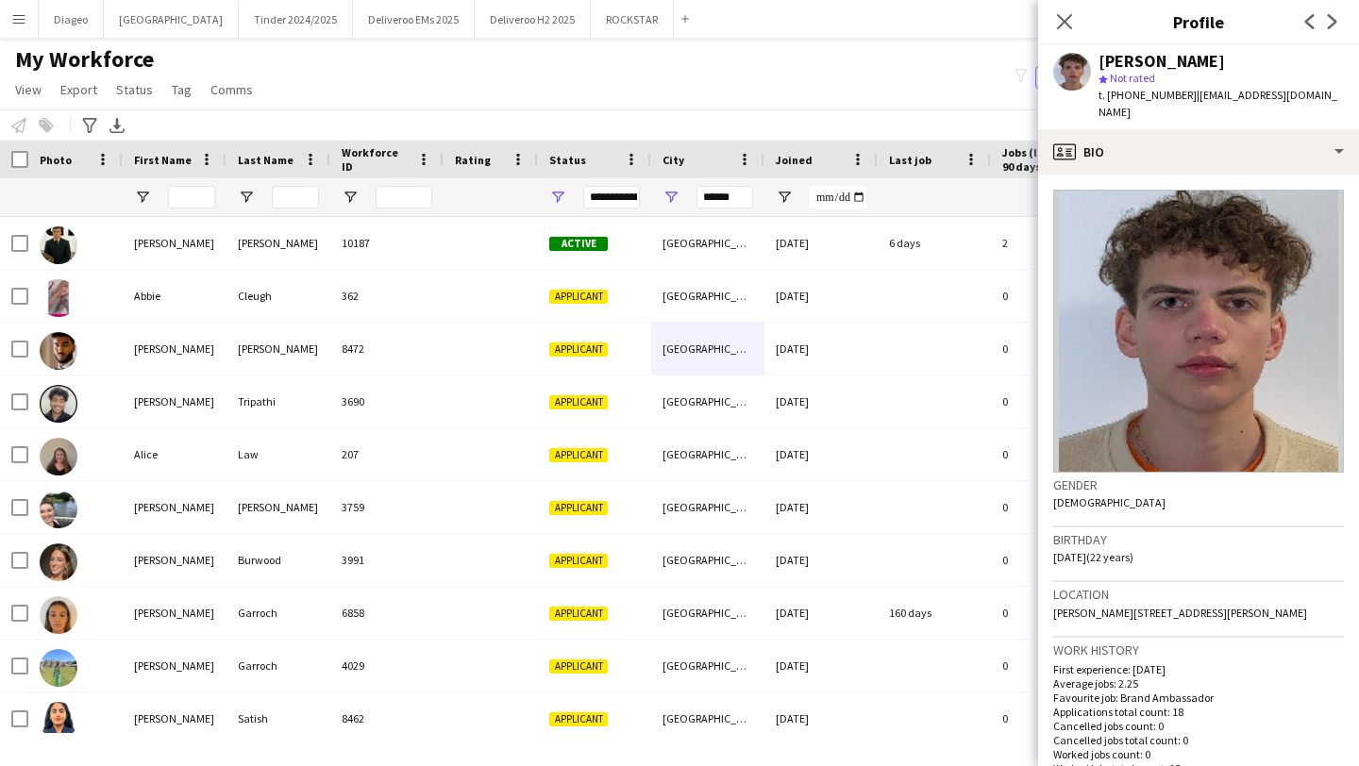
drag, startPoint x: 1335, startPoint y: 18, endPoint x: 1313, endPoint y: 63, distance: 50.6
click at [1313, 63] on app-crew-profile "Close pop-in Profile Previous Next [PERSON_NAME] Steel star Not rated t. [PHONE…" at bounding box center [1198, 383] width 321 height 766
drag, startPoint x: 1182, startPoint y: 97, endPoint x: 1112, endPoint y: 97, distance: 70.8
click at [1112, 97] on div "t. [PHONE_NUMBER] | [EMAIL_ADDRESS][DOMAIN_NAME]" at bounding box center [1220, 104] width 245 height 34
click at [1112, 97] on span "t. [PHONE_NUMBER]" at bounding box center [1147, 95] width 98 height 14
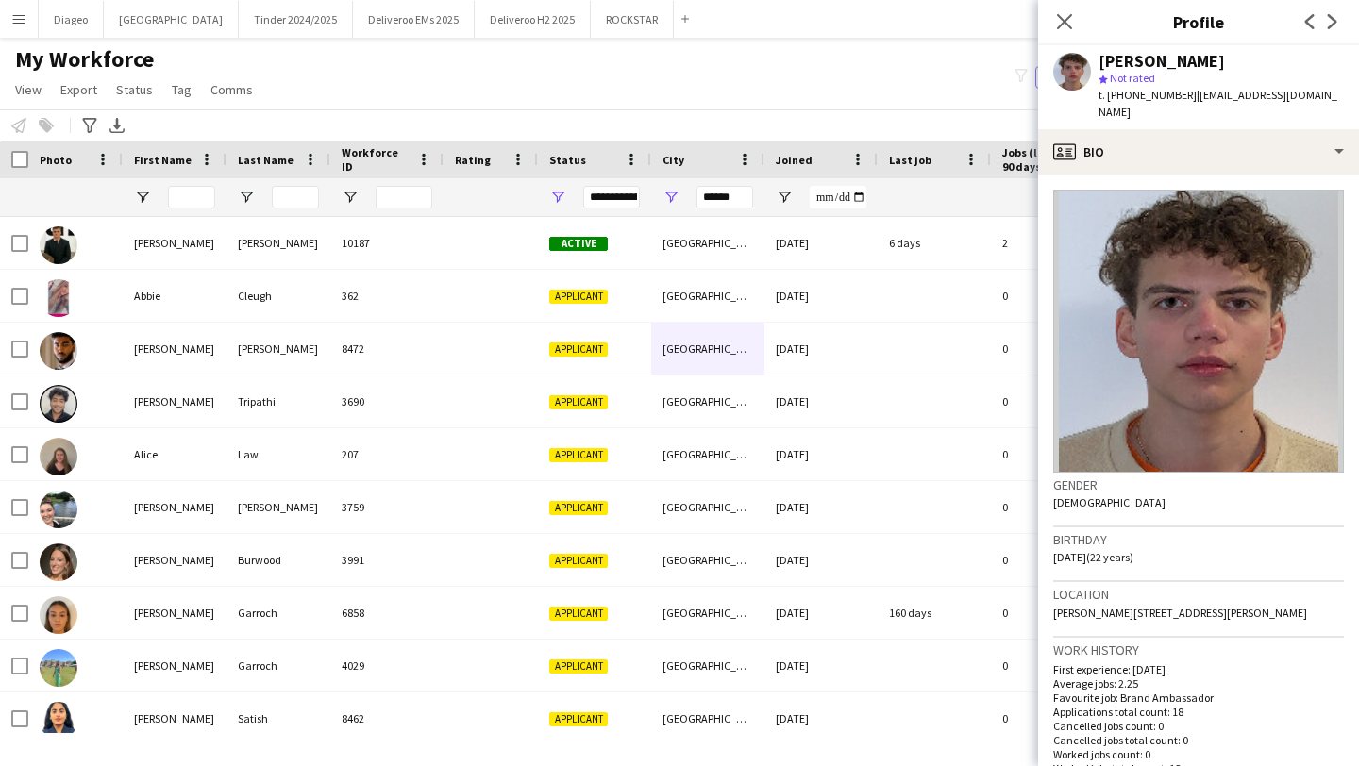
drag, startPoint x: 1109, startPoint y: 97, endPoint x: 1185, endPoint y: 94, distance: 76.5
click at [1185, 94] on div "t. [PHONE_NUMBER] | [EMAIL_ADDRESS][DOMAIN_NAME]" at bounding box center [1220, 104] width 245 height 34
copy div "[PHONE_NUMBER] |"
click at [1332, 25] on icon at bounding box center [1332, 21] width 9 height 15
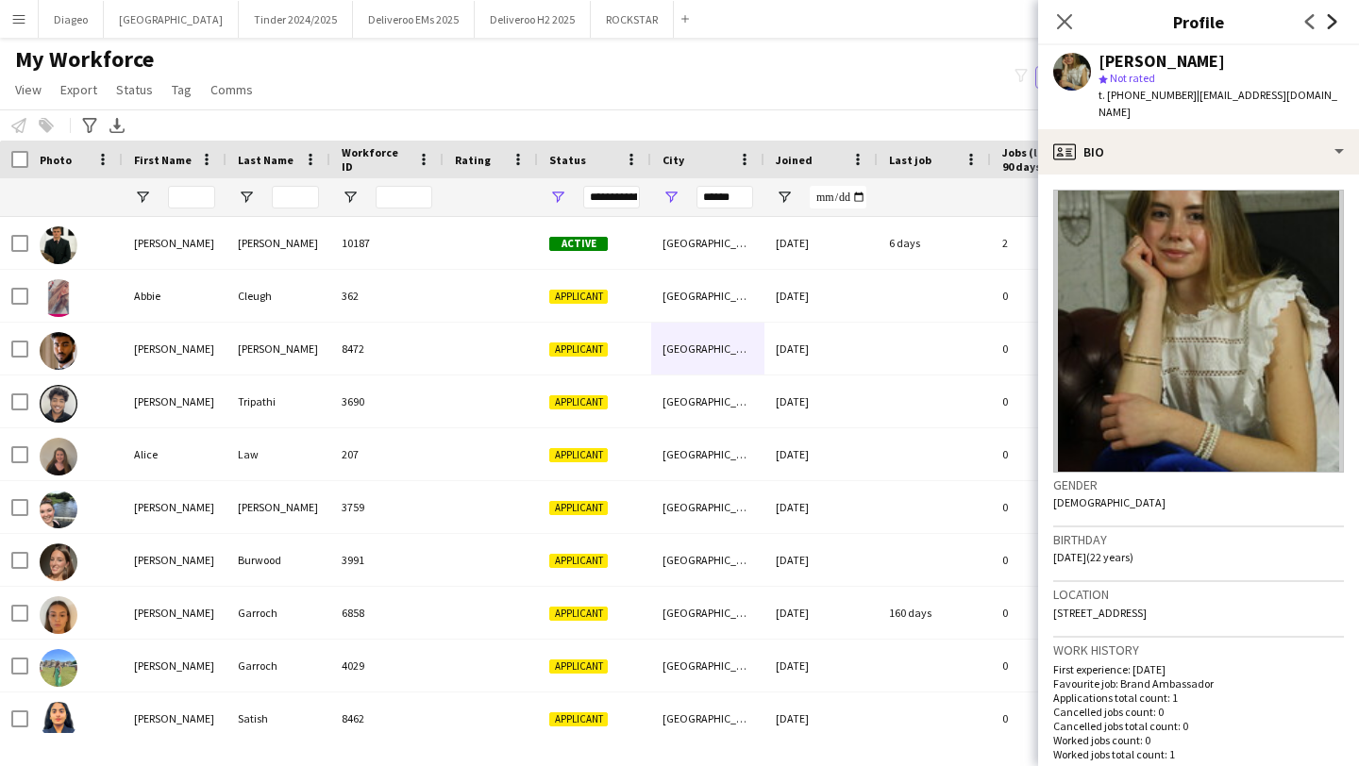
click at [1331, 27] on icon "Next" at bounding box center [1332, 21] width 15 height 15
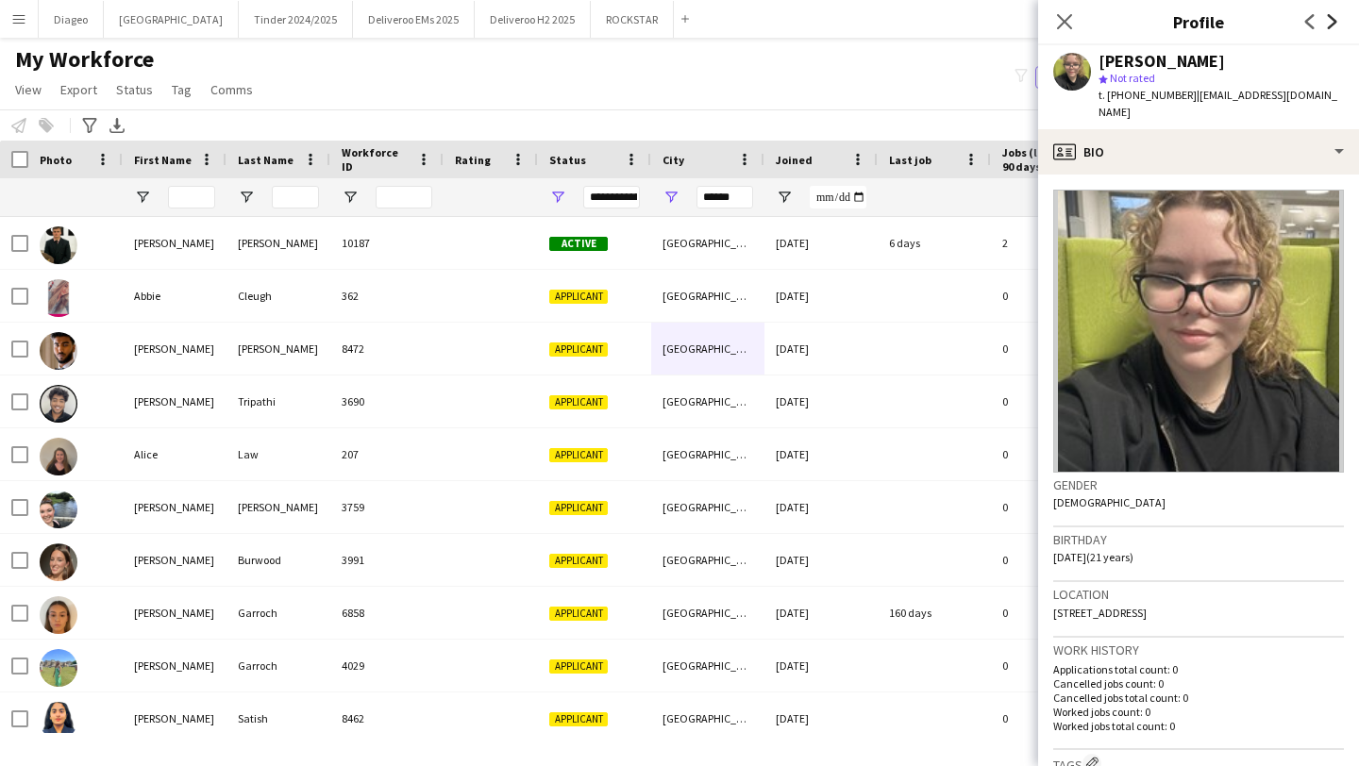
click at [1331, 27] on icon "Next" at bounding box center [1332, 21] width 15 height 15
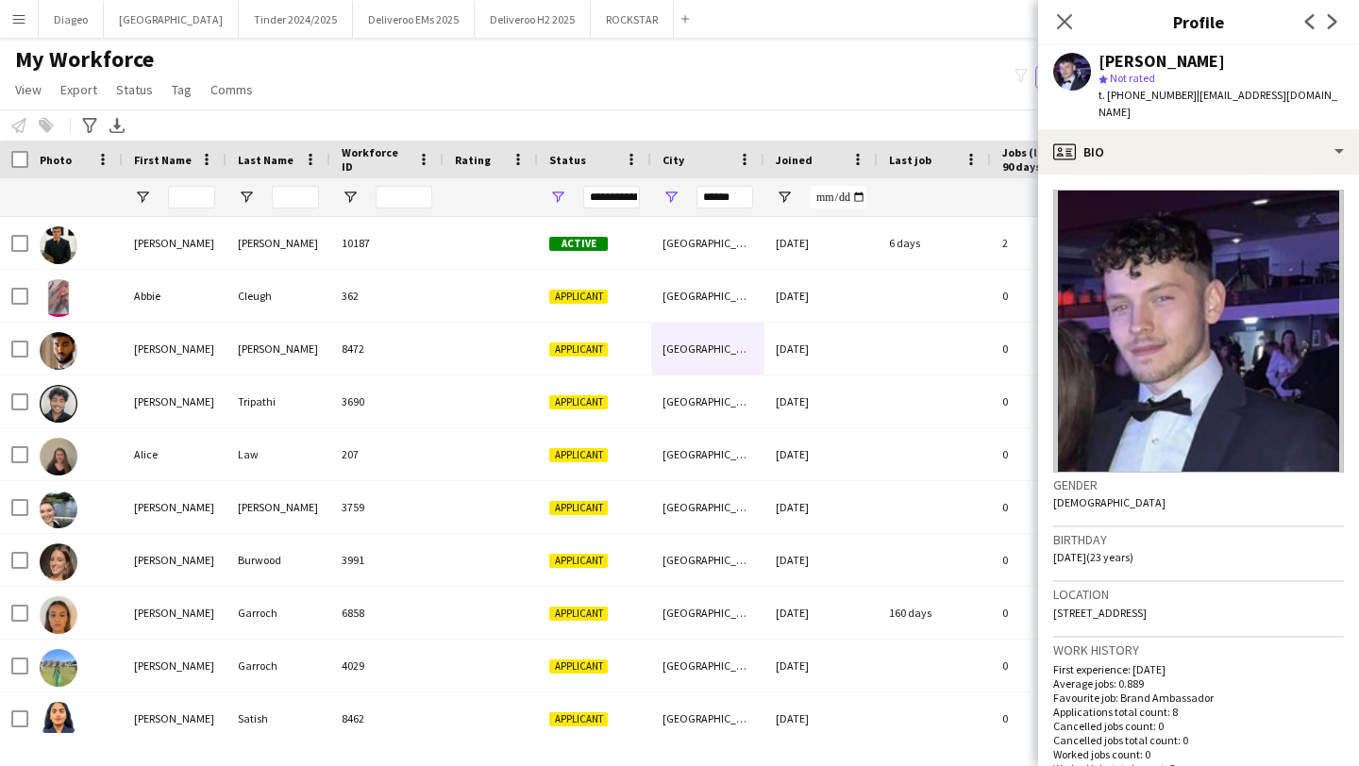
click at [1324, 29] on app-icon "Next" at bounding box center [1332, 21] width 23 height 23
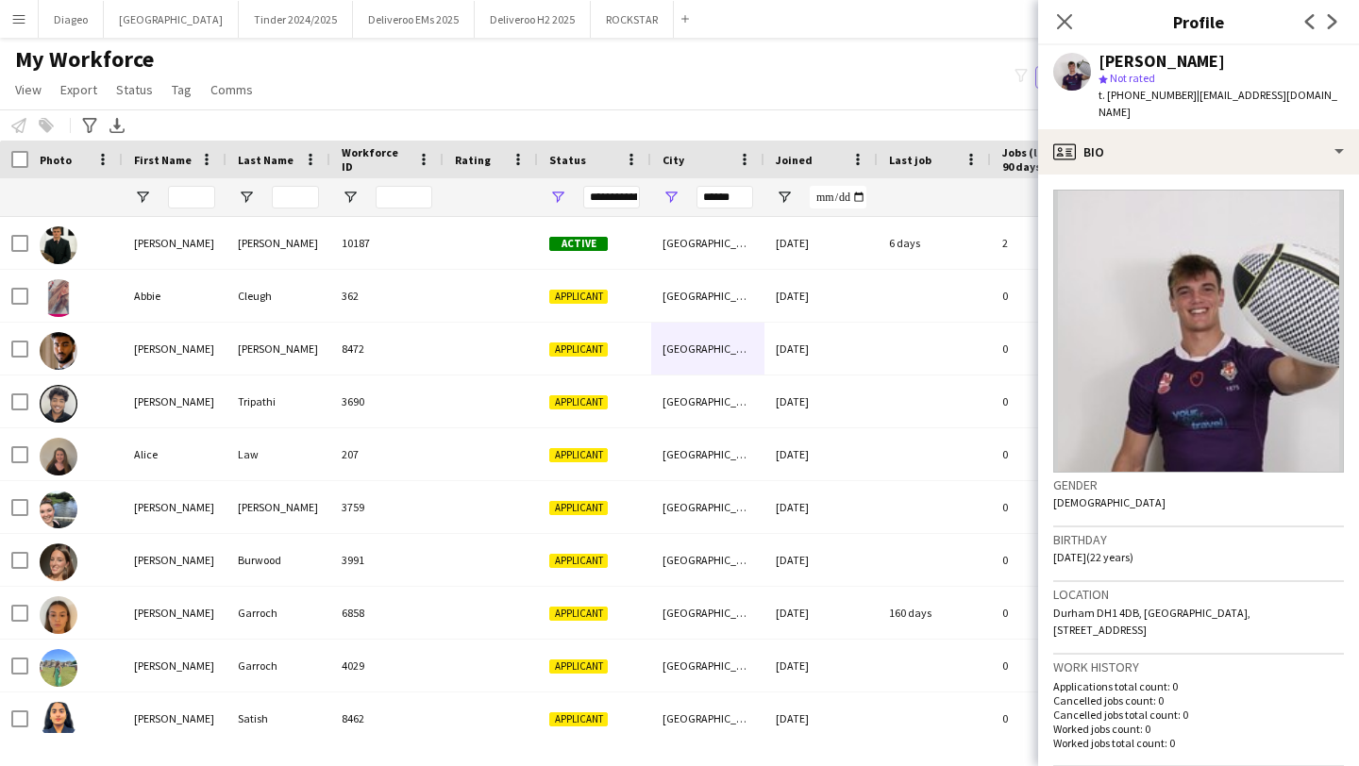
drag, startPoint x: 1187, startPoint y: 97, endPoint x: 1109, endPoint y: 95, distance: 78.4
click at [1109, 95] on span "t. [PHONE_NUMBER]" at bounding box center [1147, 95] width 98 height 14
copy span "[PHONE_NUMBER]"
click at [1320, 24] on app-icon "Previous" at bounding box center [1310, 21] width 23 height 23
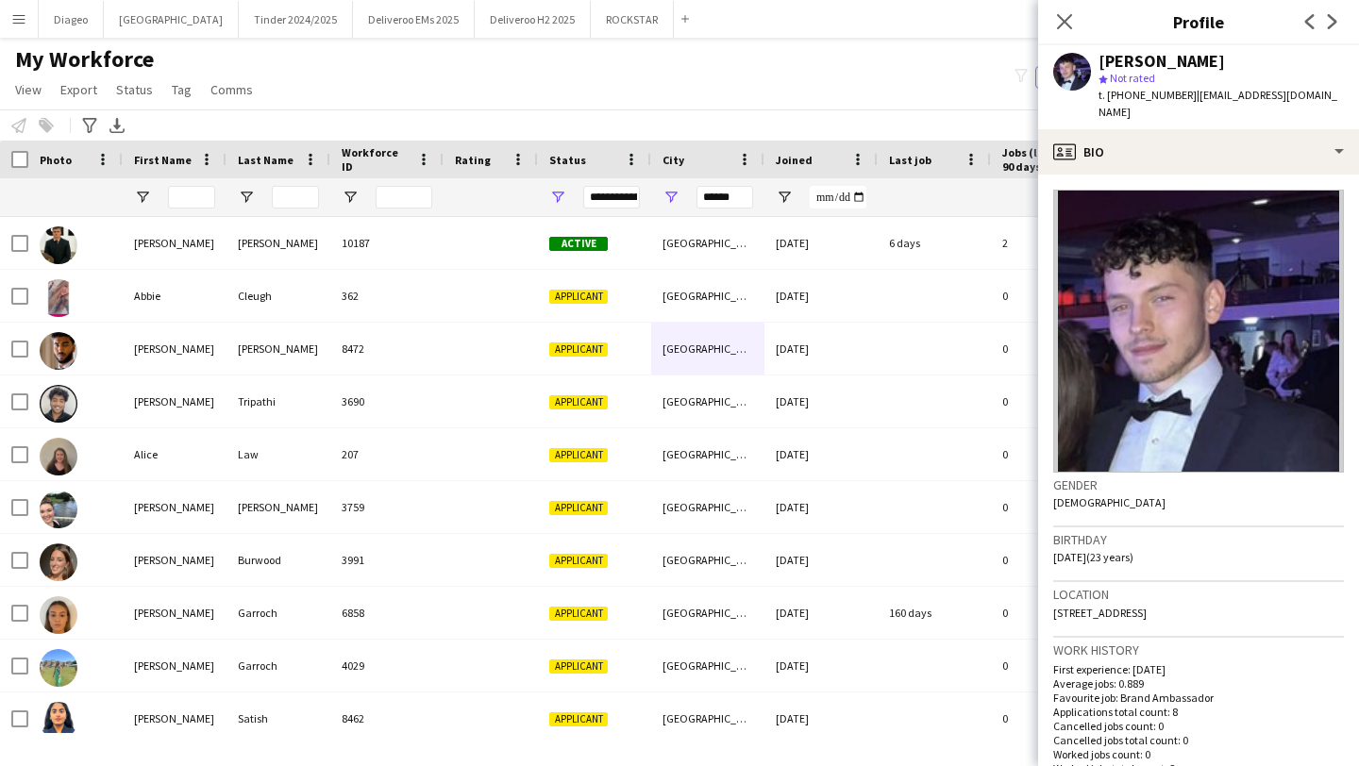
click at [1322, 24] on app-icon "Next" at bounding box center [1332, 21] width 23 height 23
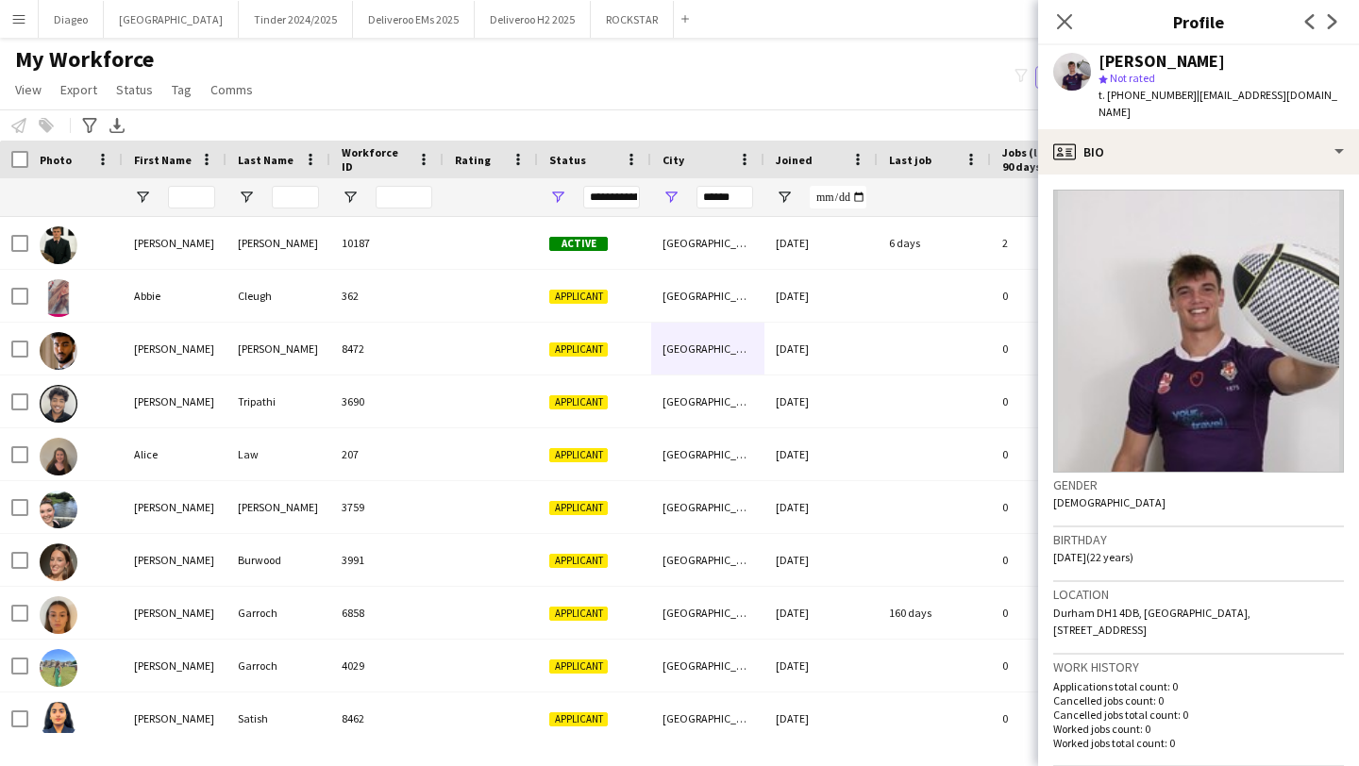
click at [1322, 24] on app-icon "Next" at bounding box center [1332, 21] width 23 height 23
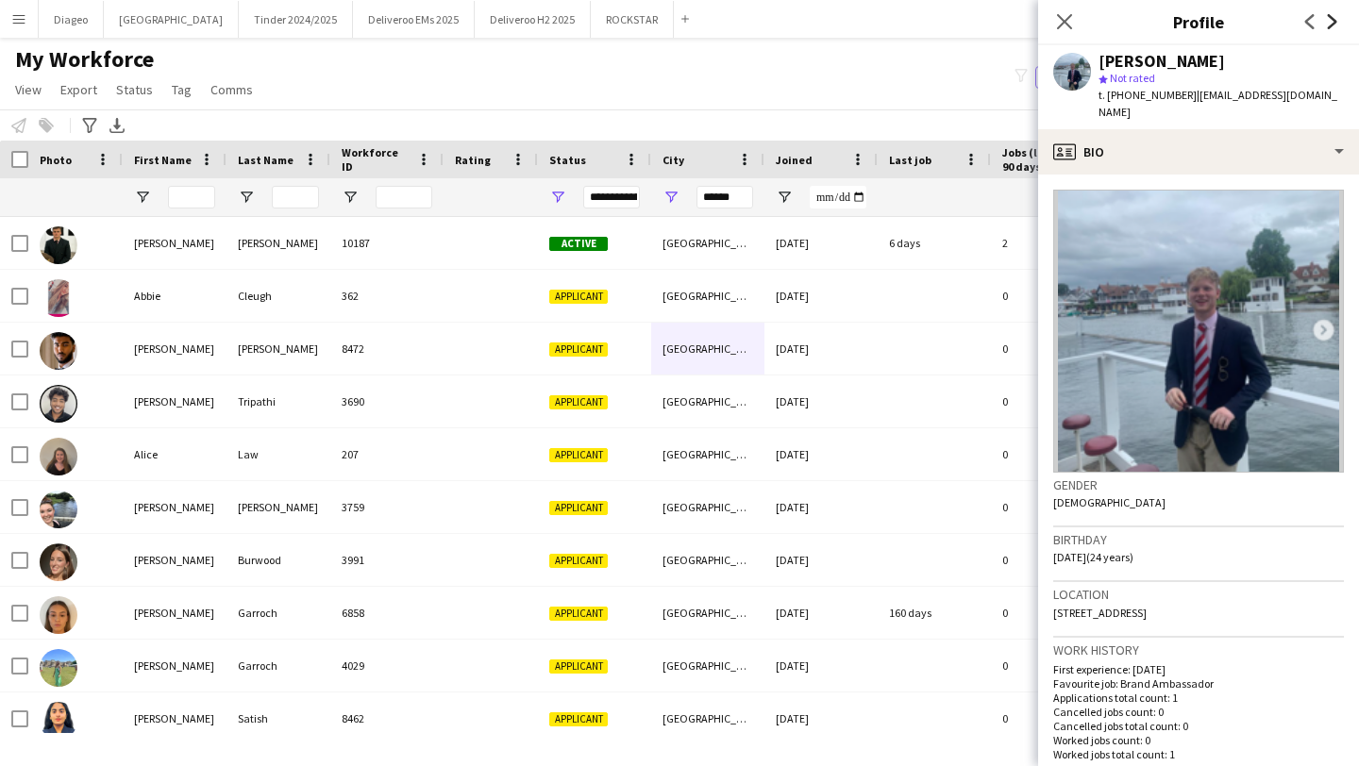
click at [1325, 25] on icon "Next" at bounding box center [1332, 21] width 15 height 15
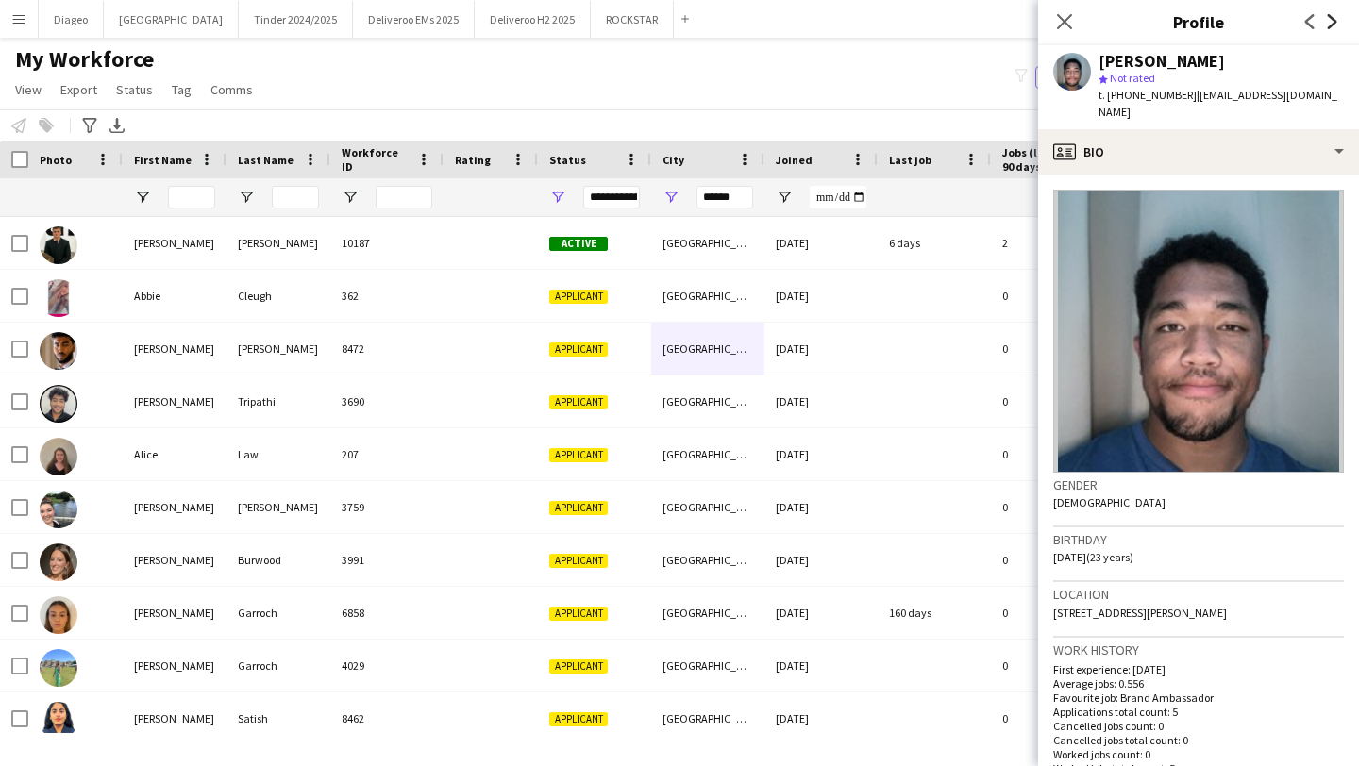
click at [1325, 25] on icon "Next" at bounding box center [1332, 21] width 15 height 15
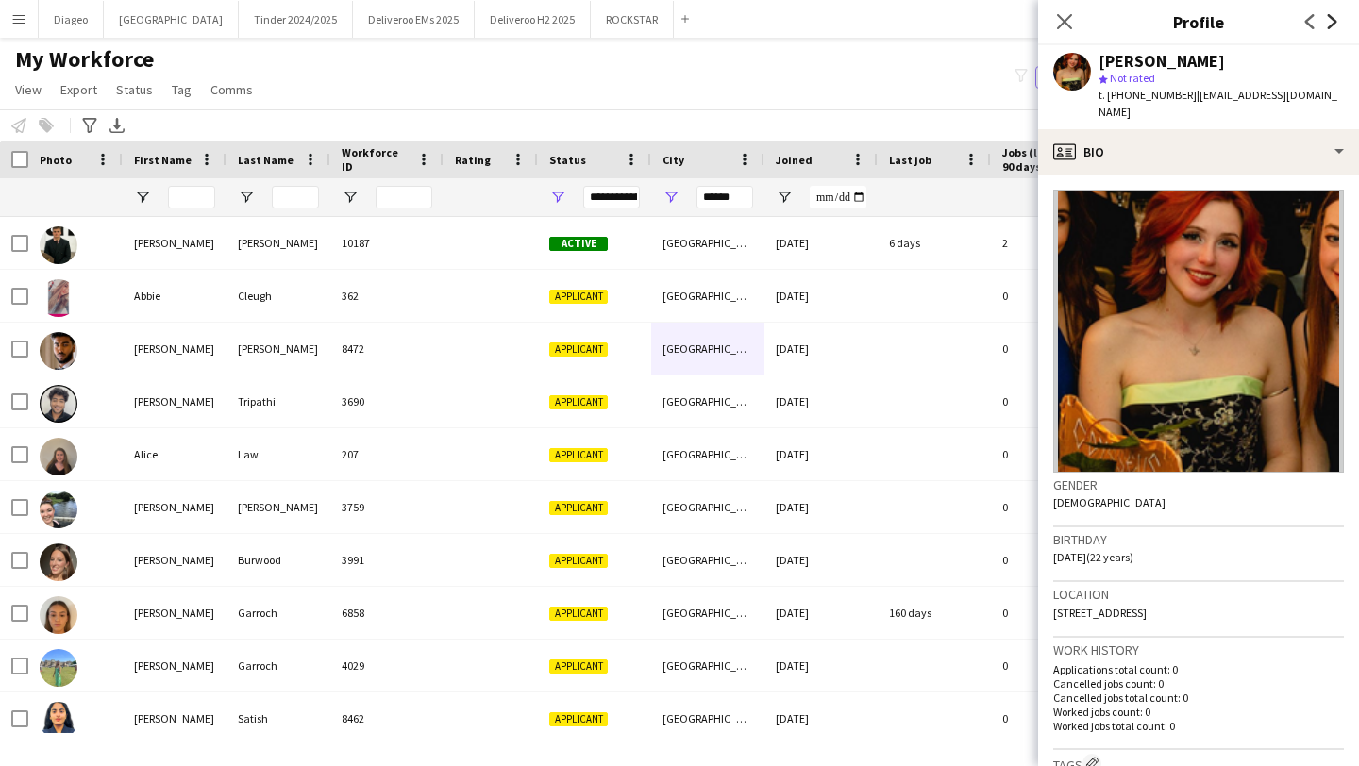
click at [1325, 25] on icon "Next" at bounding box center [1332, 21] width 15 height 15
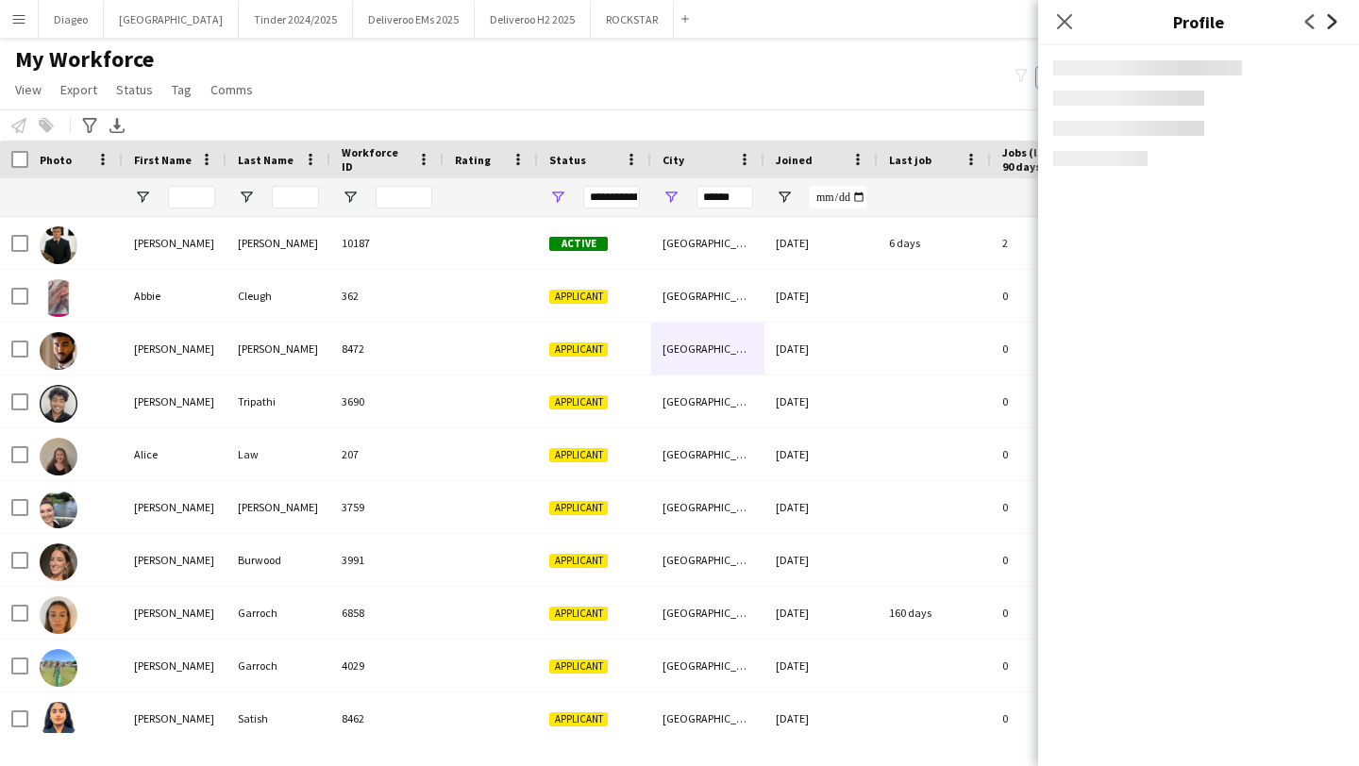
click at [1325, 25] on icon "Next" at bounding box center [1332, 21] width 15 height 15
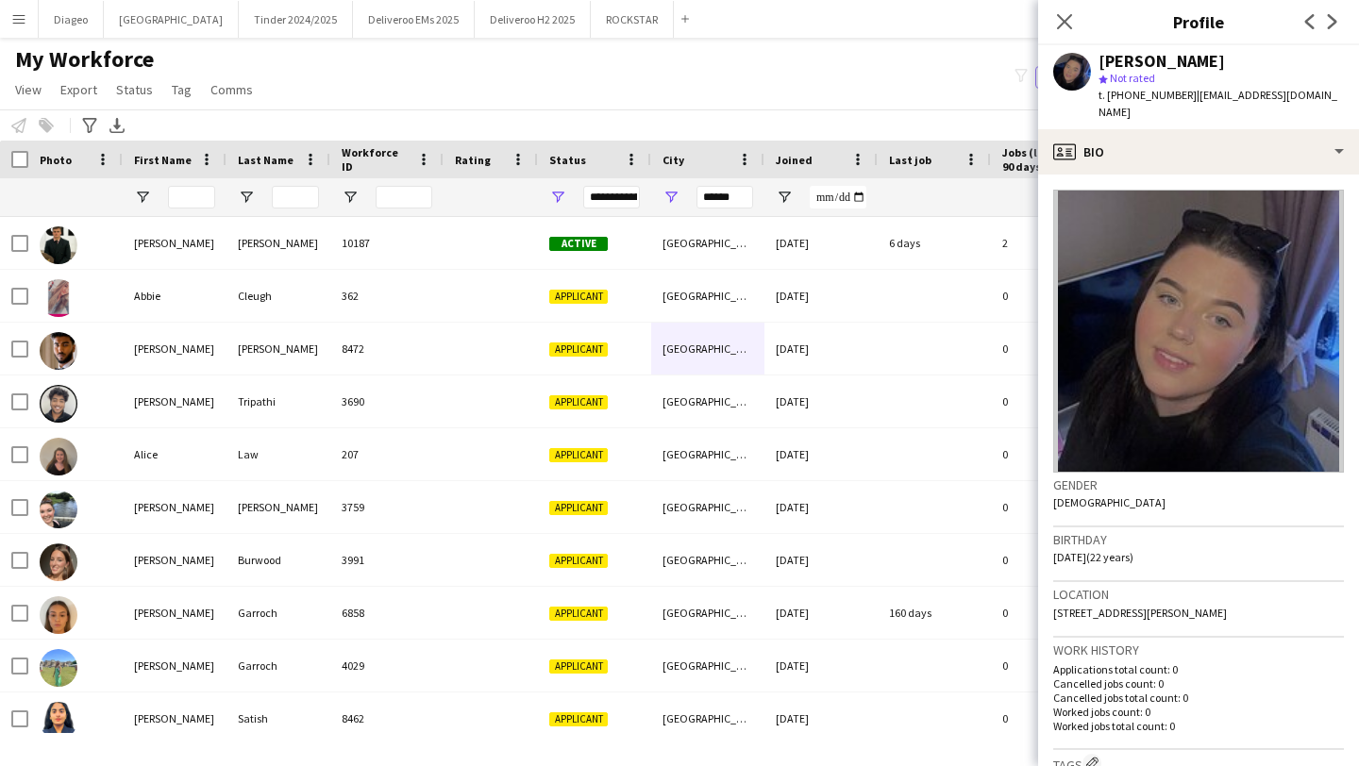
click at [1300, 20] on app-icon "Previous" at bounding box center [1310, 21] width 23 height 23
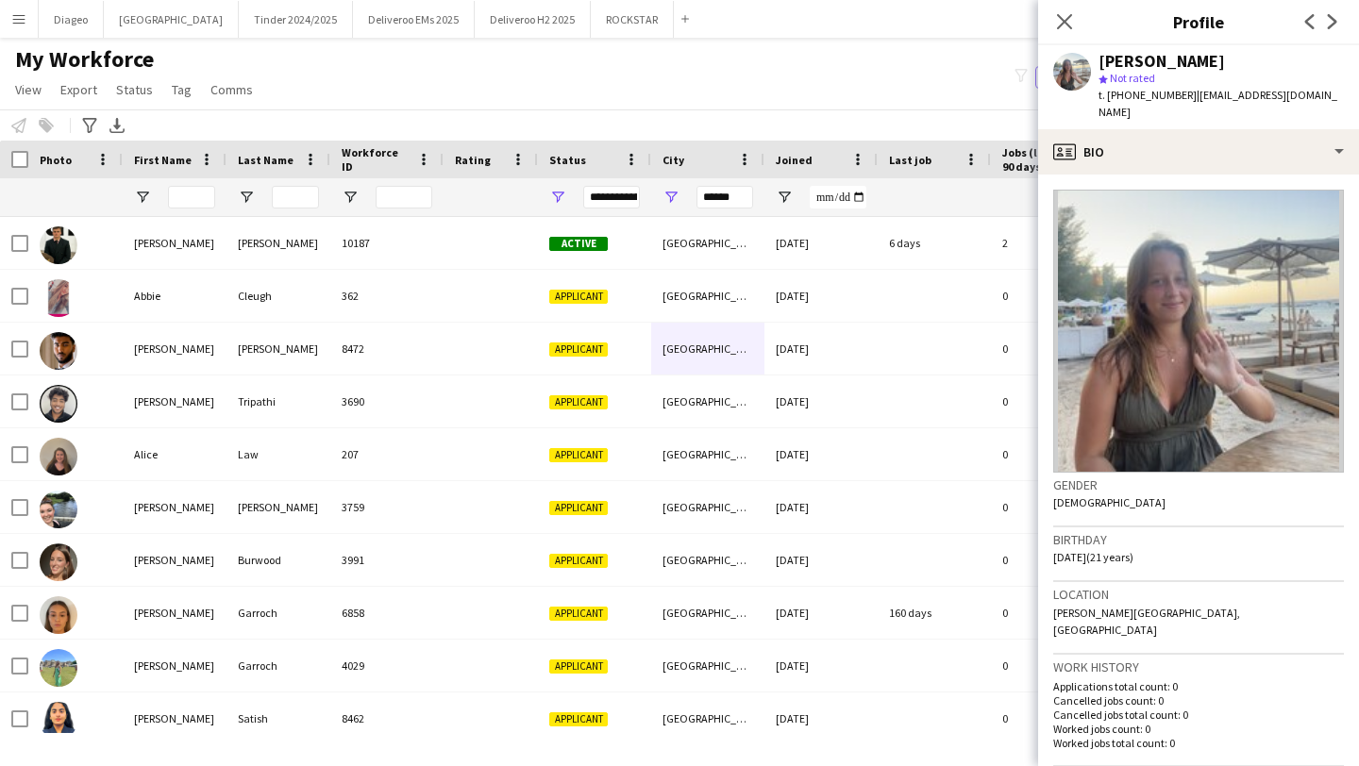
click at [1300, 20] on app-icon "Previous" at bounding box center [1310, 21] width 23 height 23
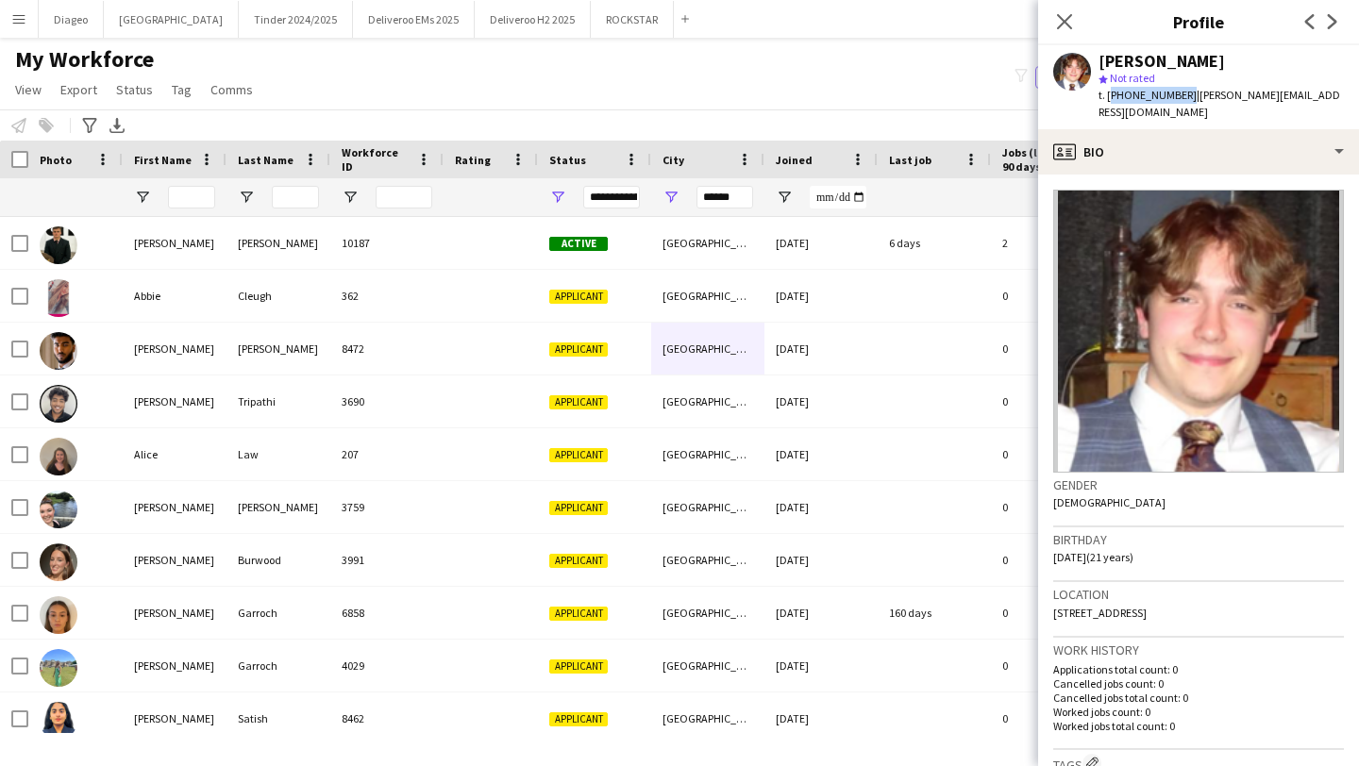
drag, startPoint x: 1179, startPoint y: 97, endPoint x: 1109, endPoint y: 93, distance: 69.9
click at [1109, 93] on span "t. [PHONE_NUMBER]" at bounding box center [1147, 95] width 98 height 14
copy span "[PHONE_NUMBER]"
click at [1329, 8] on div "Previous Next" at bounding box center [1320, 21] width 75 height 43
click at [1329, 22] on icon "Next" at bounding box center [1332, 21] width 15 height 15
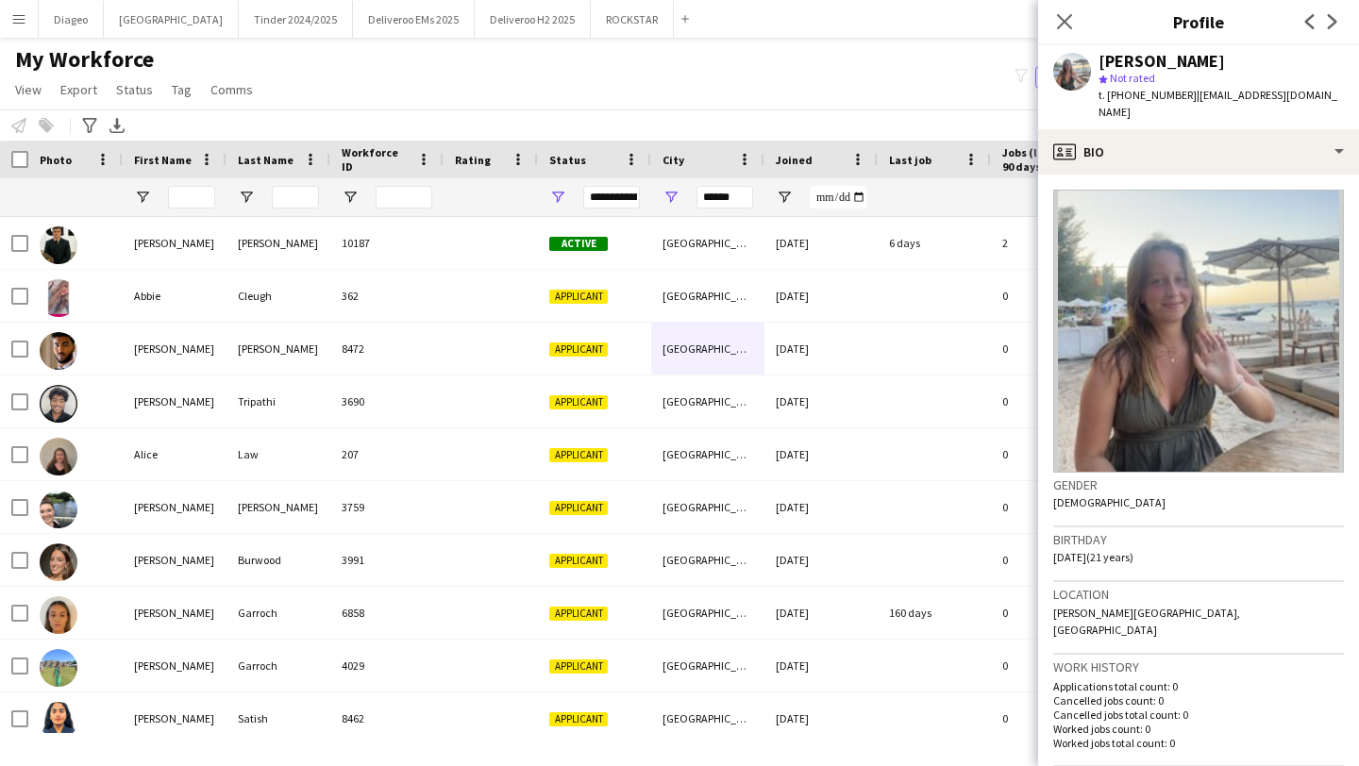
drag, startPoint x: 1182, startPoint y: 97, endPoint x: 1103, endPoint y: 95, distance: 78.4
click at [1103, 95] on span "t. [PHONE_NUMBER]" at bounding box center [1147, 95] width 98 height 14
click at [1334, 16] on icon "Next" at bounding box center [1332, 21] width 15 height 15
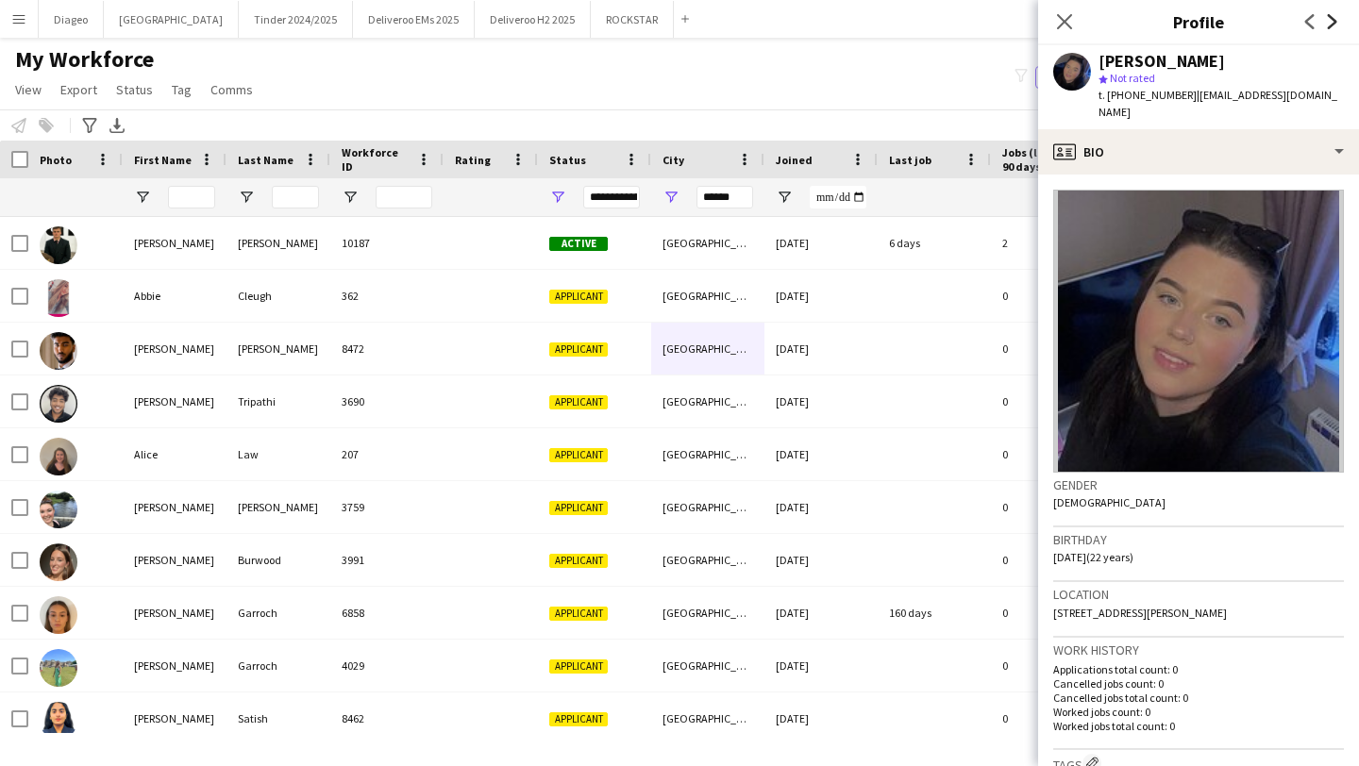
click at [1334, 18] on icon "Next" at bounding box center [1332, 21] width 15 height 15
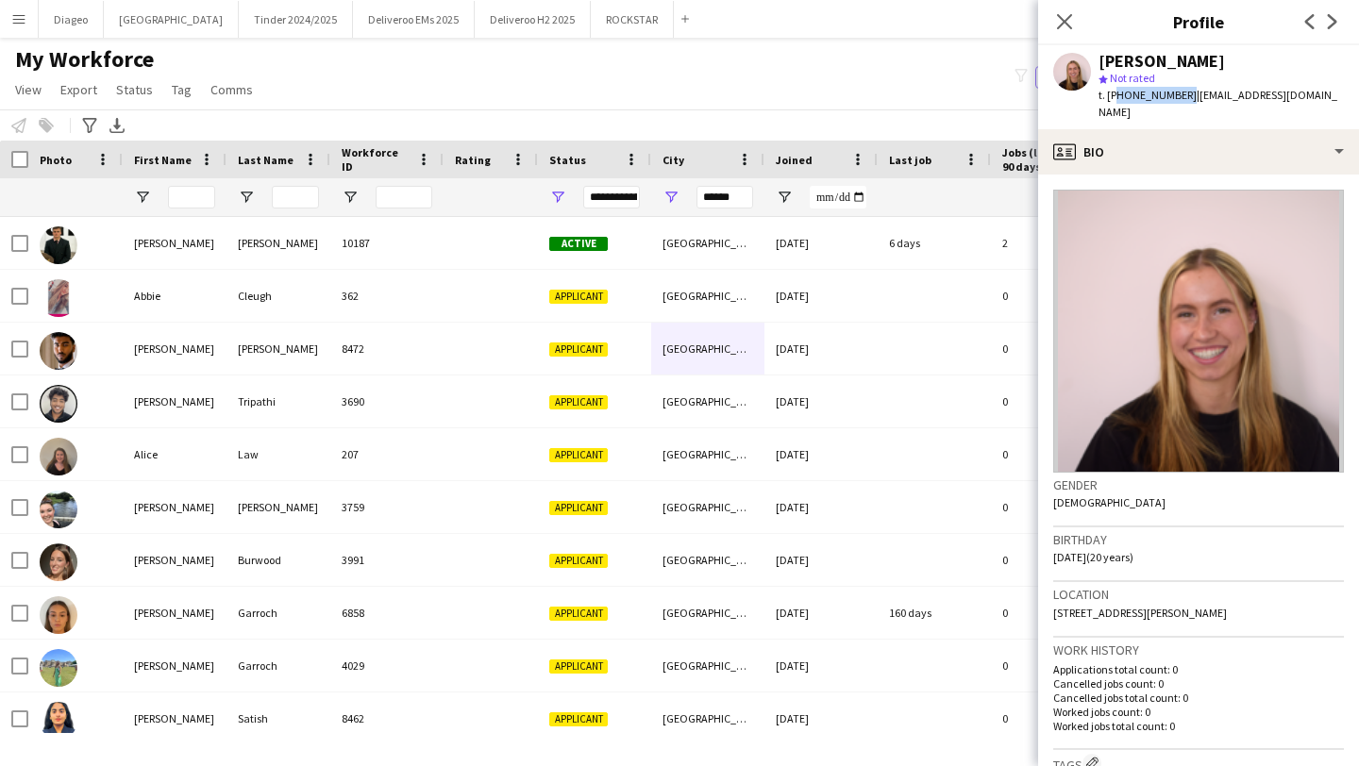
drag, startPoint x: 1182, startPoint y: 102, endPoint x: 1111, endPoint y: 101, distance: 70.8
click at [1111, 101] on span "t. [PHONE_NUMBER]" at bounding box center [1147, 95] width 98 height 14
click at [1336, 19] on icon "Next" at bounding box center [1332, 21] width 15 height 15
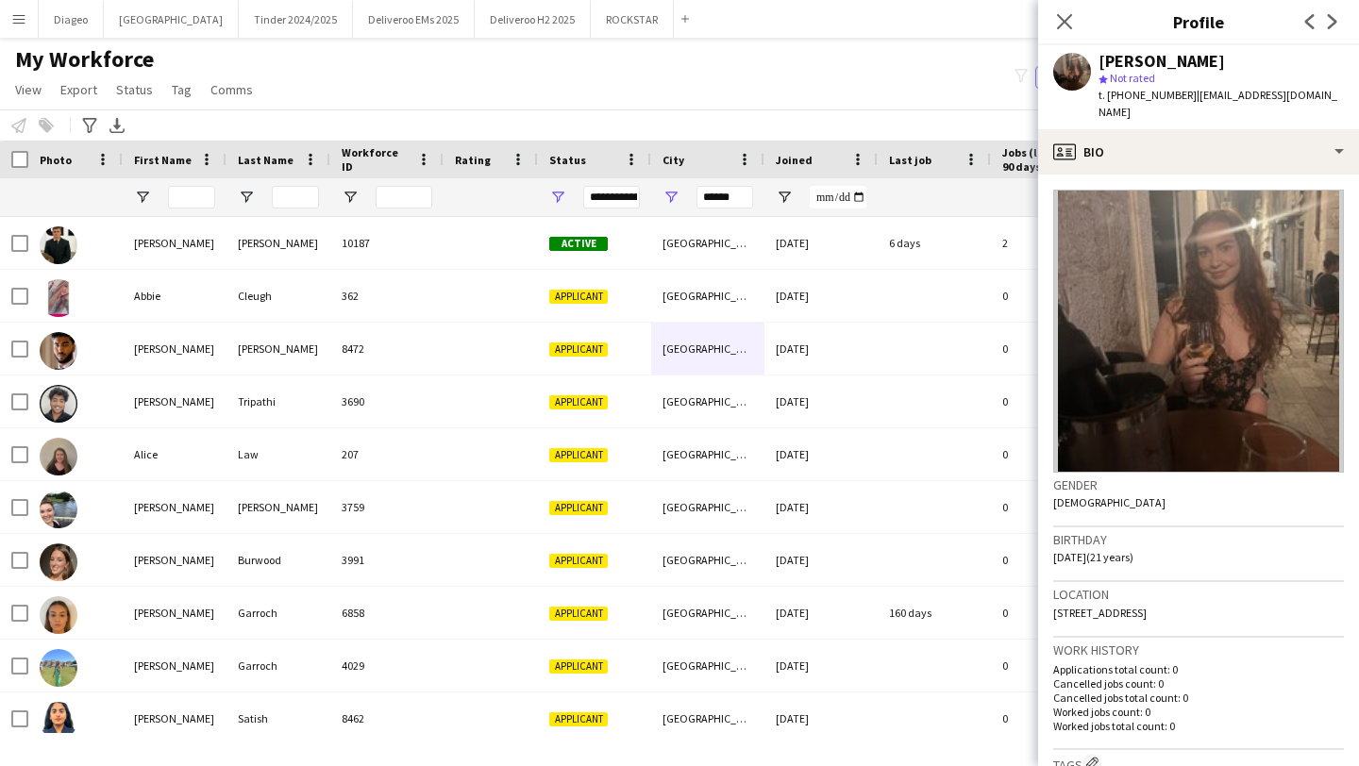
drag, startPoint x: 1336, startPoint y: 19, endPoint x: 1215, endPoint y: 61, distance: 128.9
click at [1215, 61] on app-crew-profile "Close pop-in Profile Previous Next [PERSON_NAME] star Not rated t. [PHONE_NUMBE…" at bounding box center [1198, 383] width 321 height 766
drag, startPoint x: 1182, startPoint y: 96, endPoint x: 1107, endPoint y: 95, distance: 74.6
click at [1107, 95] on div "t. [PHONE_NUMBER] | [EMAIL_ADDRESS][DOMAIN_NAME]" at bounding box center [1220, 104] width 245 height 34
click at [1334, 12] on app-icon "Next" at bounding box center [1332, 21] width 23 height 23
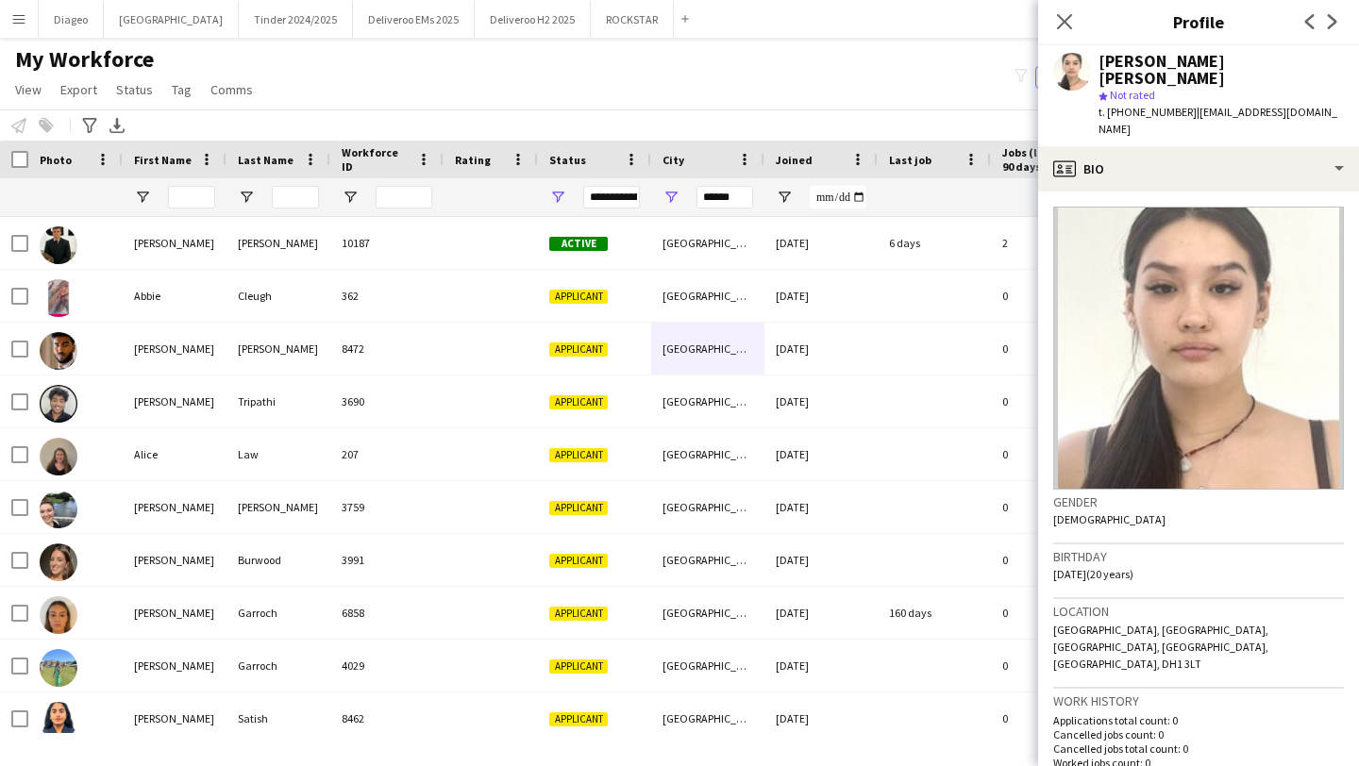
click at [1334, 12] on app-icon "Next" at bounding box center [1332, 21] width 23 height 23
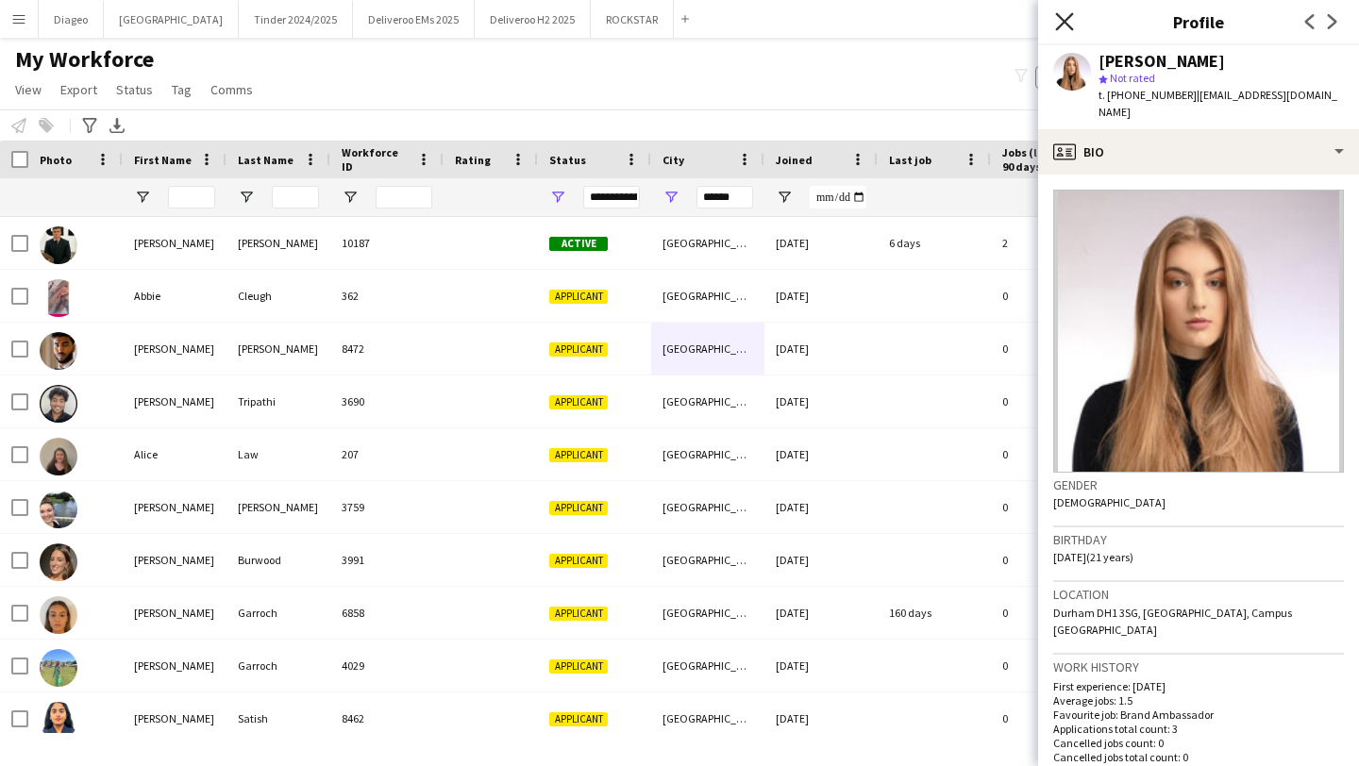
click at [1061, 18] on icon at bounding box center [1064, 21] width 18 height 18
